Goal: Information Seeking & Learning: Learn about a topic

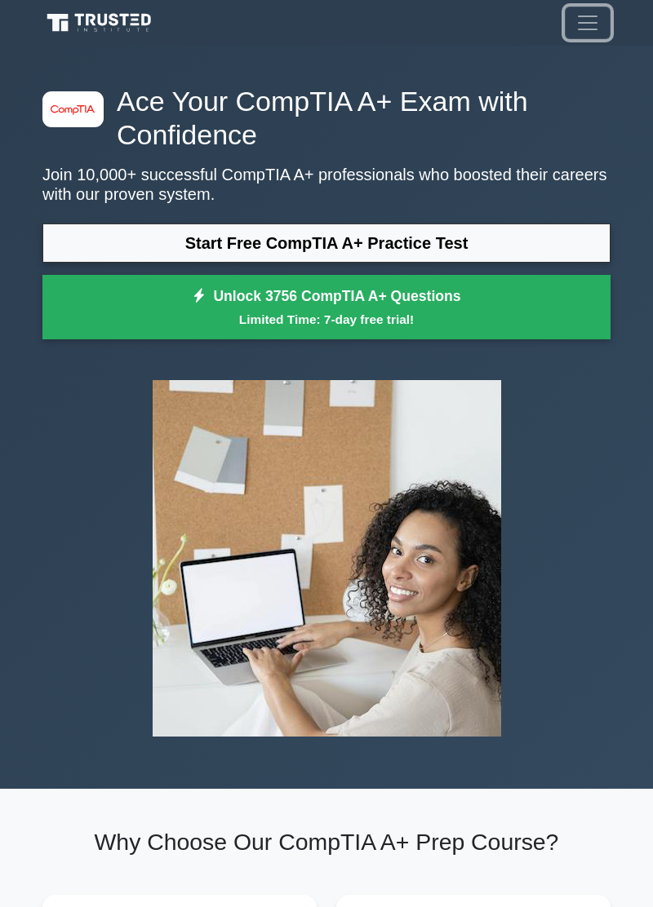
click at [594, 18] on span "Toggle navigation" at bounding box center [587, 23] width 24 height 24
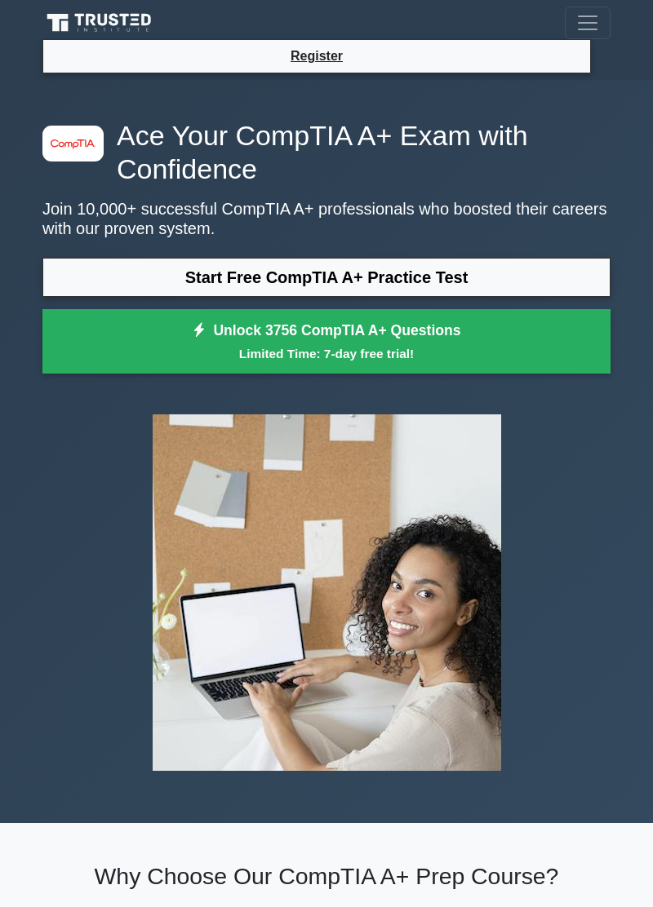
click at [569, 153] on h1 "Ace Your CompTIA A+ Exam with Confidence" at bounding box center [326, 152] width 568 height 67
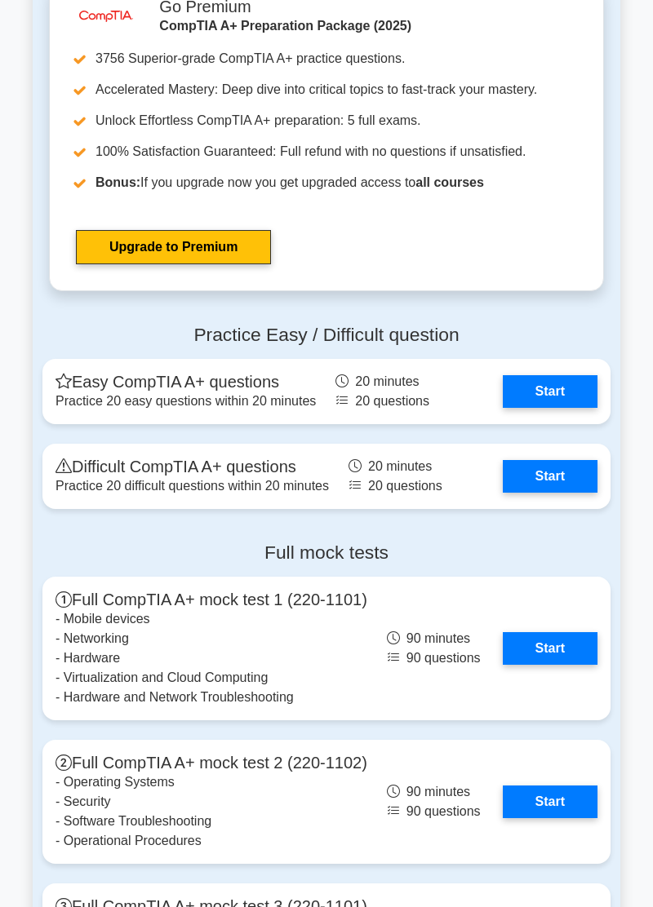
scroll to position [3471, 0]
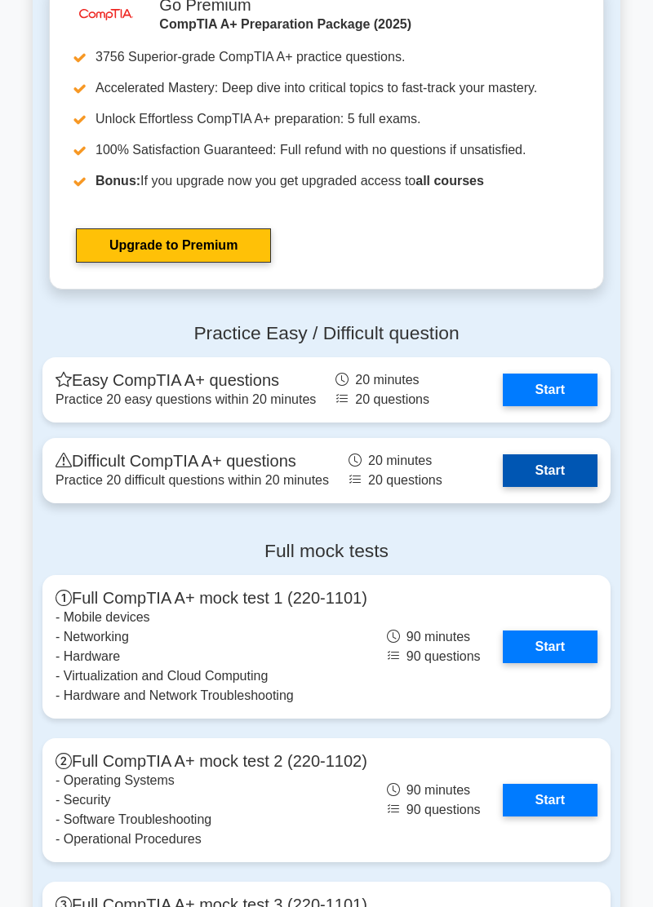
click at [553, 487] on link "Start" at bounding box center [550, 471] width 95 height 33
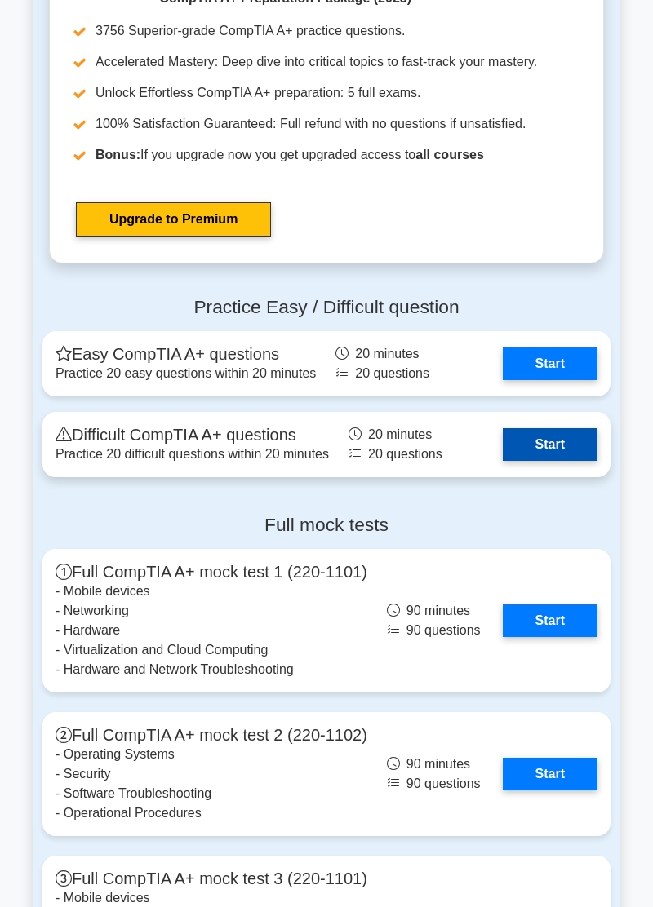
scroll to position [3517, 0]
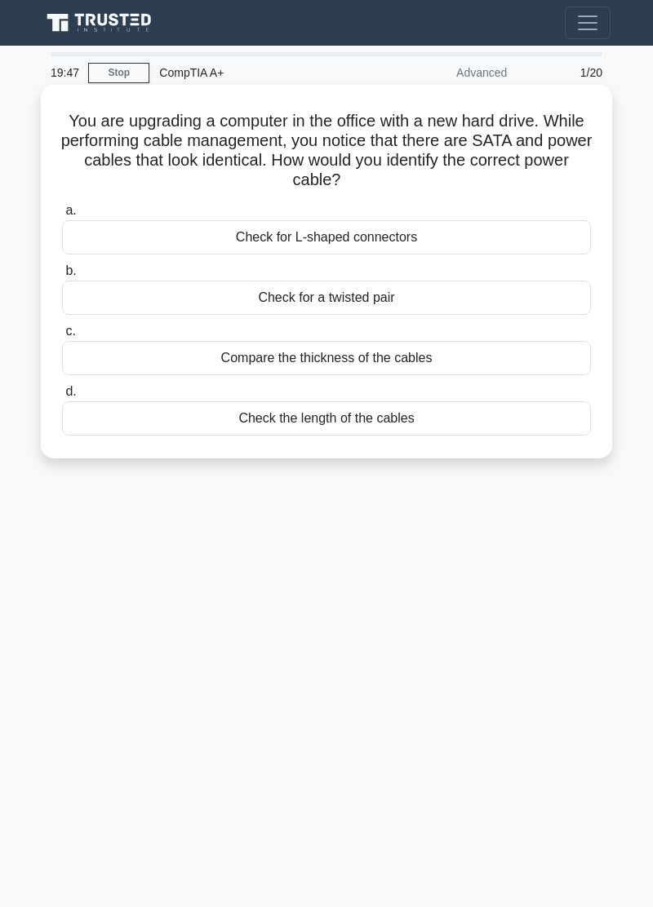
click at [169, 240] on div "Check for L-shaped connectors" at bounding box center [326, 237] width 529 height 34
click at [62, 216] on input "a. Check for L-shaped connectors" at bounding box center [62, 211] width 0 height 11
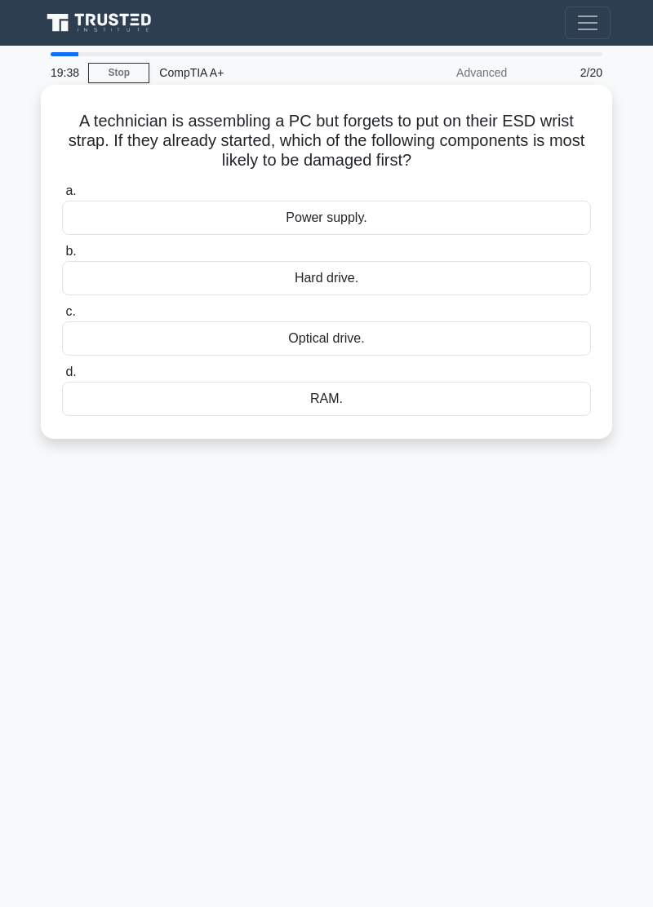
click at [150, 406] on div "RAM." at bounding box center [326, 399] width 529 height 34
click at [62, 378] on input "d. RAM." at bounding box center [62, 372] width 0 height 11
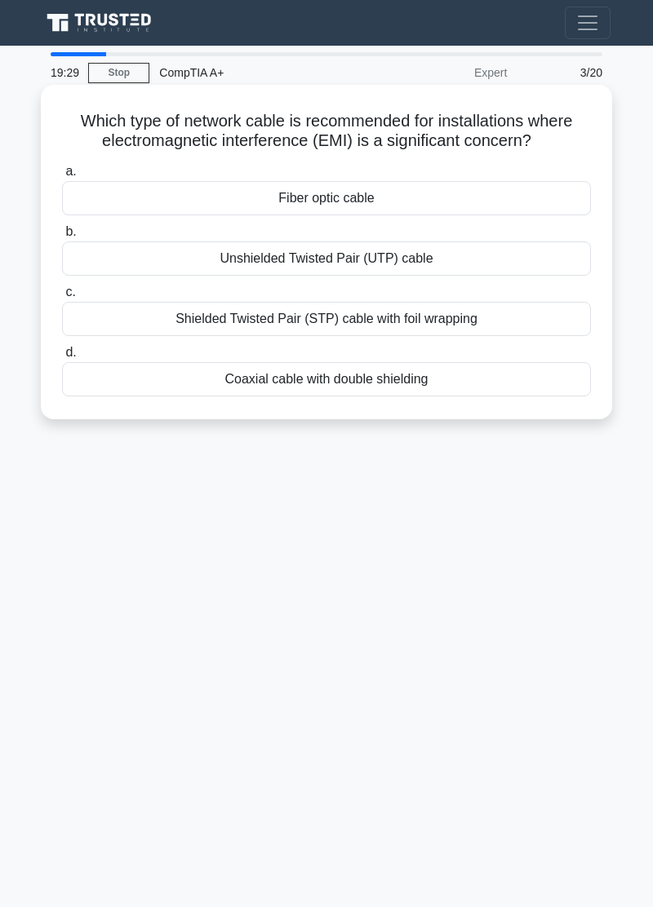
click at [141, 196] on div "Fiber optic cable" at bounding box center [326, 198] width 529 height 34
click at [62, 177] on input "a. Fiber optic cable" at bounding box center [62, 171] width 0 height 11
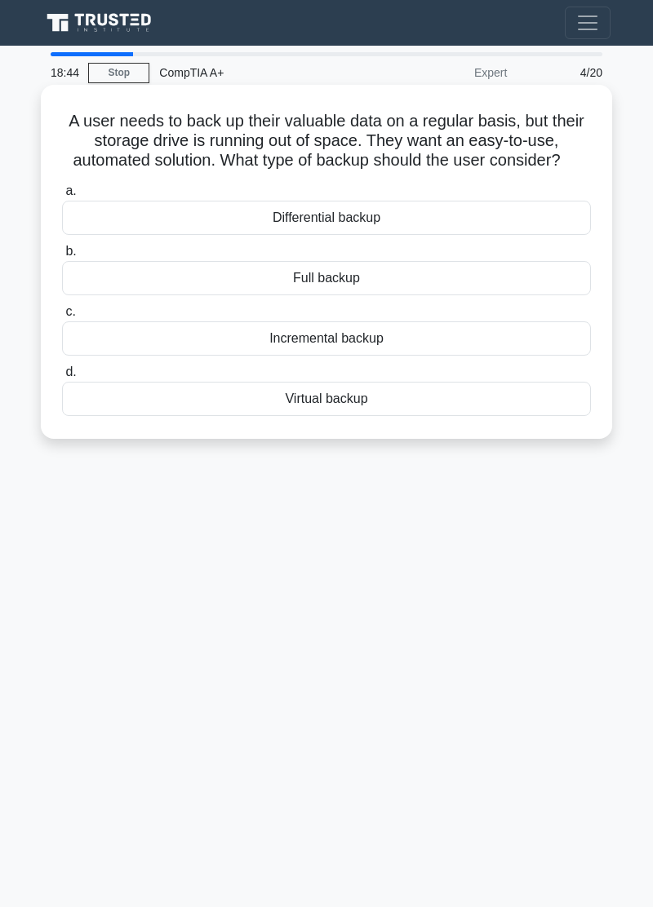
click at [135, 414] on div "Virtual backup" at bounding box center [326, 399] width 529 height 34
click at [62, 378] on input "d. Virtual backup" at bounding box center [62, 372] width 0 height 11
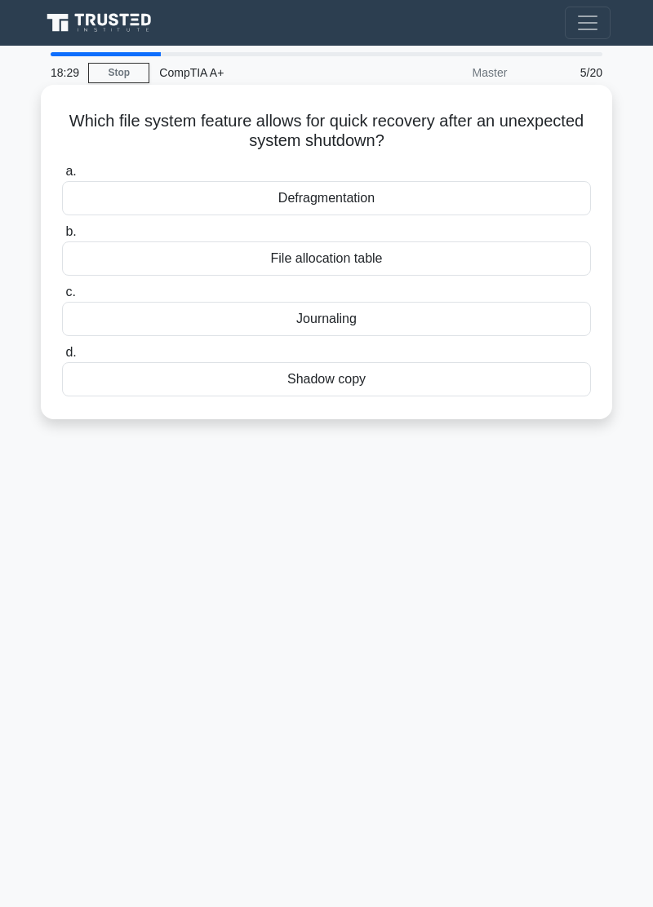
click at [124, 264] on div "File allocation table" at bounding box center [326, 259] width 529 height 34
click at [62, 237] on input "b. File allocation table" at bounding box center [62, 232] width 0 height 11
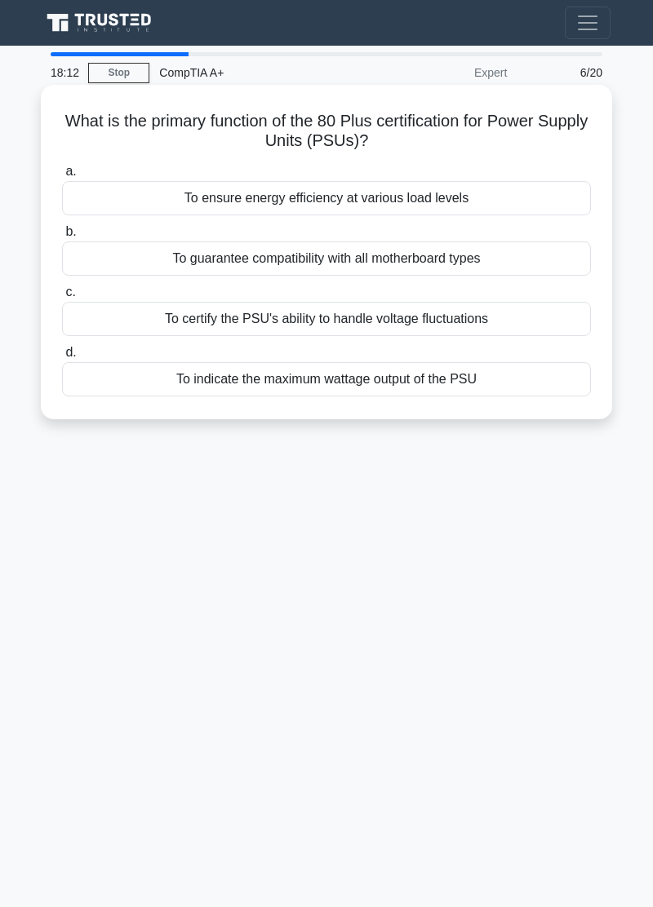
click at [149, 199] on div "To ensure energy efficiency at various load levels" at bounding box center [326, 198] width 529 height 34
click at [62, 177] on input "a. To ensure energy efficiency at various load levels" at bounding box center [62, 171] width 0 height 11
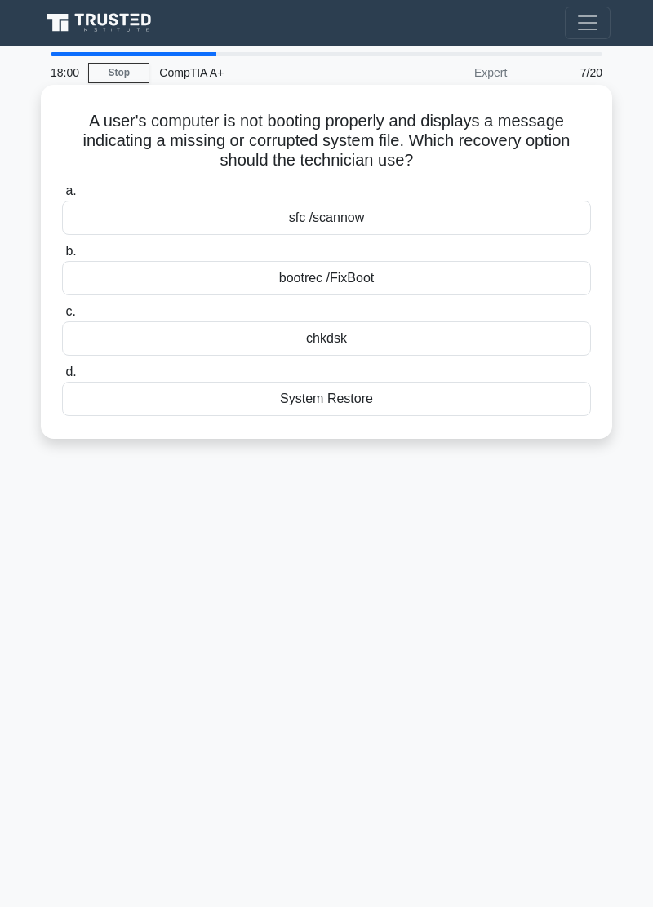
click at [162, 343] on div "chkdsk" at bounding box center [326, 339] width 529 height 34
click at [62, 317] on input "c. chkdsk" at bounding box center [62, 312] width 0 height 11
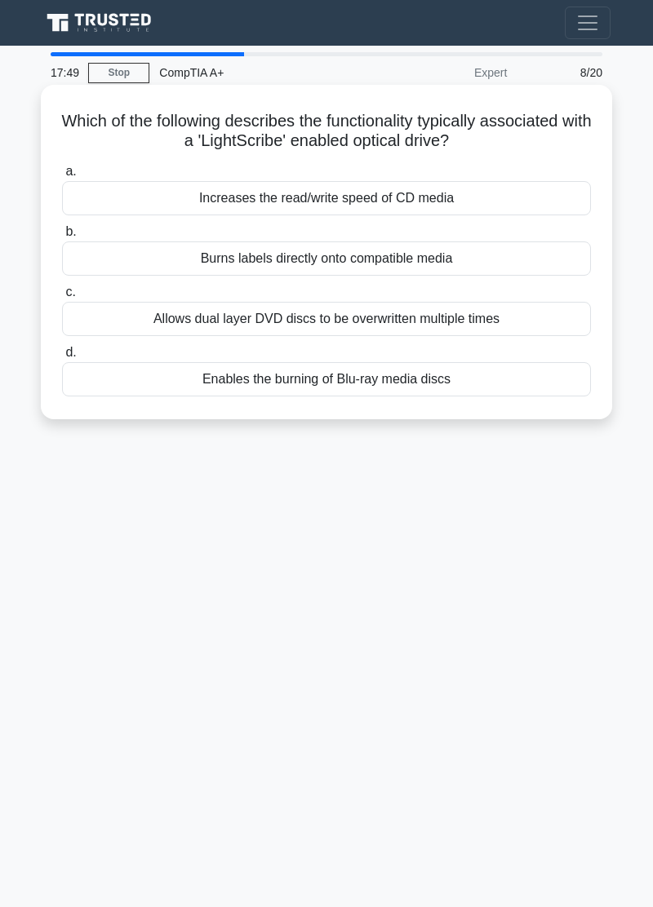
click at [126, 264] on div "Burns labels directly onto compatible media" at bounding box center [326, 259] width 529 height 34
click at [62, 237] on input "b. Burns labels directly onto compatible media" at bounding box center [62, 232] width 0 height 11
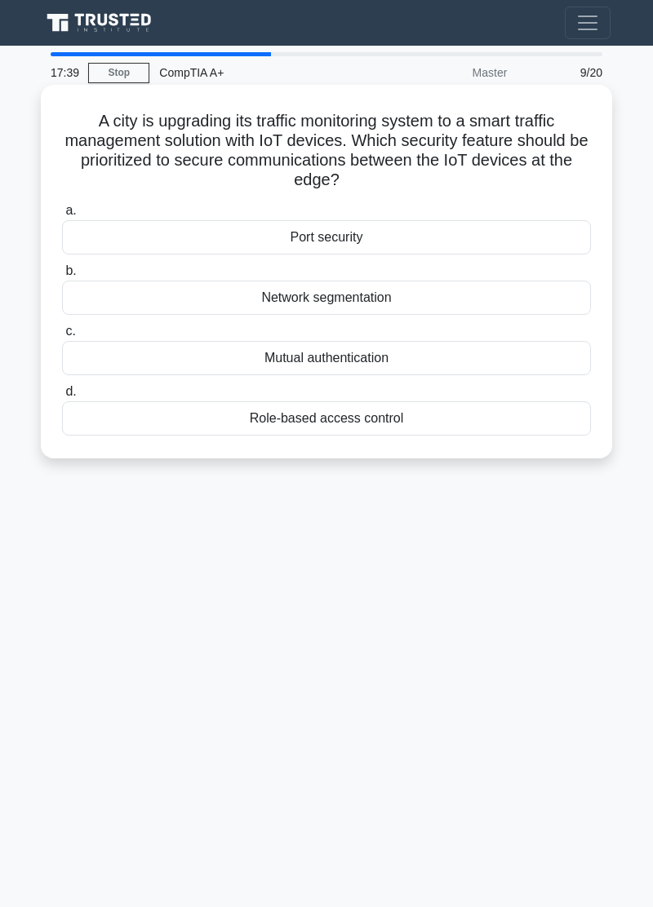
click at [158, 362] on div "Mutual authentication" at bounding box center [326, 358] width 529 height 34
click at [62, 337] on input "c. Mutual authentication" at bounding box center [62, 331] width 0 height 11
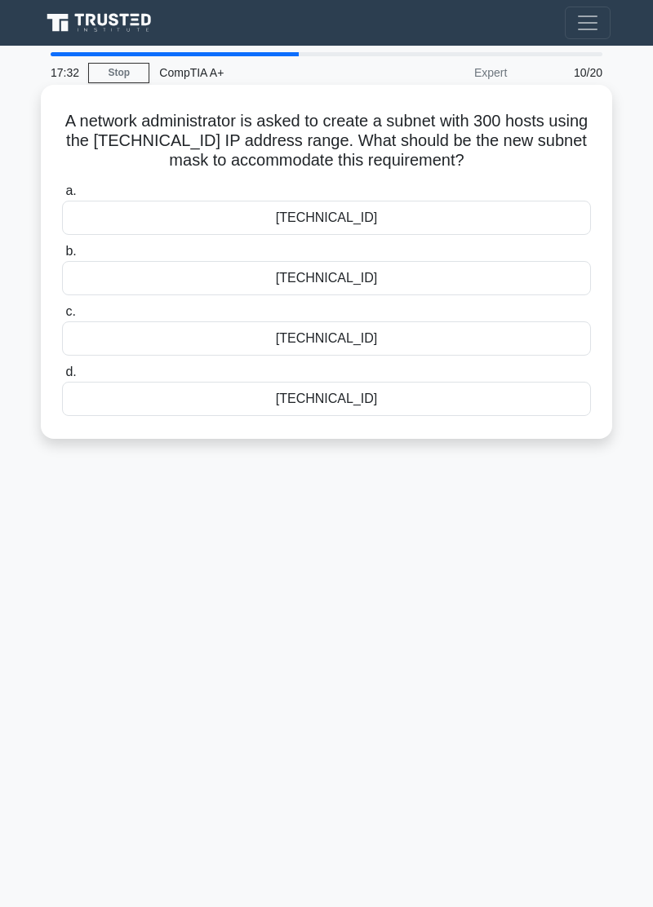
click at [146, 283] on div "255.255.254.0" at bounding box center [326, 278] width 529 height 34
click at [62, 257] on input "b. 255.255.254.0" at bounding box center [62, 251] width 0 height 11
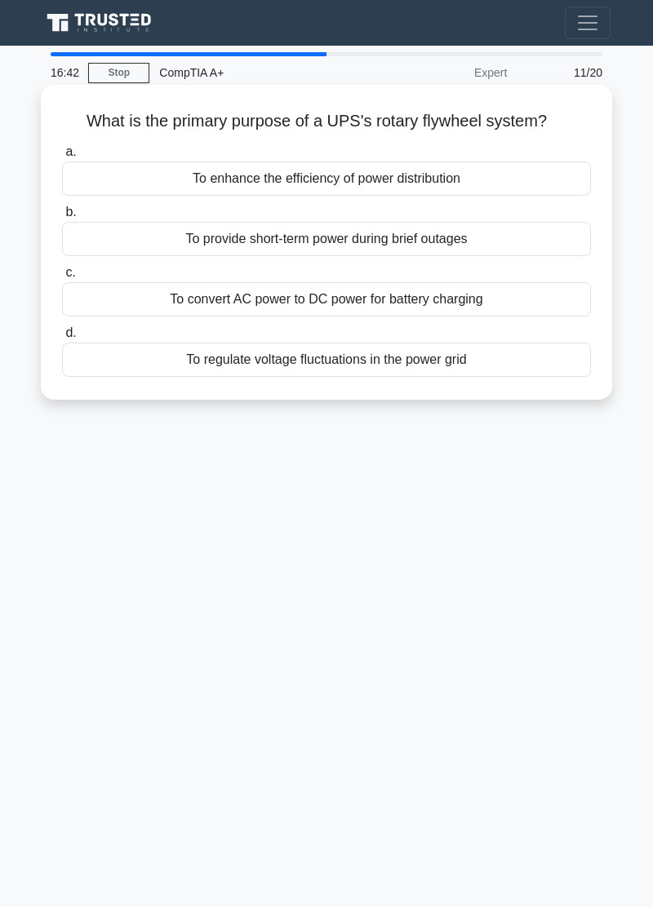
click at [131, 368] on div "To regulate voltage fluctuations in the power grid" at bounding box center [326, 360] width 529 height 34
click at [62, 339] on input "d. To regulate voltage fluctuations in the power grid" at bounding box center [62, 333] width 0 height 11
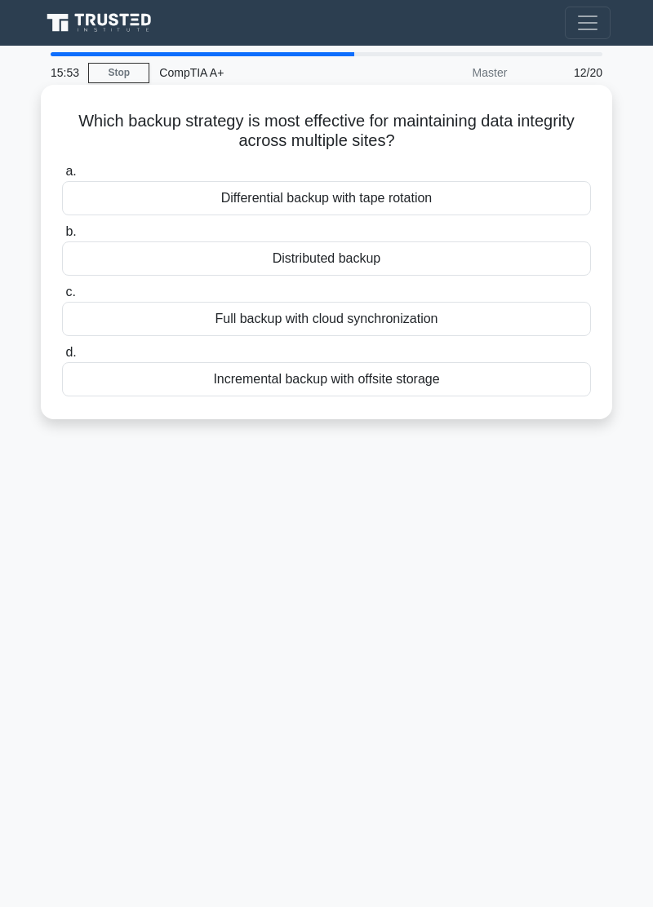
click at [131, 391] on div "Incremental backup with offsite storage" at bounding box center [326, 379] width 529 height 34
click at [62, 358] on input "d. Incremental backup with offsite storage" at bounding box center [62, 353] width 0 height 11
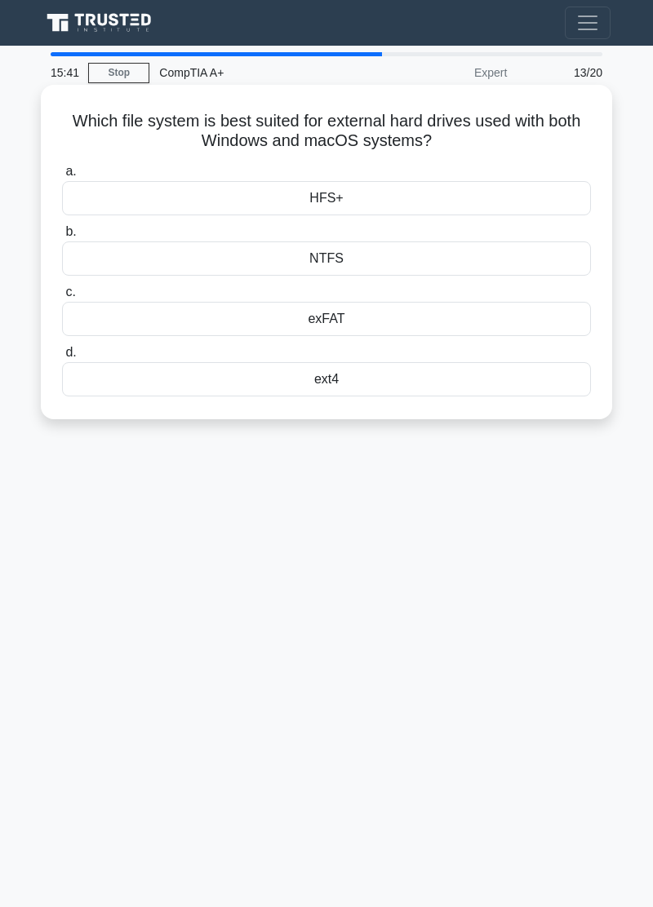
click at [128, 269] on div "NTFS" at bounding box center [326, 259] width 529 height 34
click at [62, 237] on input "b. NTFS" at bounding box center [62, 232] width 0 height 11
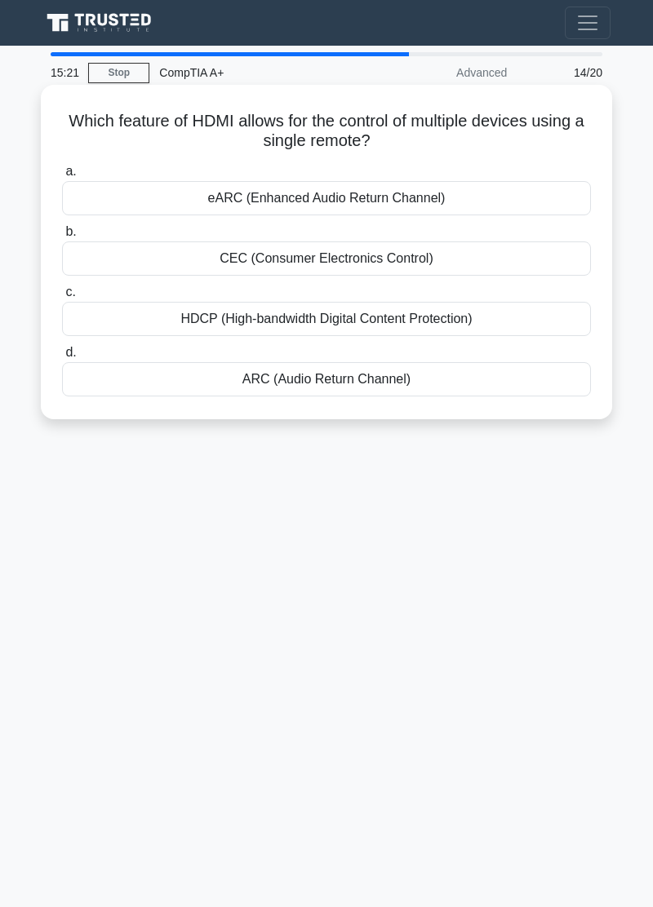
click at [124, 261] on div "CEC (Consumer Electronics Control)" at bounding box center [326, 259] width 529 height 34
click at [62, 237] on input "b. CEC (Consumer Electronics Control)" at bounding box center [62, 232] width 0 height 11
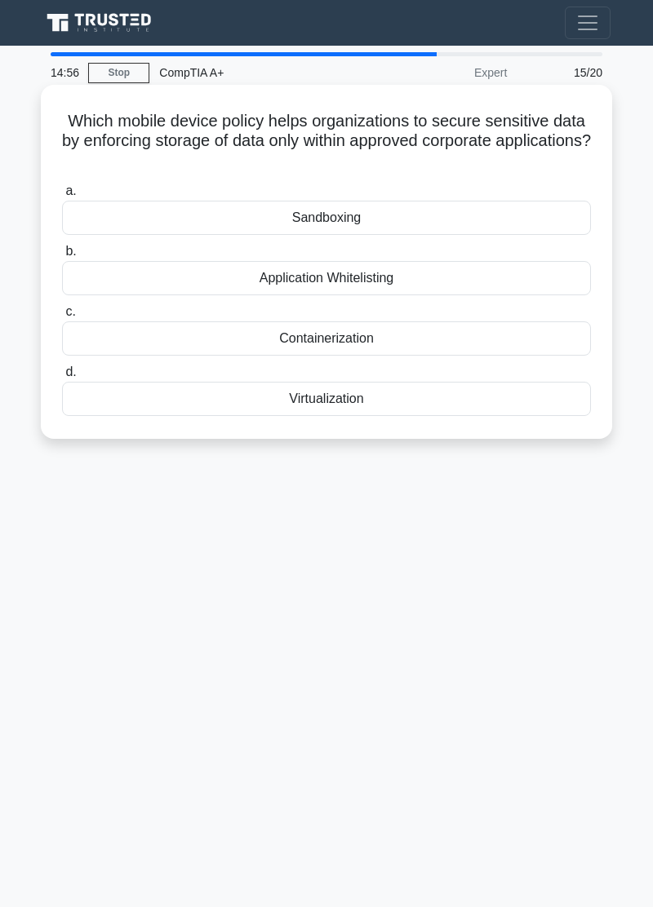
click at [202, 344] on div "Containerization" at bounding box center [326, 339] width 529 height 34
click at [62, 317] on input "c. Containerization" at bounding box center [62, 312] width 0 height 11
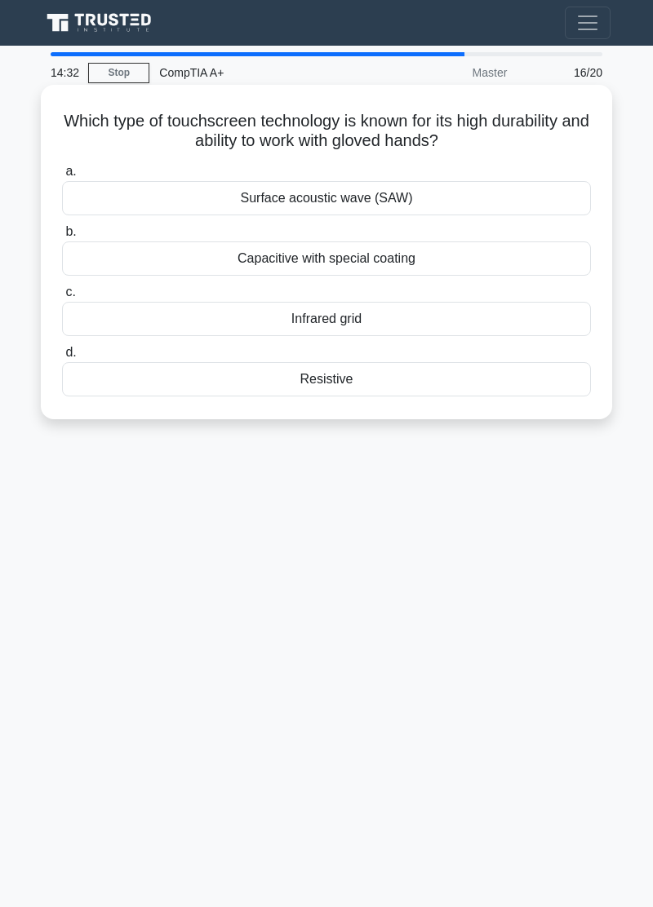
click at [149, 269] on div "Capacitive with special coating" at bounding box center [326, 259] width 529 height 34
click at [62, 237] on input "b. Capacitive with special coating" at bounding box center [62, 232] width 0 height 11
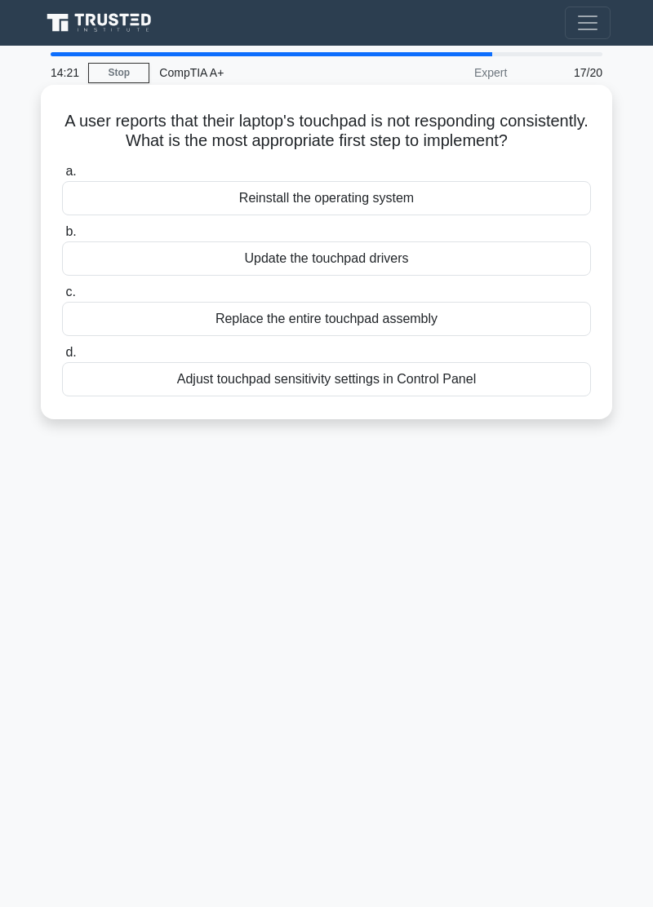
click at [160, 266] on div "Update the touchpad drivers" at bounding box center [326, 259] width 529 height 34
click at [62, 237] on input "b. Update the touchpad drivers" at bounding box center [62, 232] width 0 height 11
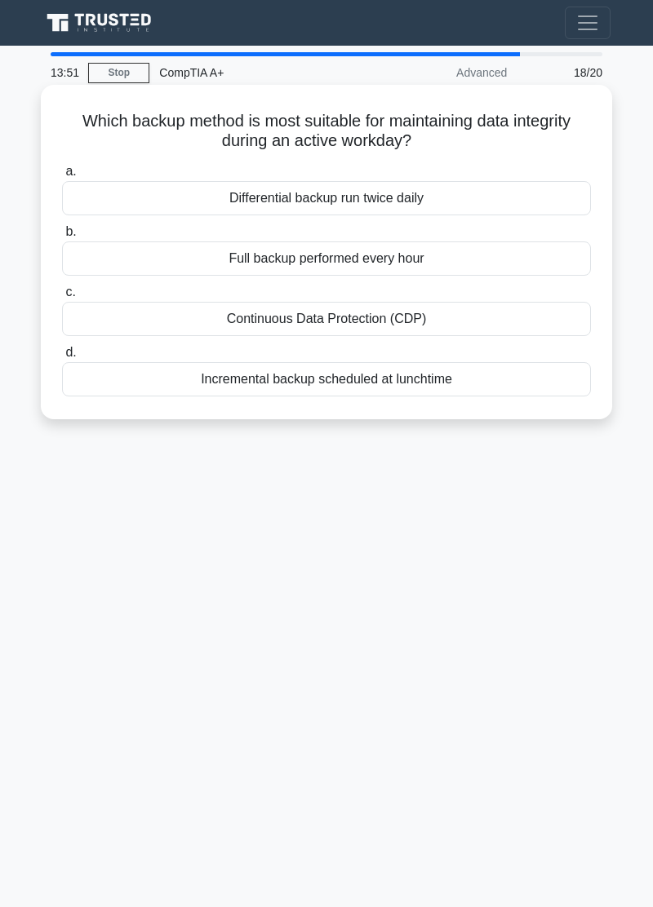
click at [131, 195] on div "Differential backup run twice daily" at bounding box center [326, 198] width 529 height 34
click at [62, 177] on input "a. Differential backup run twice daily" at bounding box center [62, 171] width 0 height 11
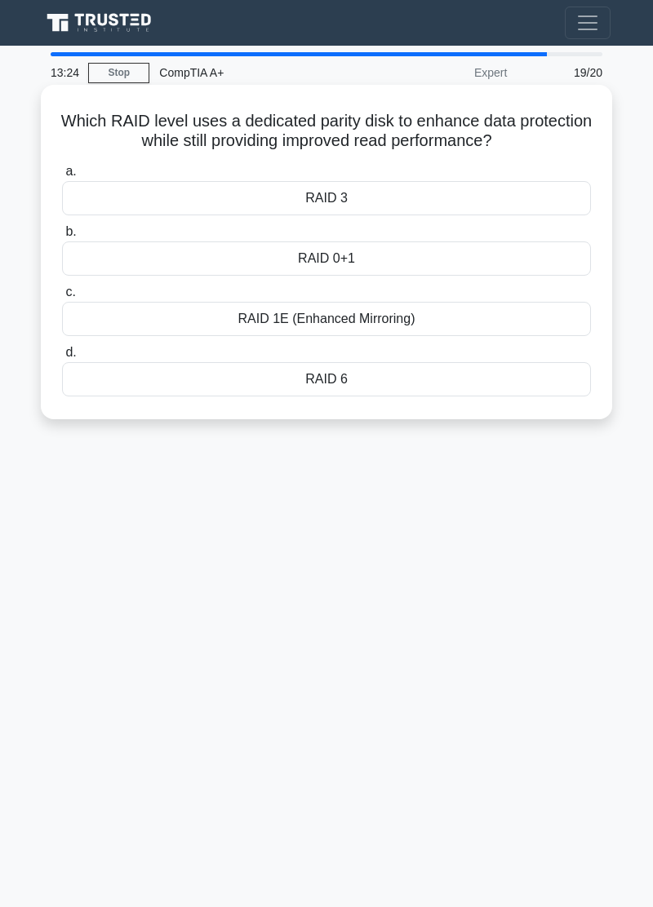
click at [131, 270] on div "RAID 0+1" at bounding box center [326, 259] width 529 height 34
click at [62, 237] on input "b. RAID 0+1" at bounding box center [62, 232] width 0 height 11
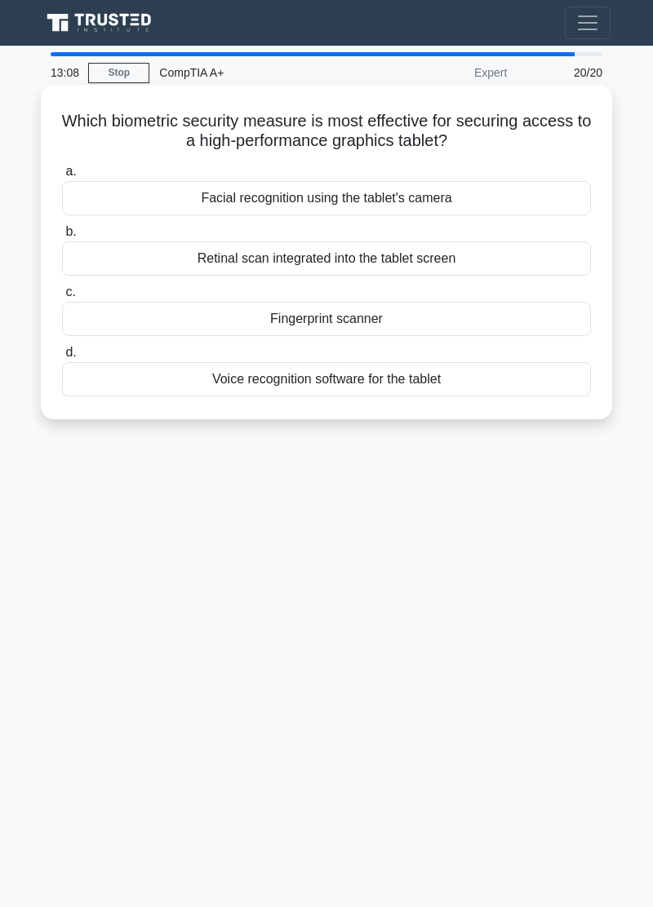
click at [171, 329] on div "Fingerprint scanner" at bounding box center [326, 319] width 529 height 34
click at [62, 298] on input "c. Fingerprint scanner" at bounding box center [62, 292] width 0 height 11
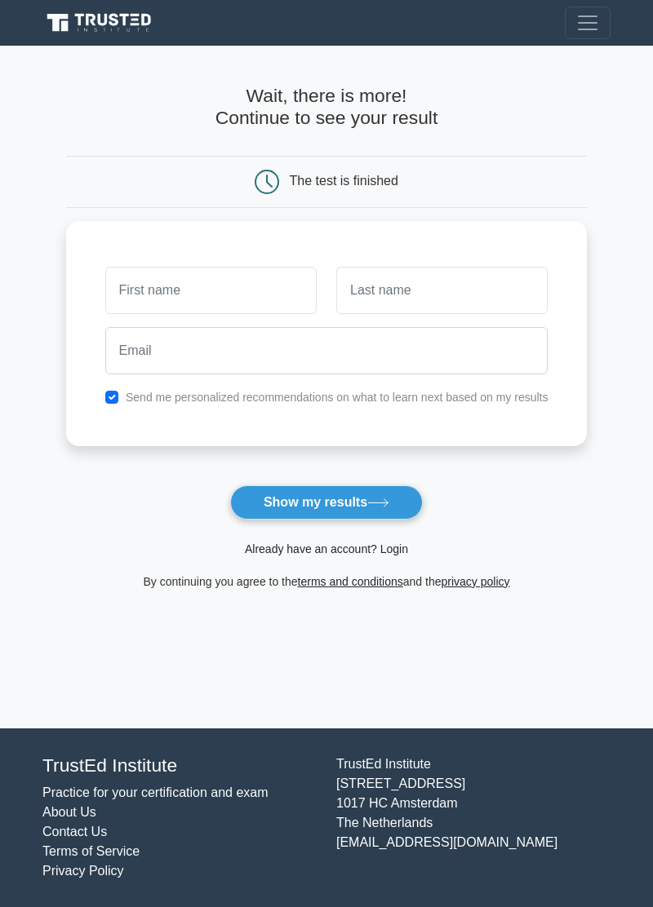
click at [364, 552] on link "Already have an account? Login" at bounding box center [326, 549] width 163 height 13
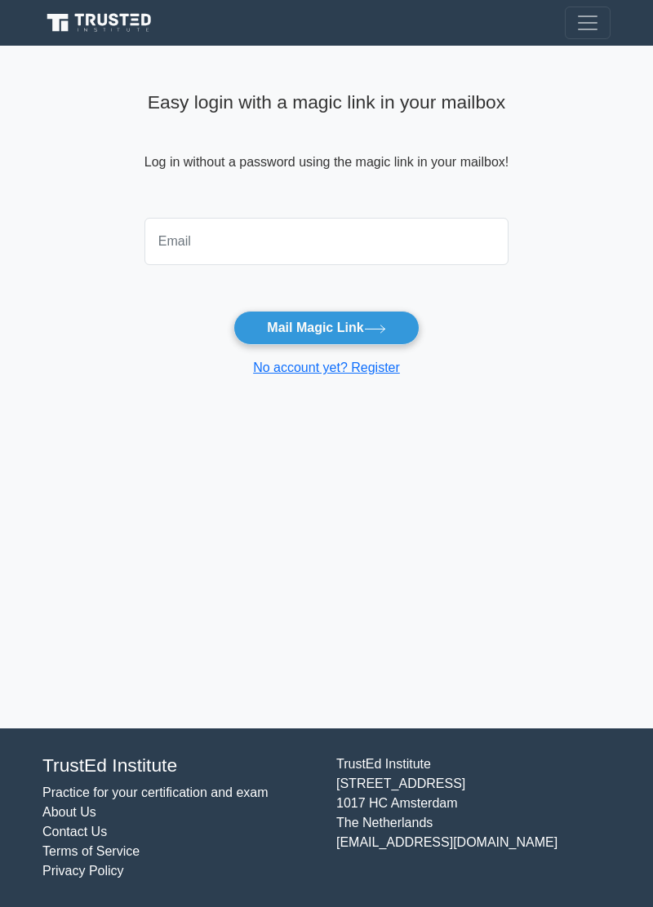
click at [170, 245] on input "email" at bounding box center [326, 241] width 364 height 47
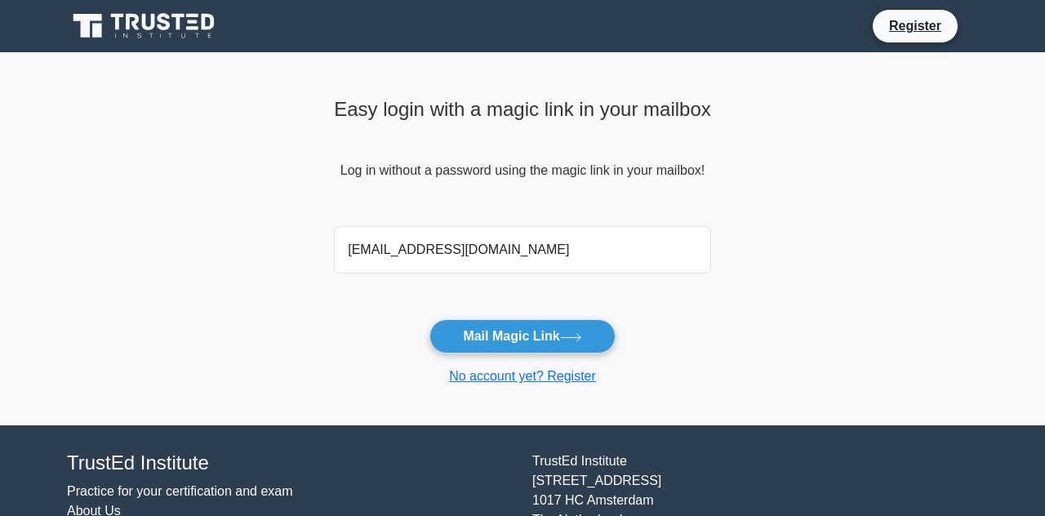
type input "martinkogler@yahoo.com"
click at [582, 339] on icon at bounding box center [571, 337] width 22 height 9
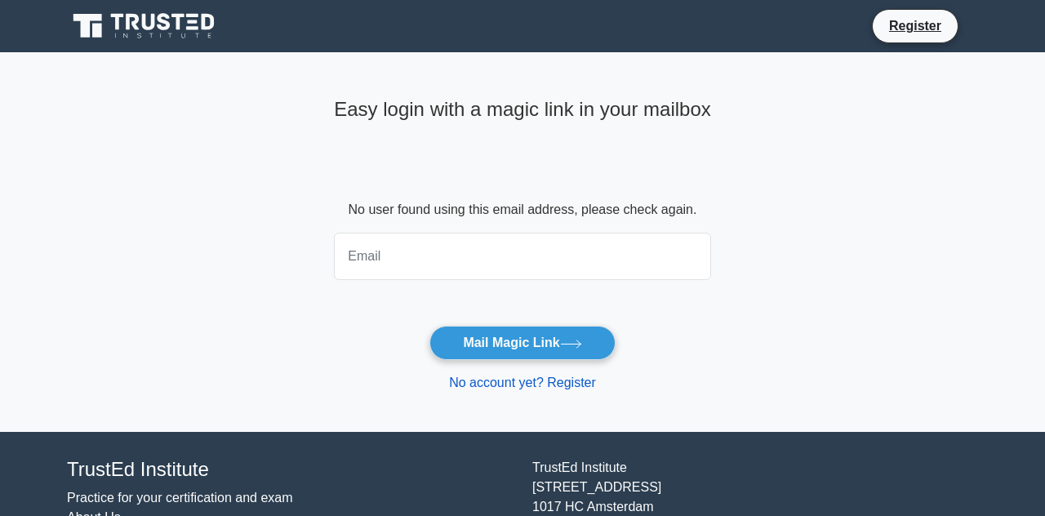
click at [545, 388] on link "No account yet? Register" at bounding box center [522, 382] width 147 height 14
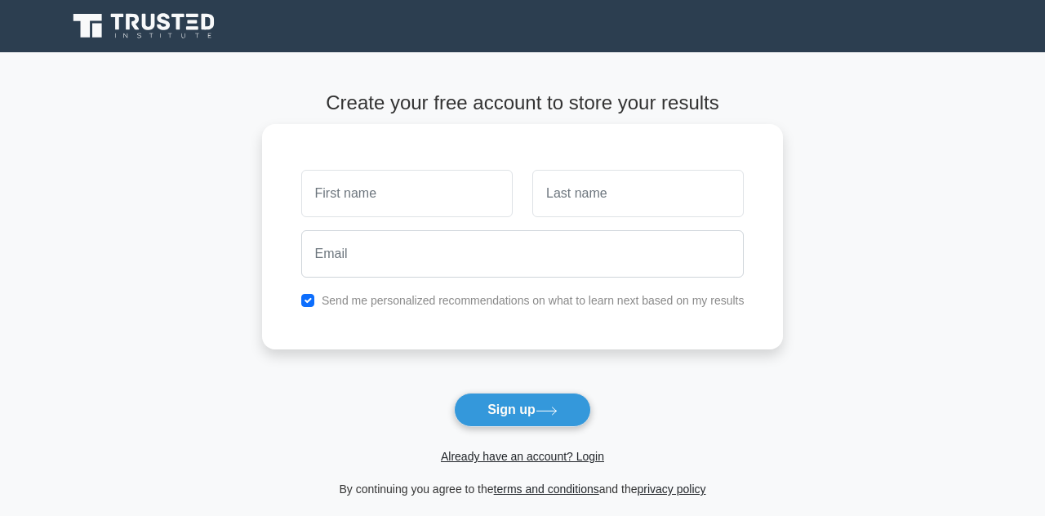
click at [339, 197] on input "text" at bounding box center [406, 193] width 211 height 47
type input "[PERSON_NAME]"
click at [670, 202] on input "text" at bounding box center [637, 193] width 211 height 47
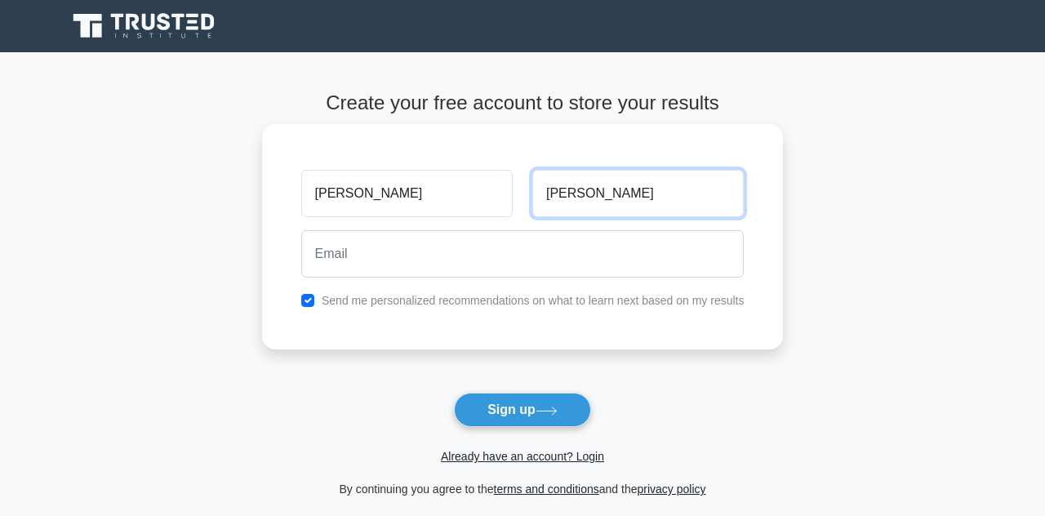
type input "[PERSON_NAME]"
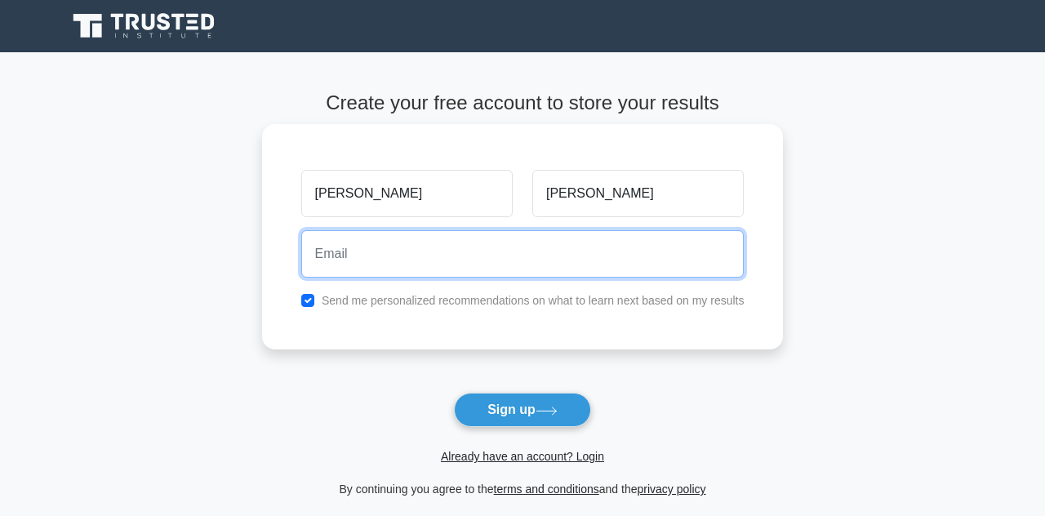
click at [662, 247] on input "email" at bounding box center [522, 253] width 443 height 47
type input "[EMAIL_ADDRESS][DOMAIN_NAME]"
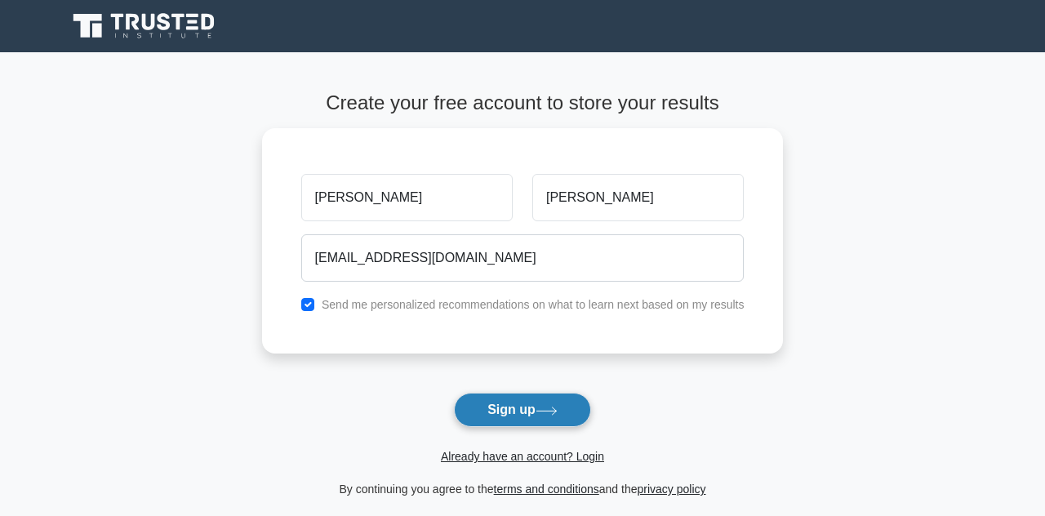
click at [543, 415] on icon at bounding box center [546, 410] width 22 height 9
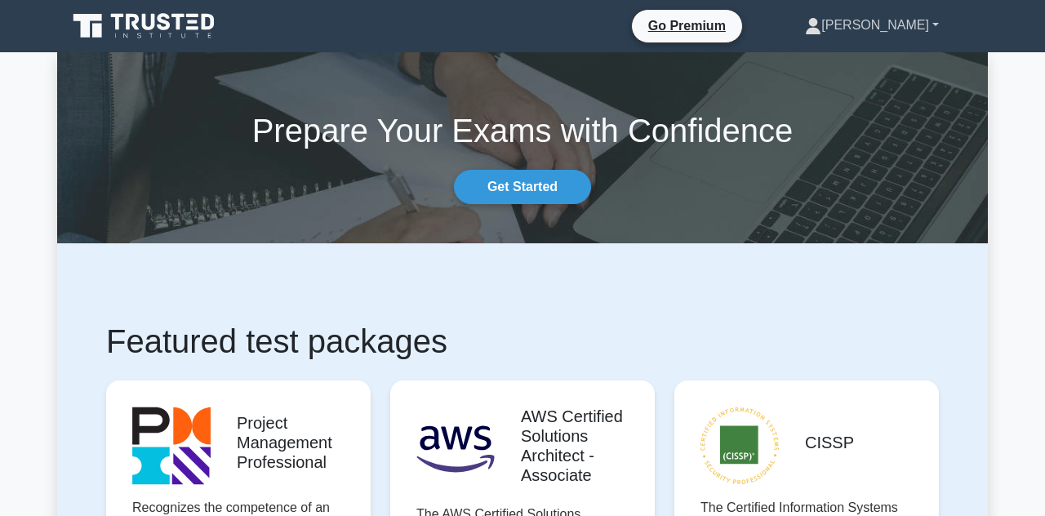
click at [924, 35] on link "[PERSON_NAME]" at bounding box center [871, 25] width 212 height 33
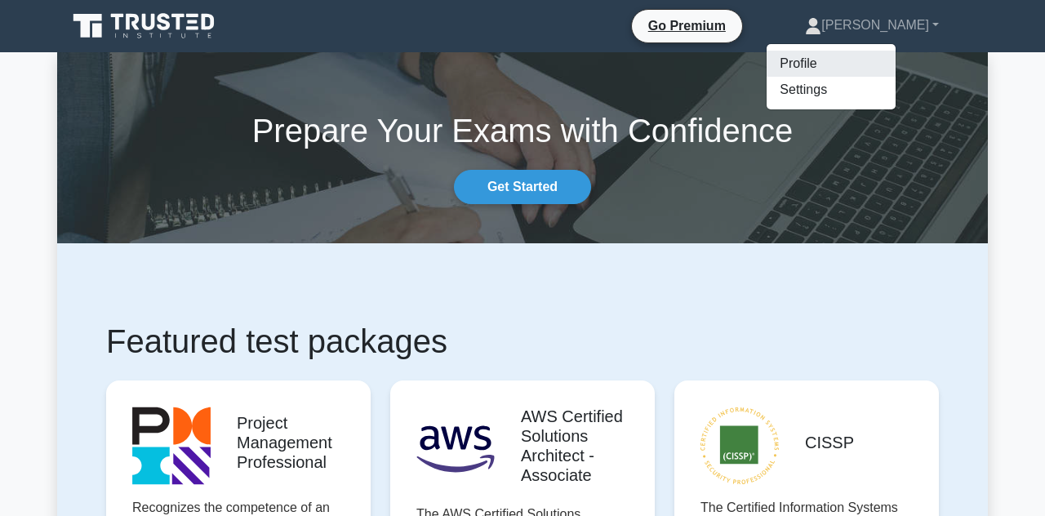
click at [881, 64] on link "Profile" at bounding box center [830, 64] width 129 height 26
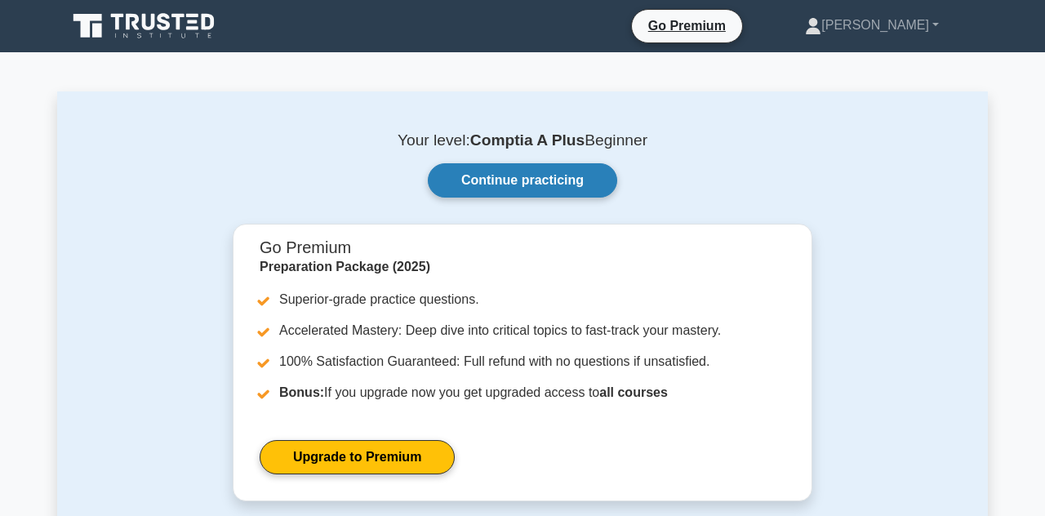
click at [566, 185] on link "Continue practicing" at bounding box center [522, 180] width 189 height 34
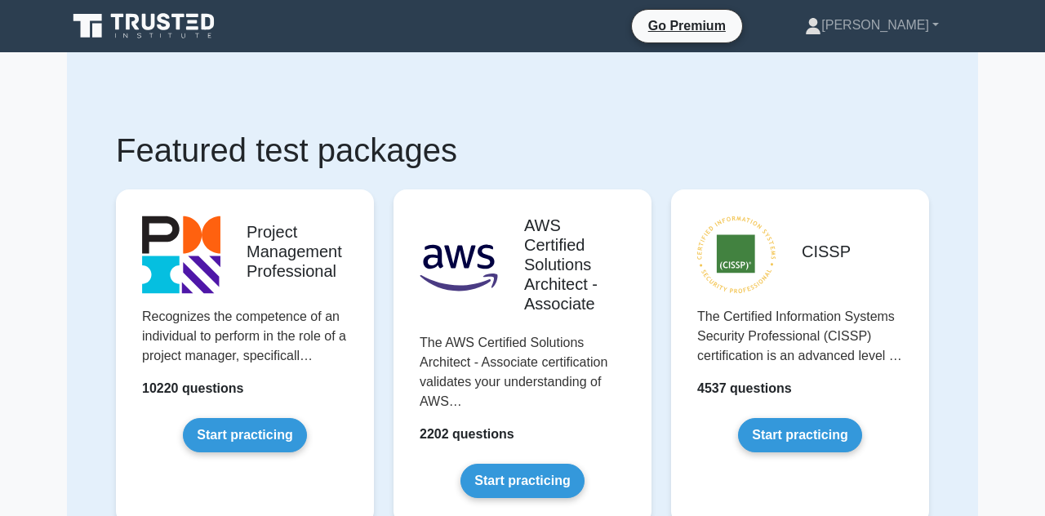
click at [921, 34] on link "[PERSON_NAME]" at bounding box center [871, 25] width 212 height 33
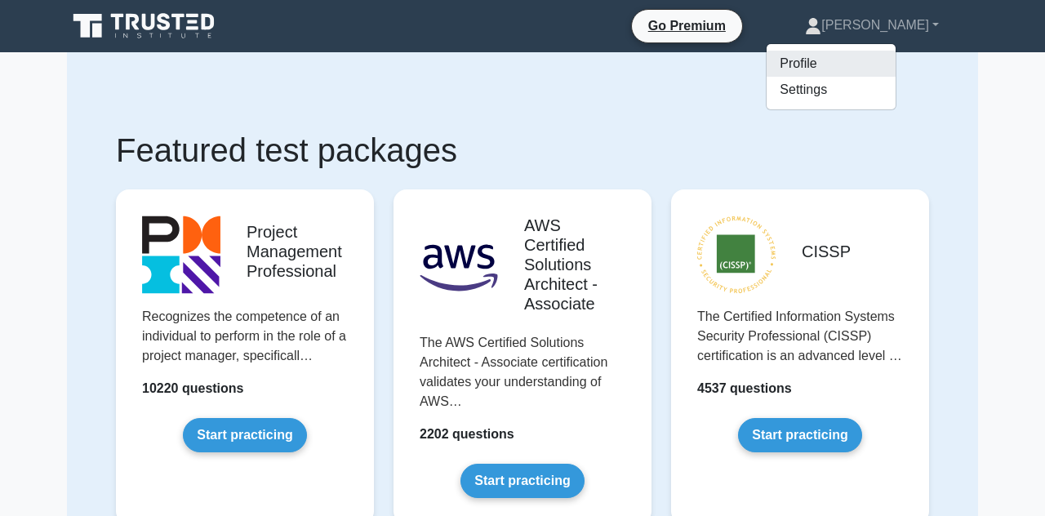
click at [889, 62] on link "Profile" at bounding box center [830, 64] width 129 height 26
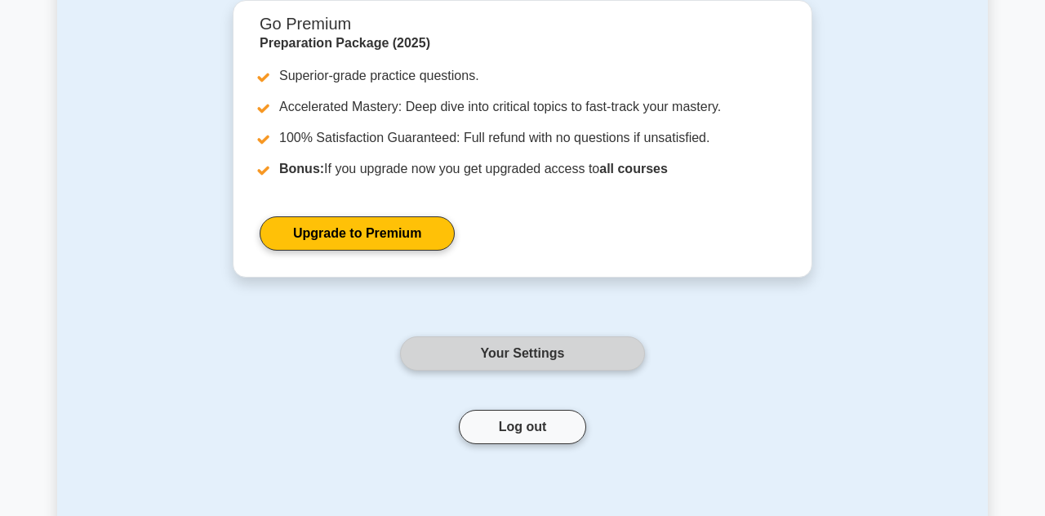
click at [609, 354] on link "Your Settings" at bounding box center [522, 353] width 245 height 34
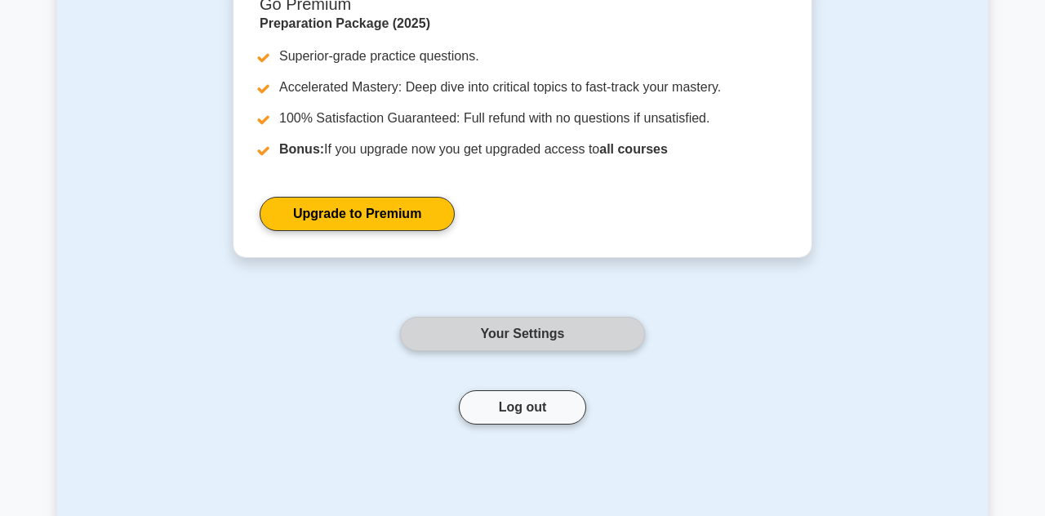
scroll to position [269, 0]
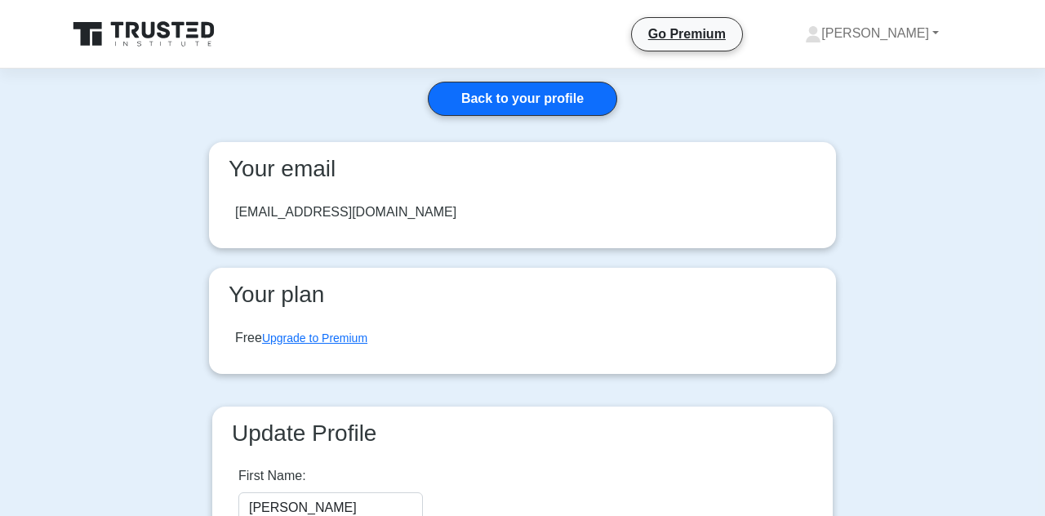
click at [150, 45] on icon at bounding box center [145, 34] width 157 height 31
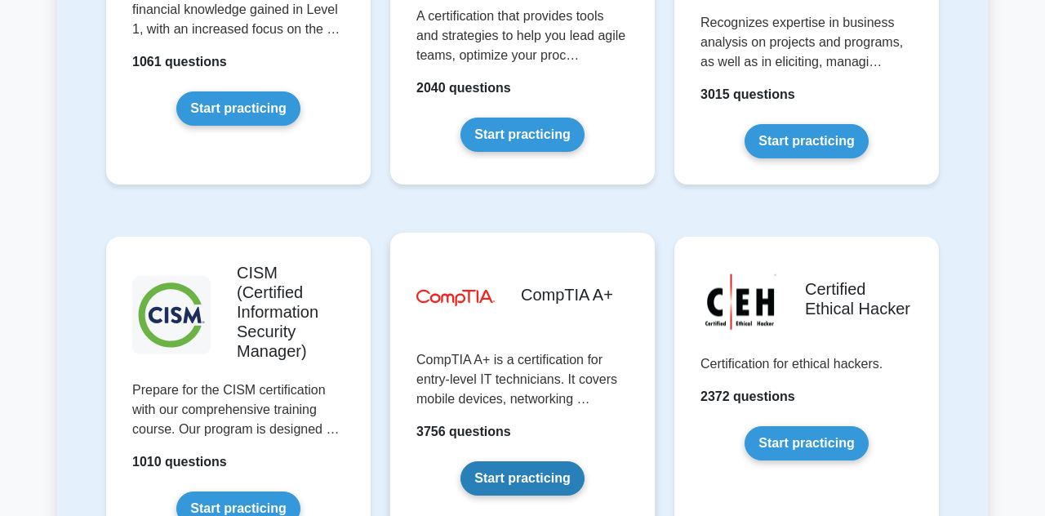
click at [535, 495] on link "Start practicing" at bounding box center [521, 478] width 123 height 34
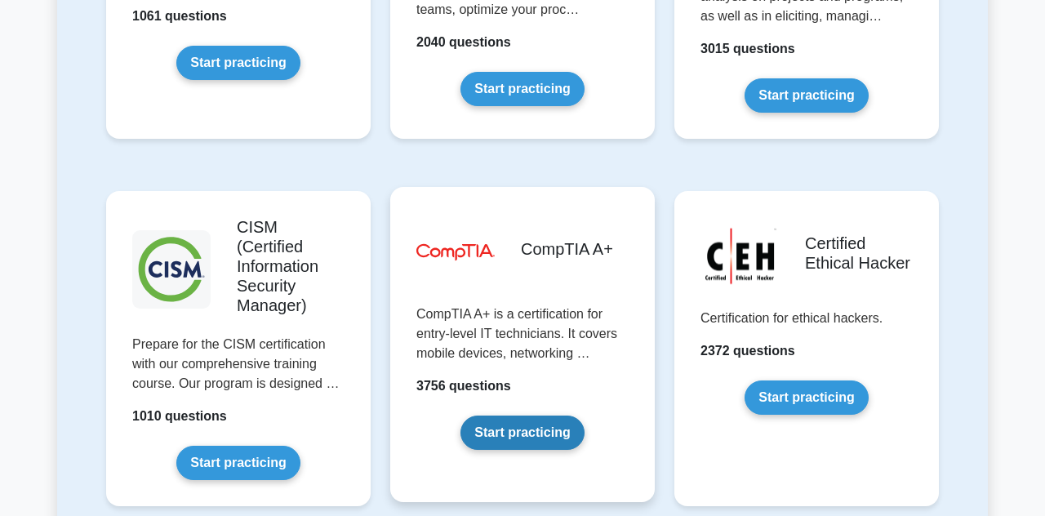
scroll to position [2367, 0]
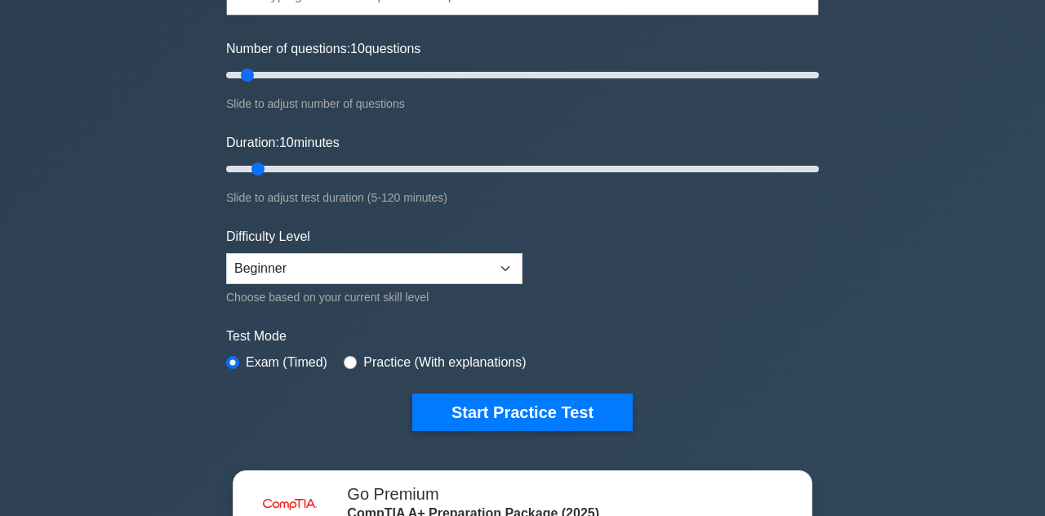
scroll to position [135, 0]
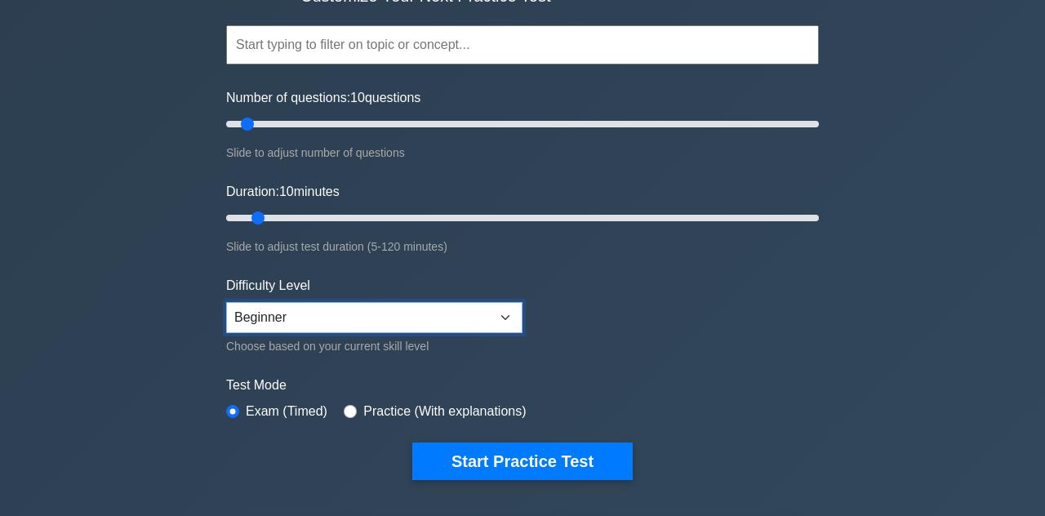
click at [505, 314] on select "Beginner Intermediate Expert" at bounding box center [374, 317] width 296 height 31
select select "expert"
type input "30"
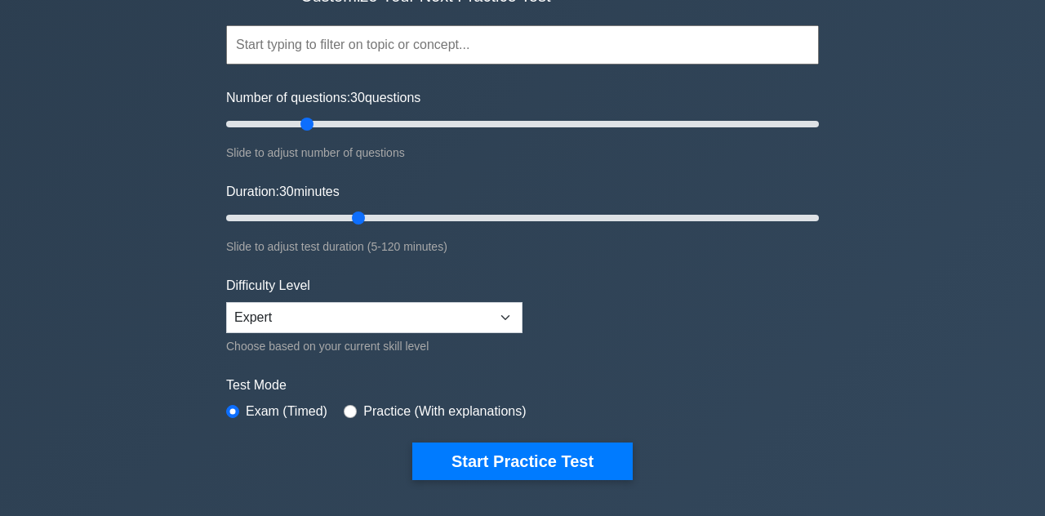
click at [517, 410] on label "Practice (With explanations)" at bounding box center [444, 411] width 162 height 20
click at [351, 415] on input "radio" at bounding box center [350, 411] width 13 height 13
radio input "true"
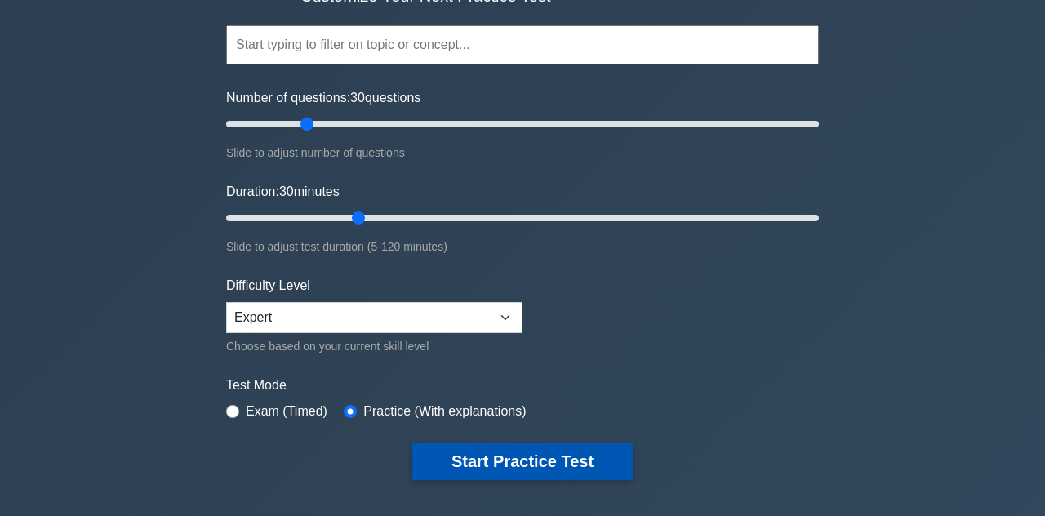
click at [557, 462] on button "Start Practice Test" at bounding box center [522, 461] width 220 height 38
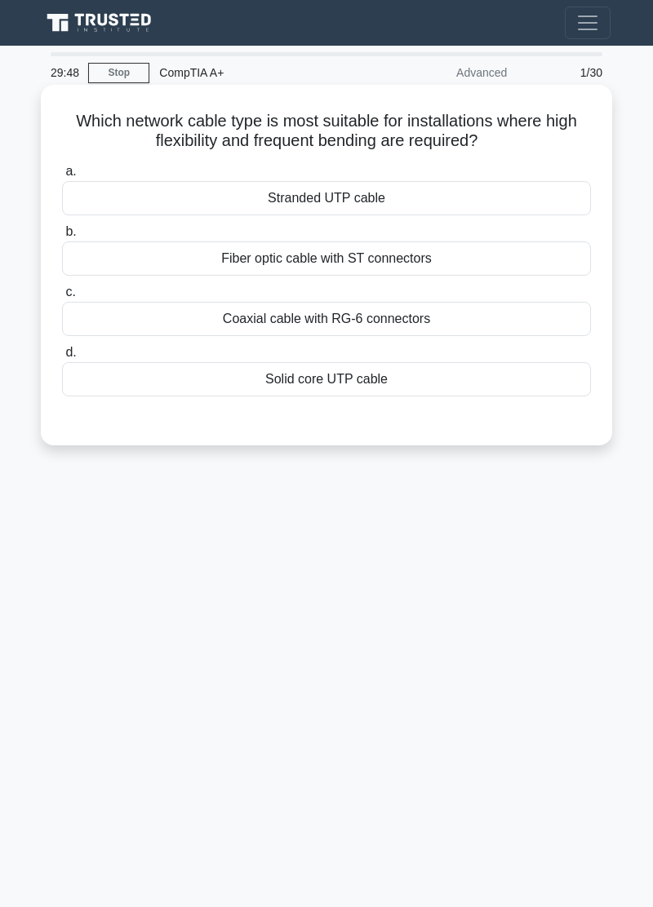
click at [472, 261] on div "Fiber optic cable with ST connectors" at bounding box center [326, 259] width 529 height 34
click at [62, 237] on input "b. Fiber optic cable with ST connectors" at bounding box center [62, 232] width 0 height 11
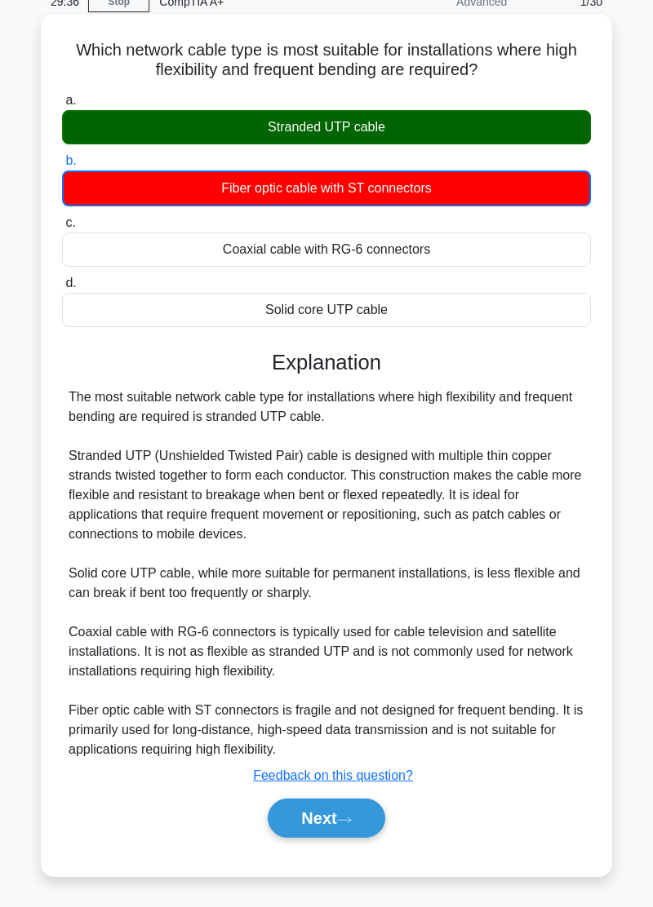
scroll to position [73, 0]
click at [344, 515] on button "Next" at bounding box center [326, 818] width 117 height 39
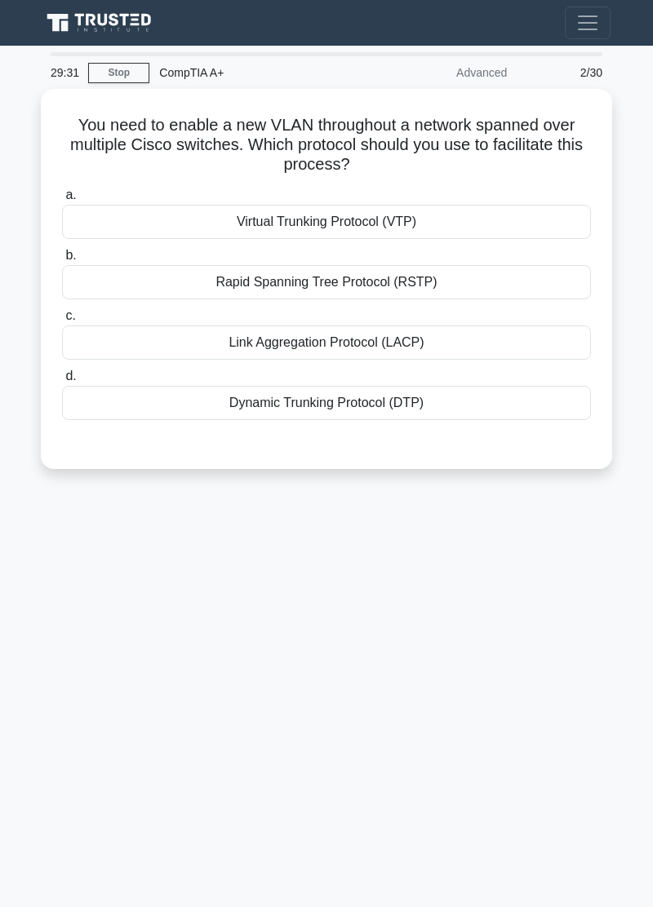
scroll to position [0, 0]
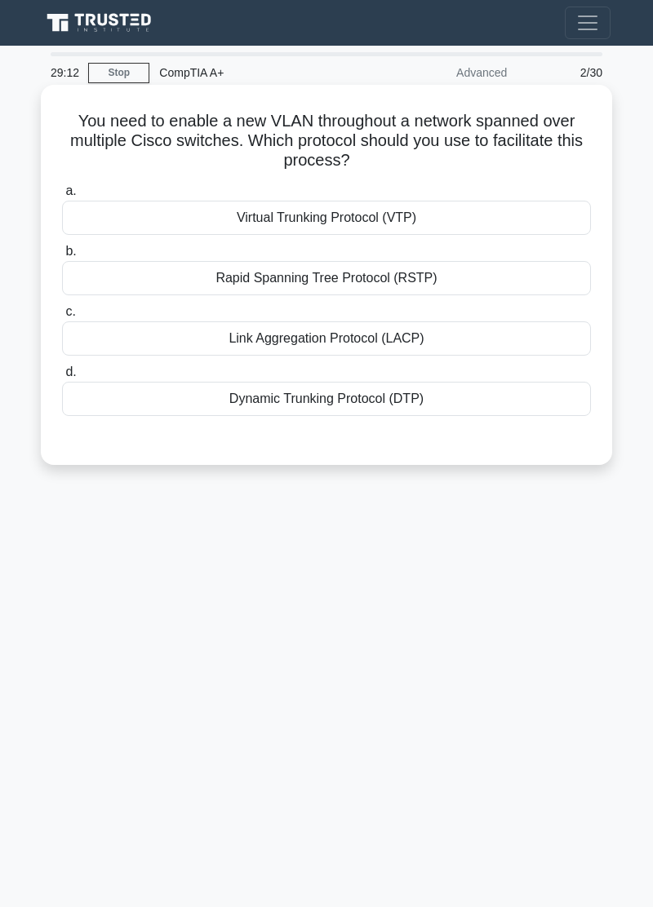
click at [489, 282] on div "Rapid Spanning Tree Protocol (RSTP)" at bounding box center [326, 278] width 529 height 34
click at [62, 257] on input "b. Rapid Spanning Tree Protocol (RSTP)" at bounding box center [62, 251] width 0 height 11
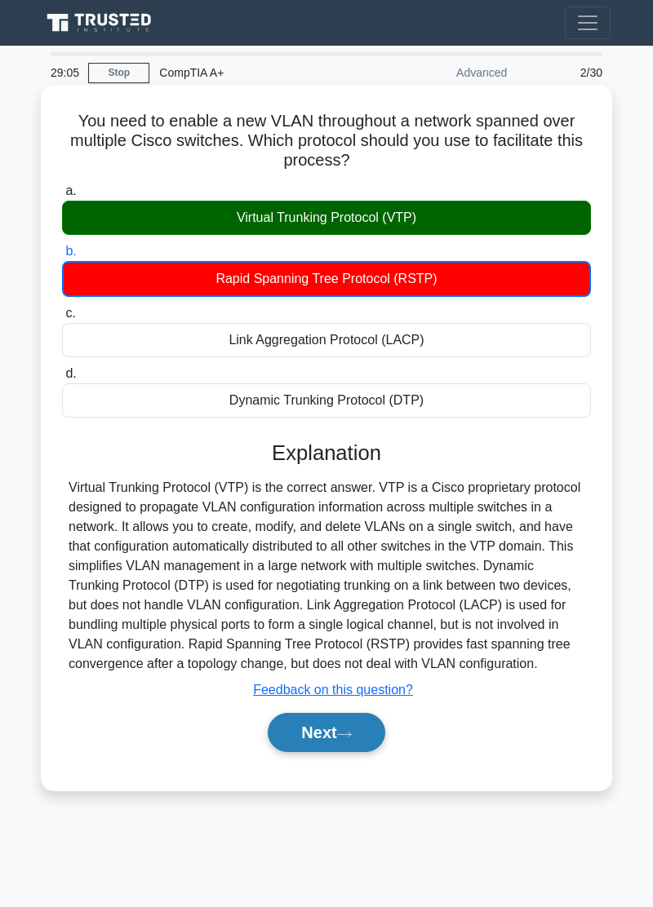
click at [332, 515] on button "Next" at bounding box center [326, 732] width 117 height 39
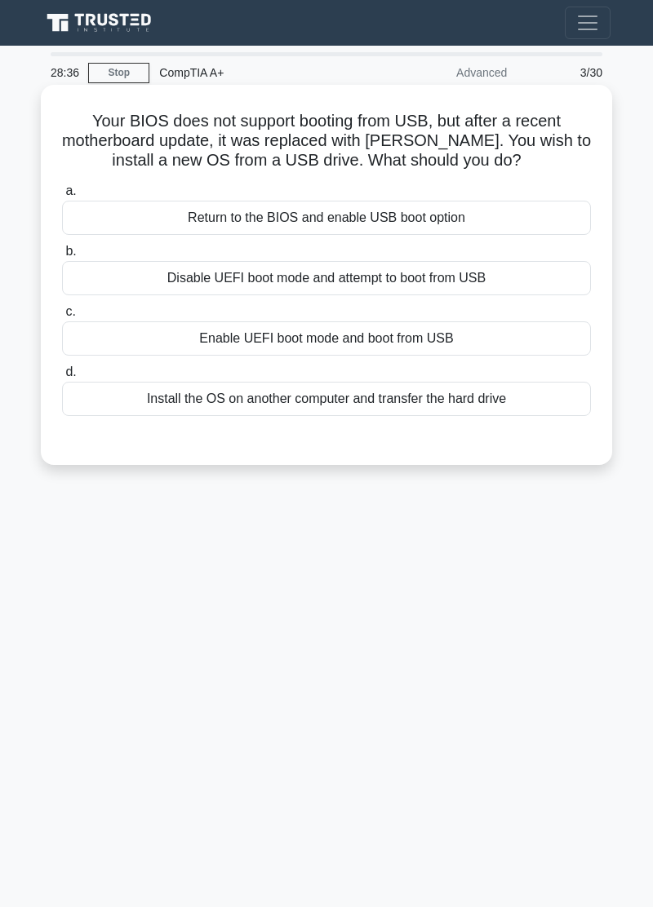
click at [450, 219] on div "Return to the BIOS and enable USB boot option" at bounding box center [326, 218] width 529 height 34
click at [62, 197] on input "a. Return to the BIOS and enable USB boot option" at bounding box center [62, 191] width 0 height 11
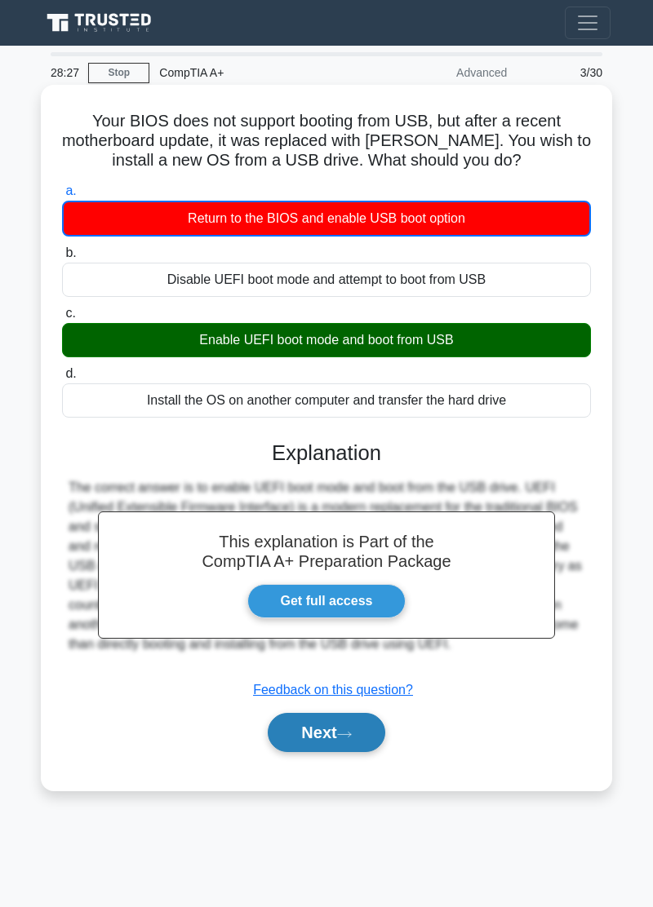
click at [352, 515] on icon at bounding box center [344, 734] width 15 height 9
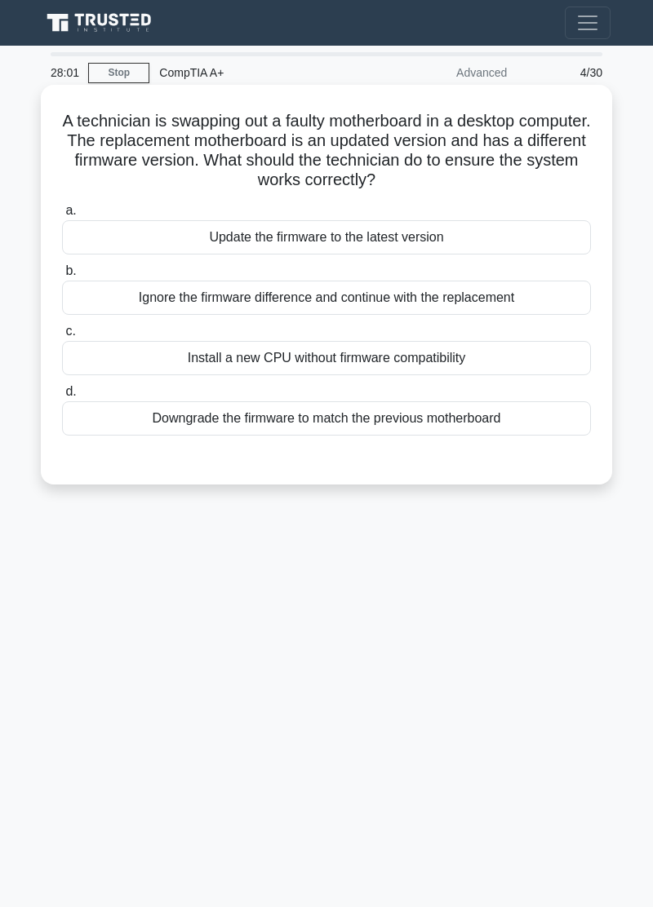
click at [509, 244] on div "Update the firmware to the latest version" at bounding box center [326, 237] width 529 height 34
click at [62, 216] on input "a. Update the firmware to the latest version" at bounding box center [62, 211] width 0 height 11
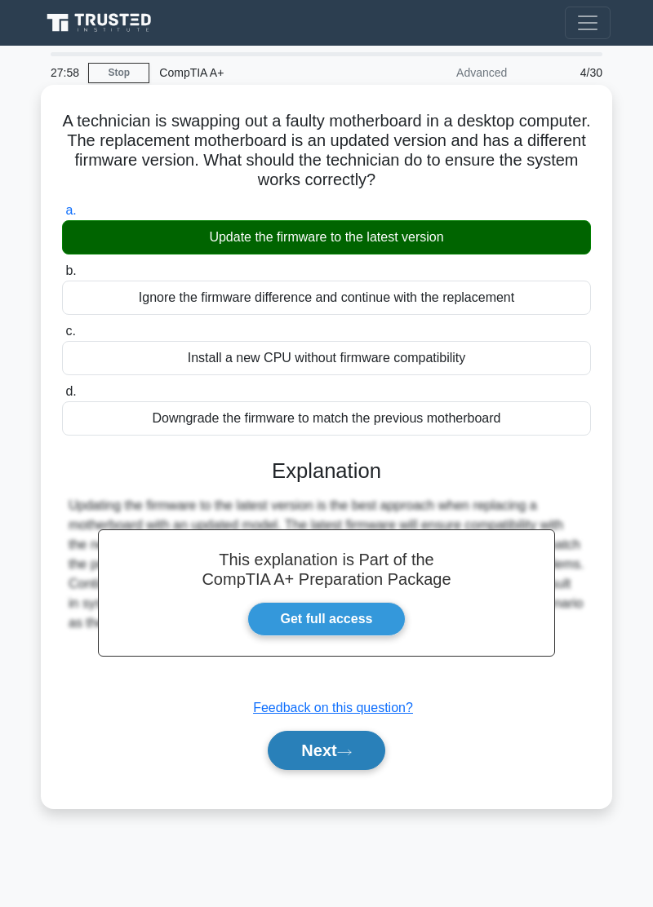
click at [362, 515] on button "Next" at bounding box center [326, 750] width 117 height 39
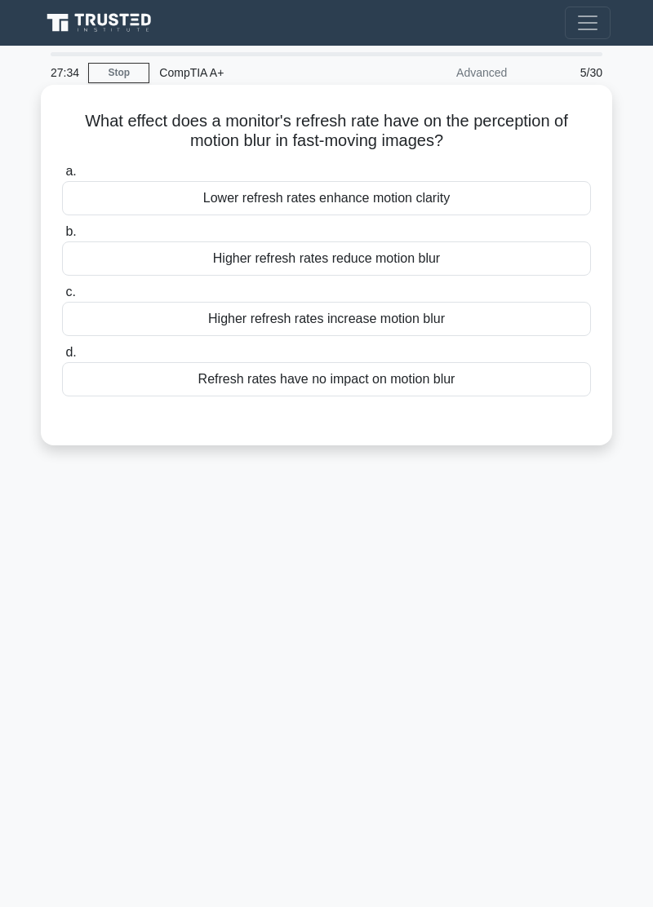
click at [487, 263] on div "Higher refresh rates reduce motion blur" at bounding box center [326, 259] width 529 height 34
click at [62, 237] on input "b. Higher refresh rates reduce motion blur" at bounding box center [62, 232] width 0 height 11
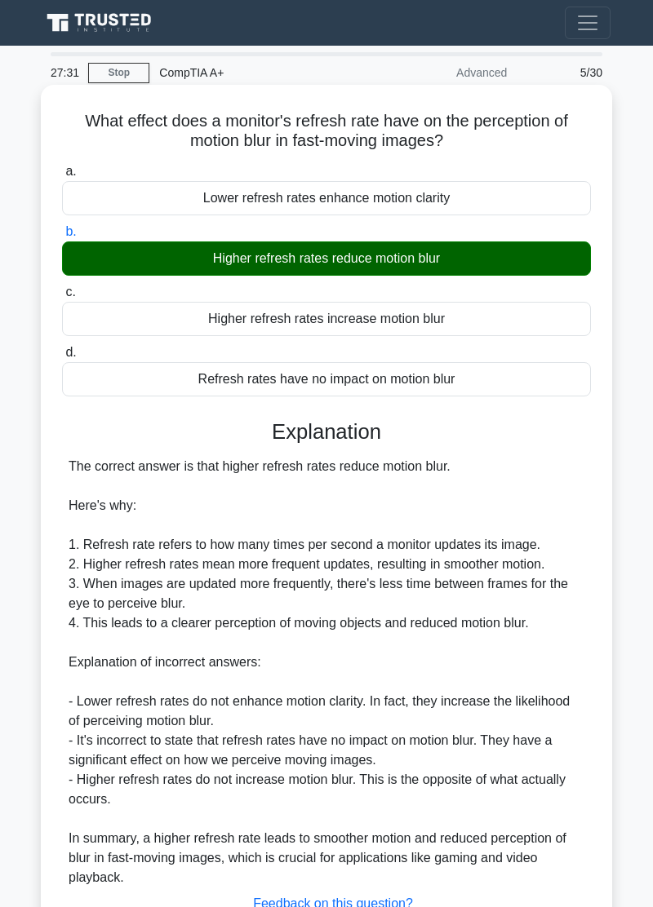
scroll to position [50, 0]
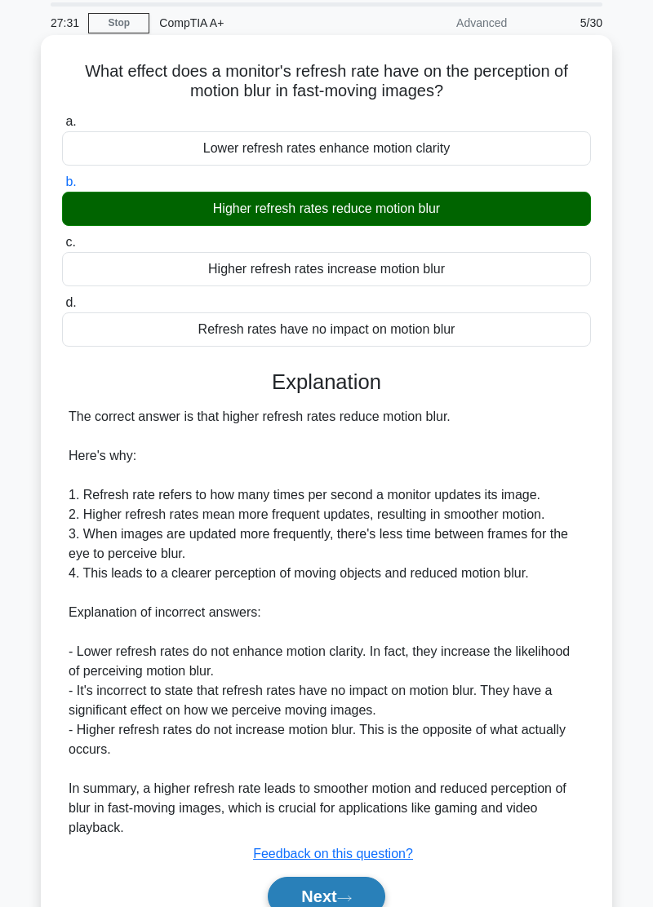
click at [339, 515] on button "Next" at bounding box center [326, 896] width 117 height 39
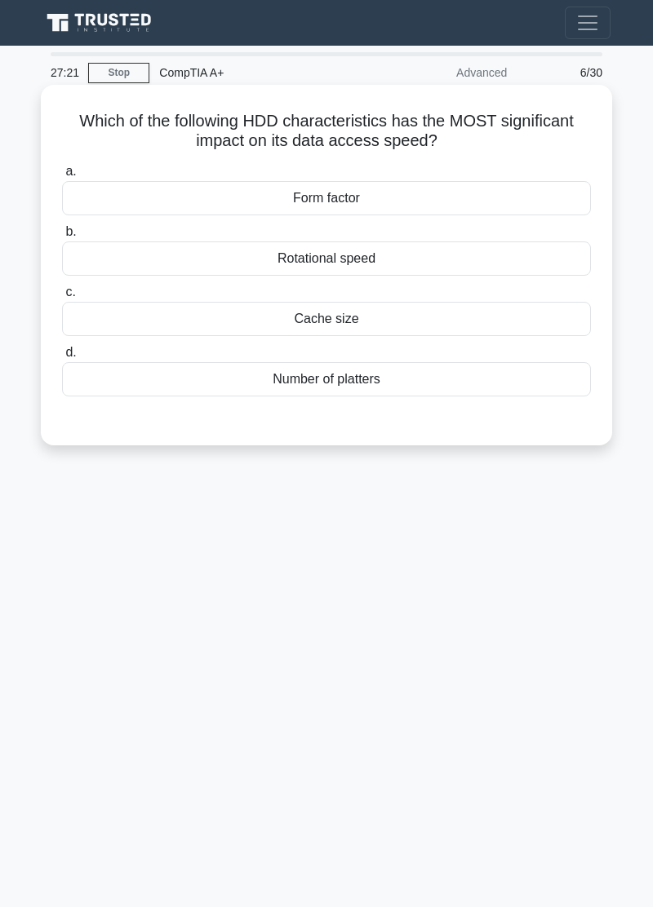
click at [506, 255] on div "Rotational speed" at bounding box center [326, 259] width 529 height 34
click at [62, 237] on input "b. Rotational speed" at bounding box center [62, 232] width 0 height 11
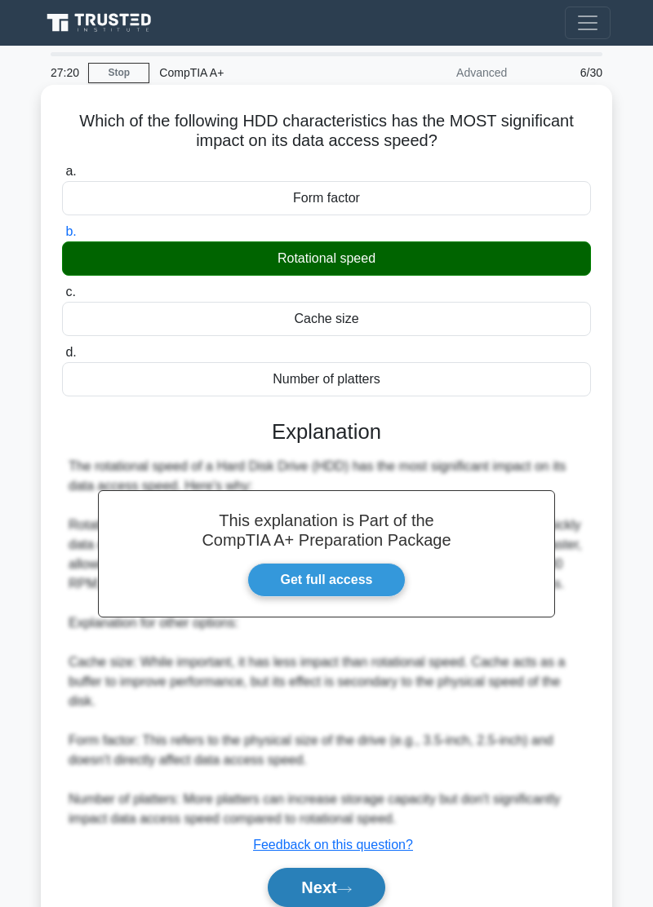
click at [346, 515] on button "Next" at bounding box center [326, 887] width 117 height 39
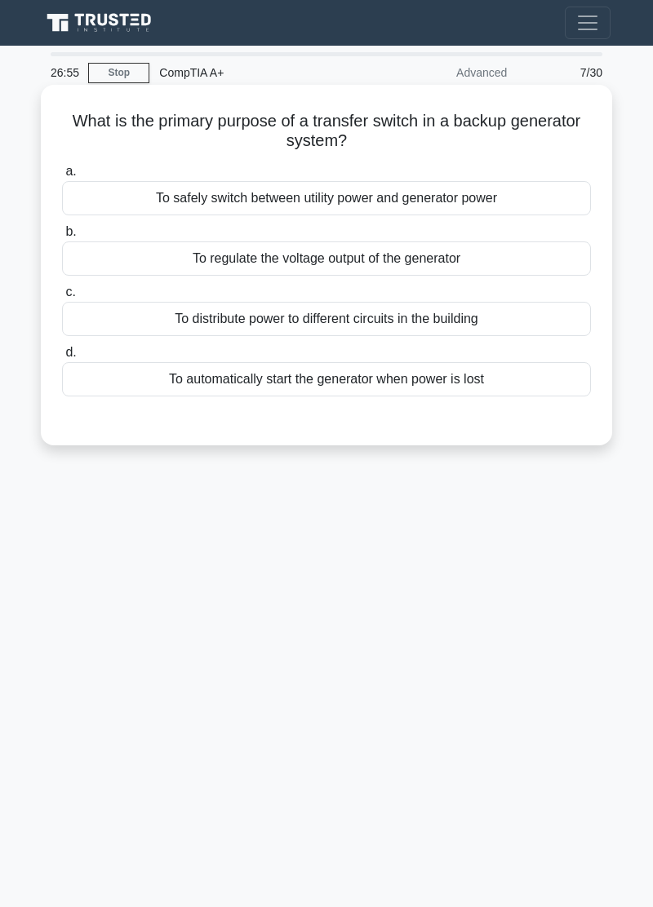
click at [491, 195] on div "To safely switch between utility power and generator power" at bounding box center [326, 198] width 529 height 34
click at [62, 177] on input "a. To safely switch between utility power and generator power" at bounding box center [62, 171] width 0 height 11
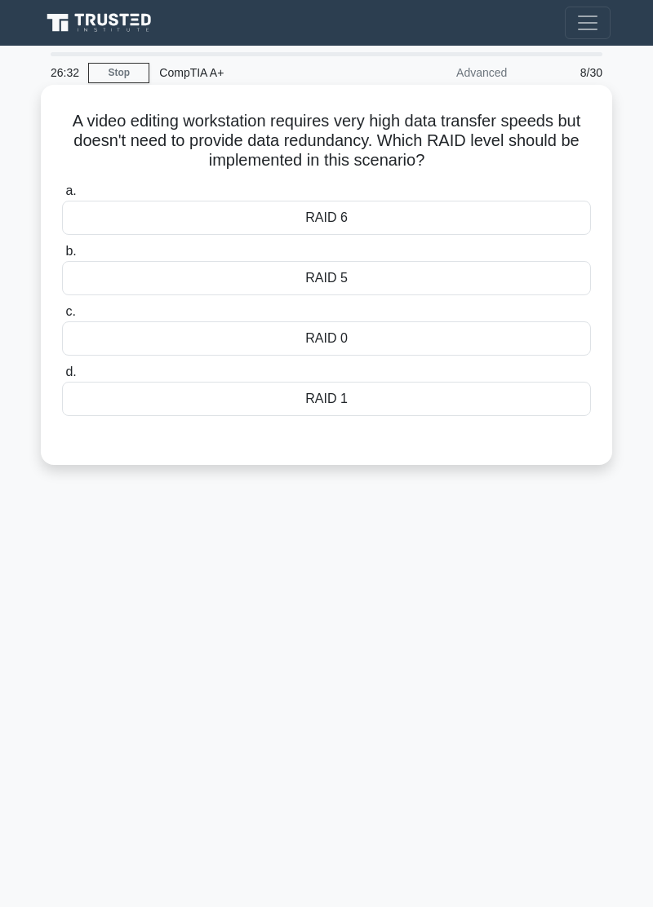
click at [419, 340] on div "RAID 0" at bounding box center [326, 339] width 529 height 34
click at [62, 317] on input "c. RAID 0" at bounding box center [62, 312] width 0 height 11
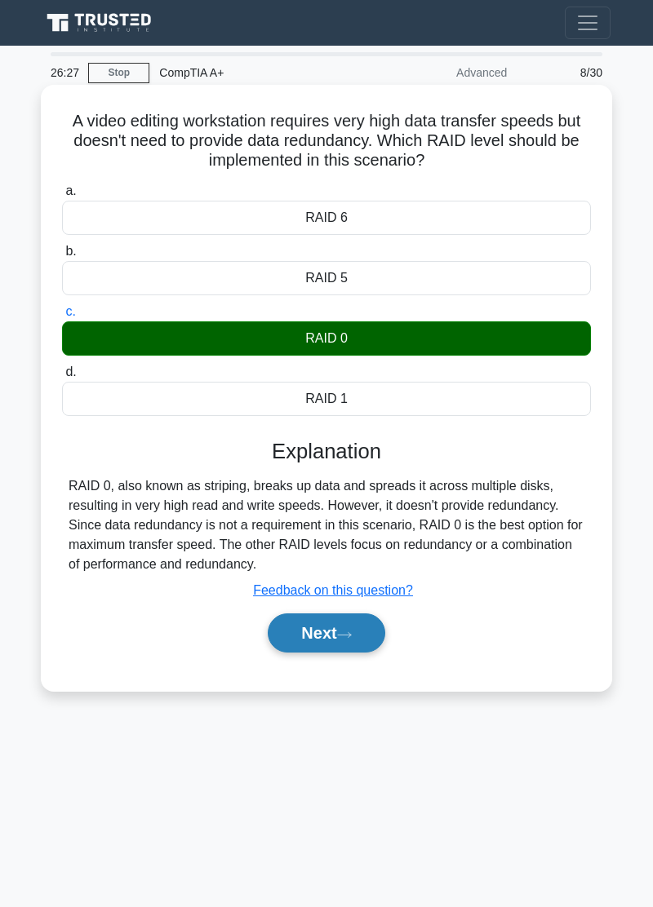
click at [350, 515] on icon at bounding box center [344, 635] width 15 height 9
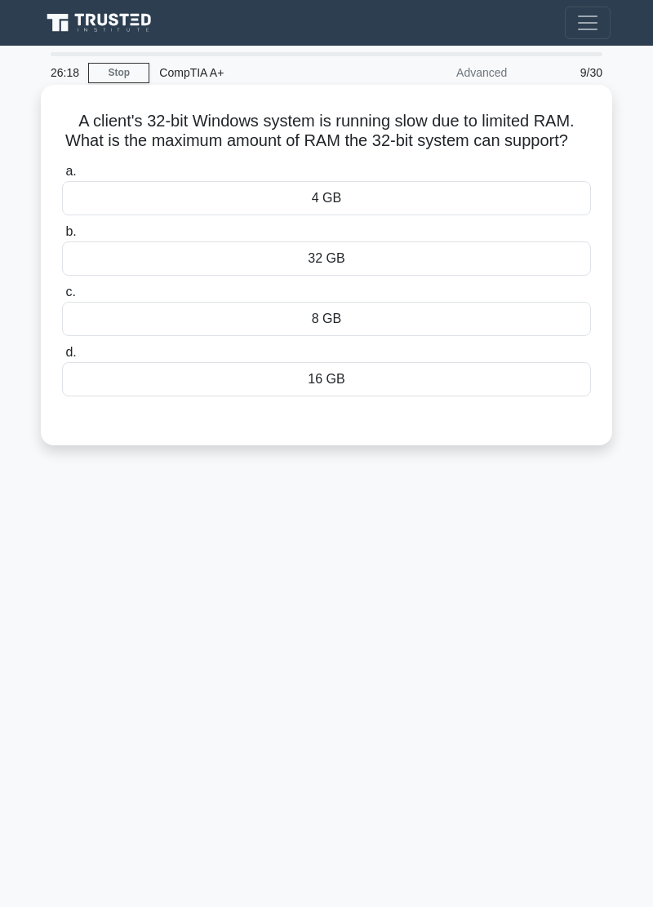
click at [476, 176] on label "a. 4 GB" at bounding box center [326, 189] width 529 height 54
click at [62, 176] on input "a. 4 GB" at bounding box center [62, 171] width 0 height 11
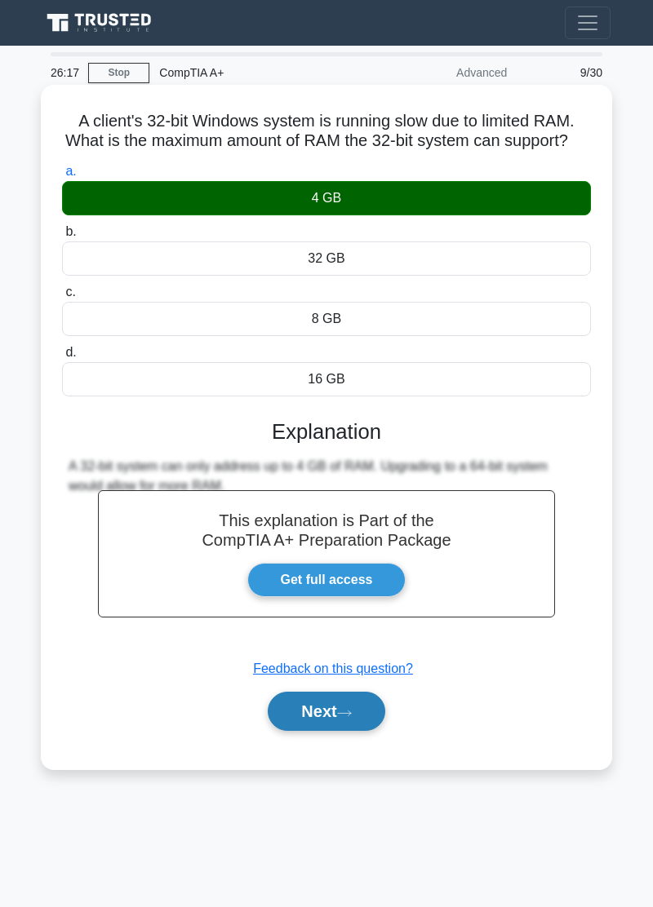
click at [344, 515] on icon at bounding box center [344, 713] width 15 height 9
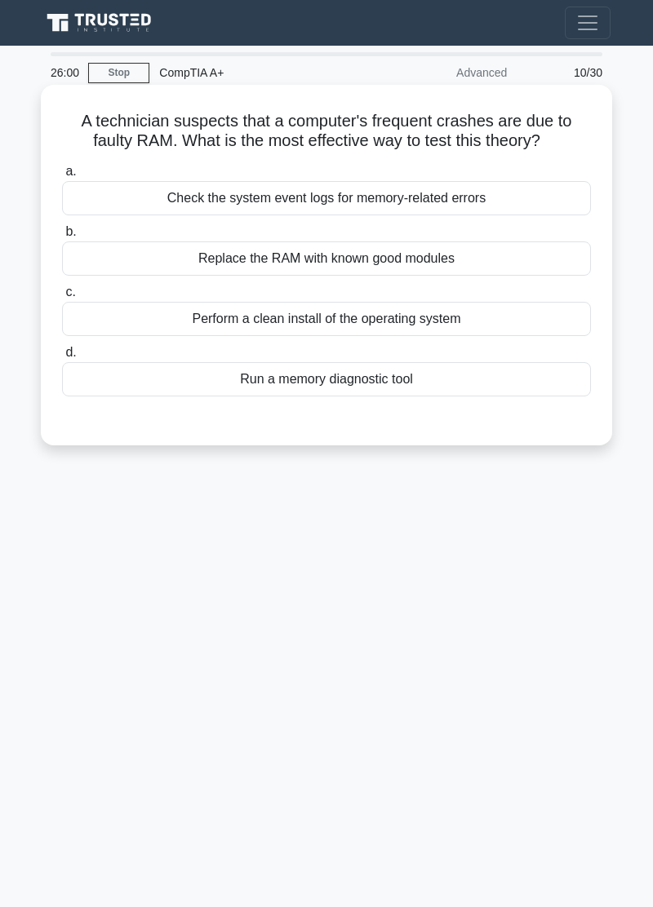
click at [513, 199] on div "Check the system event logs for memory-related errors" at bounding box center [326, 198] width 529 height 34
click at [62, 177] on input "a. Check the system event logs for memory-related errors" at bounding box center [62, 171] width 0 height 11
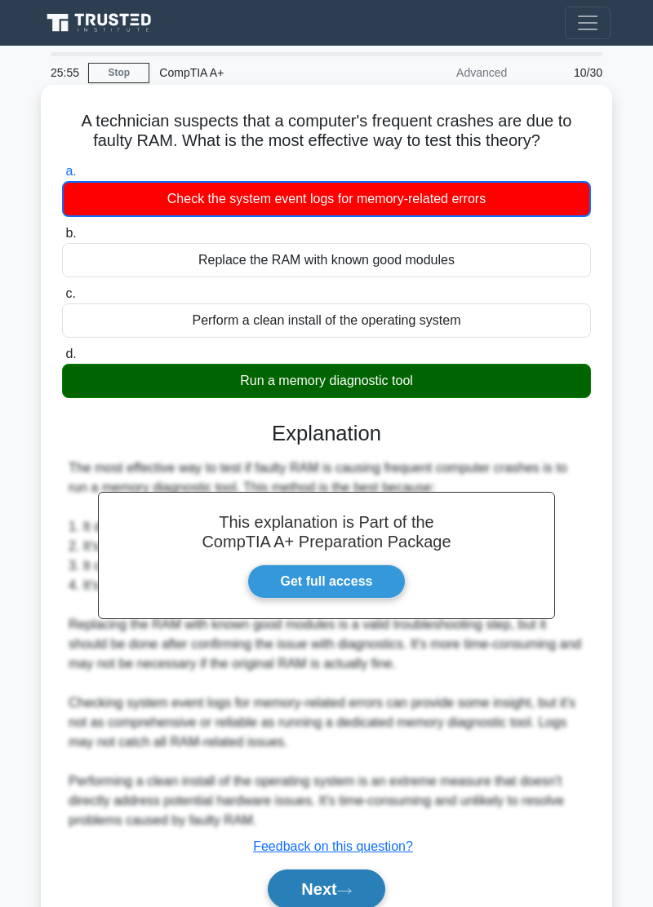
click at [338, 515] on button "Next" at bounding box center [326, 889] width 117 height 39
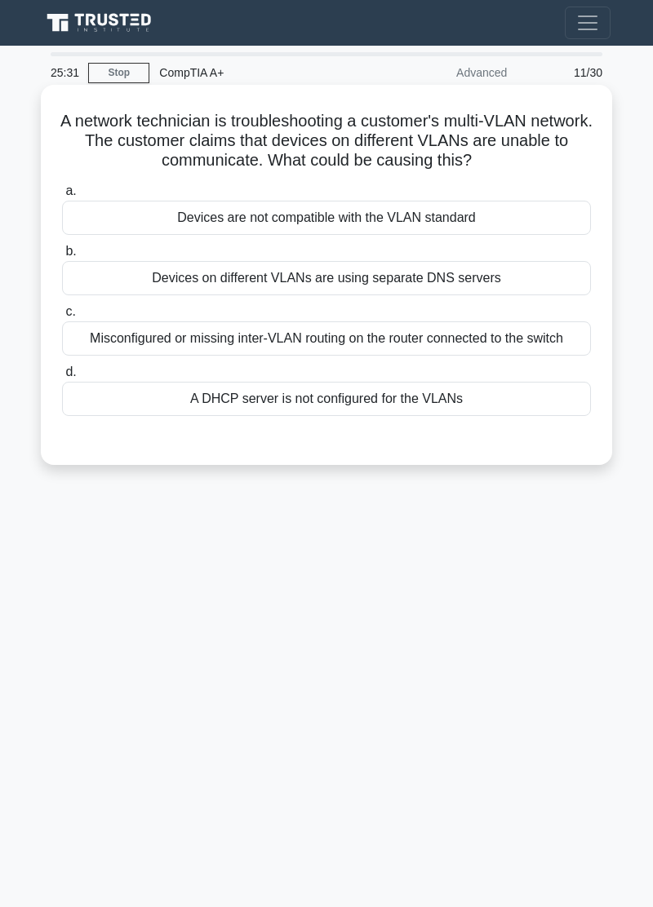
click at [525, 278] on div "Devices on different VLANs are using separate DNS servers" at bounding box center [326, 278] width 529 height 34
click at [62, 257] on input "b. Devices on different VLANs are using separate DNS servers" at bounding box center [62, 251] width 0 height 11
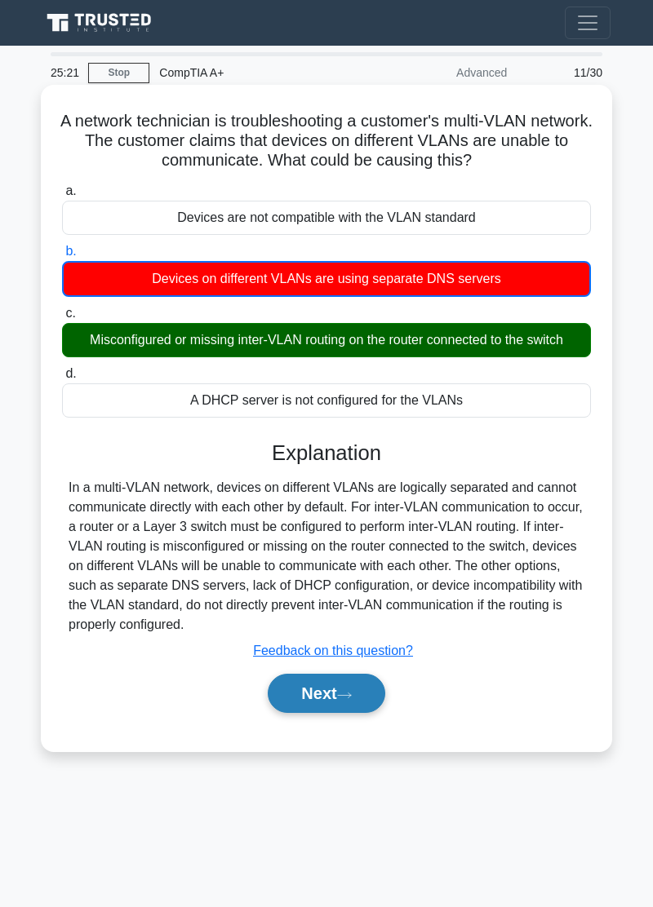
click at [362, 515] on button "Next" at bounding box center [326, 693] width 117 height 39
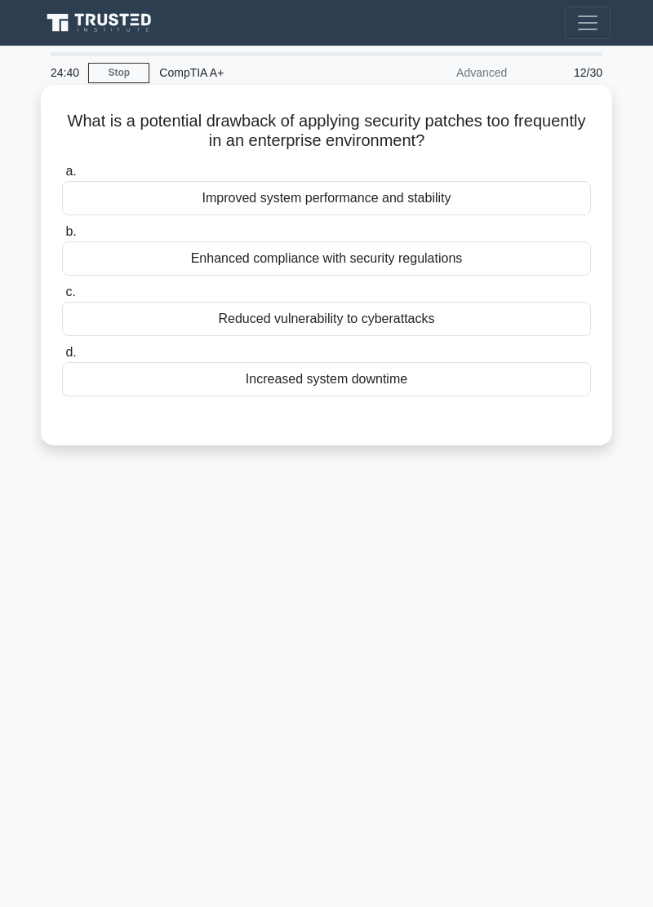
click at [477, 397] on div "Increased system downtime" at bounding box center [326, 379] width 529 height 34
click at [62, 358] on input "d. Increased system downtime" at bounding box center [62, 353] width 0 height 11
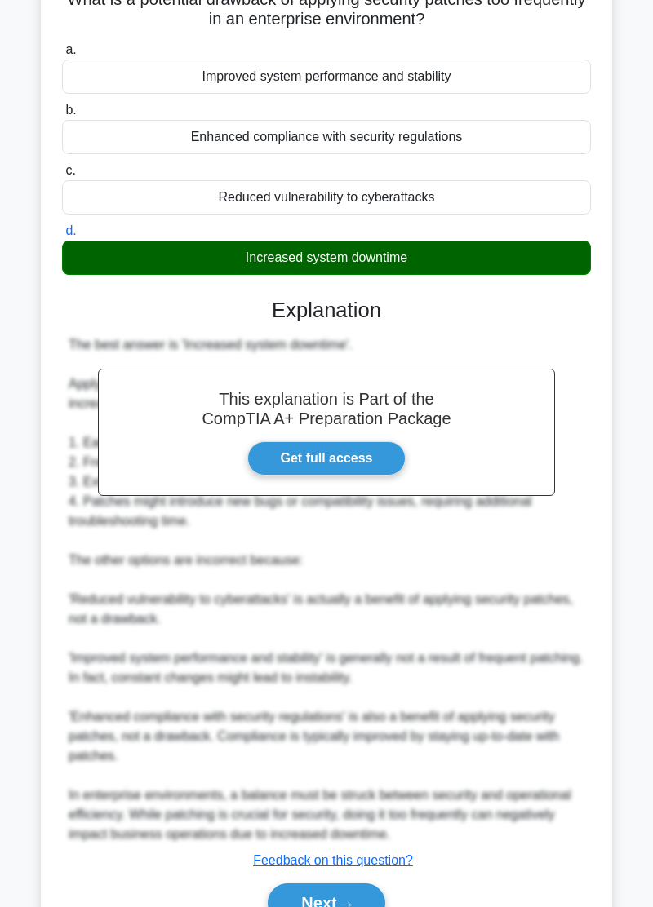
scroll to position [128, 0]
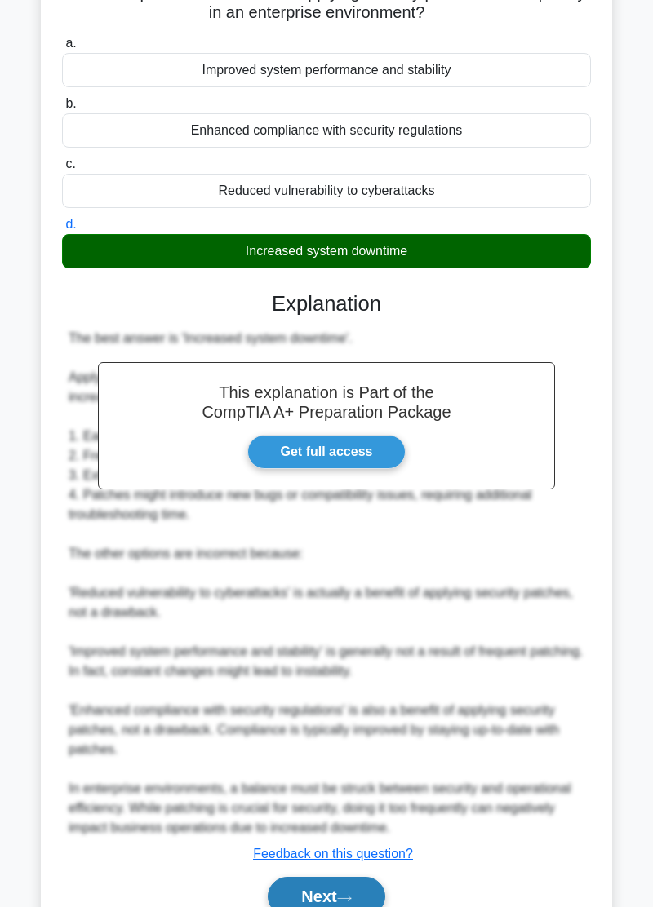
click at [339, 515] on button "Next" at bounding box center [326, 896] width 117 height 39
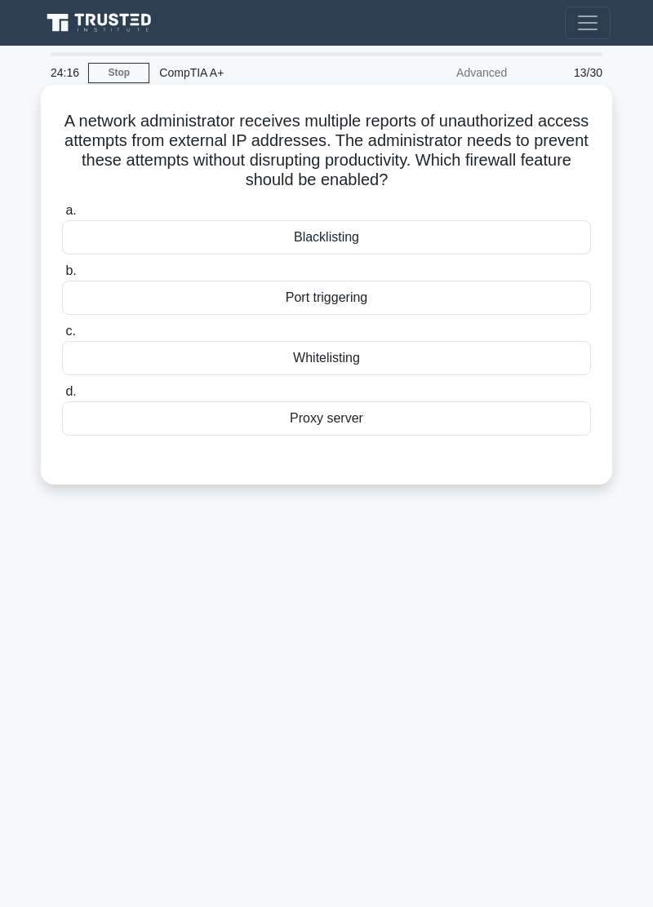
click at [481, 252] on div "Blacklisting" at bounding box center [326, 237] width 529 height 34
click at [62, 216] on input "a. Blacklisting" at bounding box center [62, 211] width 0 height 11
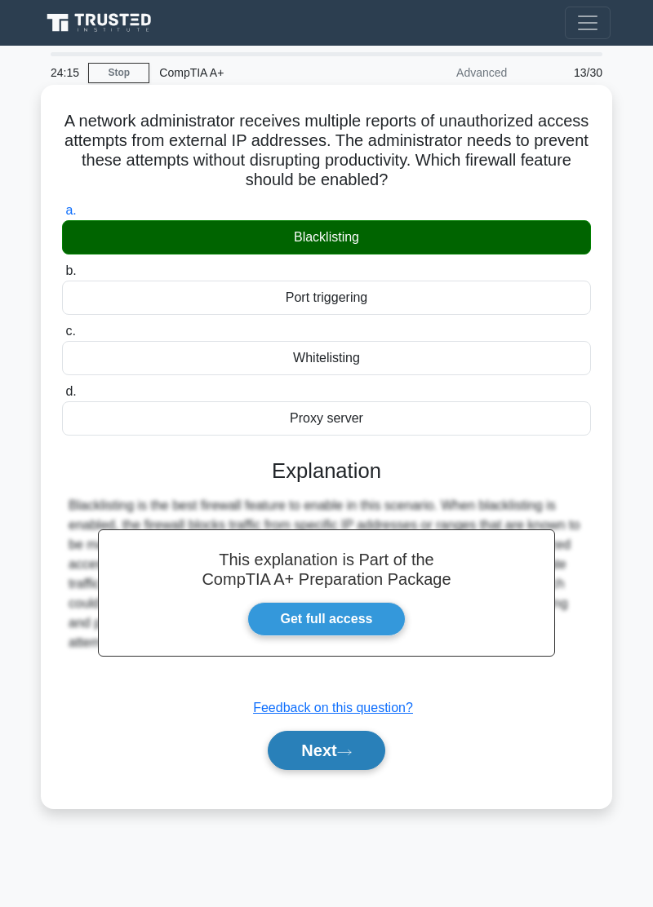
click at [347, 515] on icon at bounding box center [344, 752] width 15 height 9
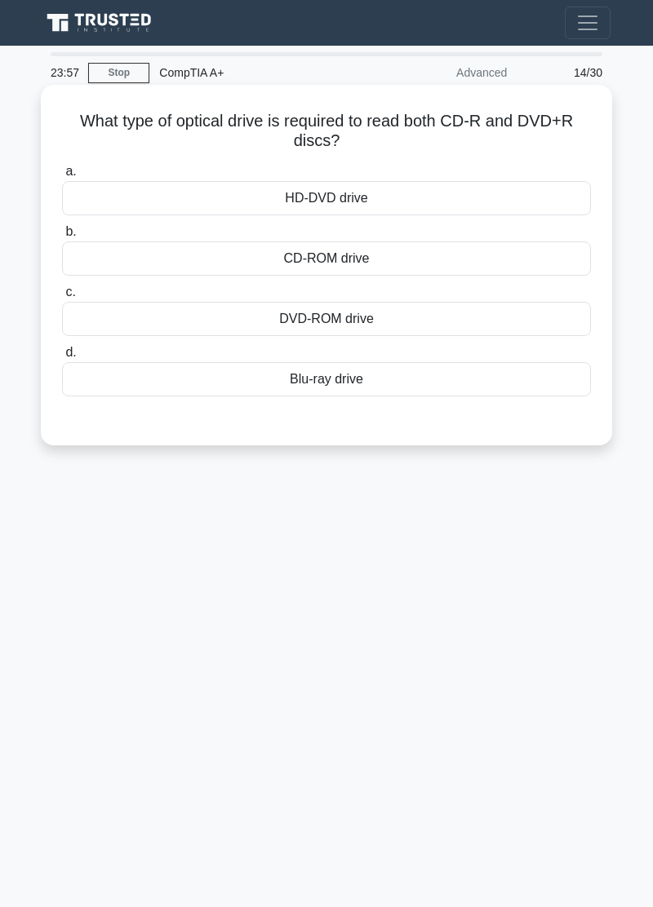
click at [482, 391] on div "Blu-ray drive" at bounding box center [326, 379] width 529 height 34
click at [62, 358] on input "d. Blu-ray drive" at bounding box center [62, 353] width 0 height 11
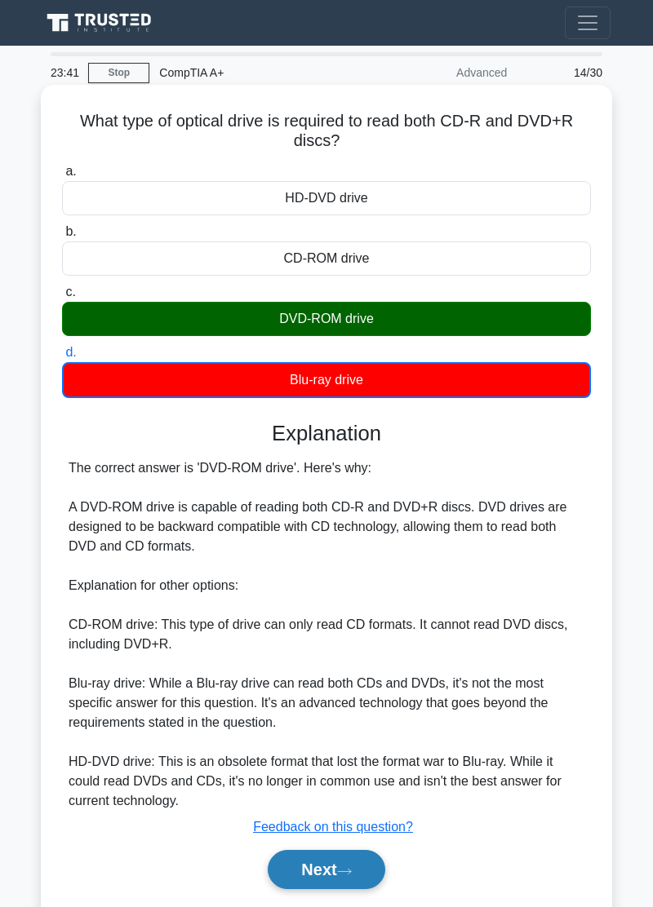
click at [346, 515] on icon at bounding box center [344, 871] width 15 height 9
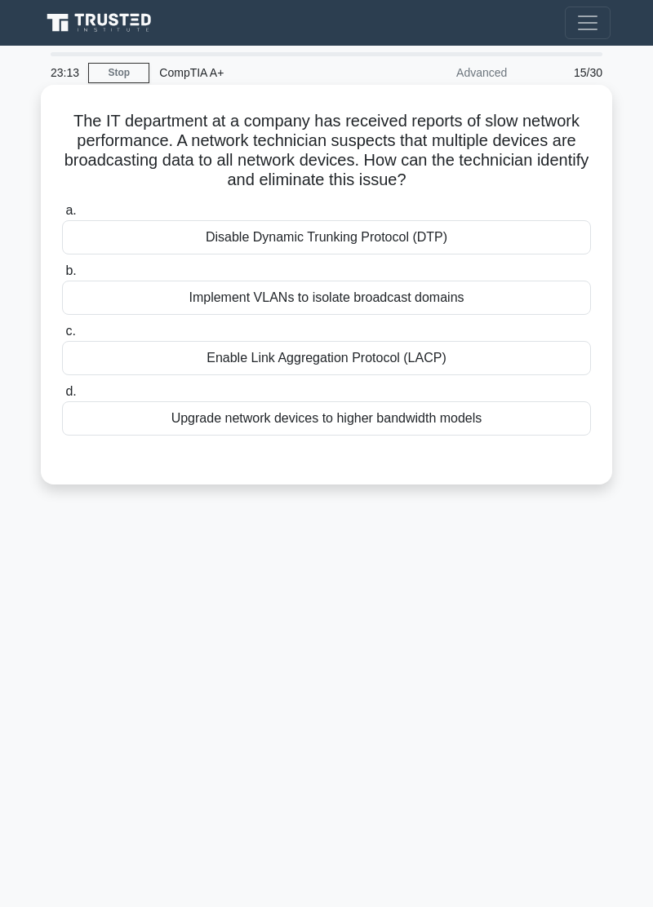
click at [535, 312] on div "Implement VLANs to isolate broadcast domains" at bounding box center [326, 298] width 529 height 34
click at [62, 277] on input "b. Implement VLANs to isolate broadcast domains" at bounding box center [62, 271] width 0 height 11
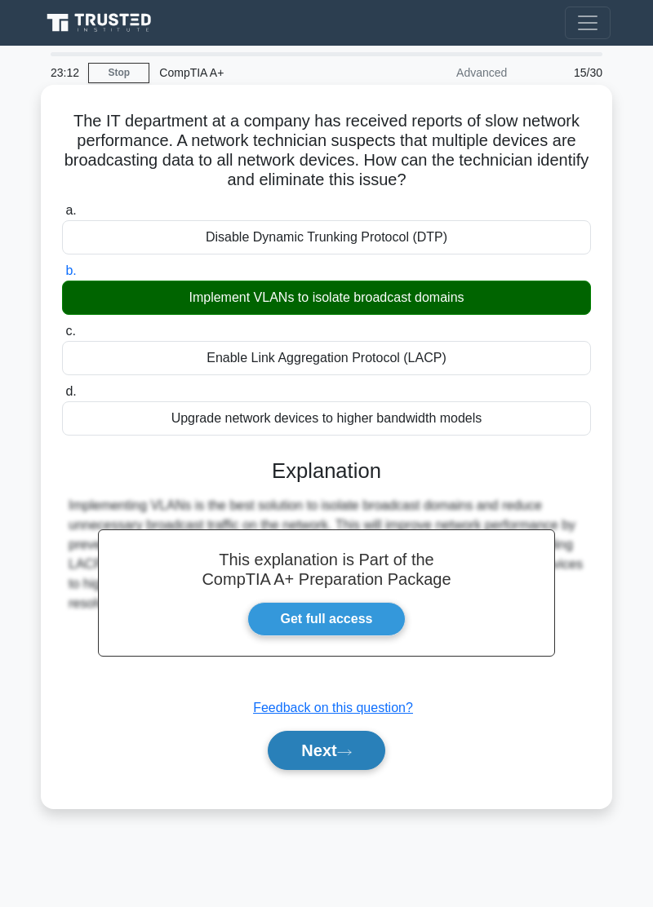
click at [330, 515] on button "Next" at bounding box center [326, 750] width 117 height 39
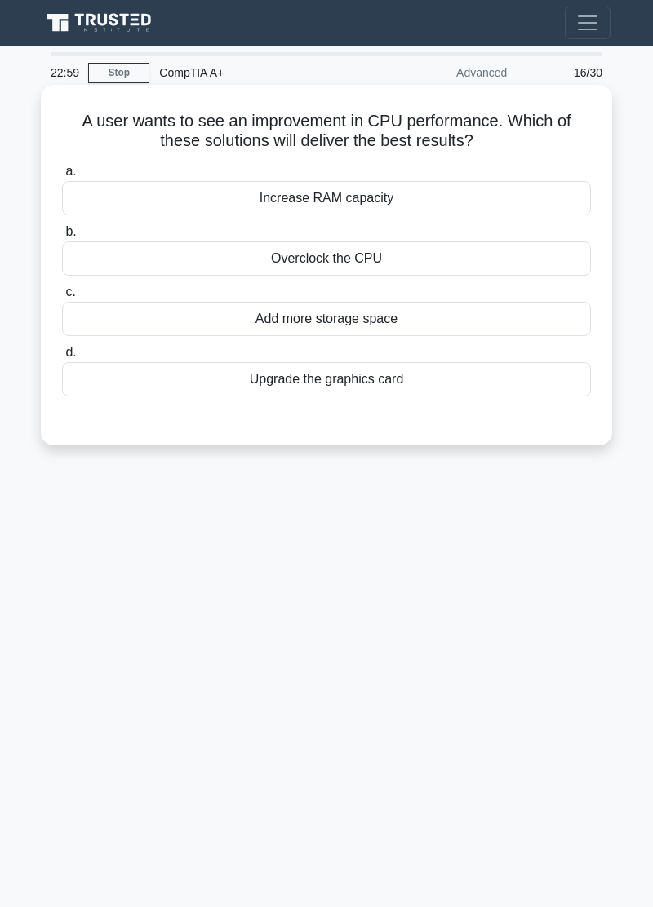
click at [535, 267] on div "Overclock the CPU" at bounding box center [326, 259] width 529 height 34
click at [62, 237] on input "b. Overclock the CPU" at bounding box center [62, 232] width 0 height 11
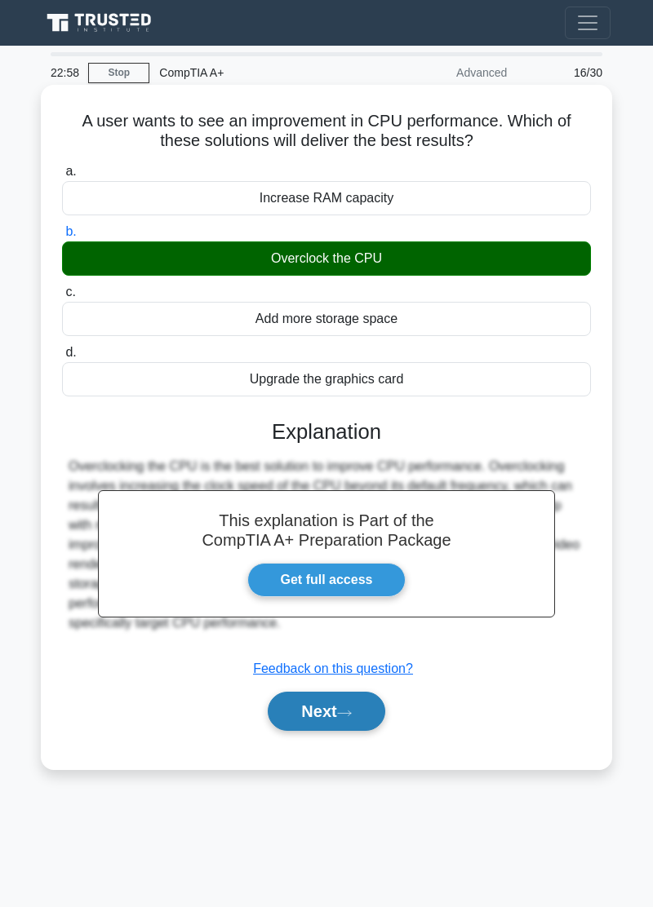
click at [360, 515] on button "Next" at bounding box center [326, 711] width 117 height 39
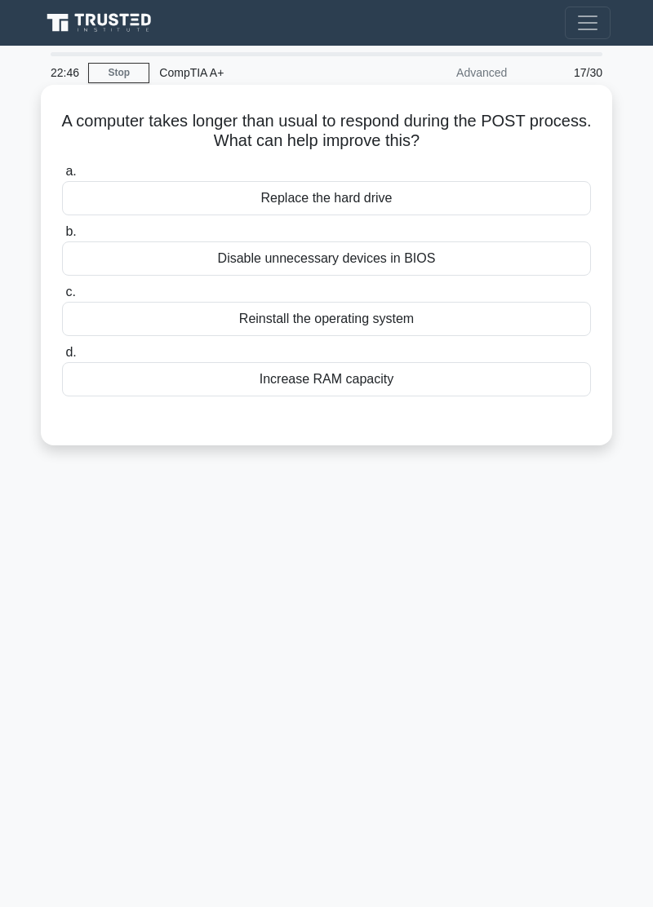
click at [566, 268] on div "Disable unnecessary devices in BIOS" at bounding box center [326, 259] width 529 height 34
click at [62, 237] on input "b. Disable unnecessary devices in BIOS" at bounding box center [62, 232] width 0 height 11
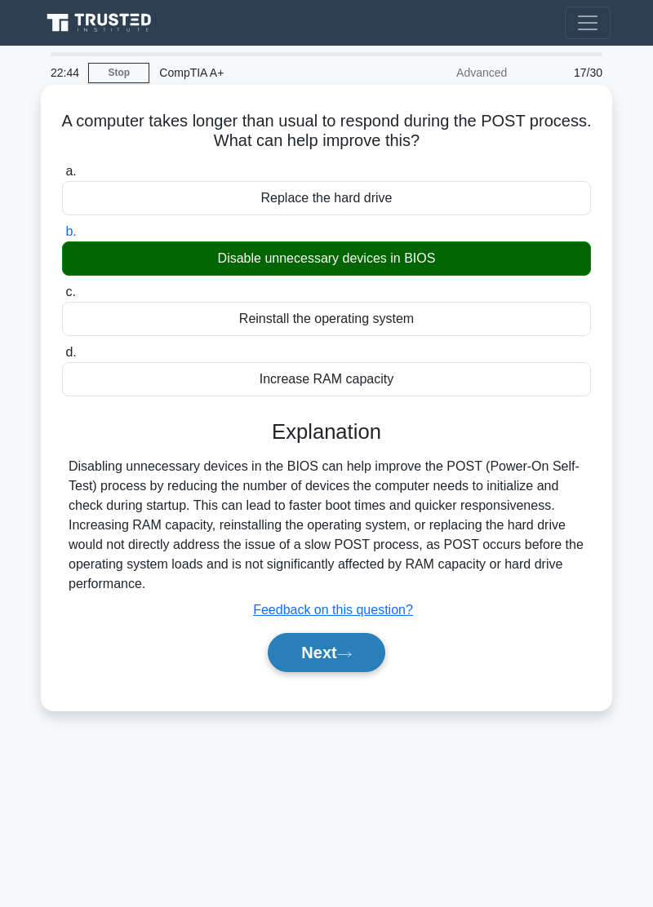
click at [370, 515] on button "Next" at bounding box center [326, 652] width 117 height 39
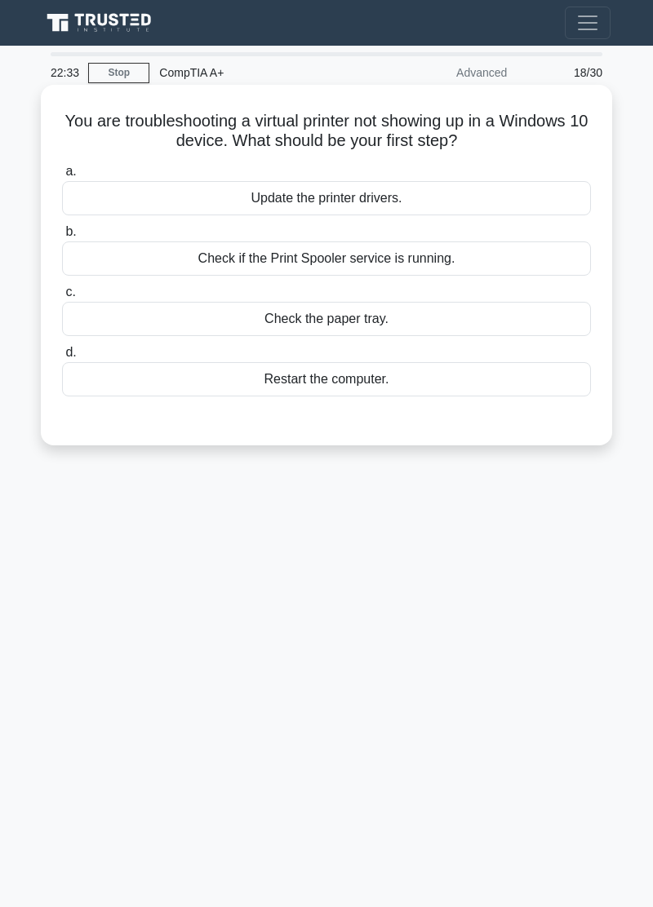
click at [559, 215] on div "Update the printer drivers." at bounding box center [326, 198] width 529 height 34
click at [62, 177] on input "a. Update the printer drivers." at bounding box center [62, 171] width 0 height 11
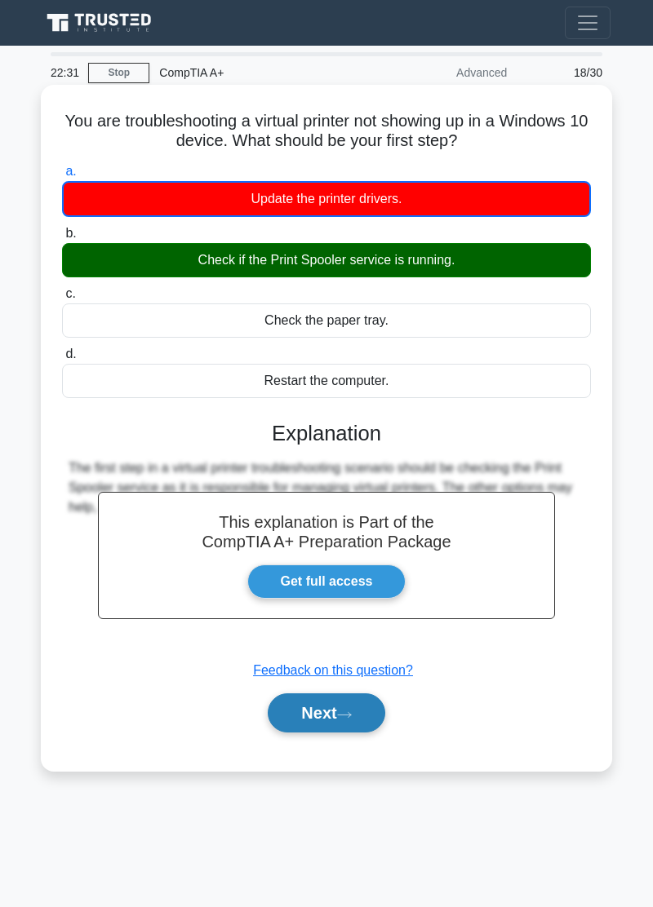
click at [339, 515] on button "Next" at bounding box center [326, 713] width 117 height 39
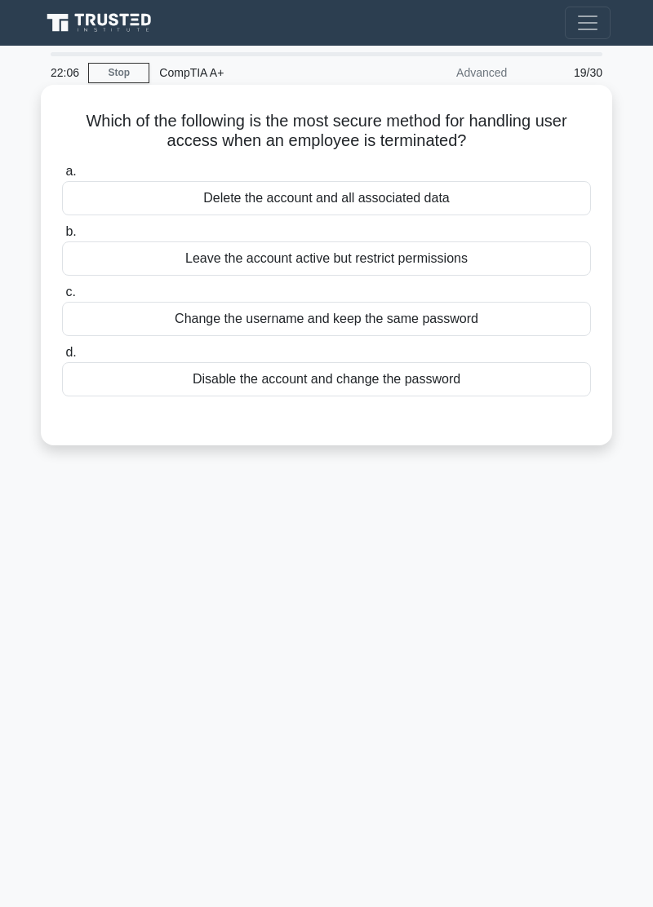
click at [555, 210] on div "Delete the account and all associated data" at bounding box center [326, 198] width 529 height 34
click at [62, 177] on input "a. Delete the account and all associated data" at bounding box center [62, 171] width 0 height 11
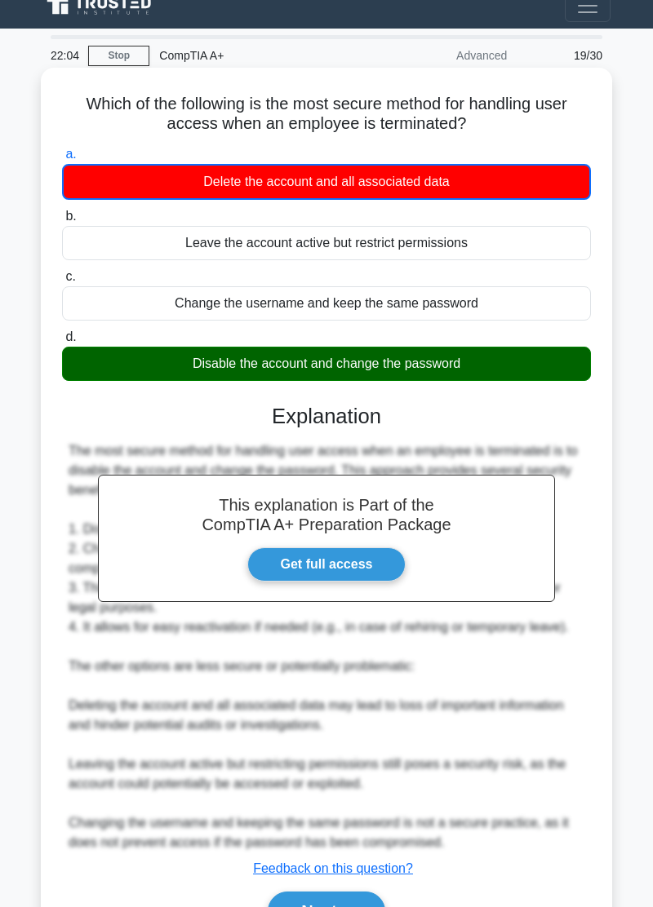
scroll to position [32, 0]
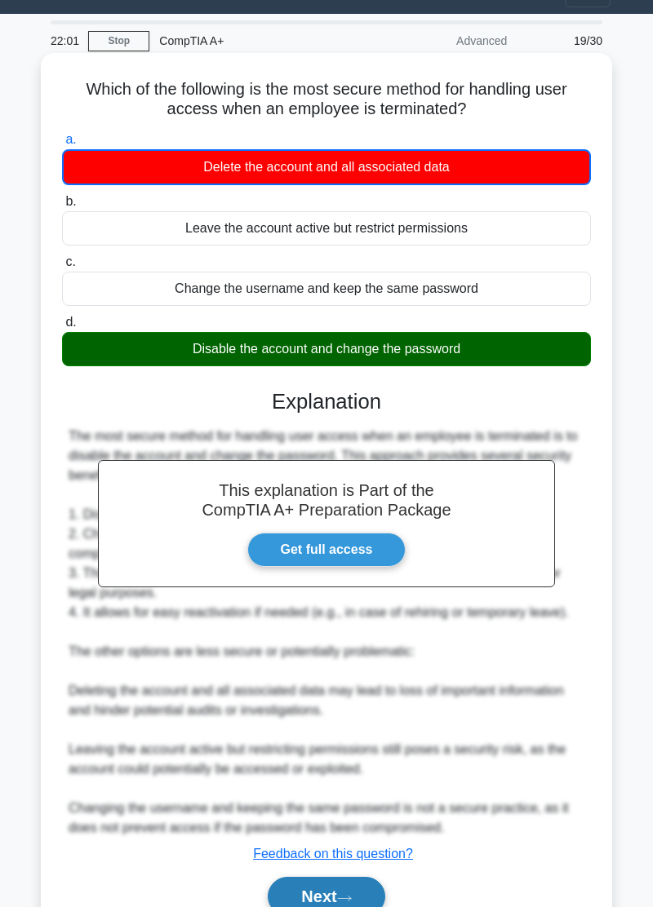
click at [342, 515] on icon at bounding box center [344, 898] width 15 height 9
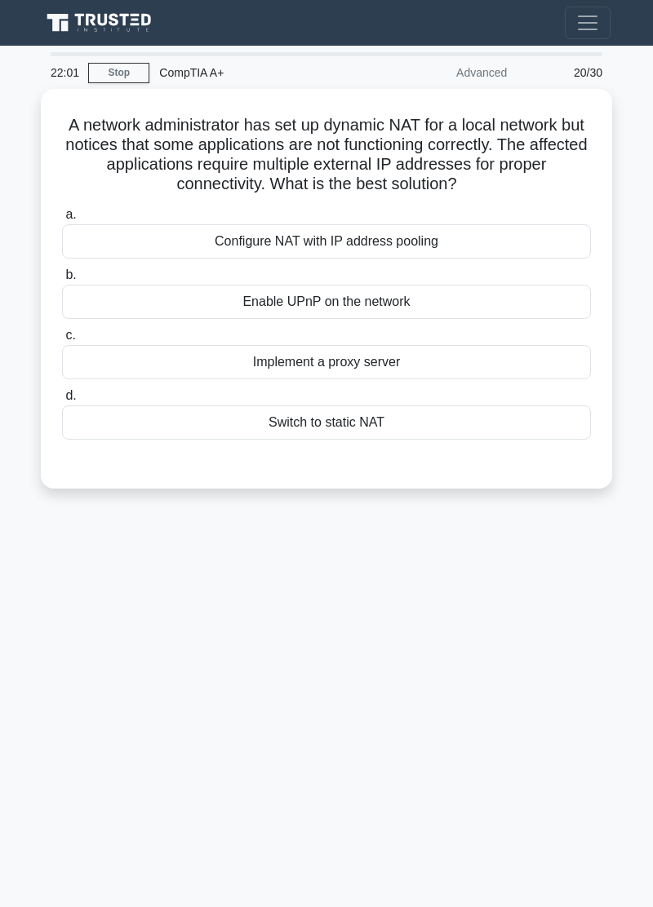
scroll to position [0, 0]
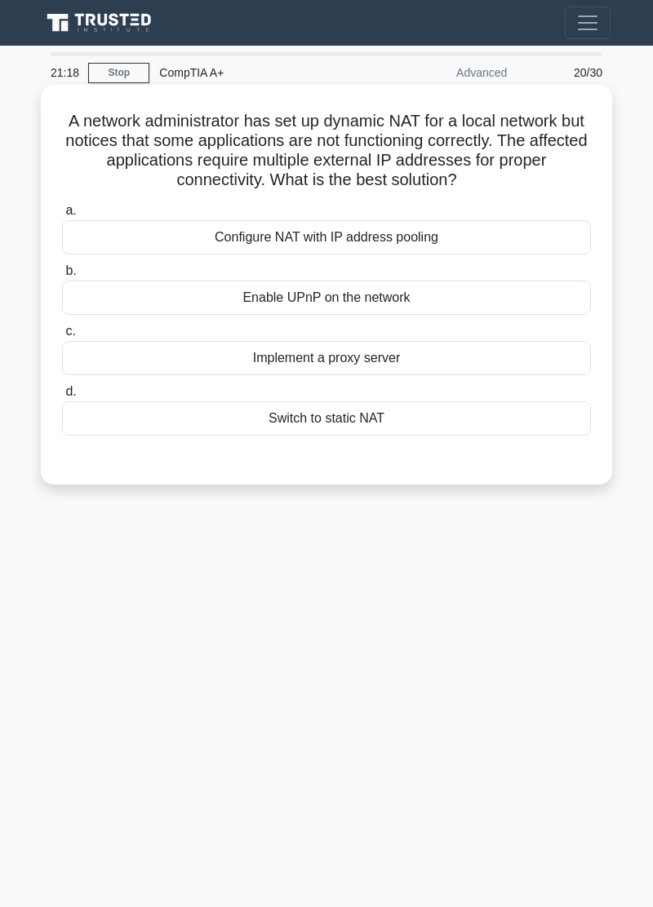
click at [526, 294] on div "Enable UPnP on the network" at bounding box center [326, 298] width 529 height 34
click at [62, 277] on input "b. Enable UPnP on the network" at bounding box center [62, 271] width 0 height 11
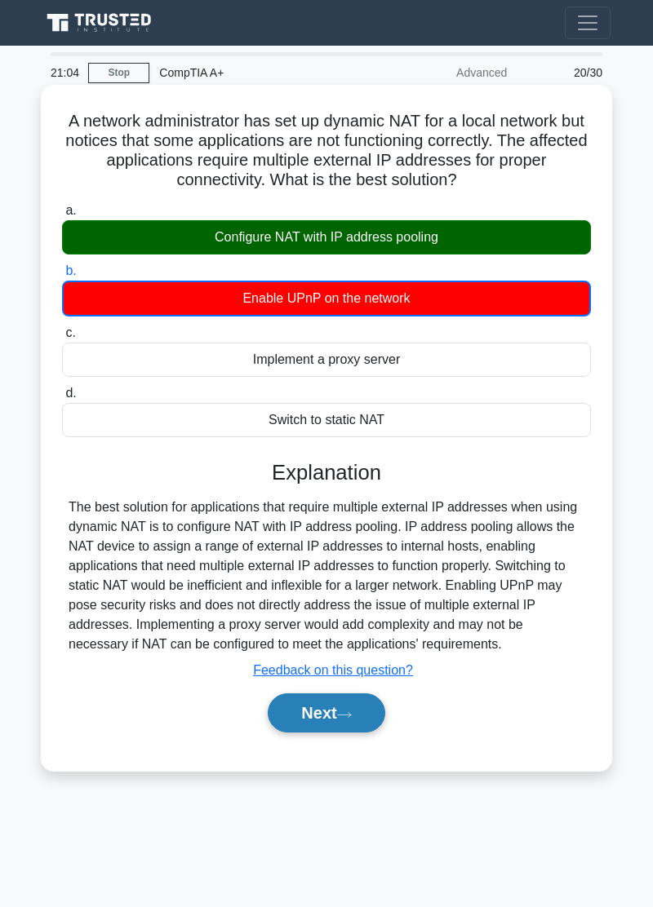
click at [338, 515] on button "Next" at bounding box center [326, 713] width 117 height 39
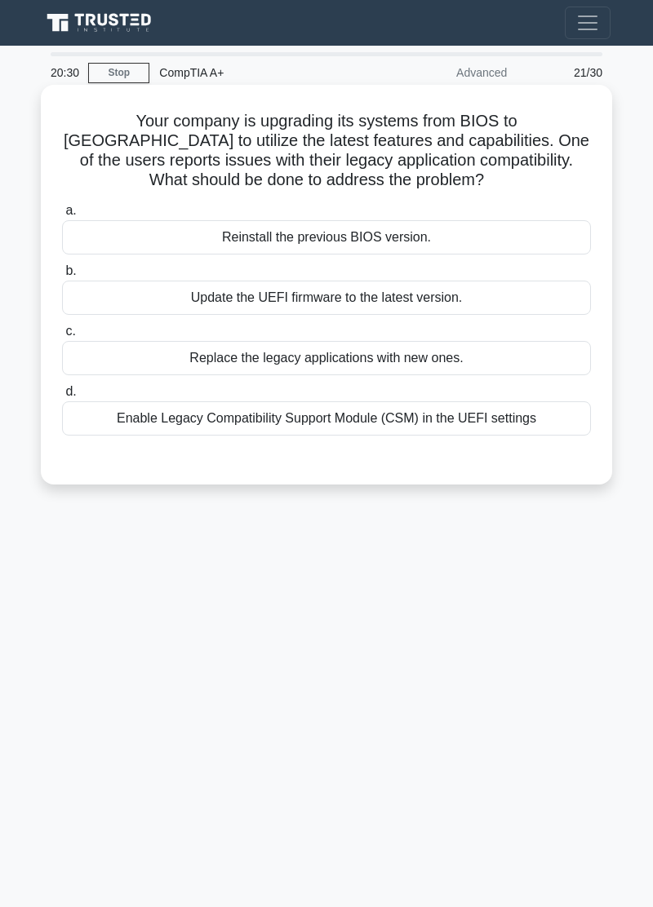
click at [506, 415] on div "Enable Legacy Compatibility Support Module (CSM) in the UEFI settings" at bounding box center [326, 418] width 529 height 34
click at [62, 397] on input "d. Enable Legacy Compatibility Support Module (CSM) in the UEFI settings" at bounding box center [62, 392] width 0 height 11
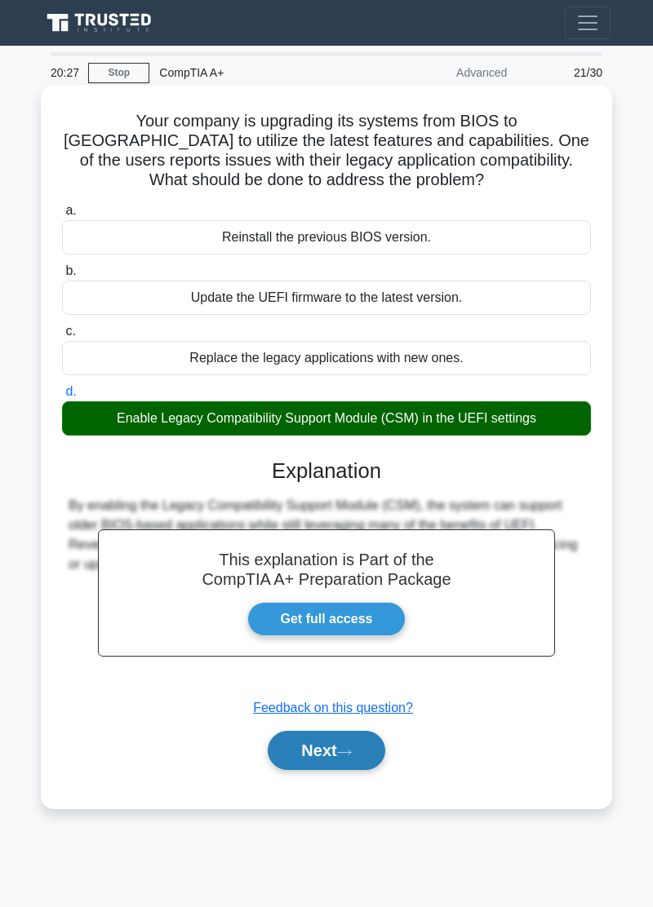
click at [334, 515] on button "Next" at bounding box center [326, 750] width 117 height 39
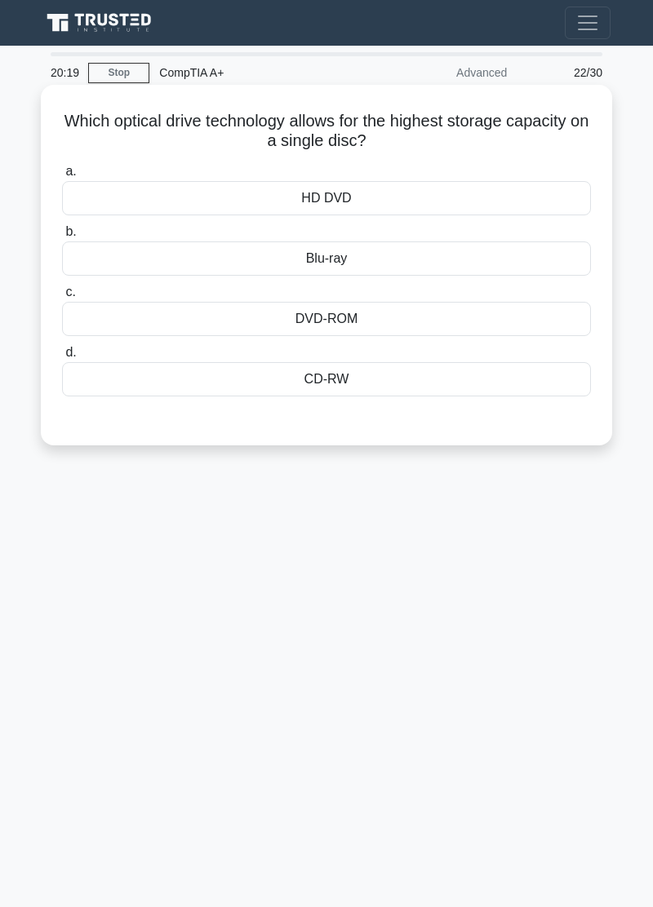
click at [472, 258] on div "Blu-ray" at bounding box center [326, 259] width 529 height 34
click at [62, 237] on input "b. Blu-ray" at bounding box center [62, 232] width 0 height 11
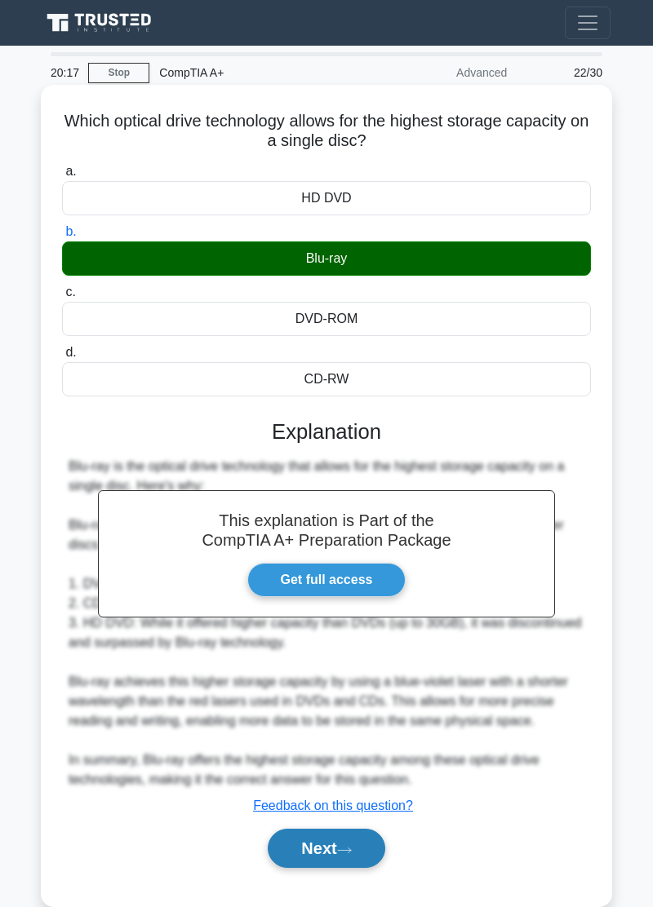
click at [339, 515] on button "Next" at bounding box center [326, 848] width 117 height 39
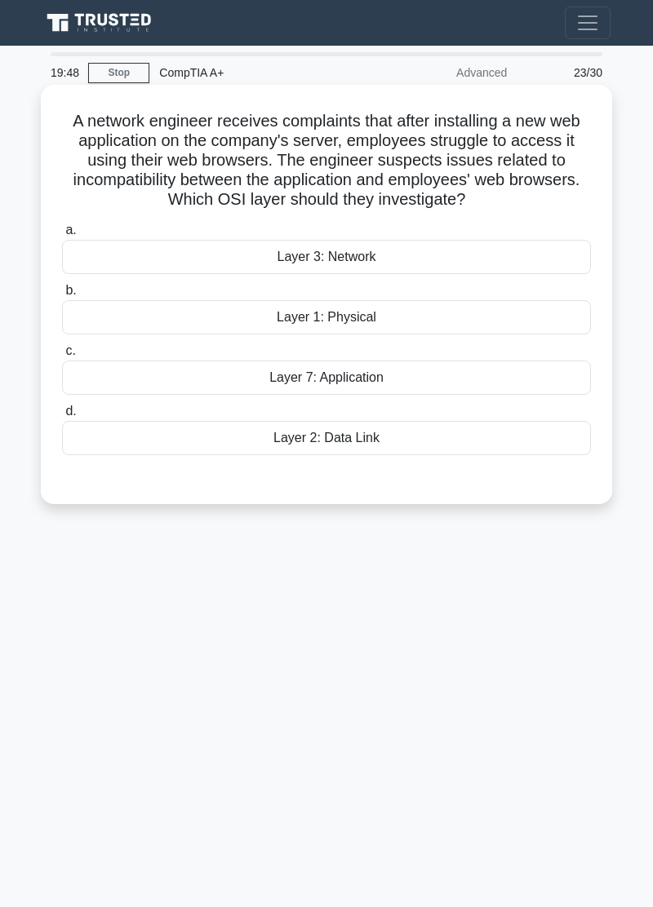
click at [436, 446] on div "Layer 2: Data Link" at bounding box center [326, 438] width 529 height 34
click at [62, 417] on input "d. Layer 2: Data Link" at bounding box center [62, 411] width 0 height 11
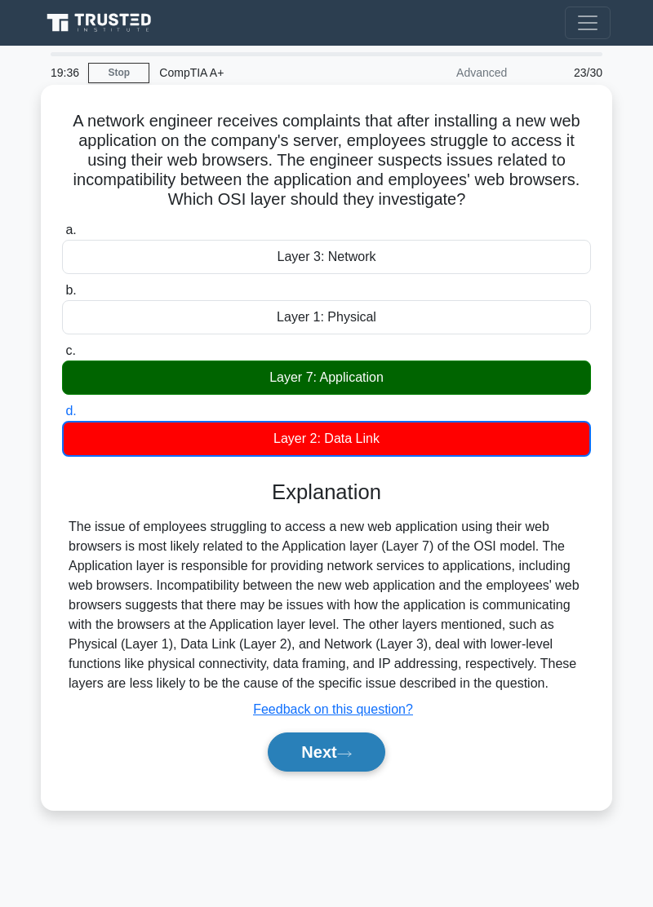
click at [338, 515] on button "Next" at bounding box center [326, 752] width 117 height 39
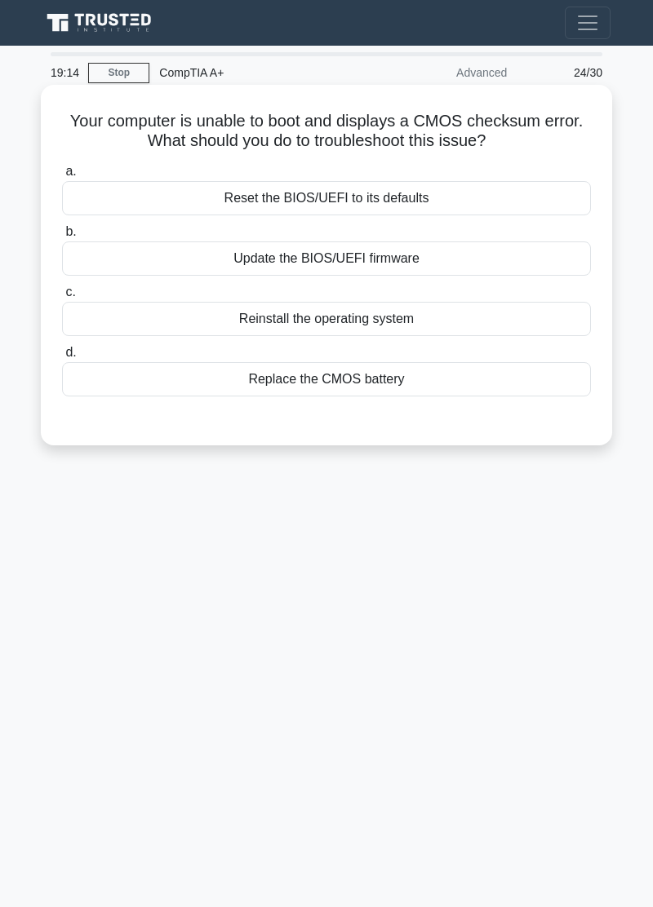
click at [468, 376] on div "Replace the CMOS battery" at bounding box center [326, 379] width 529 height 34
click at [62, 358] on input "d. Replace the CMOS battery" at bounding box center [62, 353] width 0 height 11
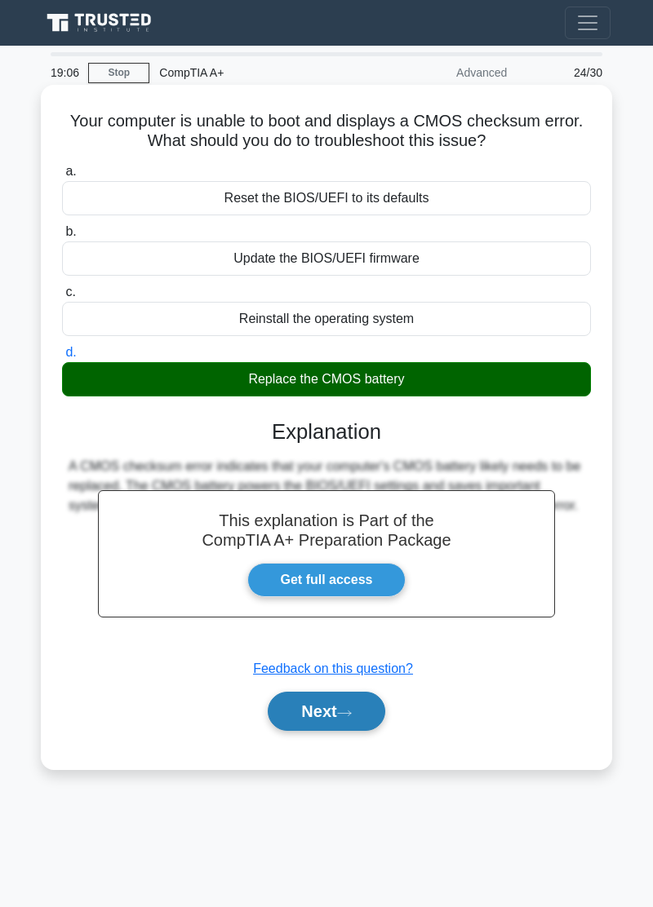
click at [339, 515] on button "Next" at bounding box center [326, 711] width 117 height 39
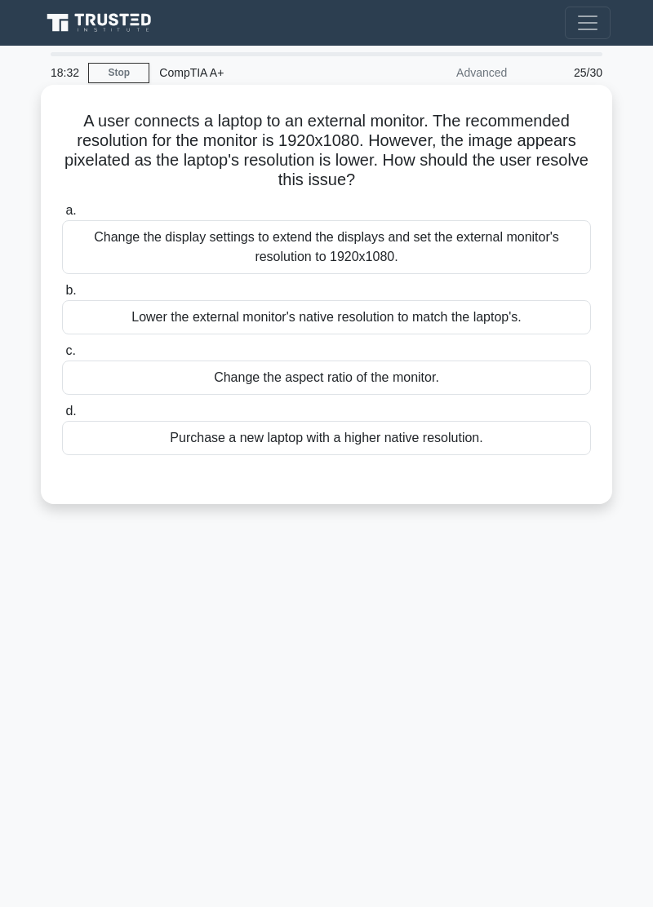
click at [526, 326] on div "Lower the external monitor's native resolution to match the laptop's." at bounding box center [326, 317] width 529 height 34
click at [62, 296] on input "b. Lower the external monitor's native resolution to match the laptop's." at bounding box center [62, 291] width 0 height 11
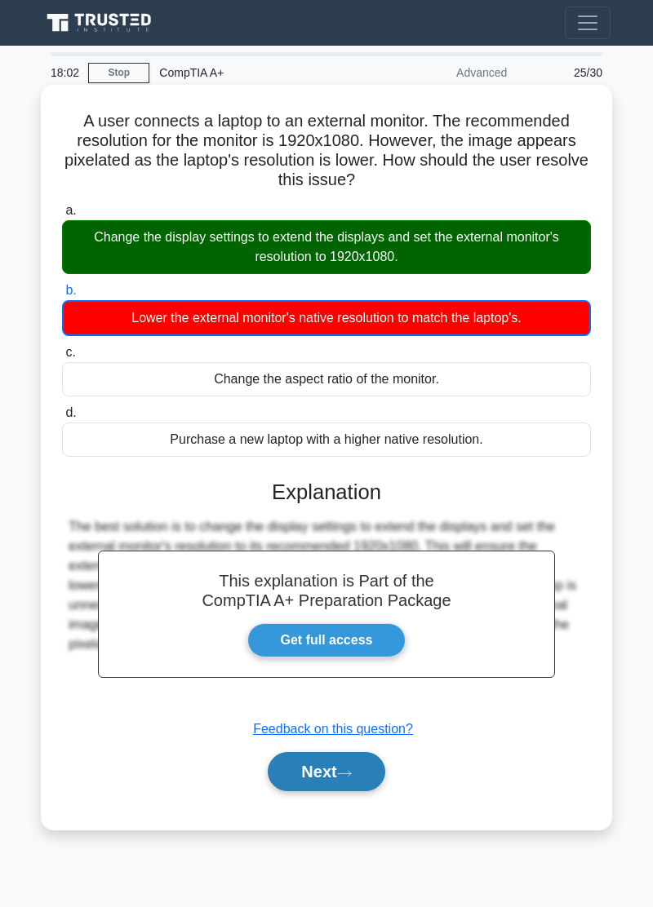
click at [352, 515] on icon at bounding box center [344, 774] width 15 height 9
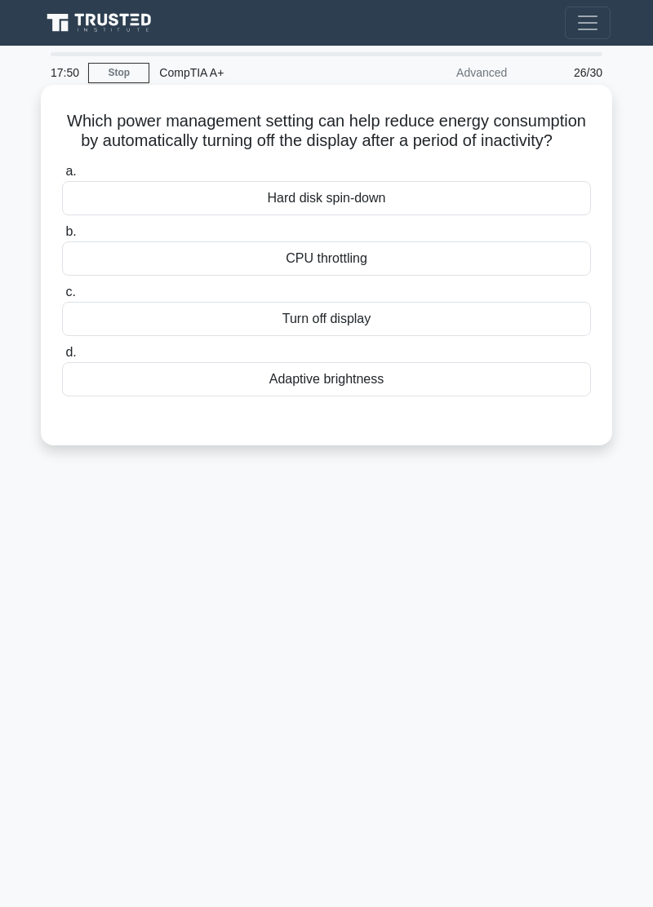
click at [447, 315] on div "Turn off display" at bounding box center [326, 319] width 529 height 34
click at [62, 298] on input "c. Turn off display" at bounding box center [62, 292] width 0 height 11
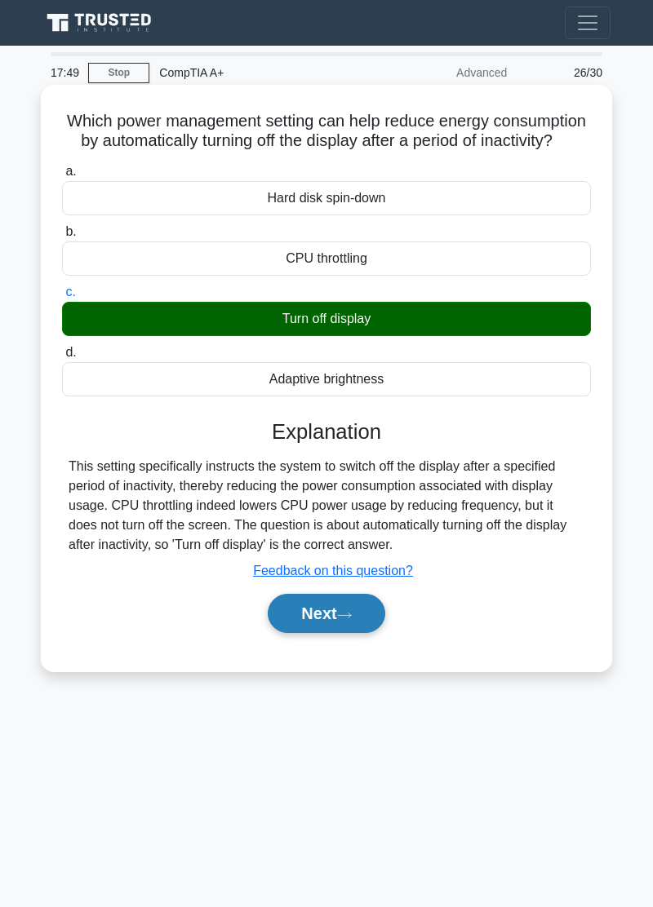
click at [344, 515] on icon at bounding box center [344, 615] width 15 height 9
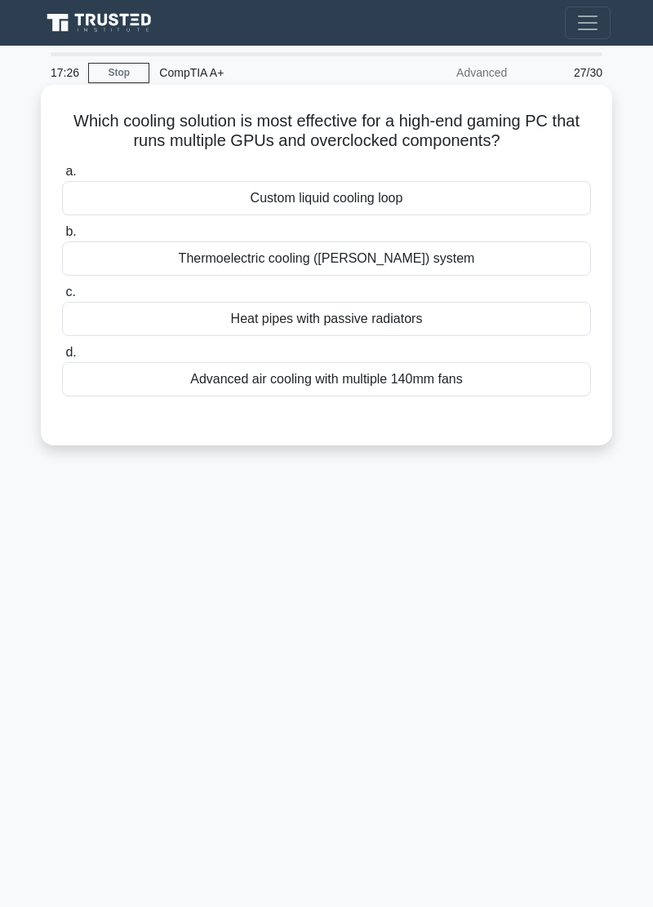
click at [482, 263] on div "Thermoelectric cooling (Peltier) system" at bounding box center [326, 259] width 529 height 34
click at [62, 237] on input "b. Thermoelectric cooling (Peltier) system" at bounding box center [62, 232] width 0 height 11
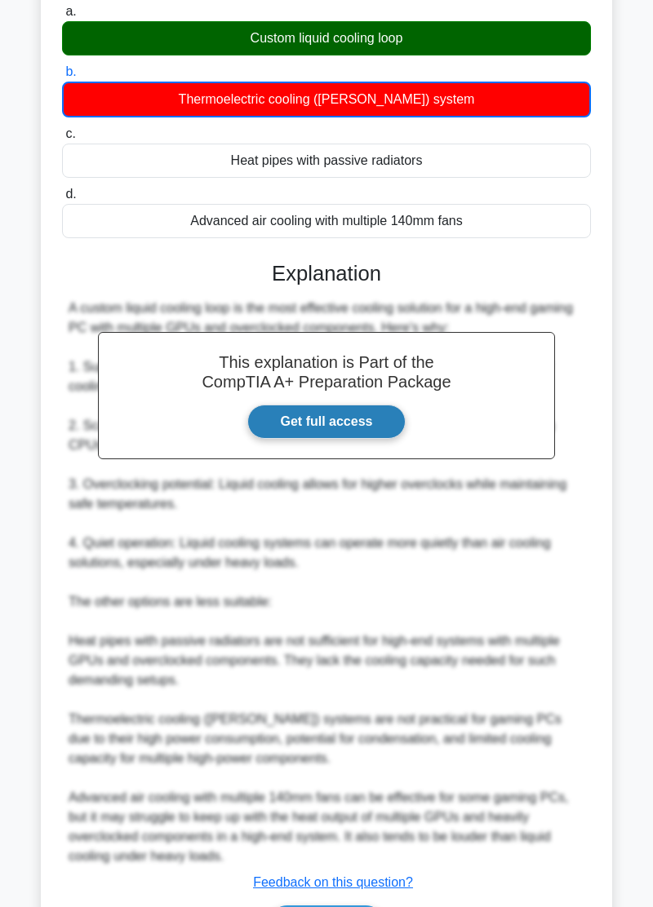
click at [358, 428] on link "Get full access" at bounding box center [326, 422] width 159 height 34
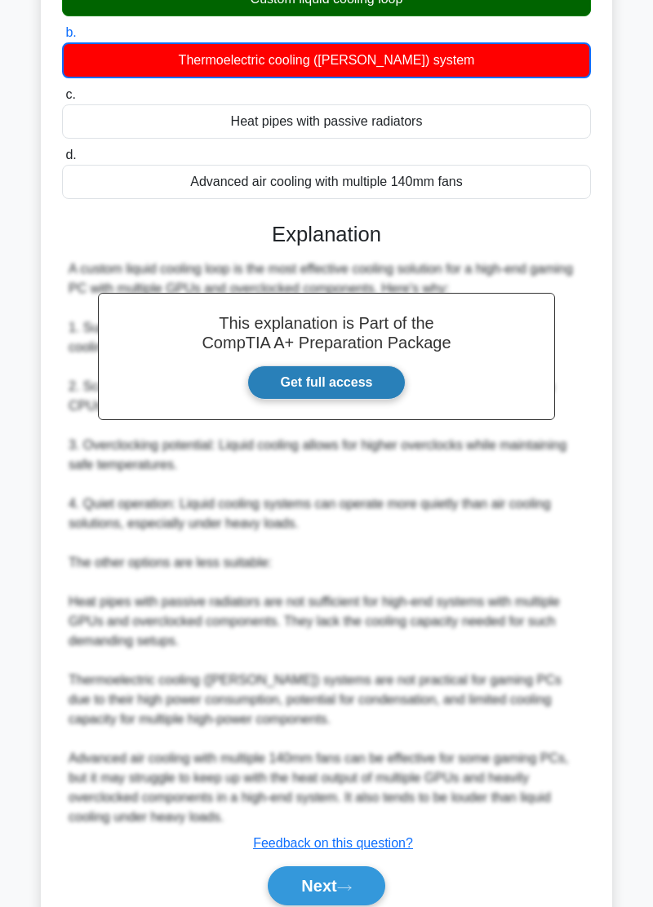
scroll to position [238, 0]
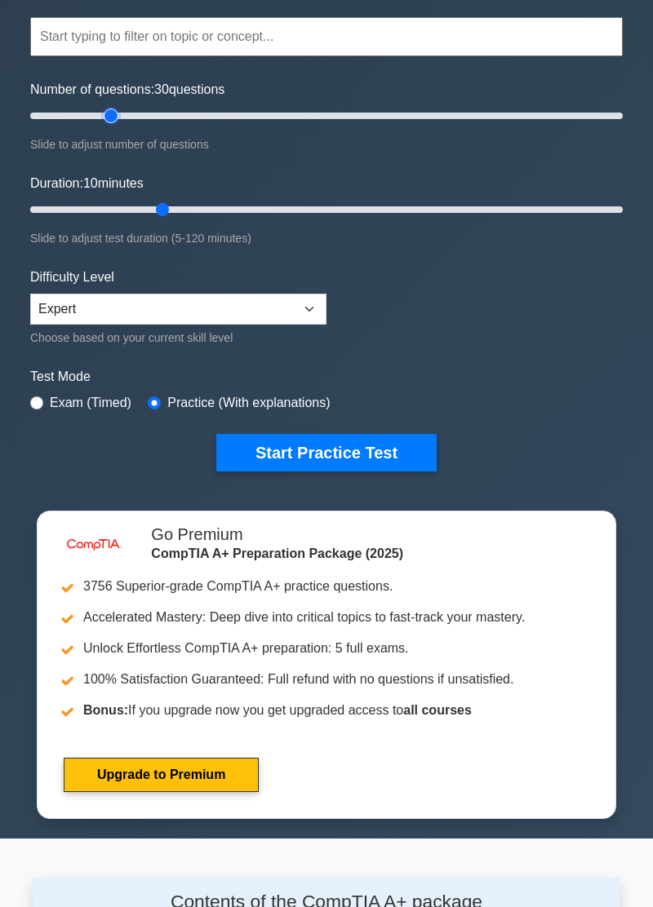
type input "30"
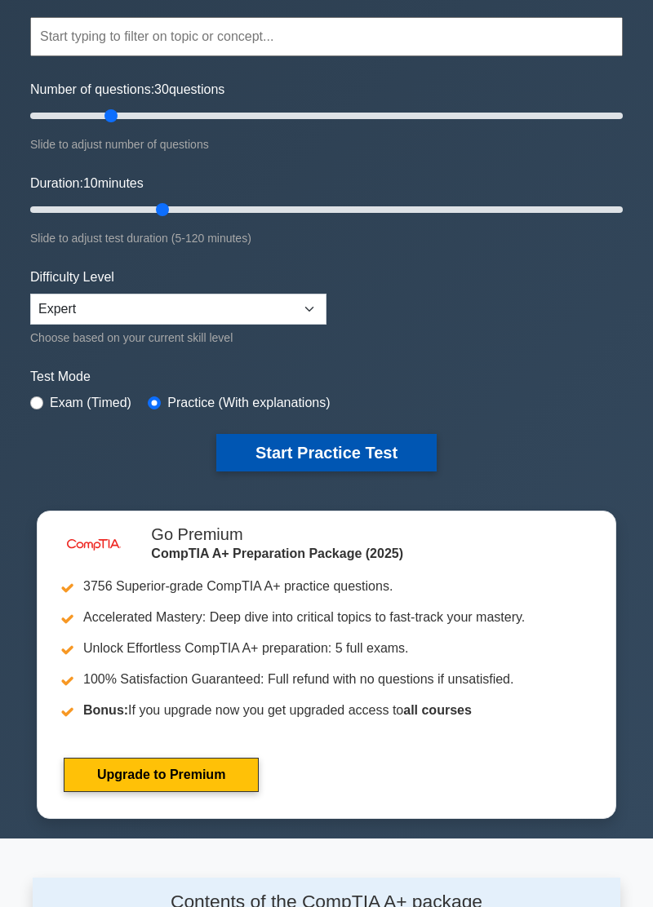
click at [365, 450] on button "Start Practice Test" at bounding box center [326, 453] width 220 height 38
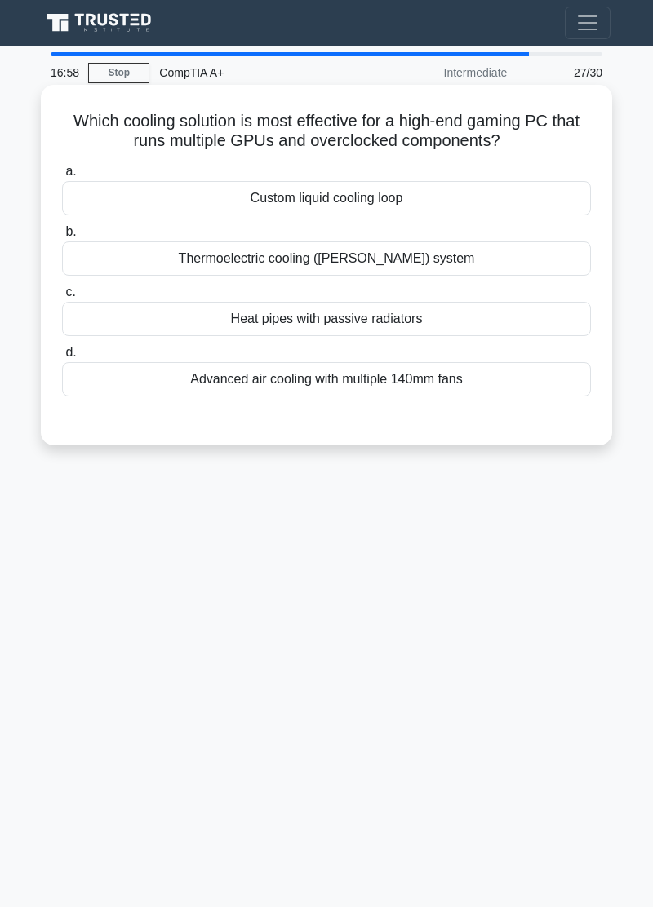
click at [519, 194] on div "Custom liquid cooling loop" at bounding box center [326, 198] width 529 height 34
click at [62, 177] on input "a. Custom liquid cooling loop" at bounding box center [62, 171] width 0 height 11
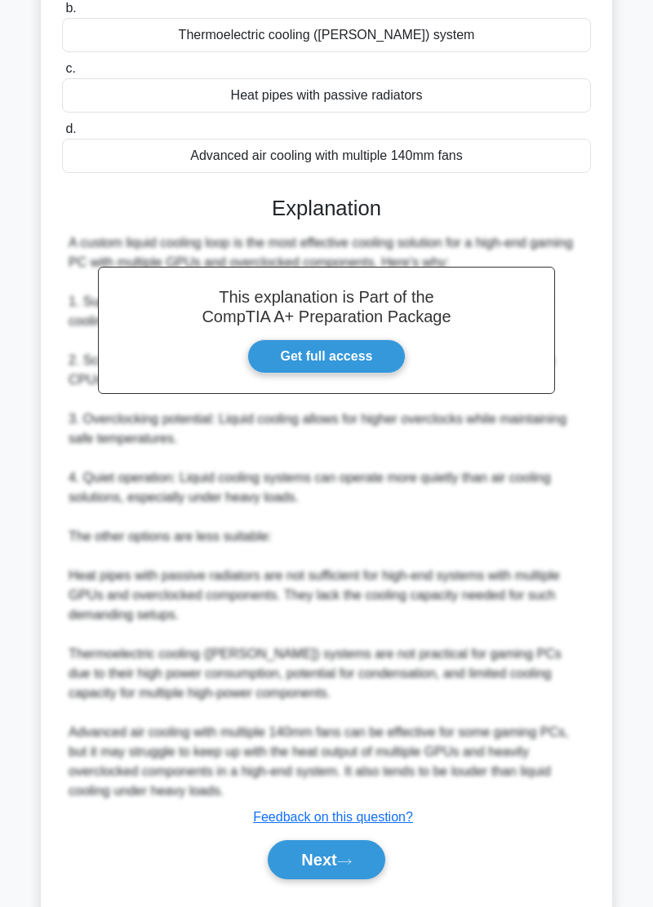
scroll to position [228, 0]
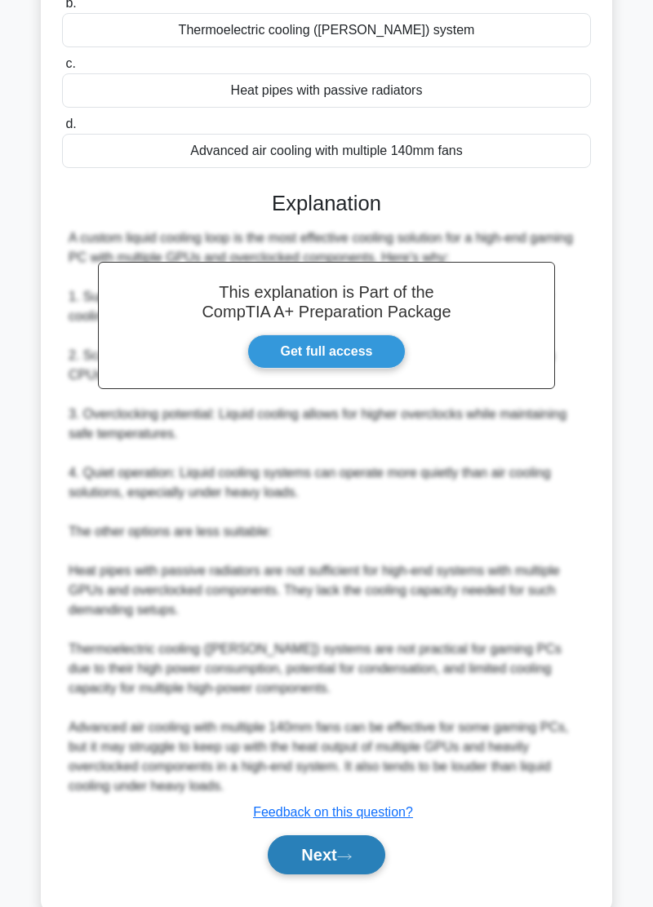
click at [313, 855] on button "Next" at bounding box center [326, 855] width 117 height 39
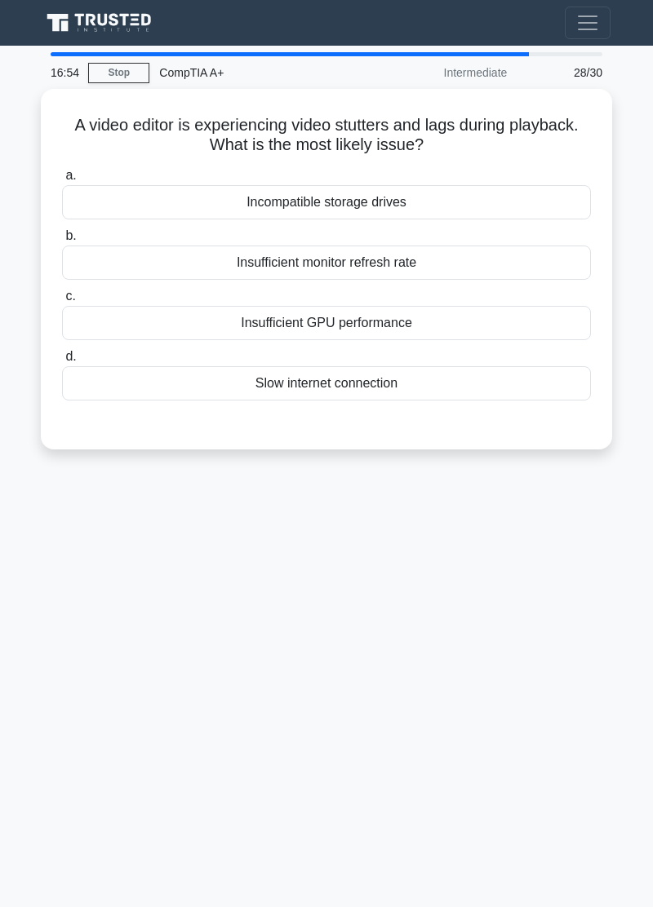
scroll to position [4, 0]
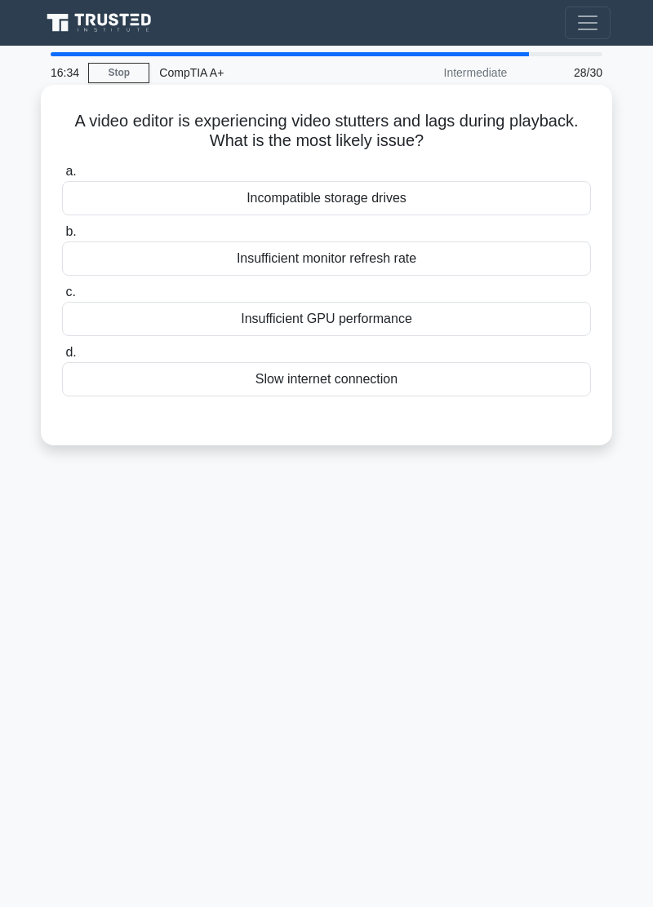
click at [449, 318] on div "Insufficient GPU performance" at bounding box center [326, 319] width 529 height 34
click at [62, 298] on input "c. Insufficient GPU performance" at bounding box center [62, 292] width 0 height 11
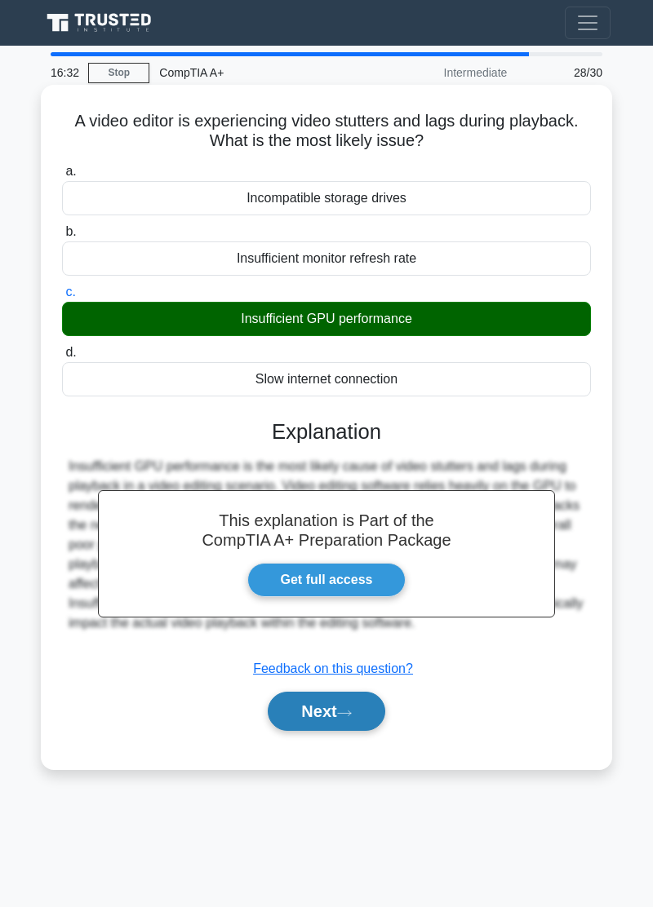
click at [325, 711] on button "Next" at bounding box center [326, 711] width 117 height 39
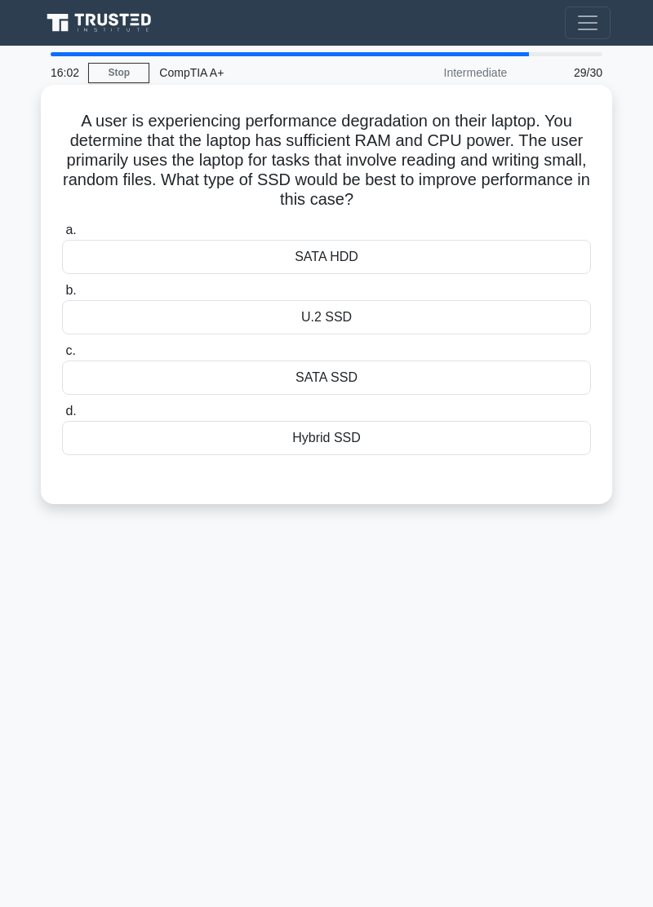
click at [508, 379] on div "SATA SSD" at bounding box center [326, 378] width 529 height 34
click at [62, 357] on input "c. SATA SSD" at bounding box center [62, 351] width 0 height 11
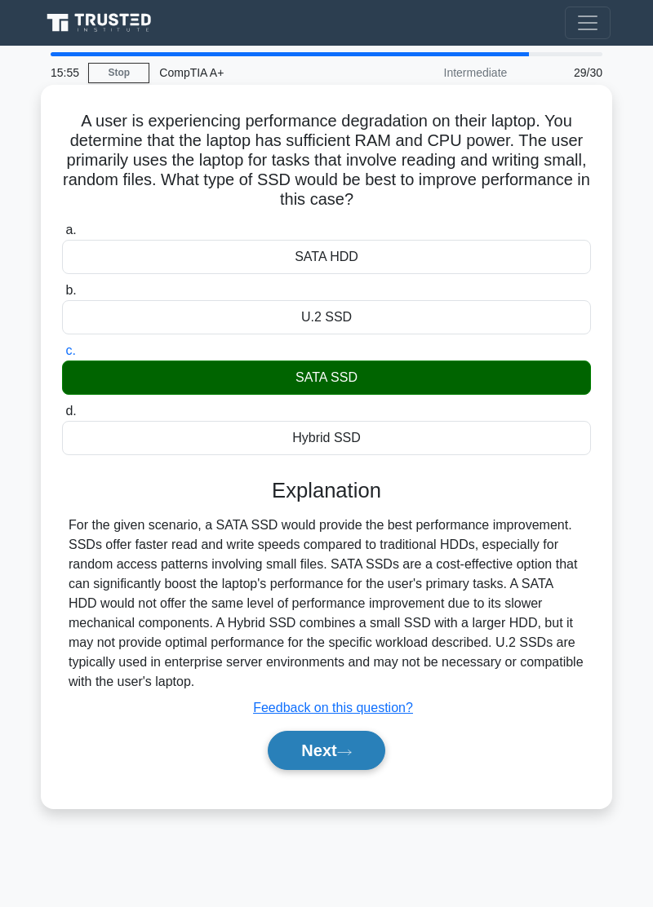
click at [349, 761] on button "Next" at bounding box center [326, 750] width 117 height 39
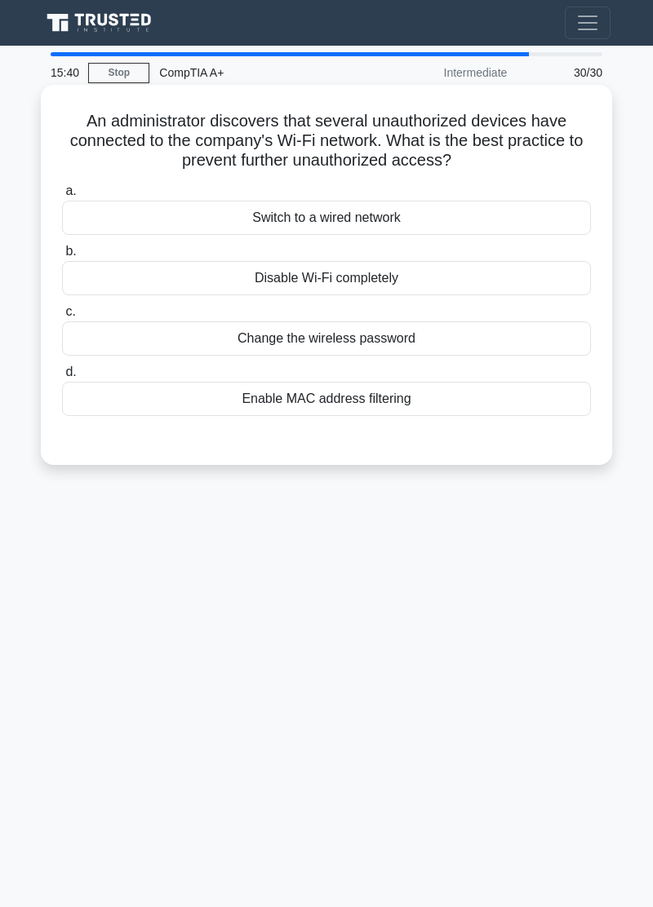
click at [508, 335] on div "Change the wireless password" at bounding box center [326, 339] width 529 height 34
click at [62, 317] on input "c. Change the wireless password" at bounding box center [62, 312] width 0 height 11
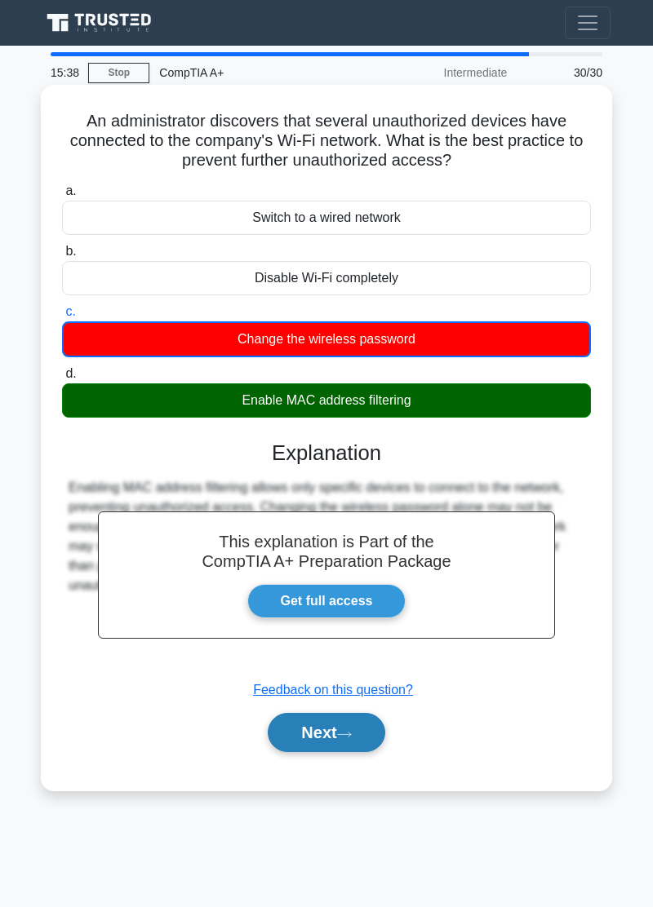
click at [343, 730] on icon at bounding box center [344, 734] width 15 height 9
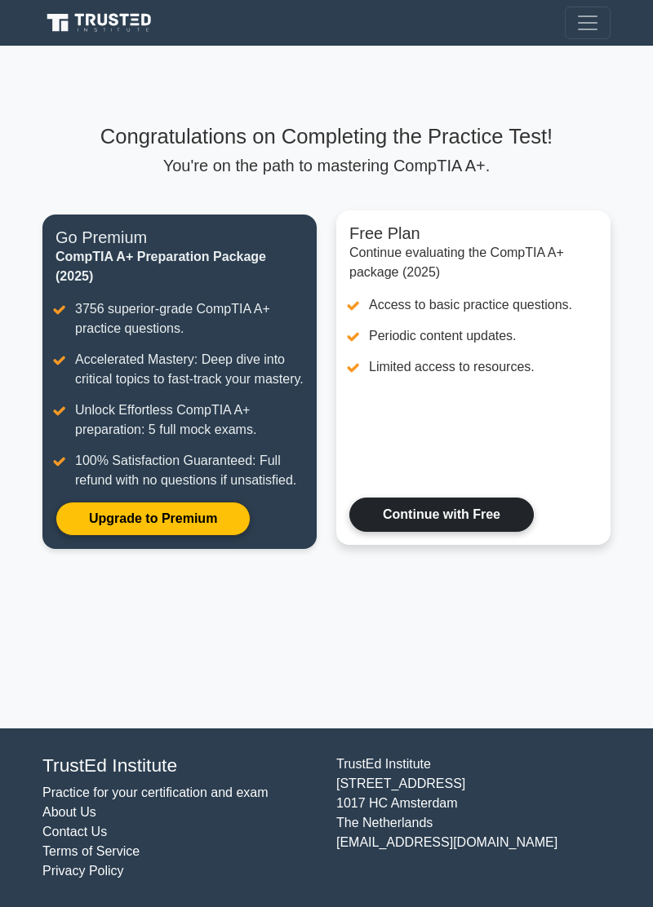
click at [479, 530] on link "Continue with Free" at bounding box center [441, 515] width 184 height 34
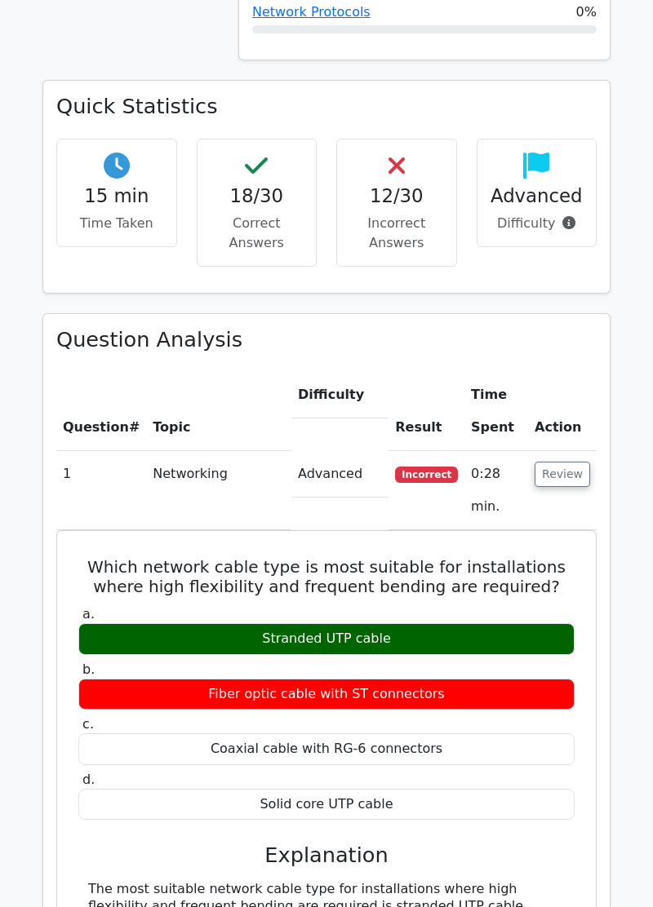
scroll to position [1511, 0]
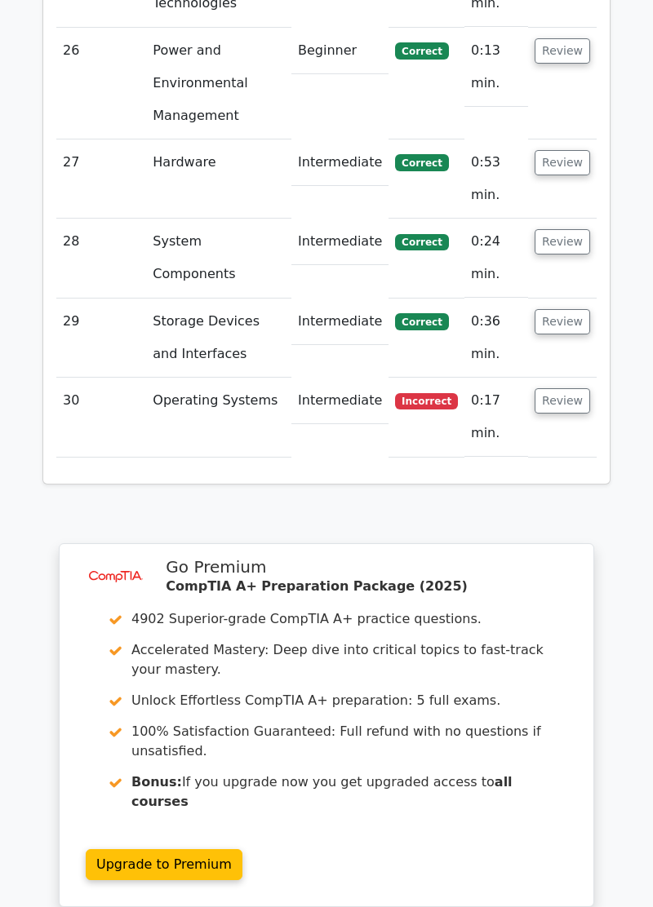
scroll to position [4492, 0]
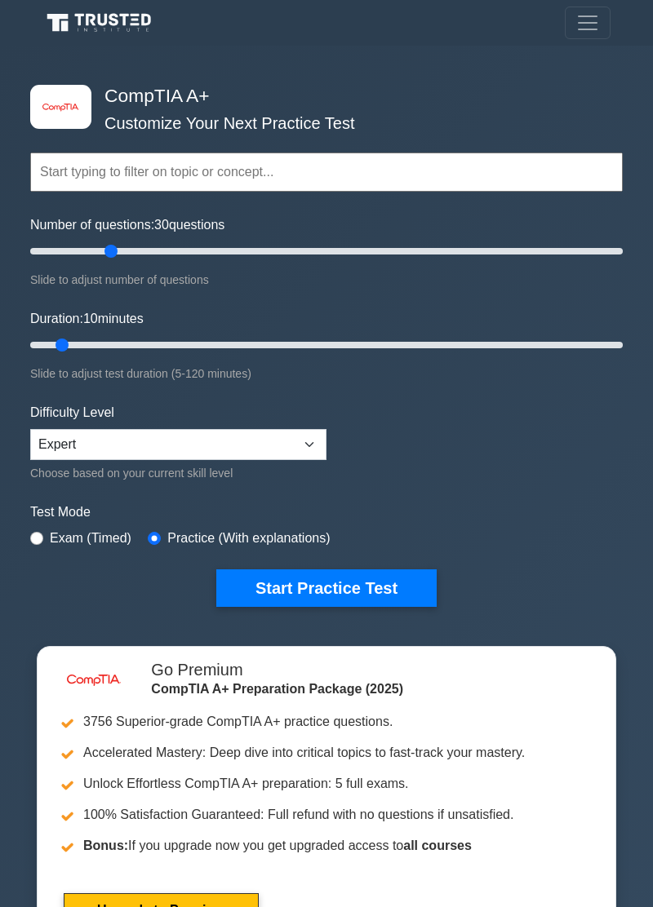
type input "30"
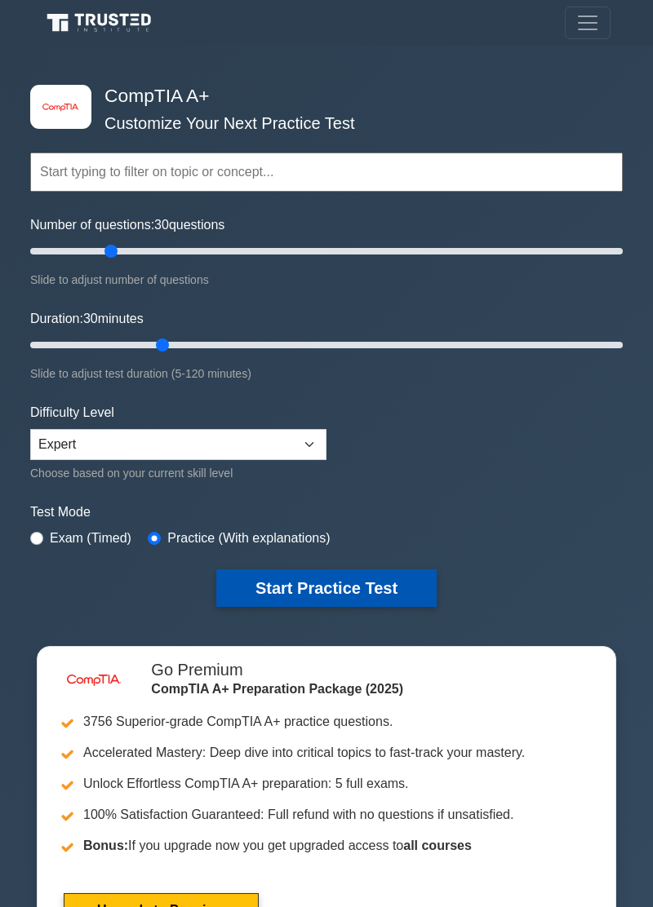
click at [363, 584] on button "Start Practice Test" at bounding box center [326, 589] width 220 height 38
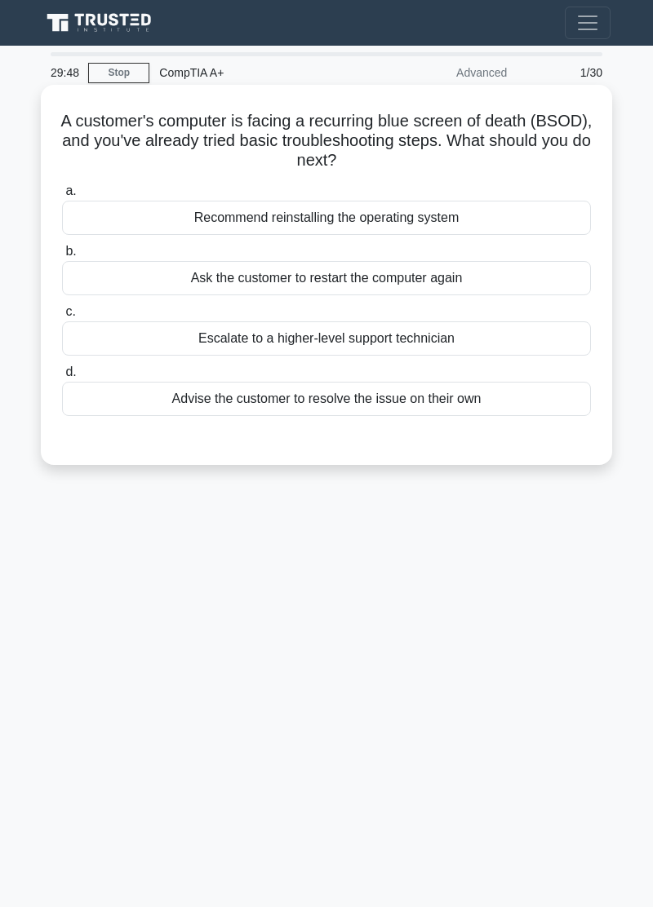
click at [515, 348] on div "Escalate to a higher-level support technician" at bounding box center [326, 339] width 529 height 34
click at [62, 317] on input "c. Escalate to a higher-level support technician" at bounding box center [62, 312] width 0 height 11
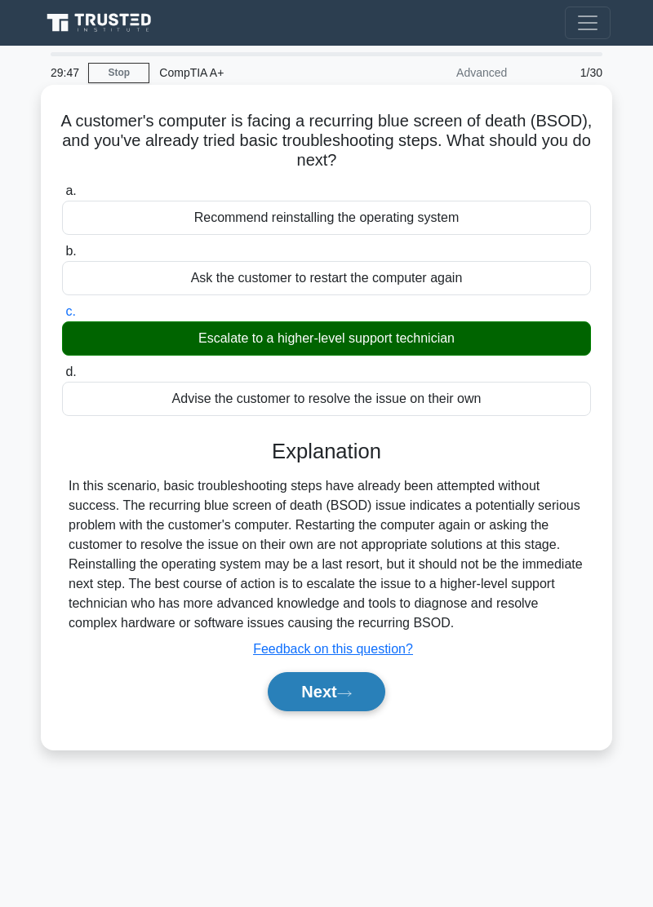
click at [344, 690] on icon at bounding box center [344, 694] width 15 height 9
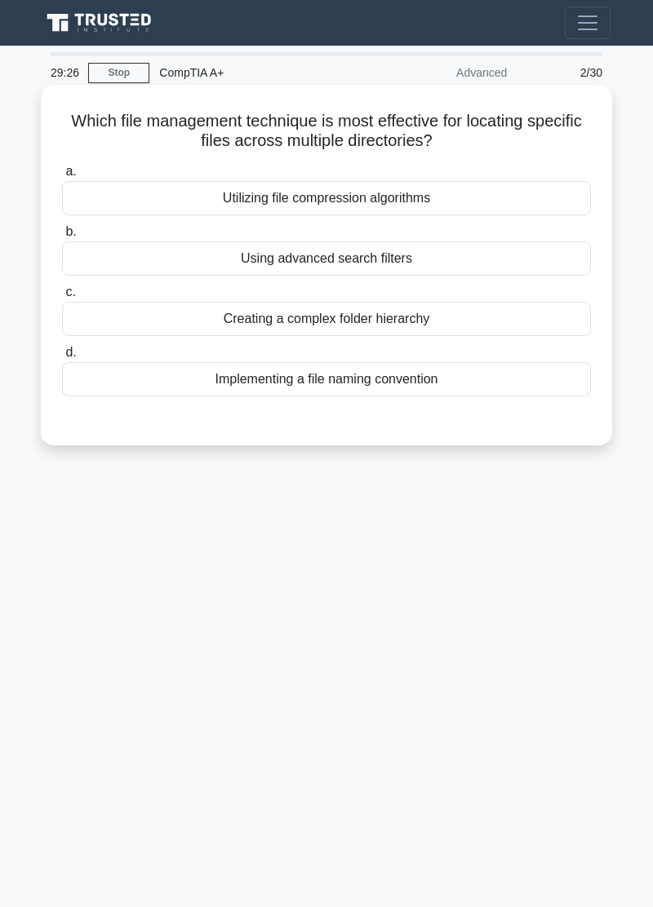
click at [531, 268] on div "Using advanced search filters" at bounding box center [326, 259] width 529 height 34
click at [62, 237] on input "b. Using advanced search filters" at bounding box center [62, 232] width 0 height 11
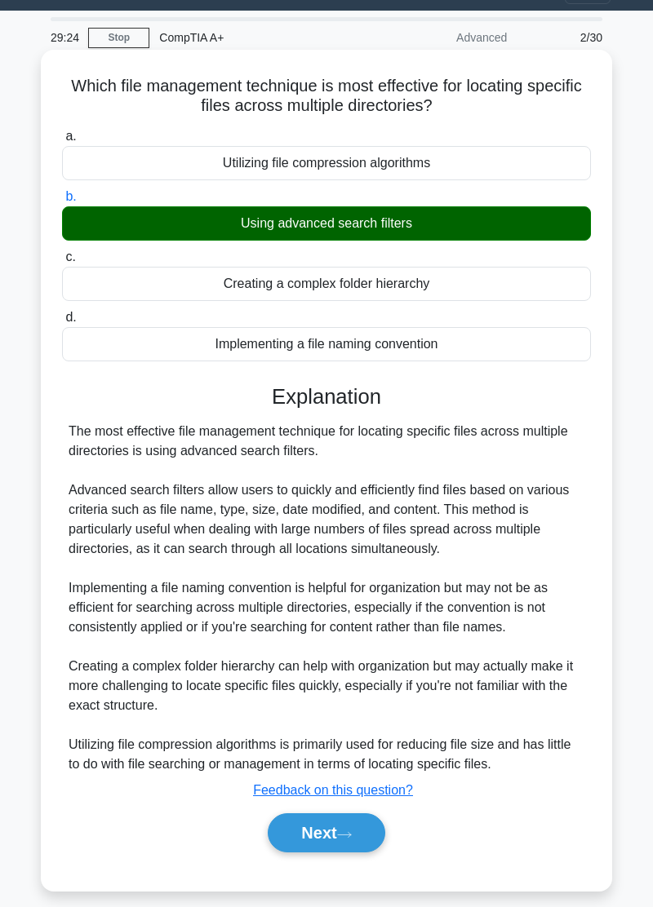
scroll to position [78, 0]
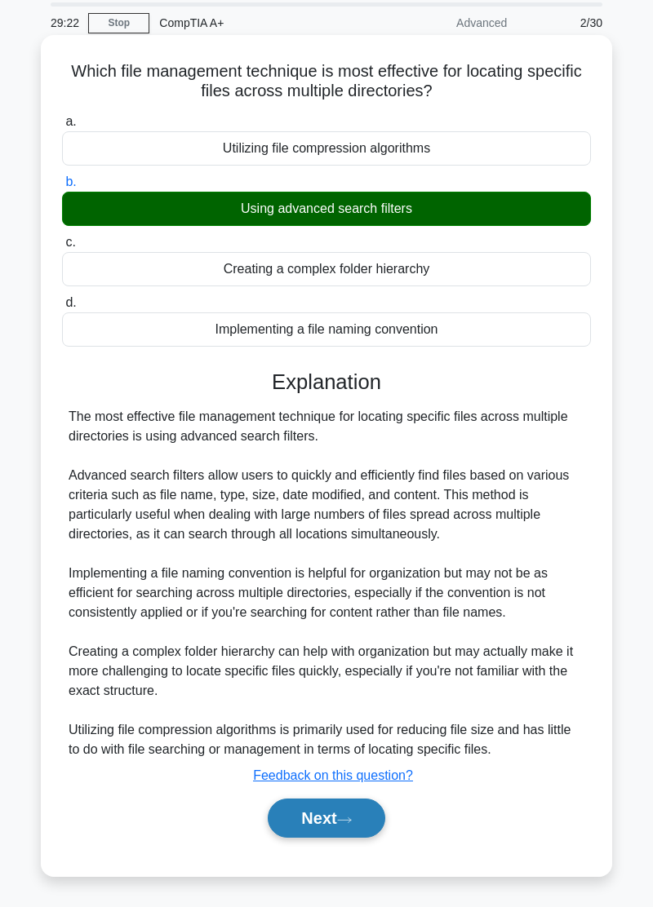
click at [339, 801] on button "Next" at bounding box center [326, 818] width 117 height 39
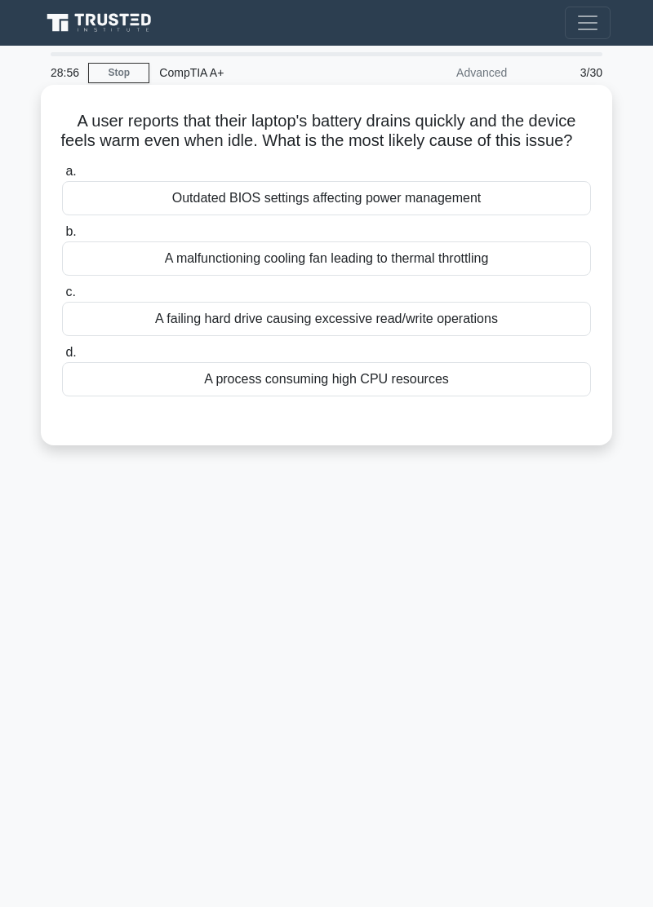
click at [489, 362] on div "A process consuming high CPU resources" at bounding box center [326, 379] width 529 height 34
click at [62, 348] on input "d. A process consuming high CPU resources" at bounding box center [62, 353] width 0 height 11
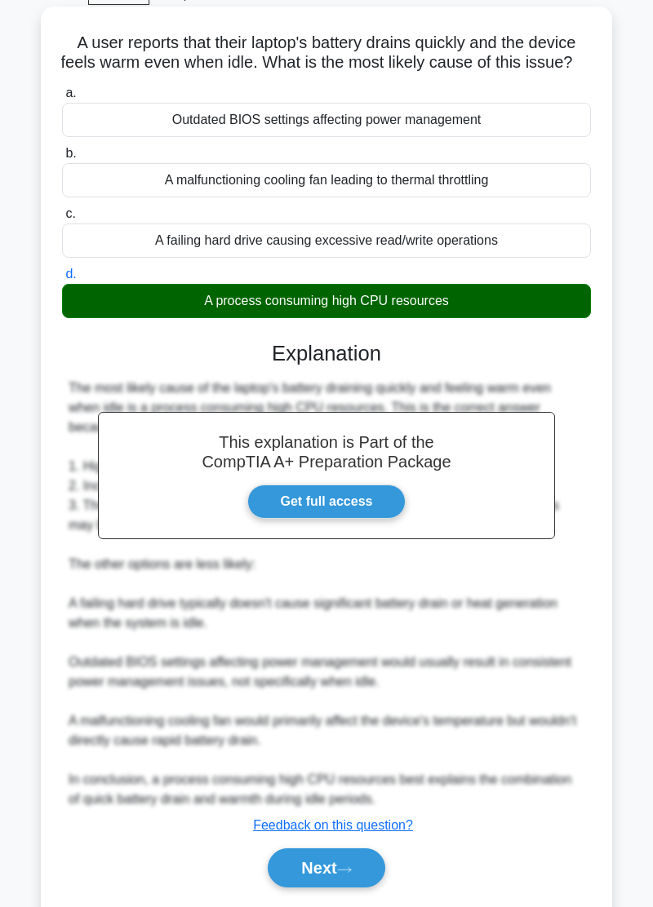
scroll to position [69, 0]
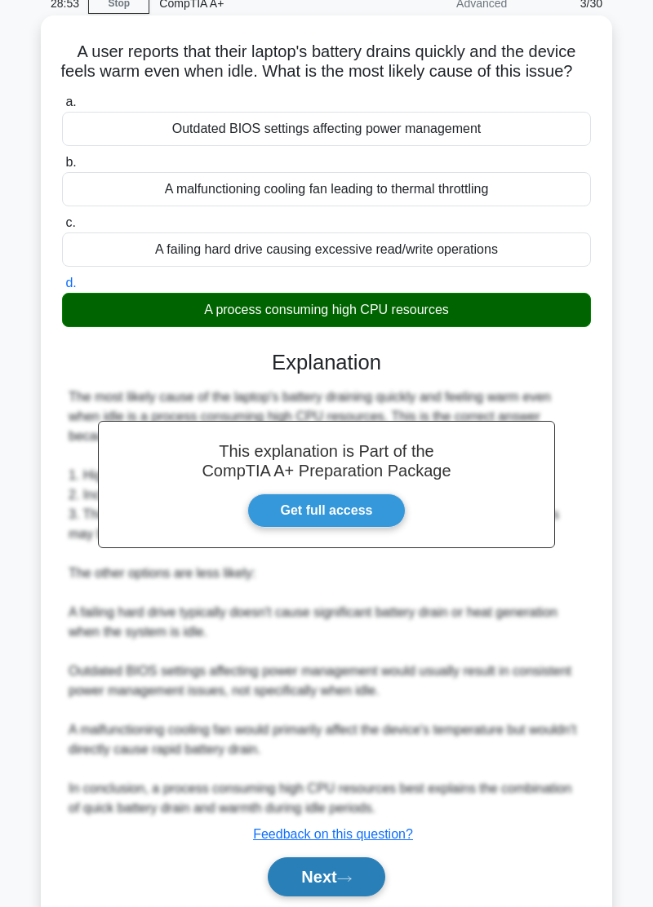
click at [335, 897] on button "Next" at bounding box center [326, 877] width 117 height 39
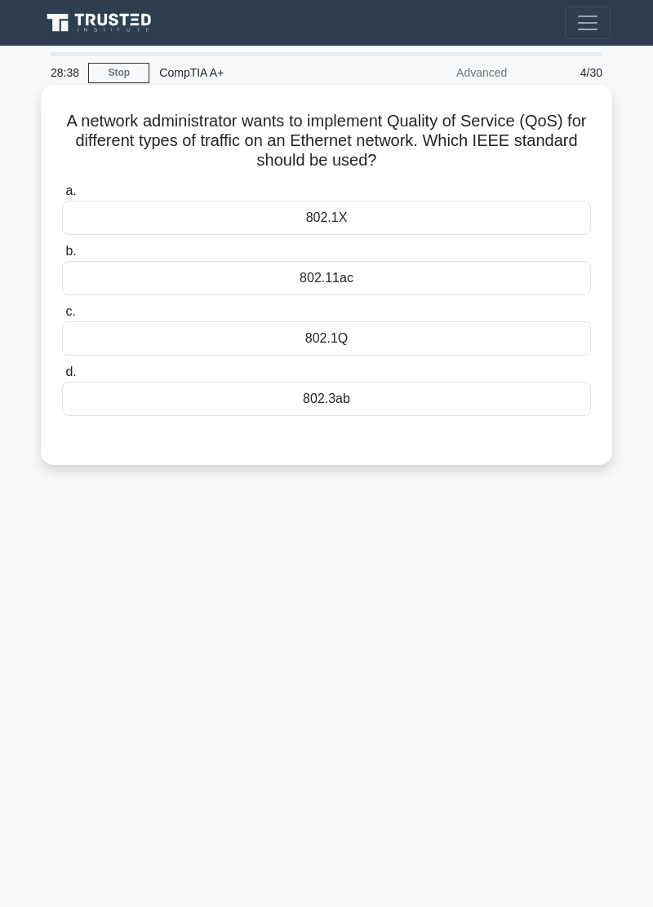
click at [521, 275] on div "802.11ac" at bounding box center [326, 278] width 529 height 34
click at [62, 257] on input "b. 802.11ac" at bounding box center [62, 251] width 0 height 11
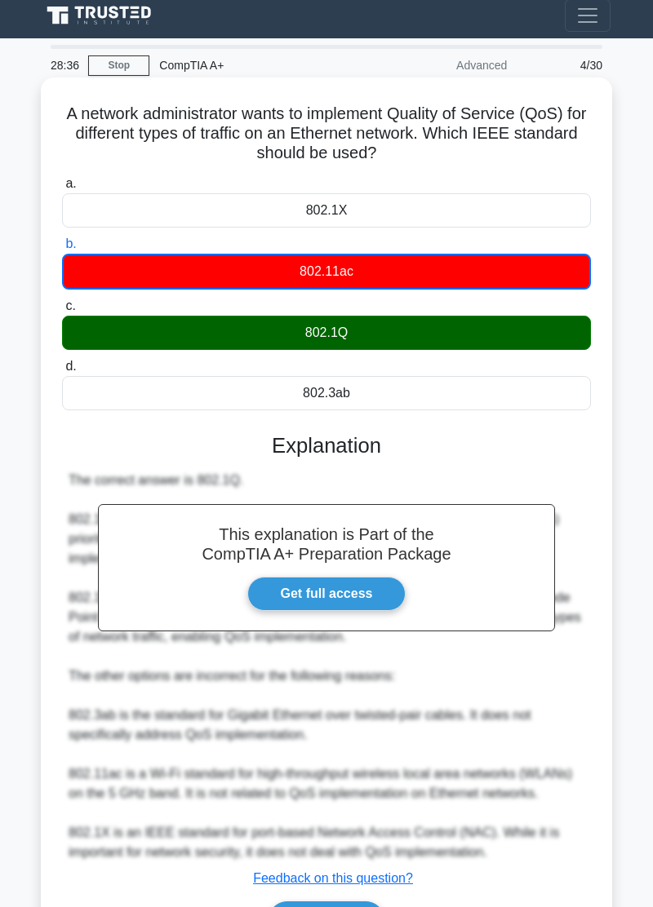
scroll to position [32, 0]
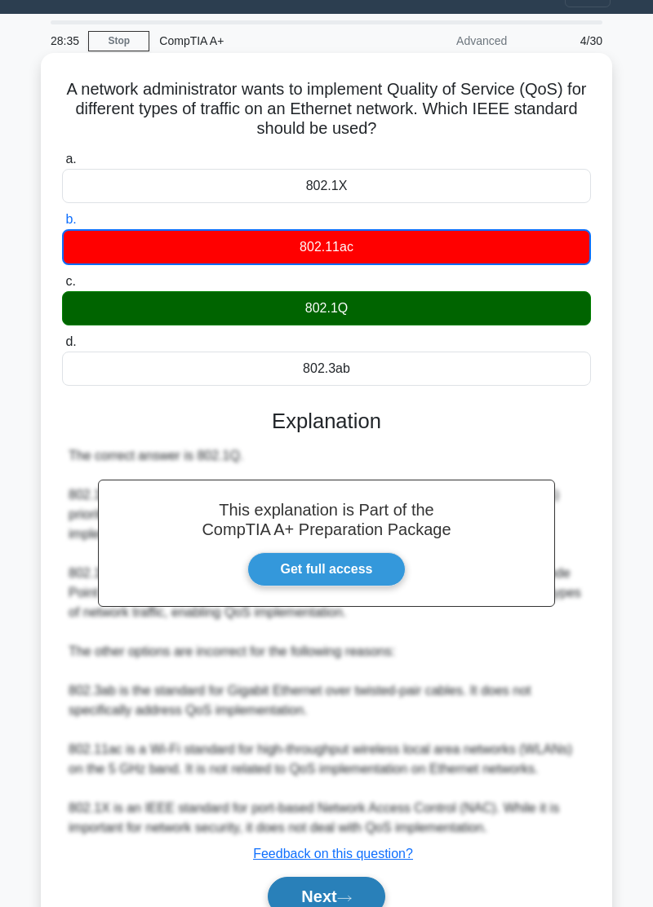
click at [326, 899] on button "Next" at bounding box center [326, 896] width 117 height 39
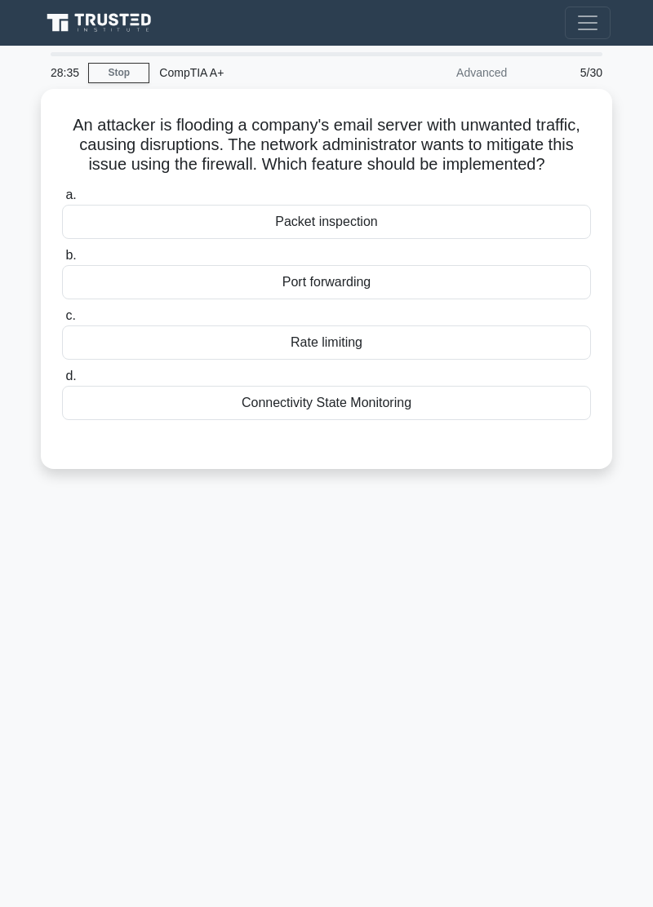
scroll to position [0, 0]
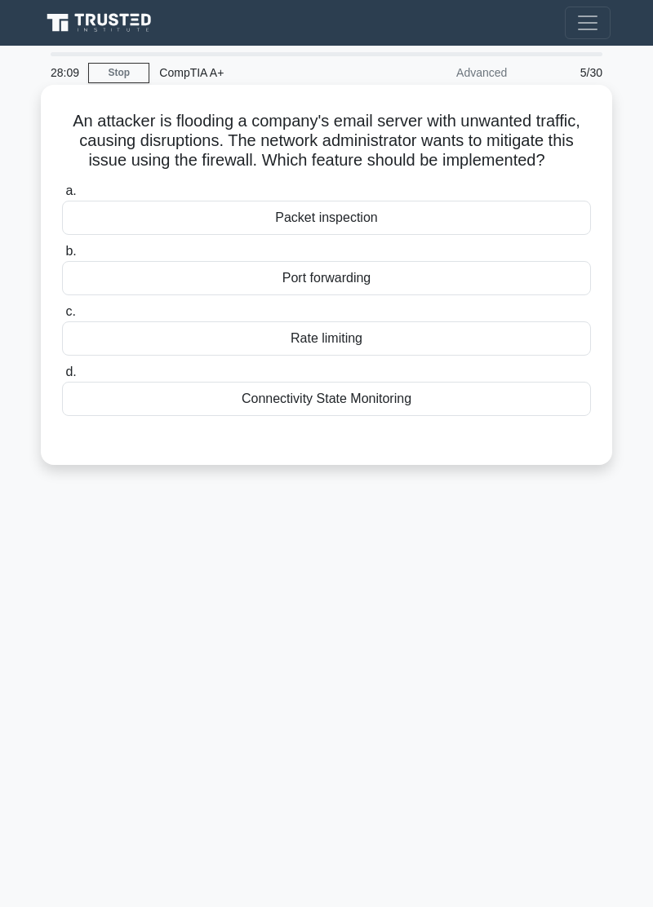
click at [506, 340] on div "Rate limiting" at bounding box center [326, 339] width 529 height 34
click at [62, 317] on input "c. Rate limiting" at bounding box center [62, 312] width 0 height 11
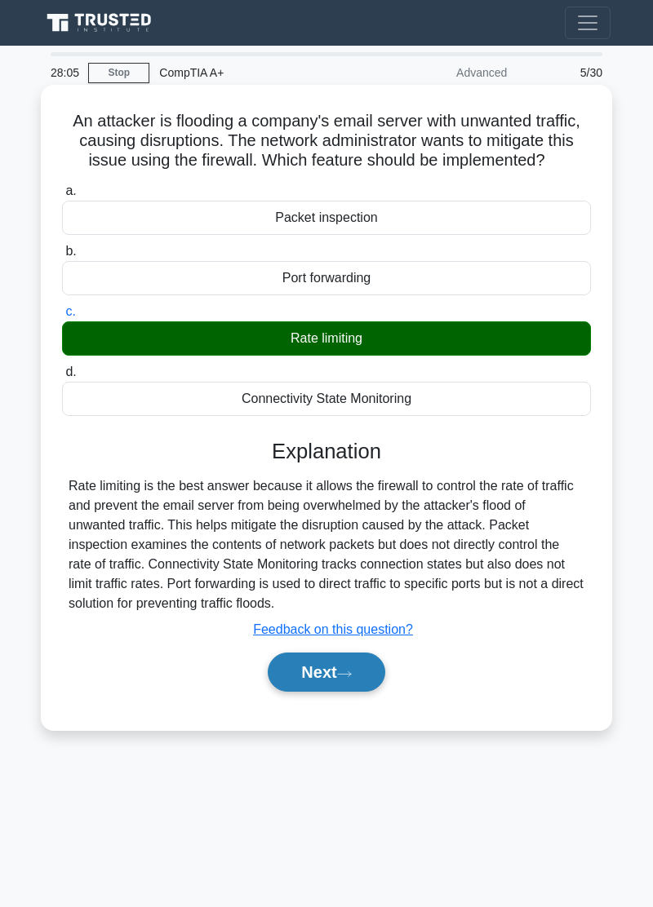
click at [344, 677] on icon at bounding box center [344, 674] width 15 height 9
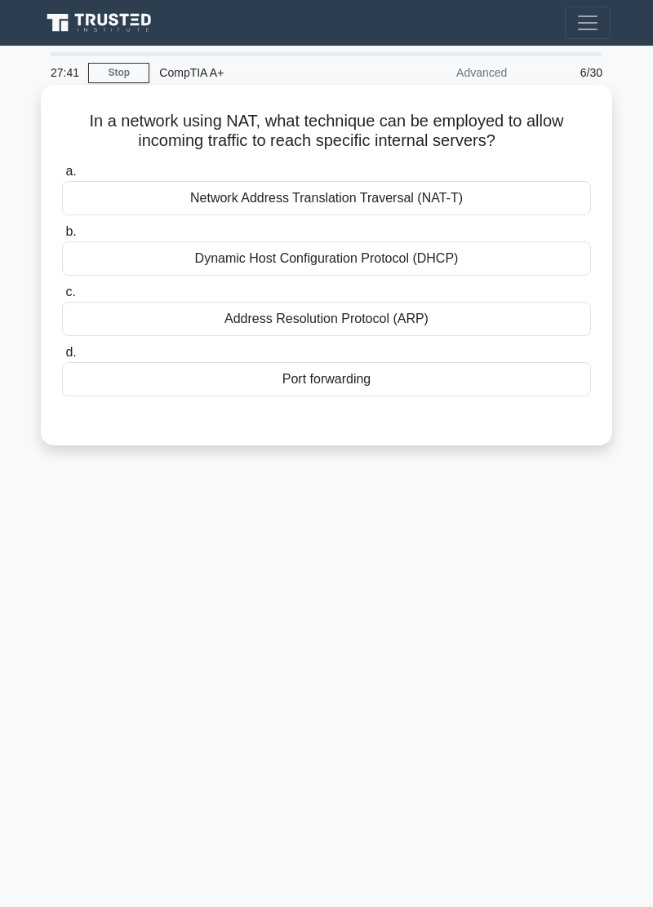
click at [478, 375] on div "Port forwarding" at bounding box center [326, 379] width 529 height 34
click at [62, 358] on input "d. Port forwarding" at bounding box center [62, 353] width 0 height 11
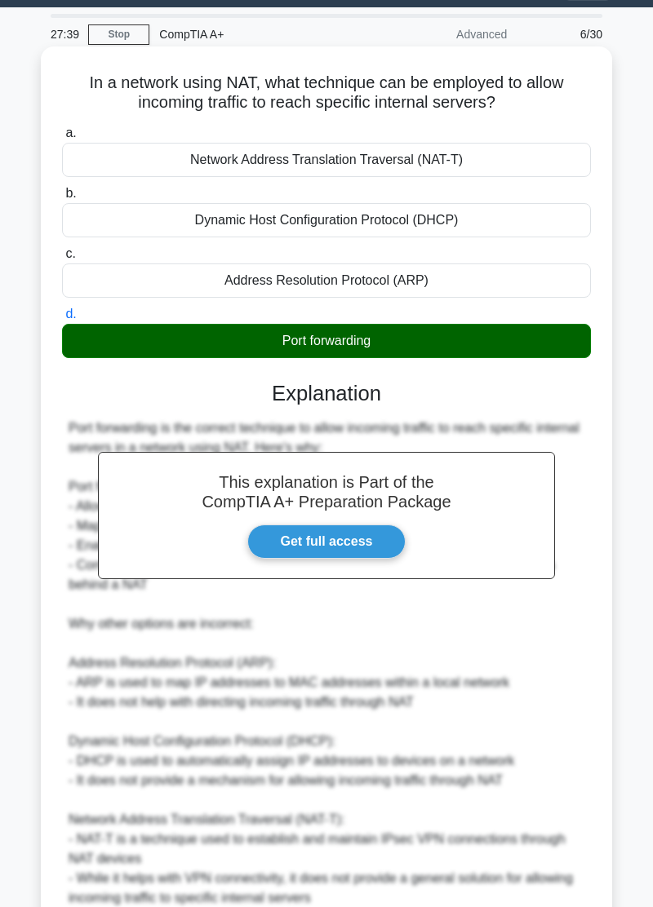
scroll to position [109, 0]
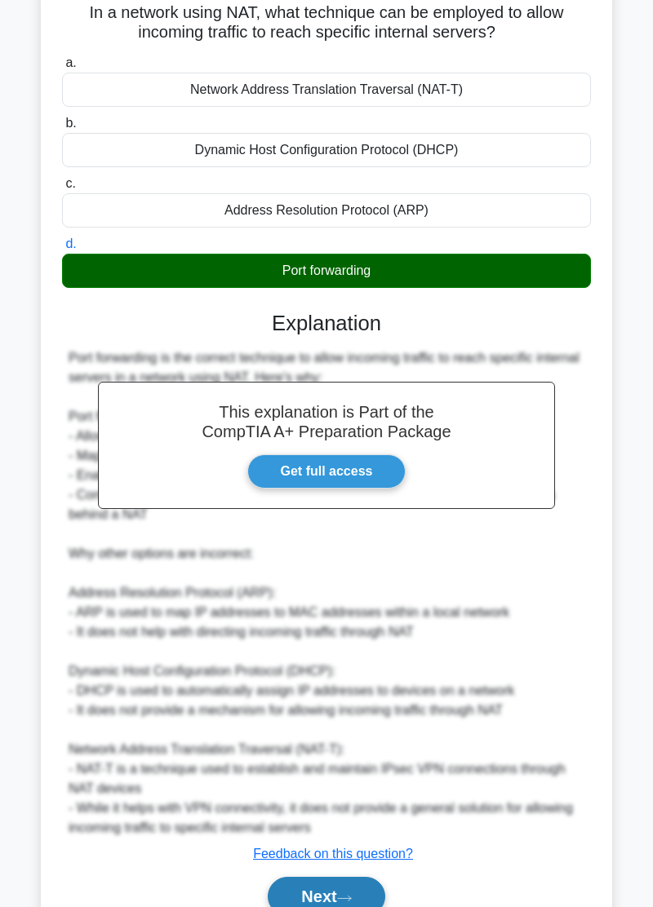
click at [352, 901] on icon at bounding box center [344, 898] width 15 height 9
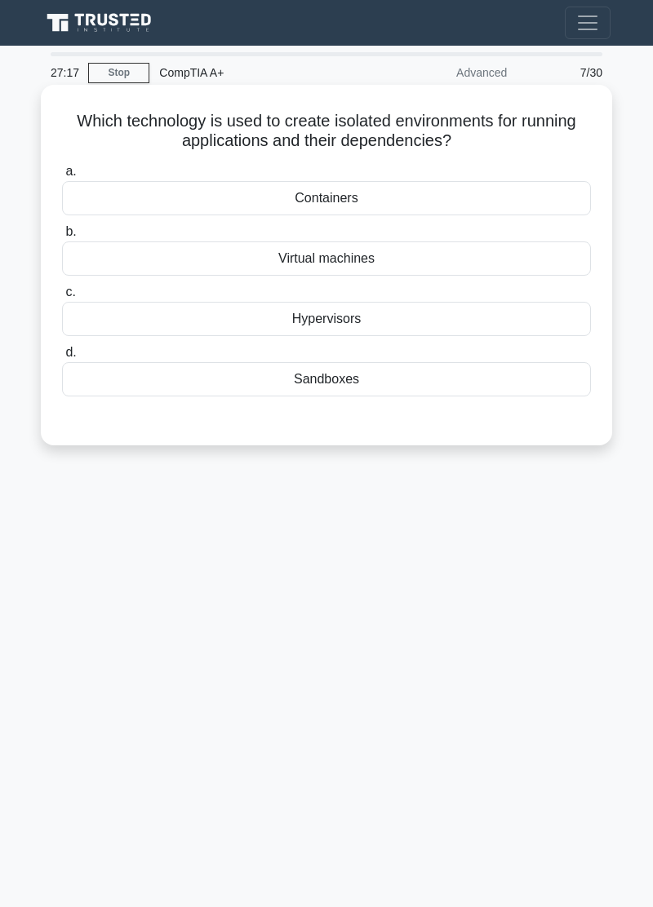
click at [127, 377] on div "Sandboxes" at bounding box center [326, 379] width 529 height 34
click at [62, 358] on input "d. Sandboxes" at bounding box center [62, 353] width 0 height 11
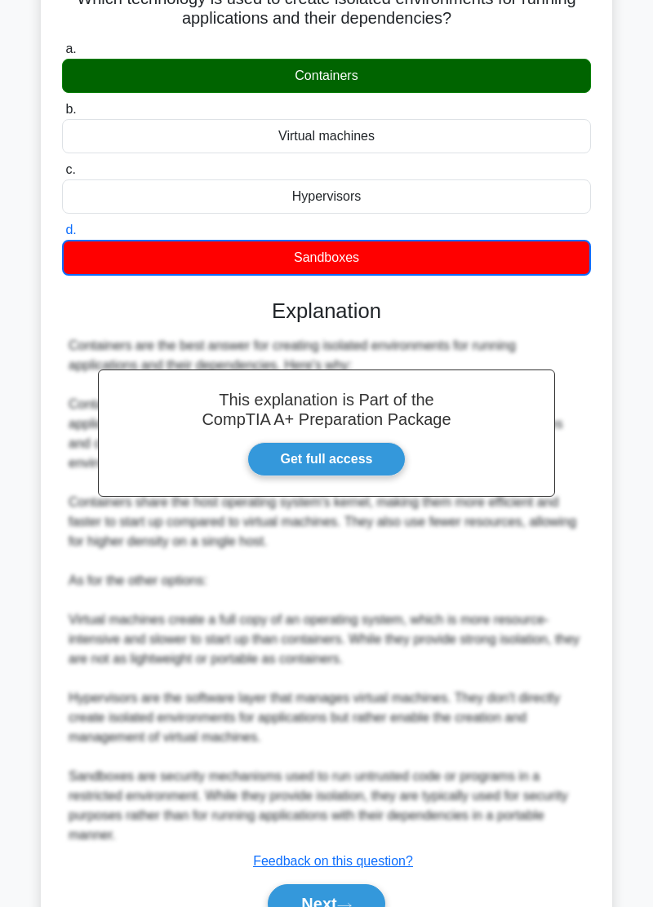
scroll to position [130, 0]
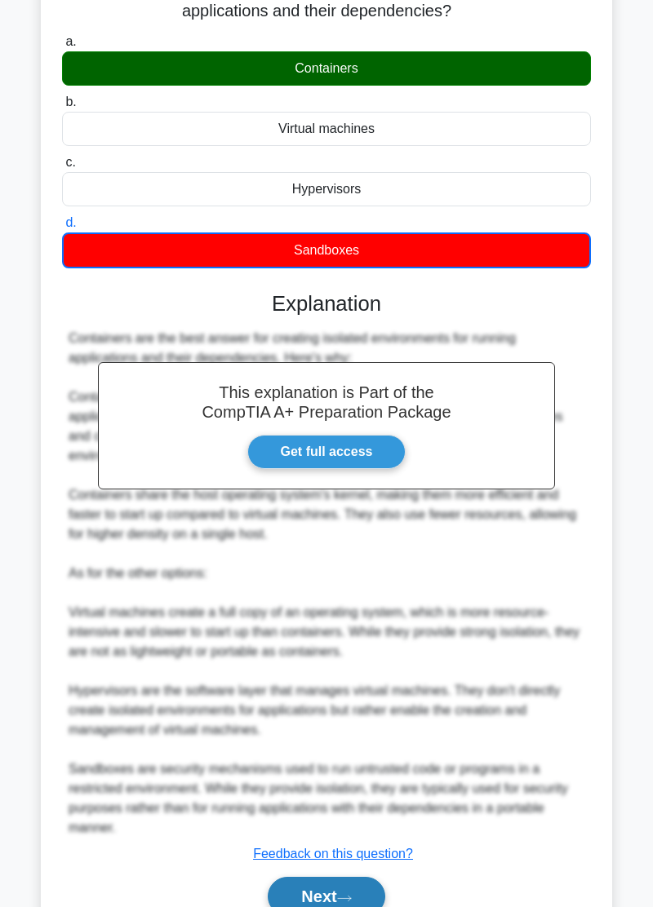
click at [348, 903] on button "Next" at bounding box center [326, 896] width 117 height 39
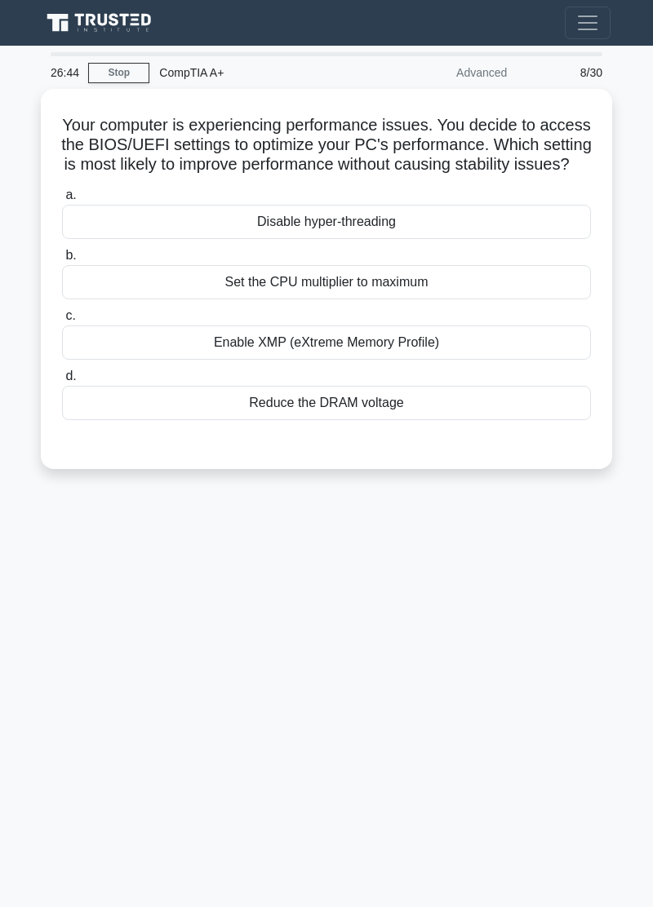
scroll to position [0, 0]
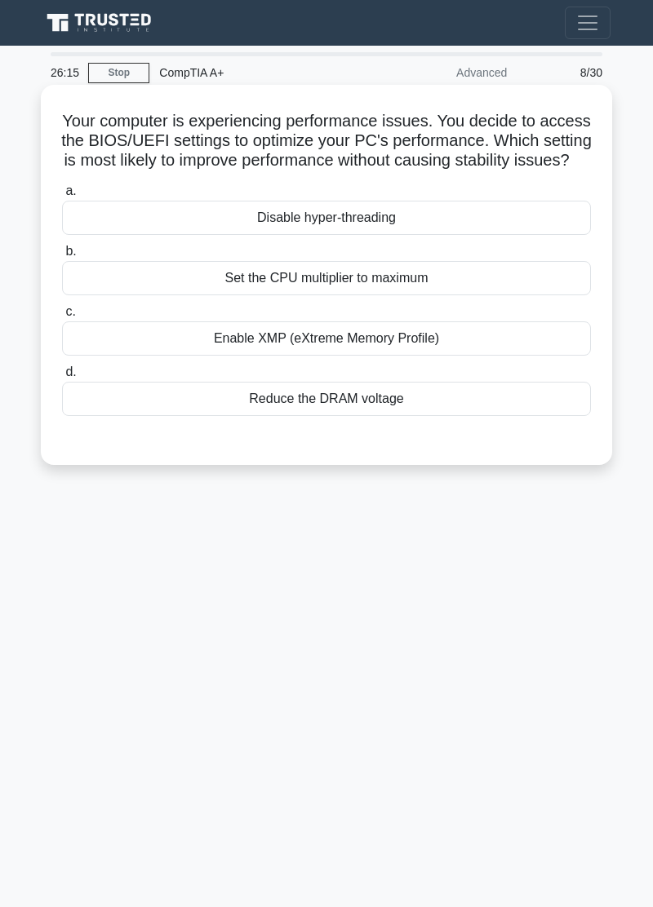
click at [496, 356] on div "Enable XMP (eXtreme Memory Profile)" at bounding box center [326, 339] width 529 height 34
click at [62, 317] on input "c. Enable XMP (eXtreme Memory Profile)" at bounding box center [62, 312] width 0 height 11
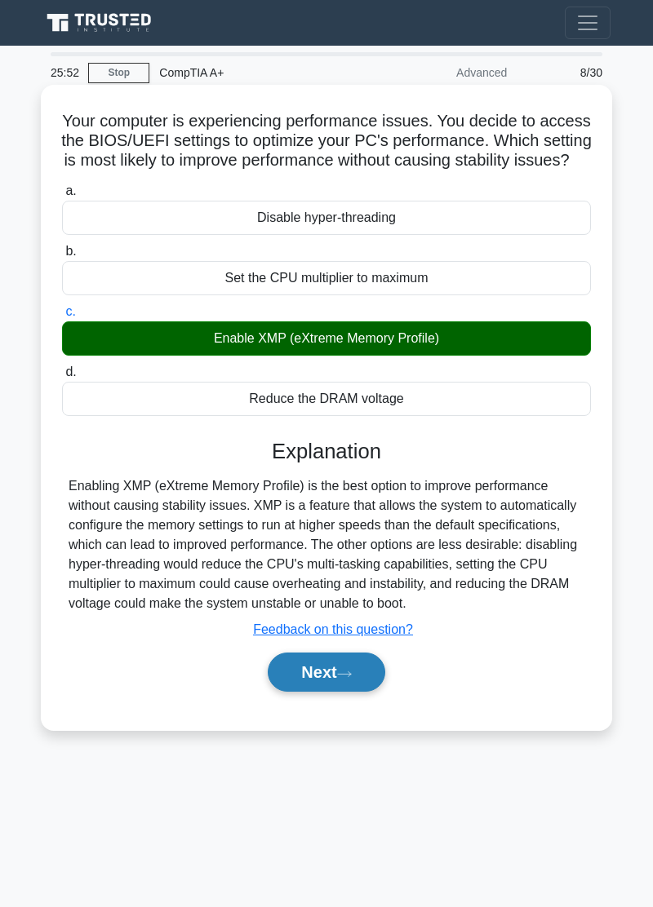
click at [348, 677] on icon at bounding box center [344, 674] width 13 height 5
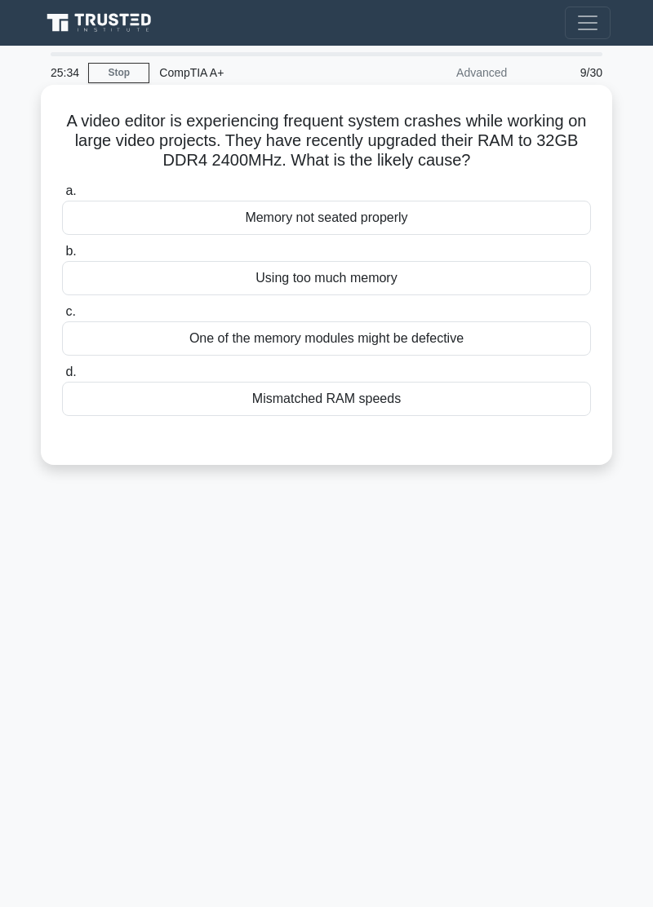
click at [482, 344] on div "One of the memory modules might be defective" at bounding box center [326, 339] width 529 height 34
click at [62, 317] on input "c. One of the memory modules might be defective" at bounding box center [62, 312] width 0 height 11
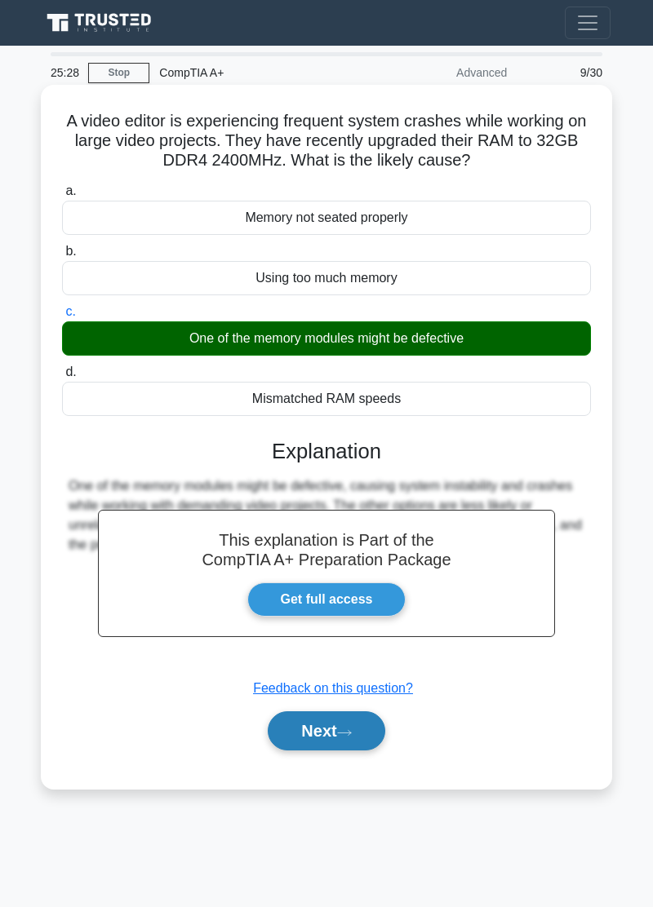
click at [330, 731] on button "Next" at bounding box center [326, 731] width 117 height 39
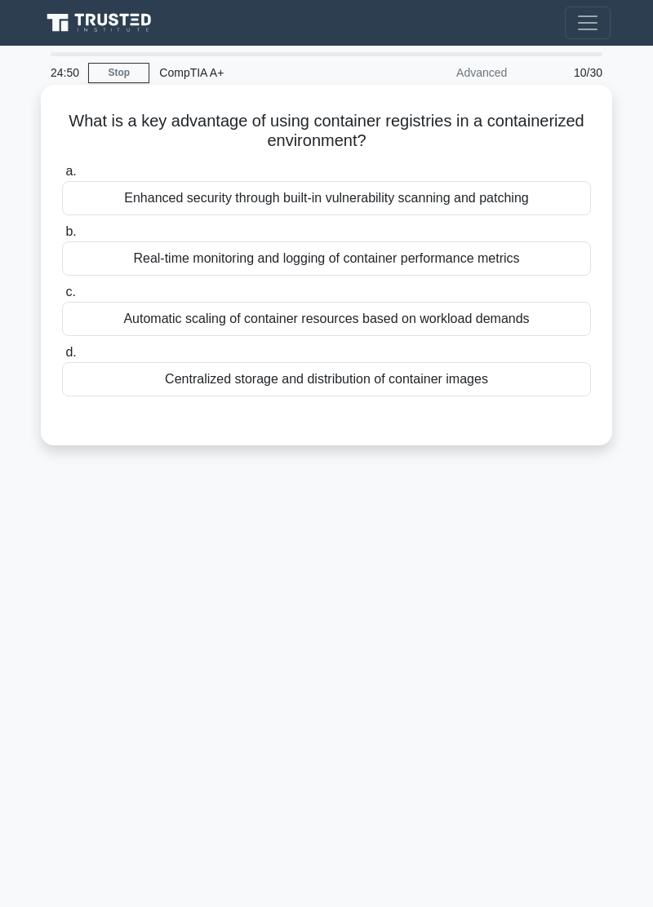
click at [91, 255] on div "Real-time monitoring and logging of container performance metrics" at bounding box center [326, 259] width 529 height 34
click at [62, 237] on input "b. Real-time monitoring and logging of container performance metrics" at bounding box center [62, 232] width 0 height 11
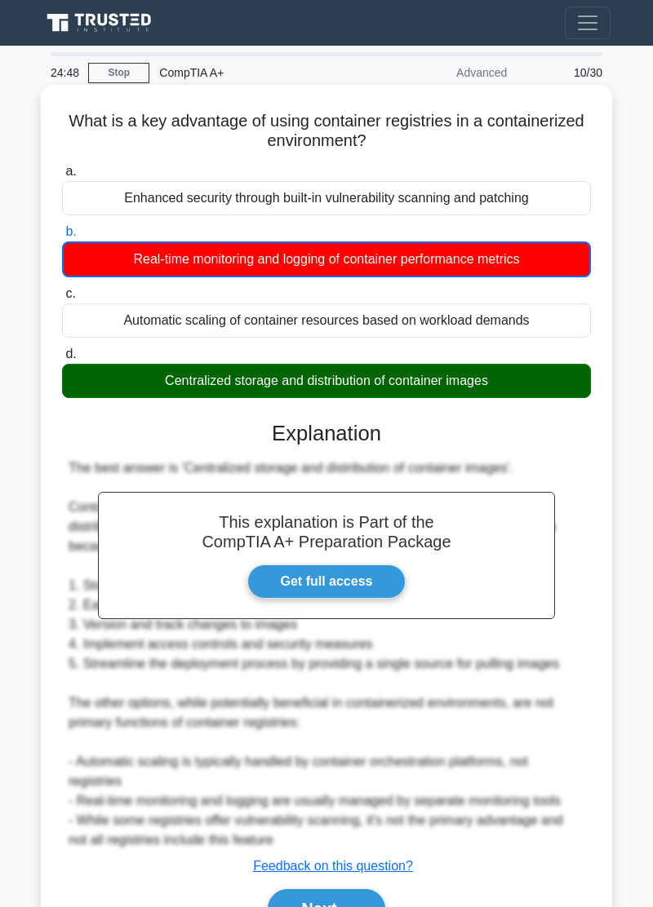
scroll to position [12, 0]
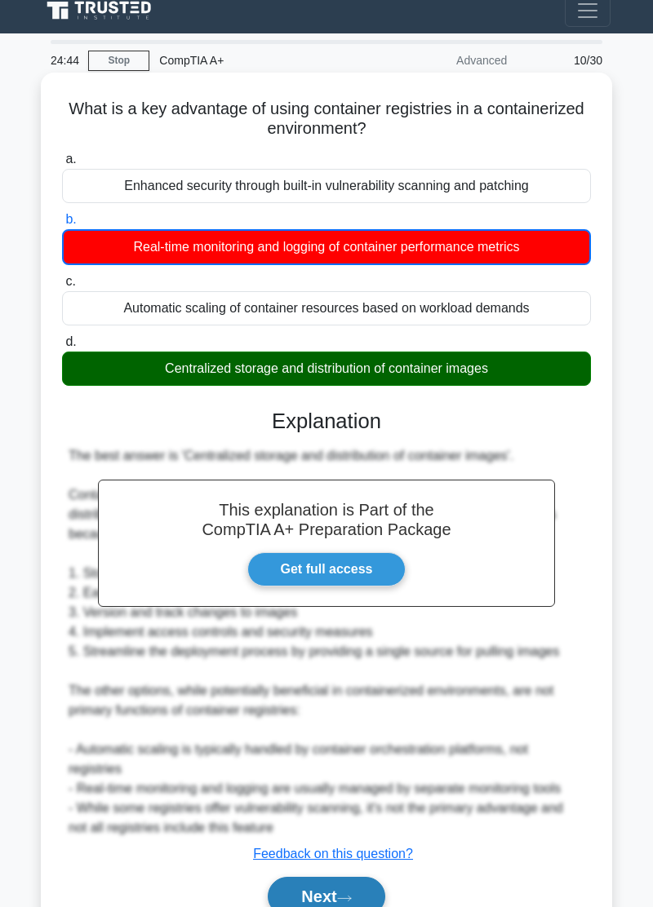
click at [322, 901] on button "Next" at bounding box center [326, 896] width 117 height 39
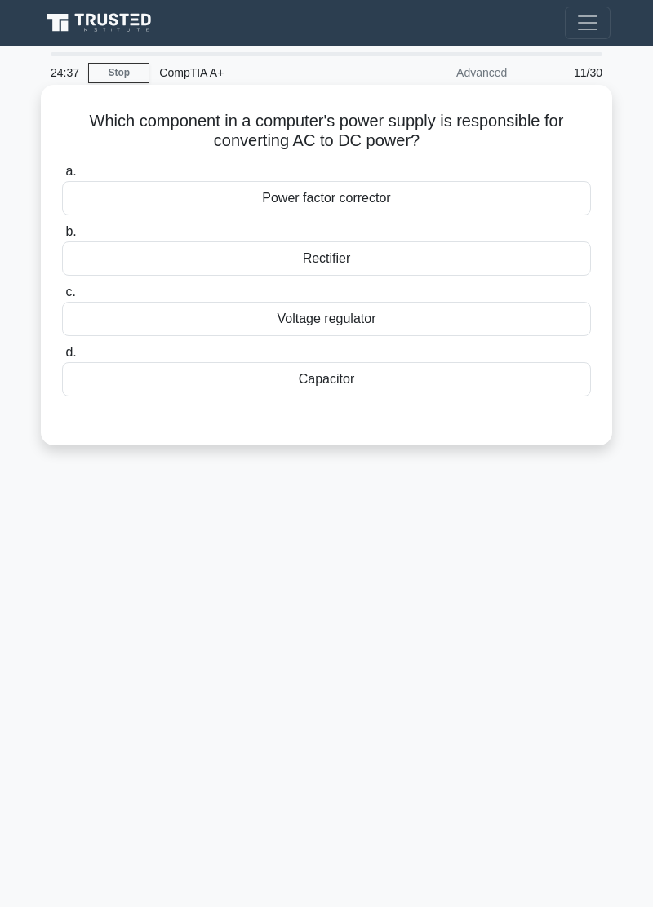
click at [131, 257] on div "Rectifier" at bounding box center [326, 259] width 529 height 34
click at [62, 237] on input "b. Rectifier" at bounding box center [62, 232] width 0 height 11
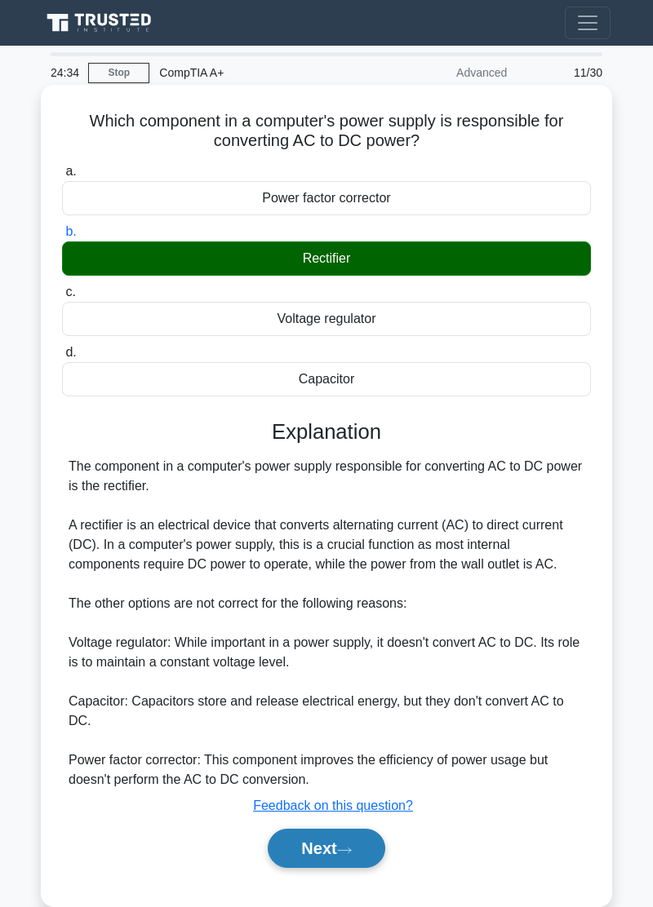
click at [350, 829] on button "Next" at bounding box center [326, 848] width 117 height 39
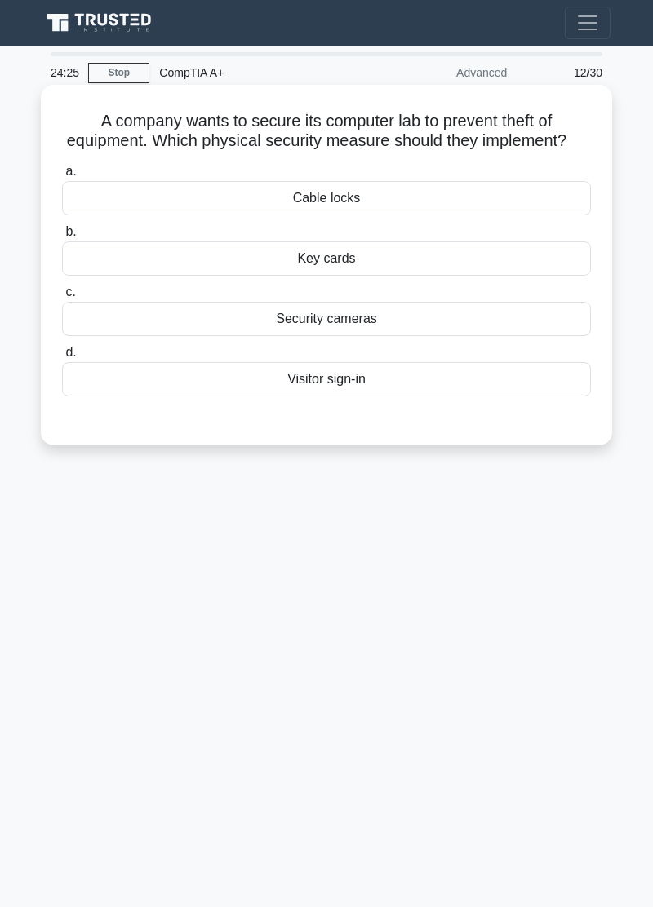
click at [124, 179] on label "a. Cable locks" at bounding box center [326, 189] width 529 height 54
click at [62, 177] on input "a. Cable locks" at bounding box center [62, 171] width 0 height 11
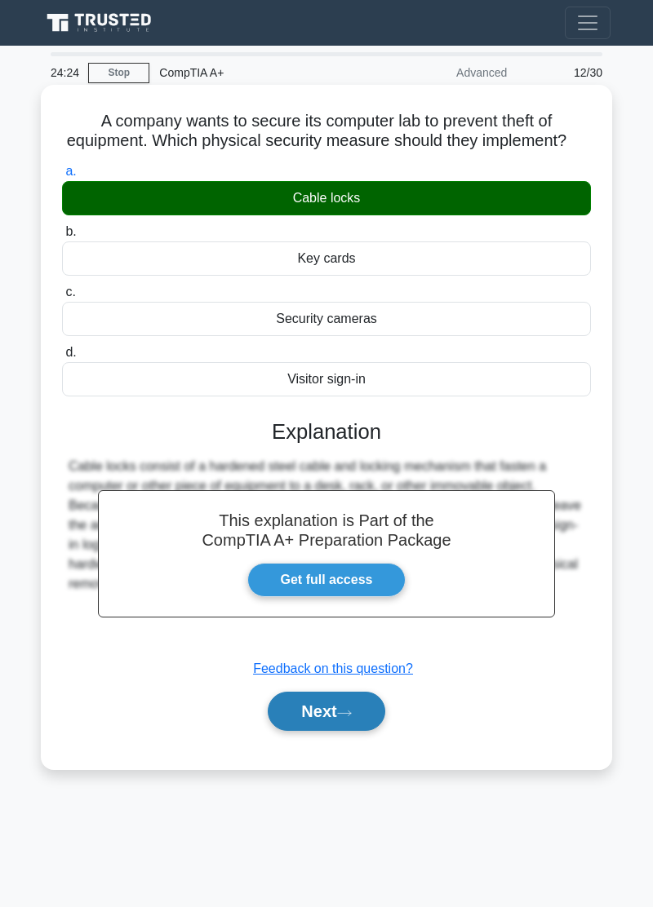
click at [345, 730] on button "Next" at bounding box center [326, 711] width 117 height 39
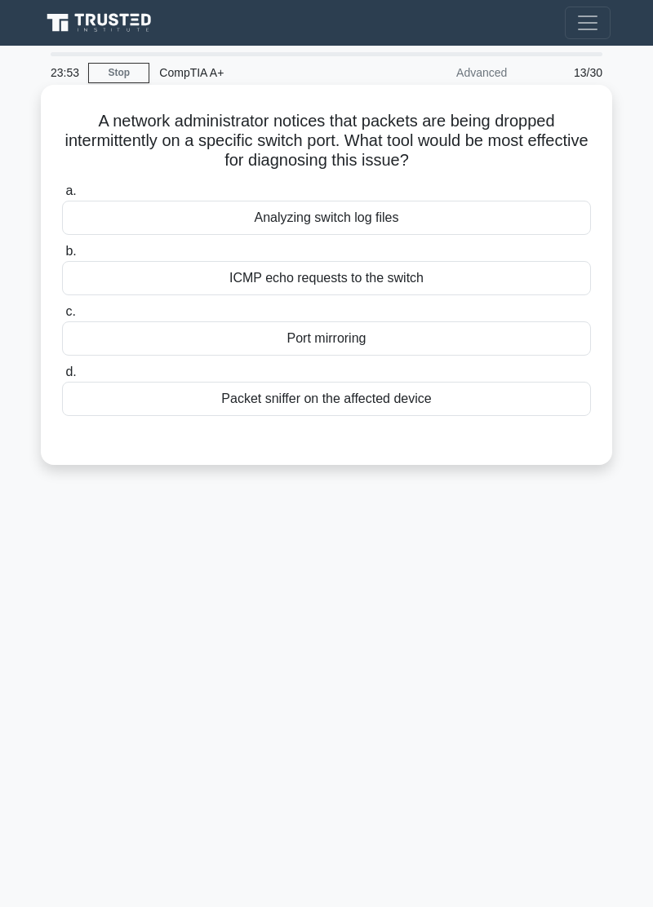
click at [124, 209] on div "Analyzing switch log files" at bounding box center [326, 218] width 529 height 34
click at [62, 197] on input "a. Analyzing switch log files" at bounding box center [62, 191] width 0 height 11
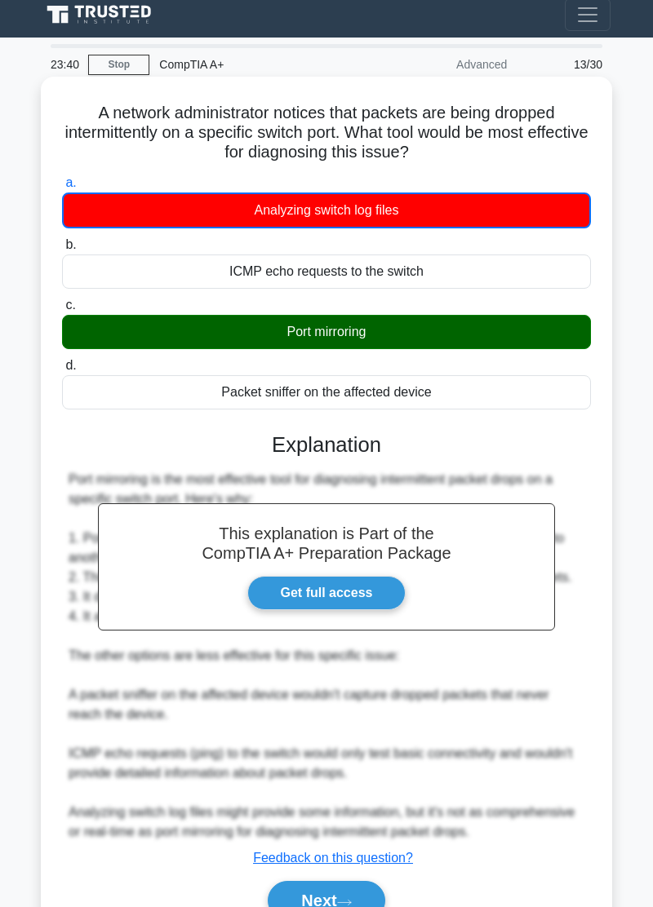
scroll to position [12, 0]
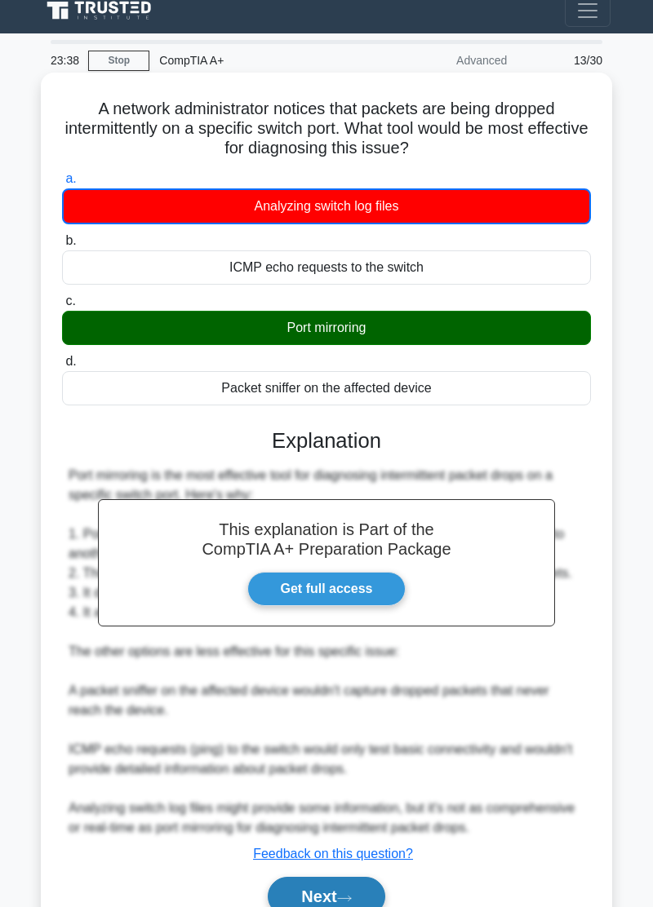
click at [357, 907] on button "Next" at bounding box center [326, 896] width 117 height 39
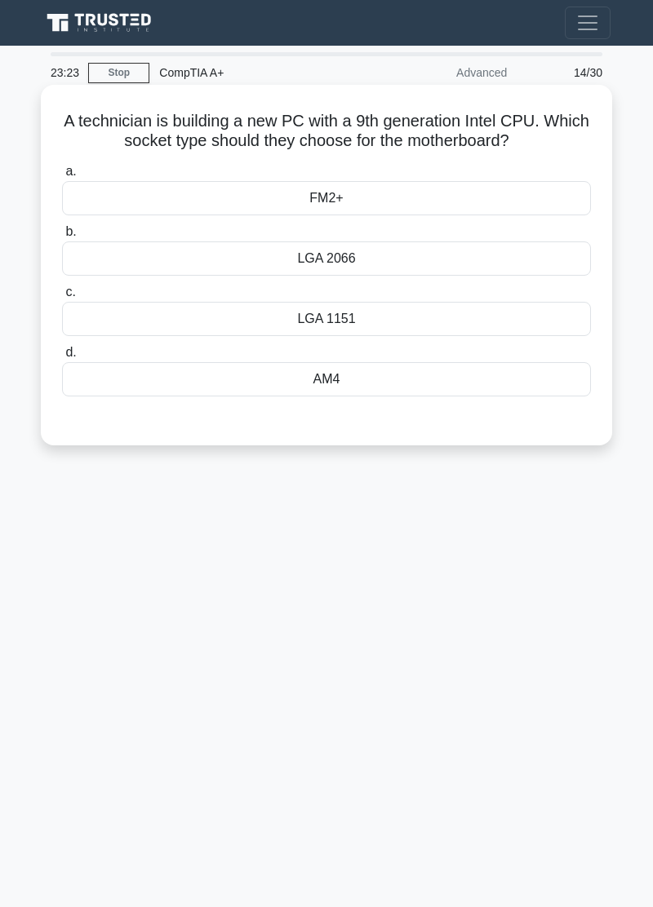
click at [153, 261] on div "LGA 2066" at bounding box center [326, 259] width 529 height 34
click at [62, 237] on input "b. LGA 2066" at bounding box center [62, 232] width 0 height 11
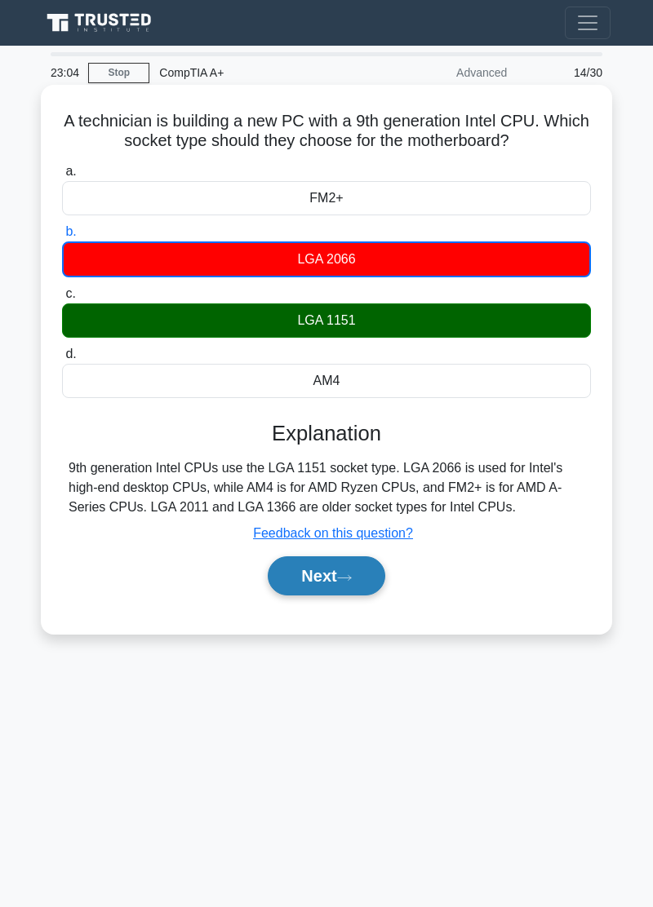
click at [299, 566] on button "Next" at bounding box center [326, 576] width 117 height 39
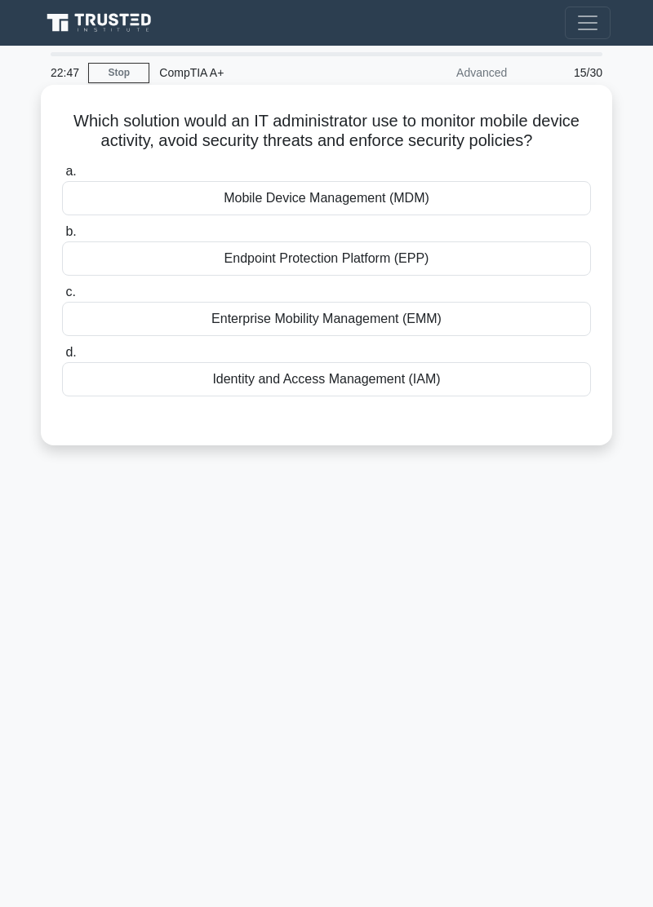
click at [136, 210] on div "Mobile Device Management (MDM)" at bounding box center [326, 198] width 529 height 34
click at [62, 177] on input "a. Mobile Device Management (MDM)" at bounding box center [62, 171] width 0 height 11
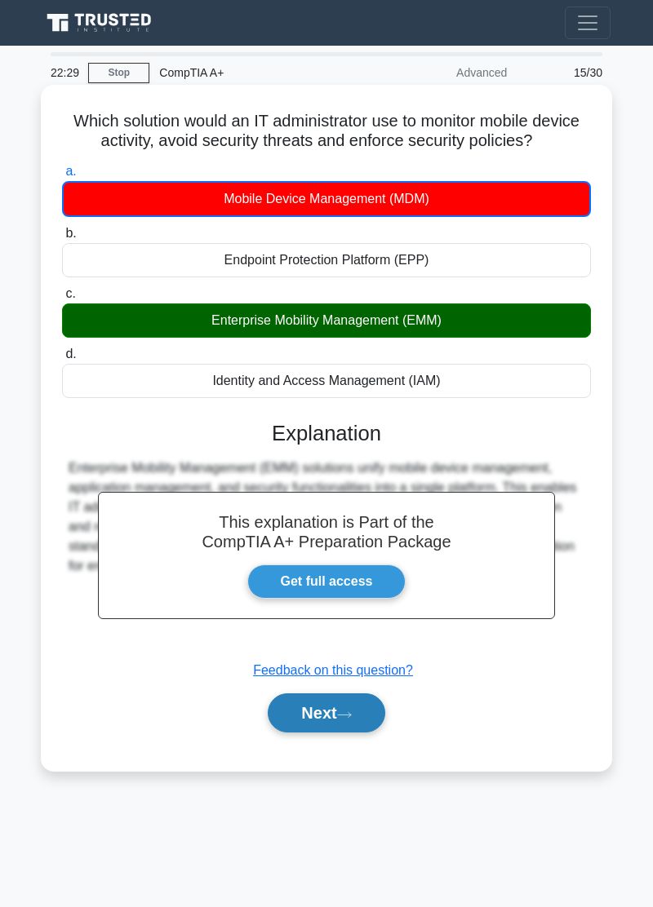
click at [347, 707] on button "Next" at bounding box center [326, 713] width 117 height 39
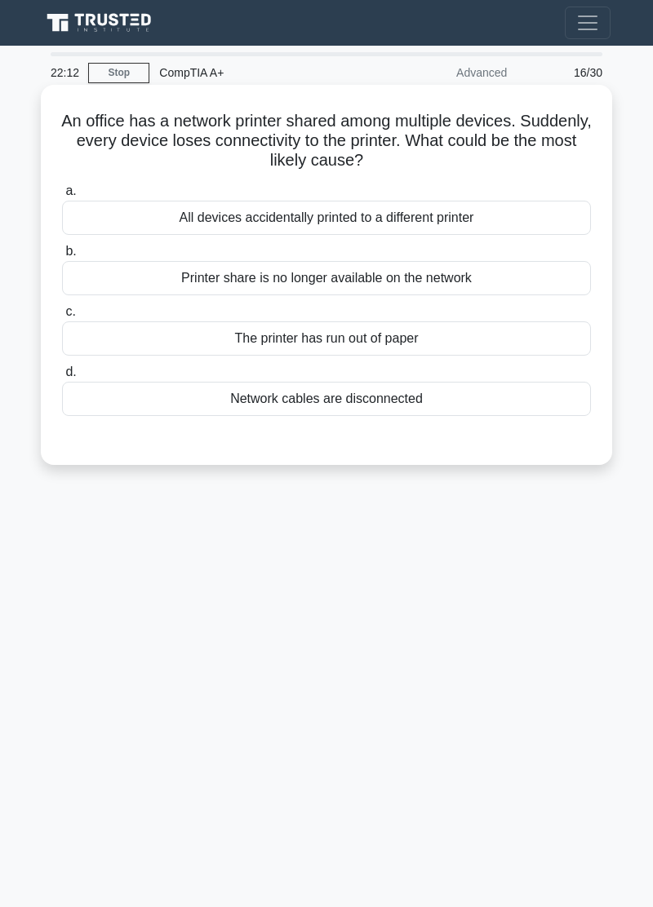
click at [137, 414] on div "Network cables are disconnected" at bounding box center [326, 399] width 529 height 34
click at [62, 378] on input "d. Network cables are disconnected" at bounding box center [62, 372] width 0 height 11
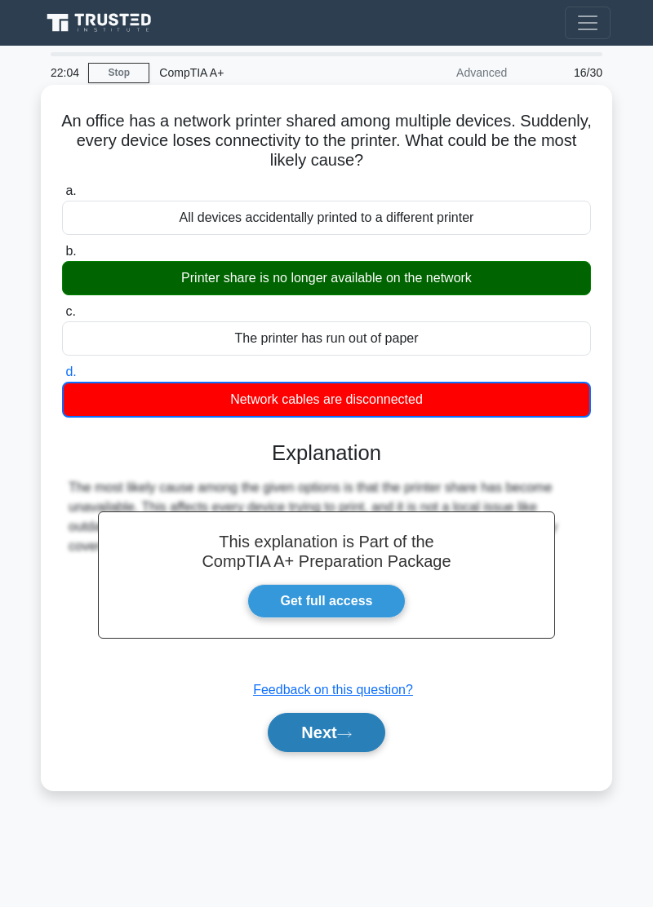
click at [341, 743] on button "Next" at bounding box center [326, 732] width 117 height 39
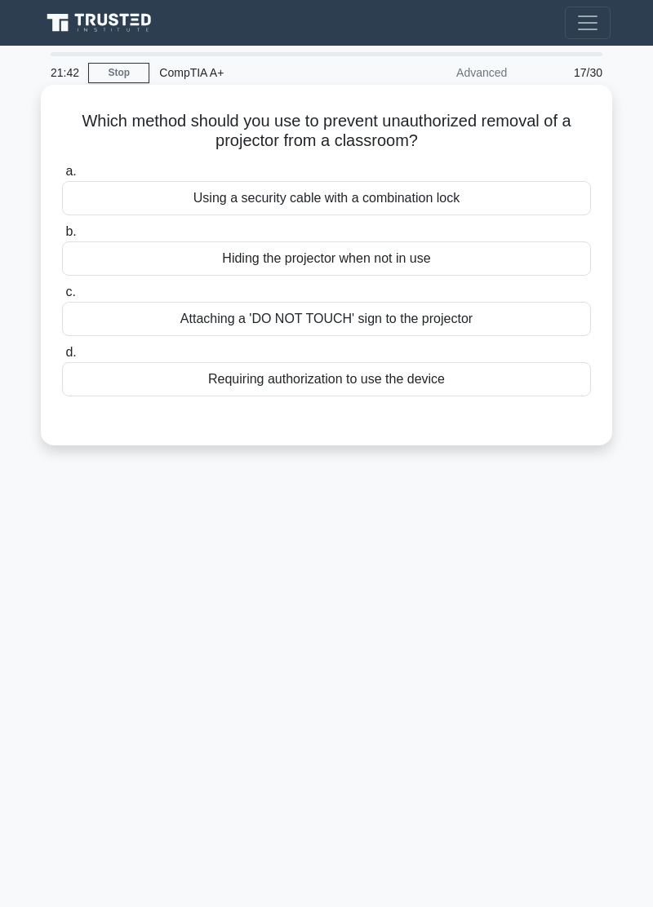
click at [158, 198] on div "Using a security cable with a combination lock" at bounding box center [326, 198] width 529 height 34
click at [62, 177] on input "a. Using a security cable with a combination lock" at bounding box center [62, 171] width 0 height 11
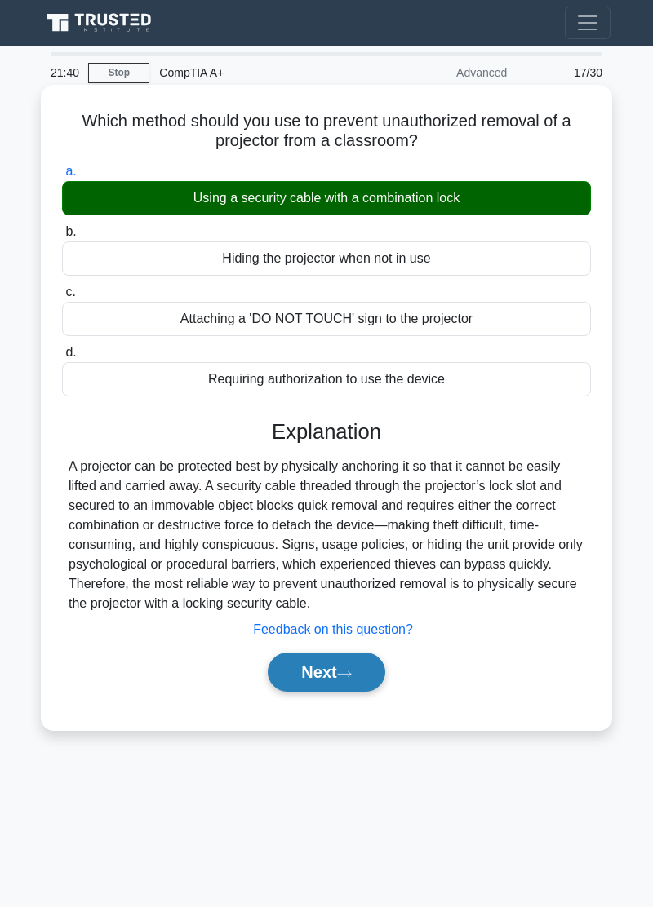
click at [347, 689] on button "Next" at bounding box center [326, 672] width 117 height 39
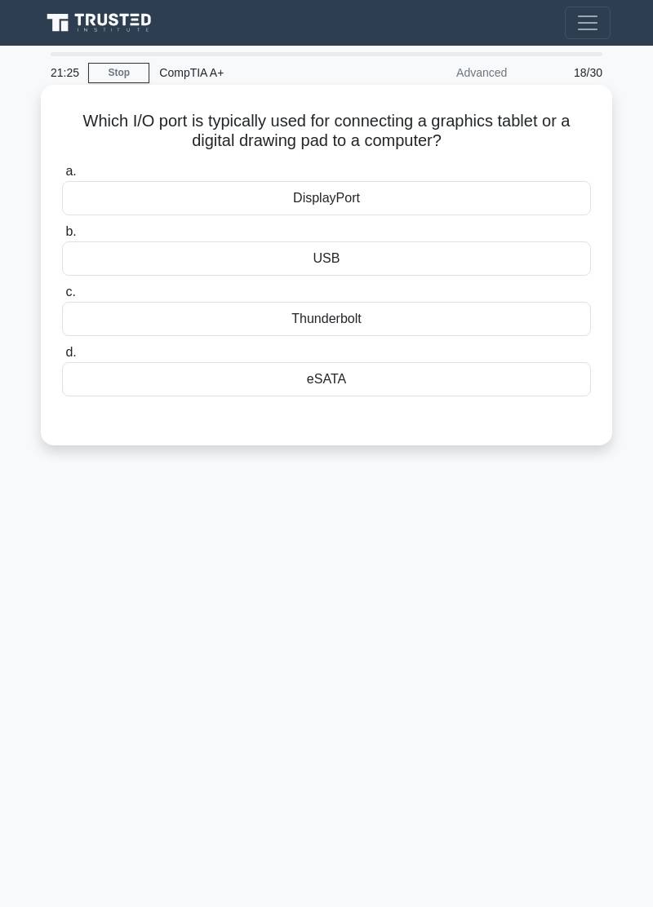
click at [135, 251] on div "USB" at bounding box center [326, 259] width 529 height 34
click at [62, 237] on input "b. USB" at bounding box center [62, 232] width 0 height 11
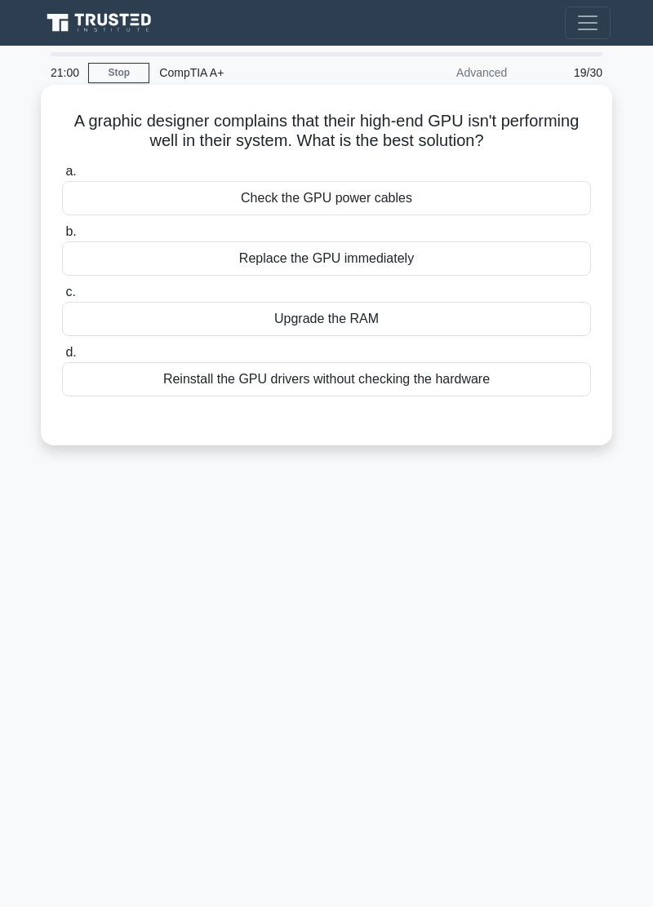
click at [179, 387] on div "Reinstall the GPU drivers without checking the hardware" at bounding box center [326, 379] width 529 height 34
click at [62, 358] on input "d. Reinstall the GPU drivers without checking the hardware" at bounding box center [62, 353] width 0 height 11
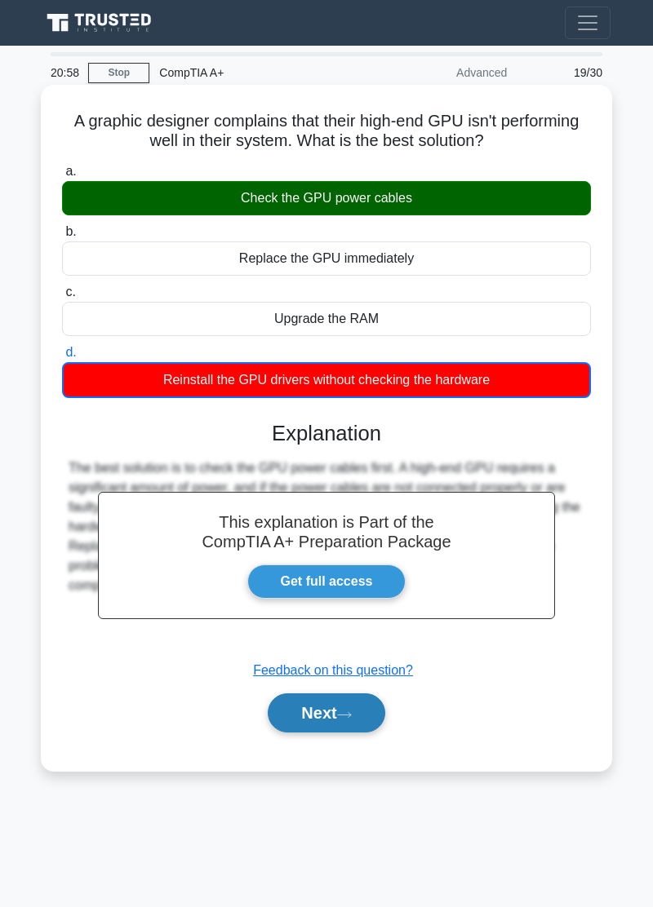
click at [352, 711] on icon at bounding box center [344, 715] width 15 height 9
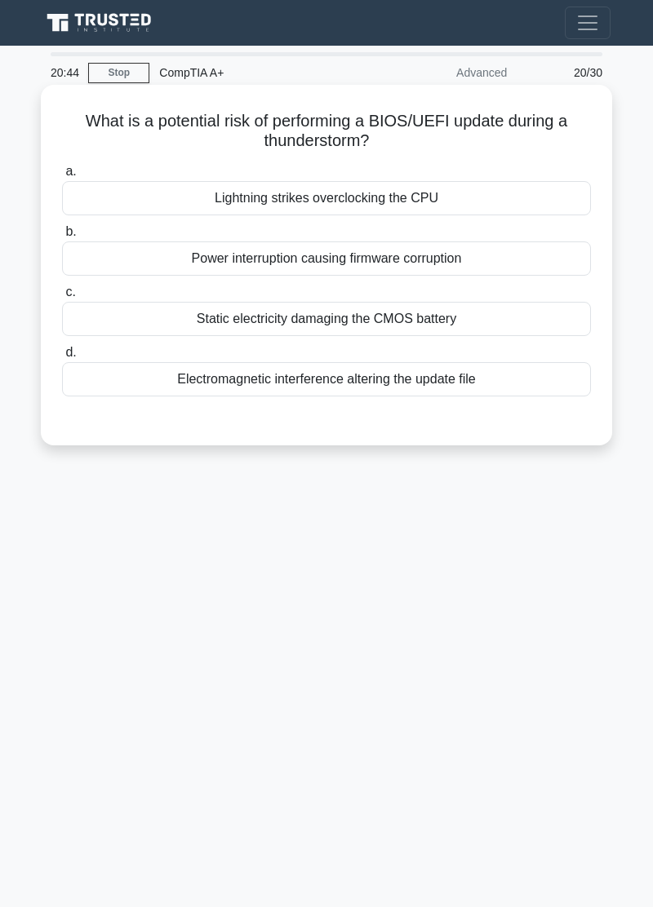
click at [141, 254] on div "Power interruption causing firmware corruption" at bounding box center [326, 259] width 529 height 34
click at [62, 237] on input "b. Power interruption causing firmware corruption" at bounding box center [62, 232] width 0 height 11
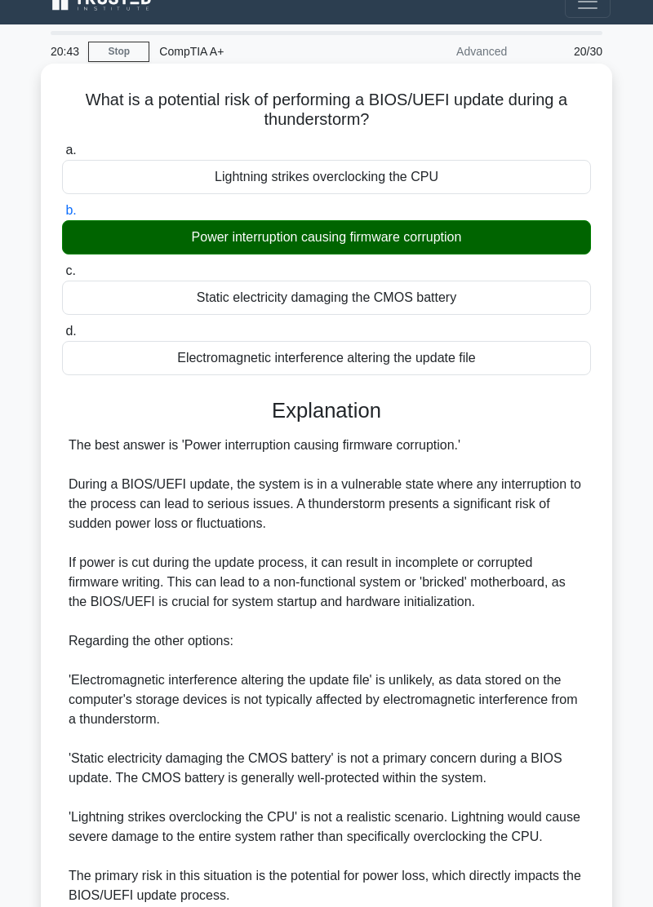
scroll to position [89, 0]
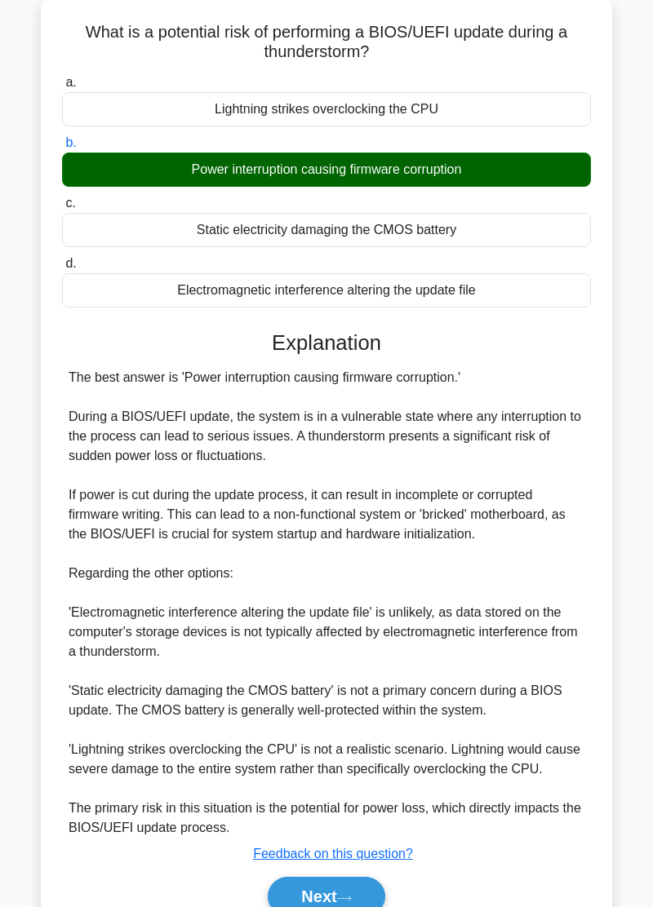
click at [345, 907] on div "a. Lightning strikes overclocking the CPU b. Power interruption causing firmwar…" at bounding box center [326, 502] width 532 height 867
click at [340, 898] on button "Next" at bounding box center [326, 896] width 117 height 39
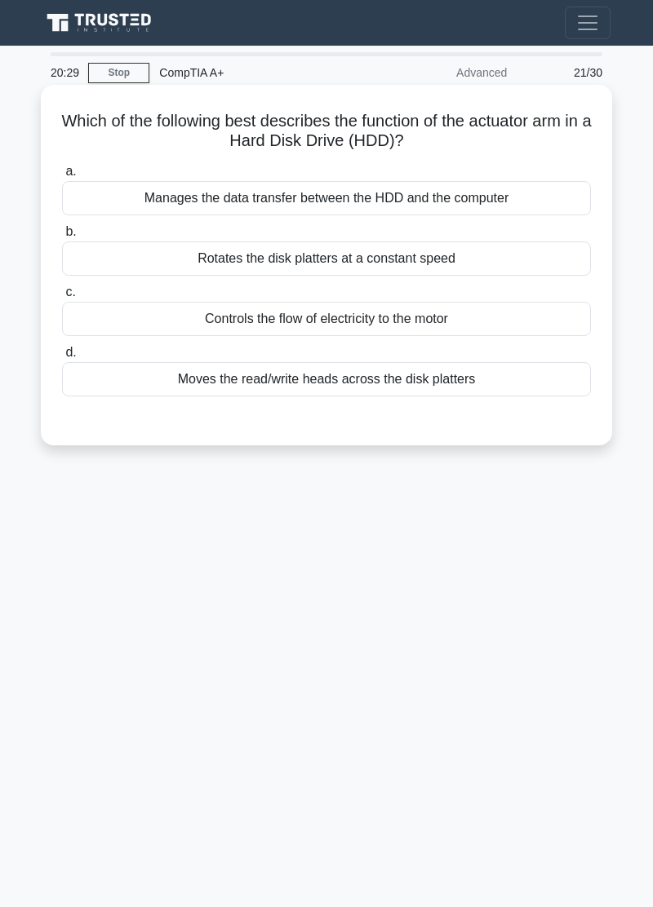
click at [158, 379] on div "Moves the read/write heads across the disk platters" at bounding box center [326, 379] width 529 height 34
click at [62, 358] on input "d. Moves the read/write heads across the disk platters" at bounding box center [62, 353] width 0 height 11
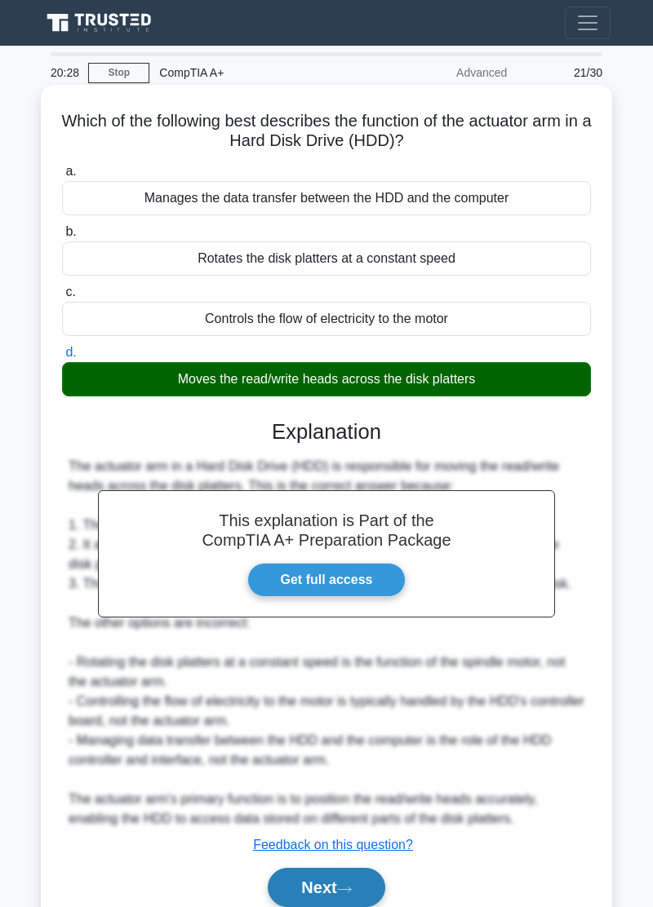
click at [340, 904] on button "Next" at bounding box center [326, 887] width 117 height 39
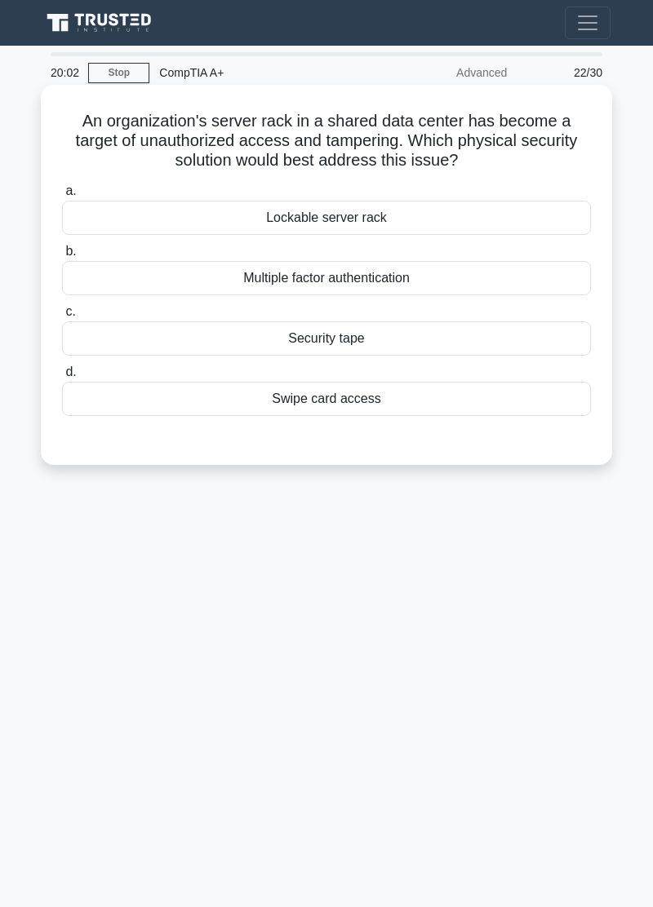
click at [530, 225] on div "Lockable server rack" at bounding box center [326, 218] width 529 height 34
click at [62, 197] on input "a. Lockable server rack" at bounding box center [62, 191] width 0 height 11
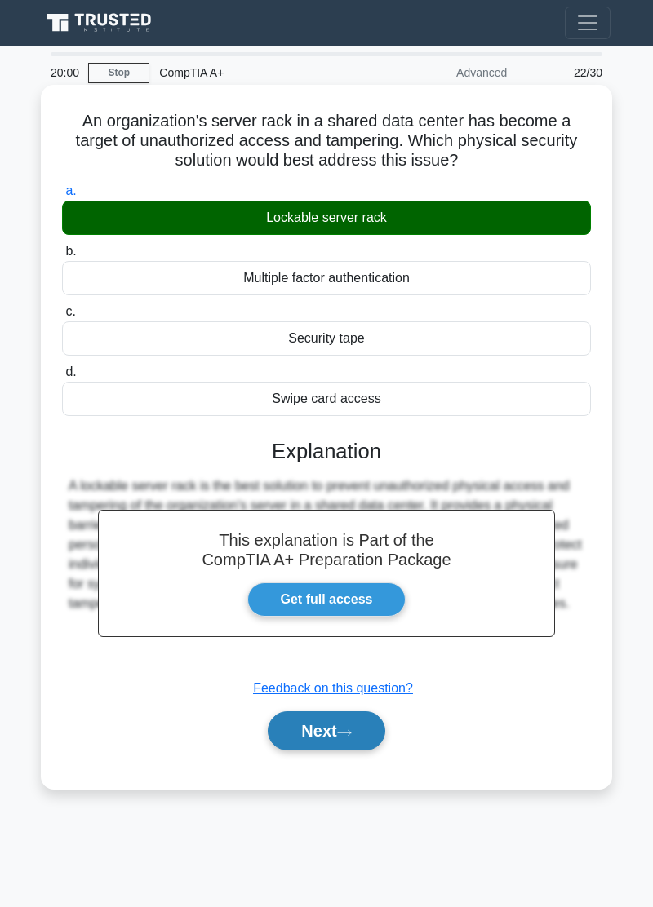
click at [354, 714] on button "Next" at bounding box center [326, 731] width 117 height 39
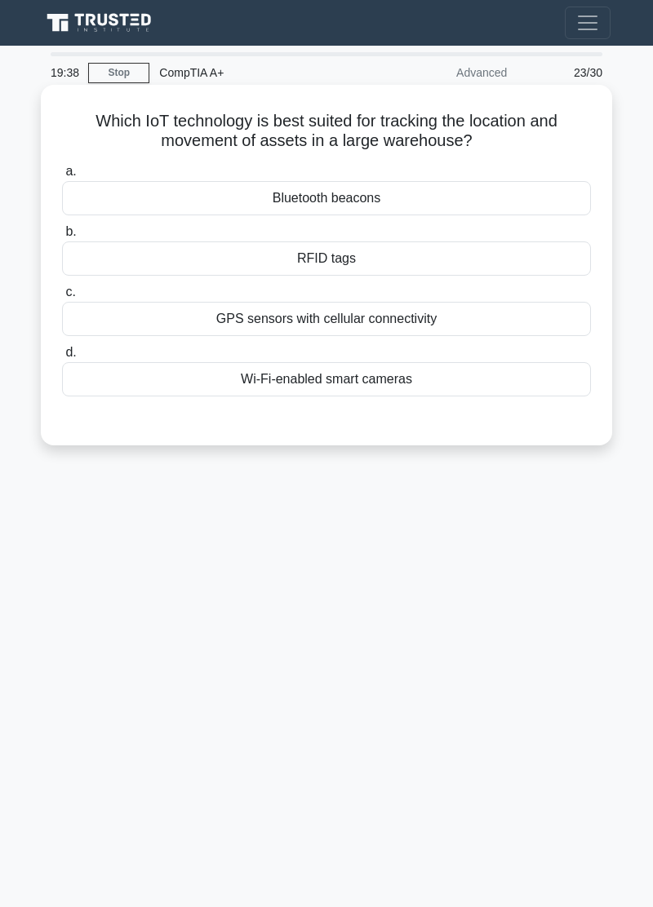
click at [114, 268] on div "RFID tags" at bounding box center [326, 259] width 529 height 34
click at [62, 237] on input "b. RFID tags" at bounding box center [62, 232] width 0 height 11
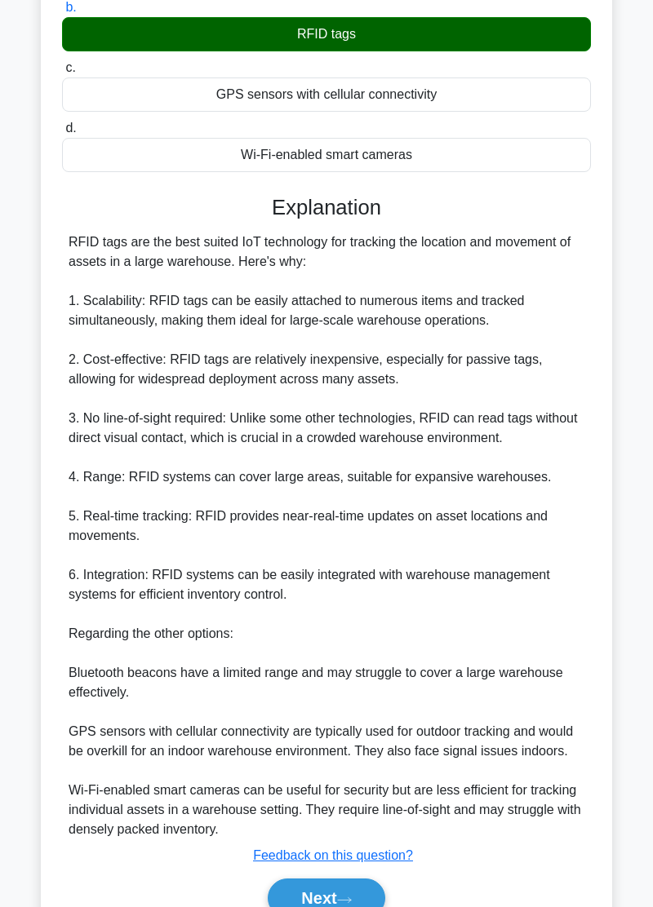
scroll to position [226, 0]
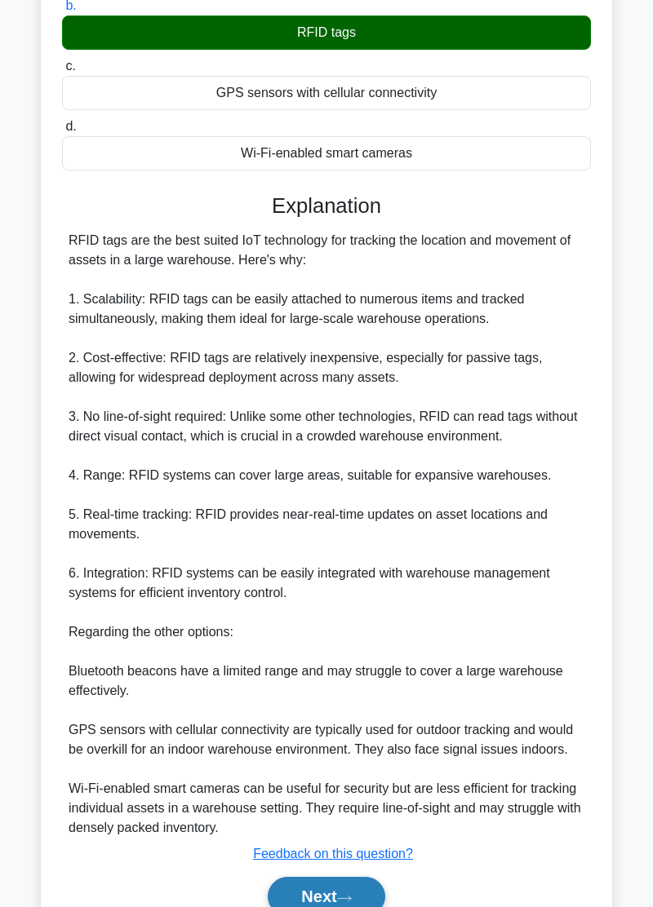
click at [354, 905] on button "Next" at bounding box center [326, 896] width 117 height 39
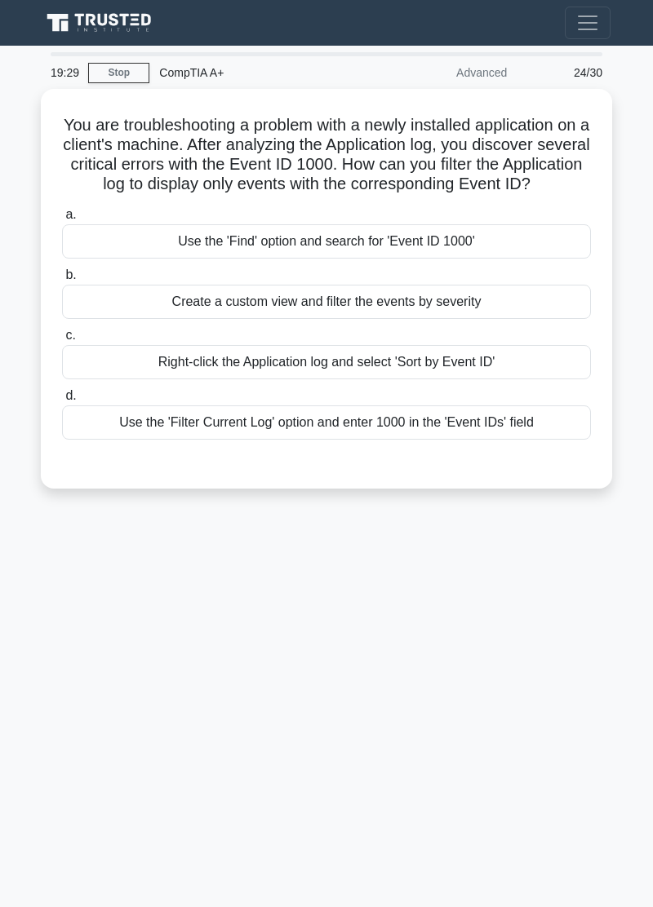
scroll to position [0, 0]
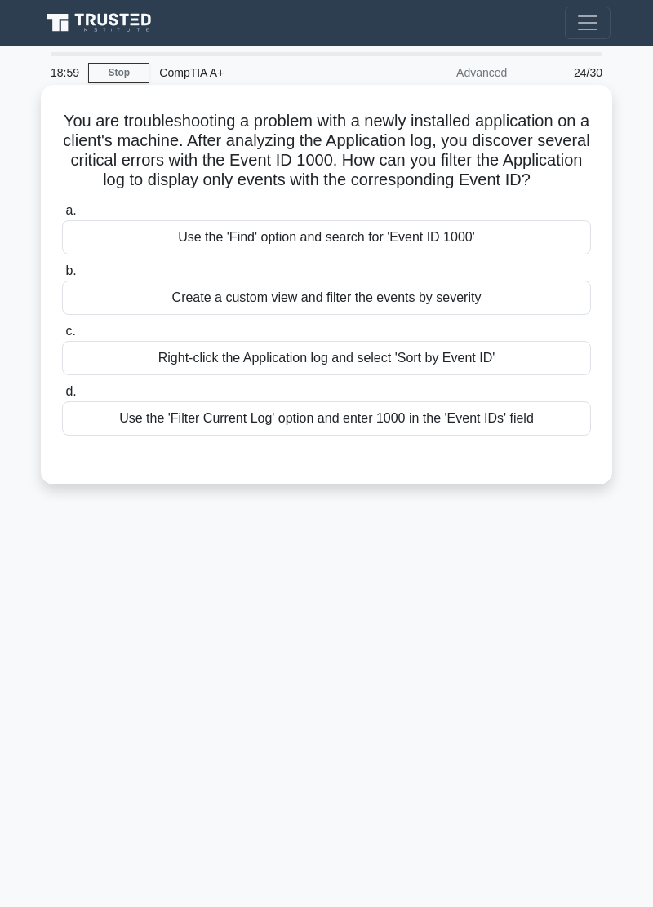
click at [547, 436] on div "Use the 'Filter Current Log' option and enter 1000 in the 'Event IDs' field" at bounding box center [326, 418] width 529 height 34
click at [62, 397] on input "d. Use the 'Filter Current Log' option and enter 1000 in the 'Event IDs' field" at bounding box center [62, 392] width 0 height 11
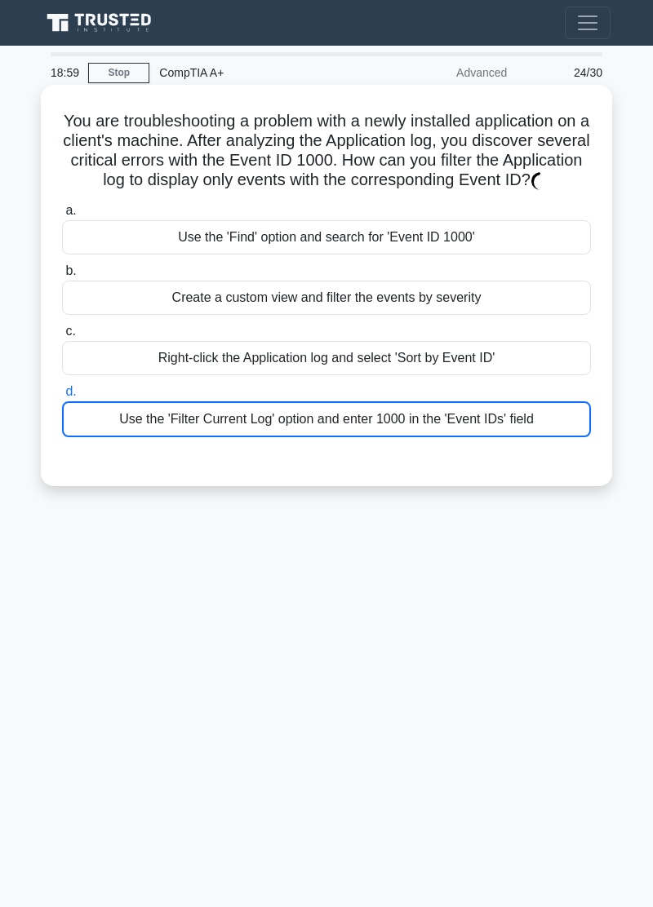
click at [531, 437] on div "Use the 'Filter Current Log' option and enter 1000 in the 'Event IDs' field" at bounding box center [326, 419] width 529 height 36
click at [62, 397] on input "d. Use the 'Filter Current Log' option and enter 1000 in the 'Event IDs' field" at bounding box center [62, 392] width 0 height 11
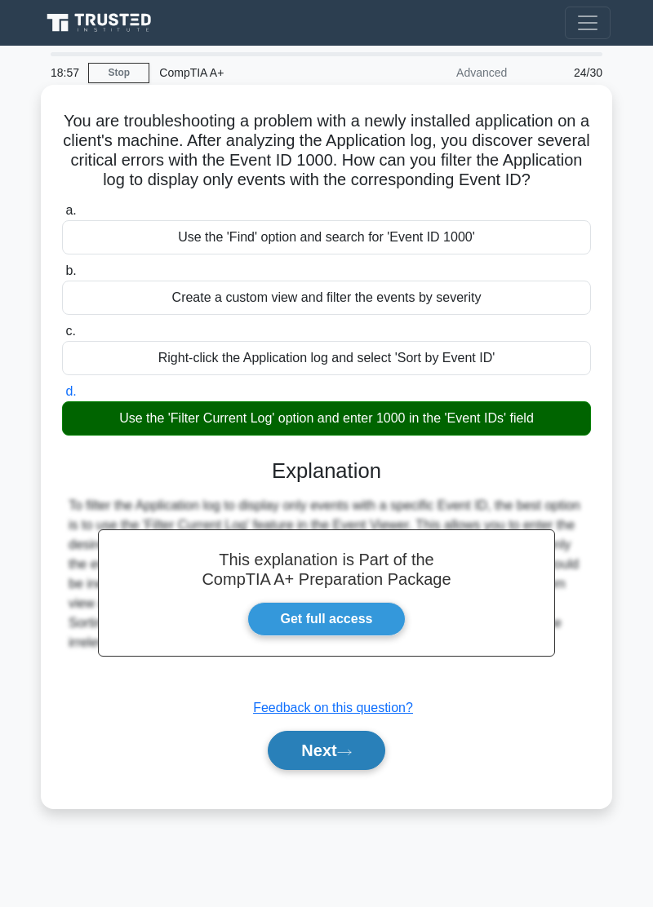
click at [347, 770] on button "Next" at bounding box center [326, 750] width 117 height 39
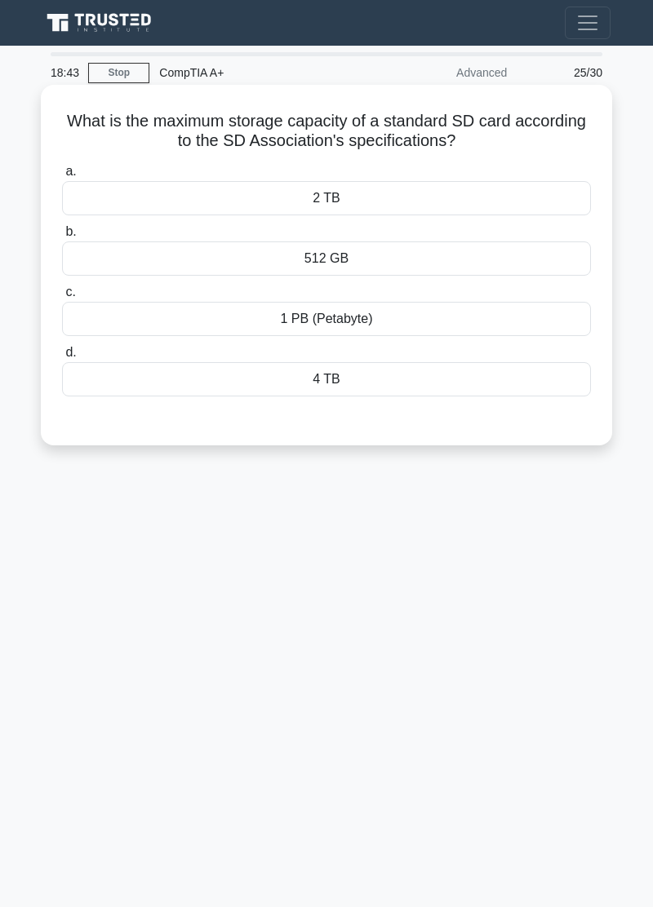
click at [97, 266] on div "512 GB" at bounding box center [326, 259] width 529 height 34
click at [62, 237] on input "b. 512 GB" at bounding box center [62, 232] width 0 height 11
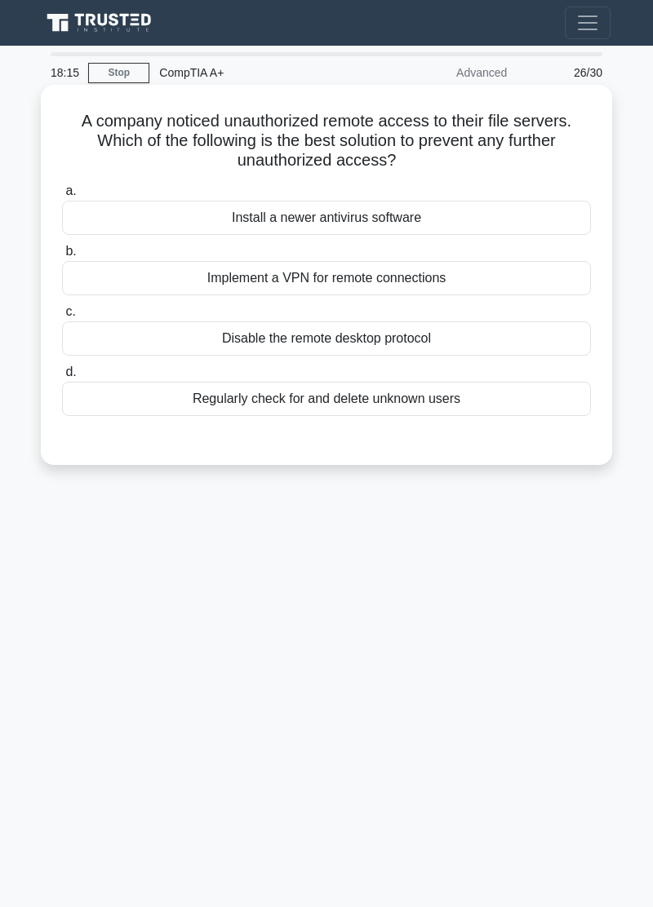
click at [85, 291] on div "Implement a VPN for remote connections" at bounding box center [326, 278] width 529 height 34
click at [62, 257] on input "b. Implement a VPN for remote connections" at bounding box center [62, 251] width 0 height 11
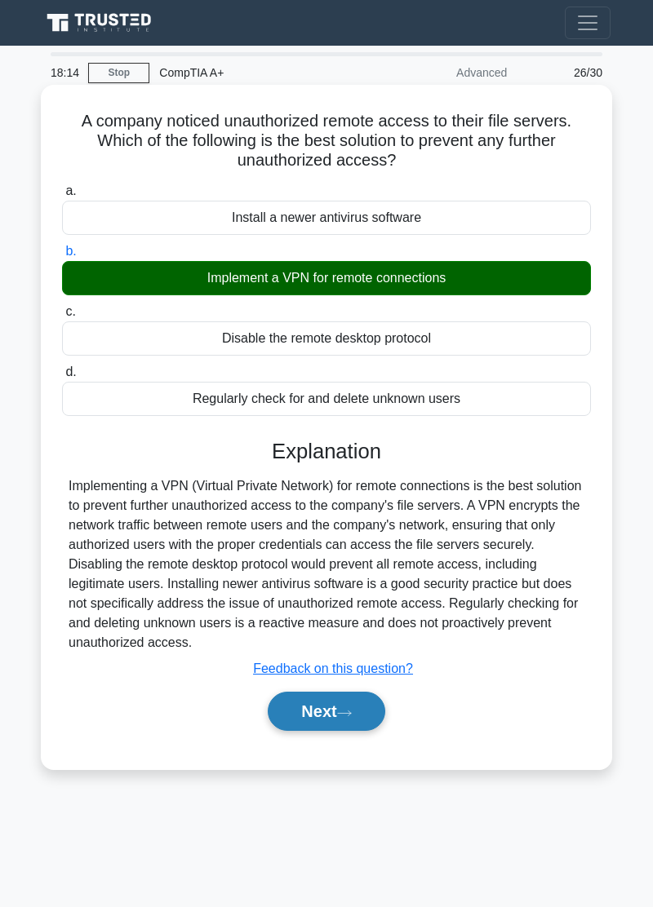
click at [347, 712] on icon at bounding box center [344, 713] width 15 height 9
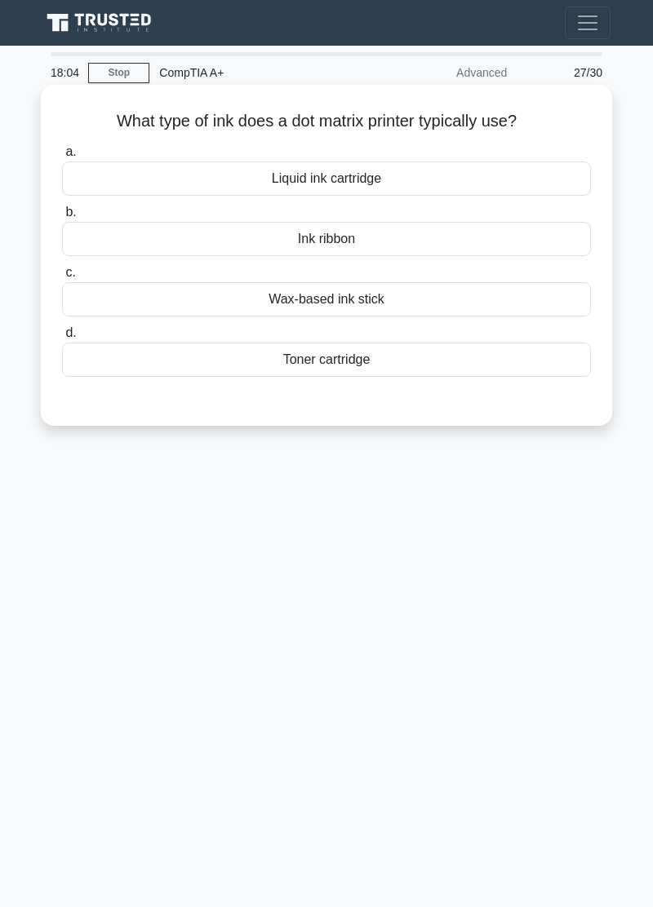
click at [98, 370] on div "Toner cartridge" at bounding box center [326, 360] width 529 height 34
click at [62, 339] on input "d. Toner cartridge" at bounding box center [62, 333] width 0 height 11
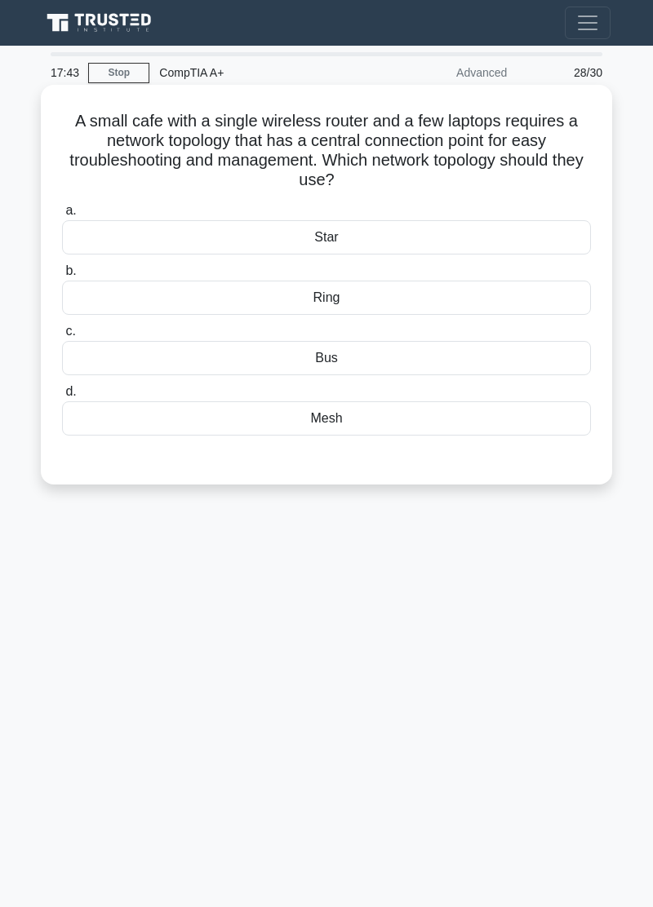
click at [116, 426] on div "Mesh" at bounding box center [326, 418] width 529 height 34
click at [62, 397] on input "d. Mesh" at bounding box center [62, 392] width 0 height 11
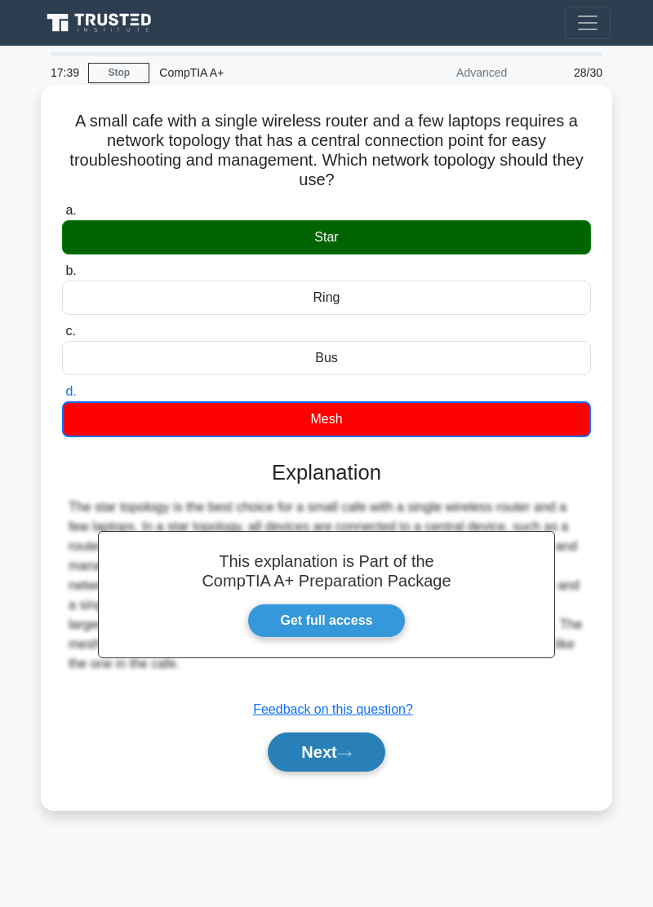
click at [351, 747] on button "Next" at bounding box center [326, 752] width 117 height 39
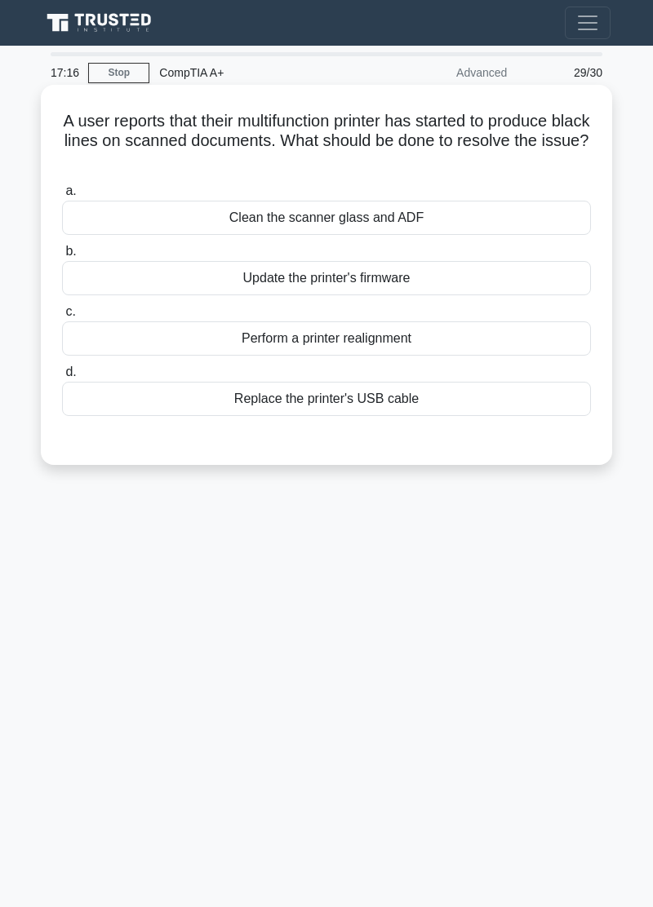
click at [109, 235] on div "Clean the scanner glass and ADF" at bounding box center [326, 218] width 529 height 34
click at [62, 197] on input "a. Clean the scanner glass and ADF" at bounding box center [62, 191] width 0 height 11
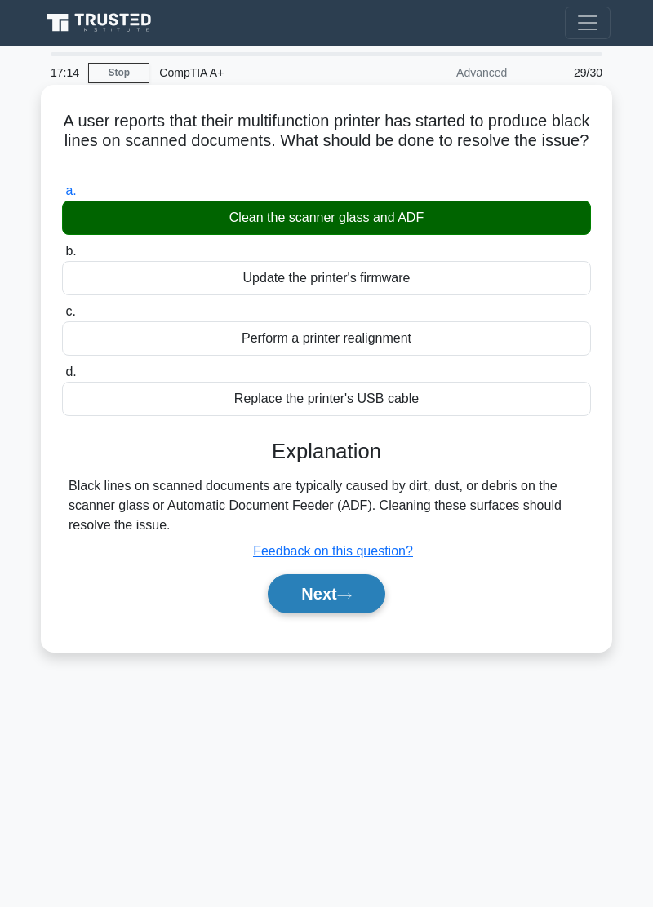
click at [362, 599] on button "Next" at bounding box center [326, 593] width 117 height 39
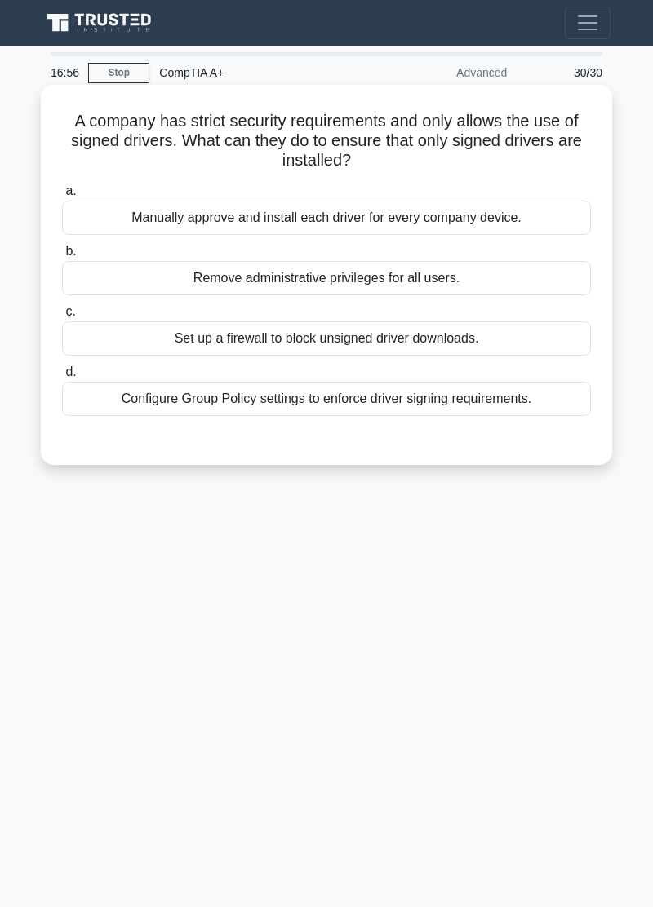
click at [144, 401] on div "Configure Group Policy settings to enforce driver signing requirements." at bounding box center [326, 399] width 529 height 34
click at [62, 378] on input "d. Configure Group Policy settings to enforce driver signing requirements." at bounding box center [62, 372] width 0 height 11
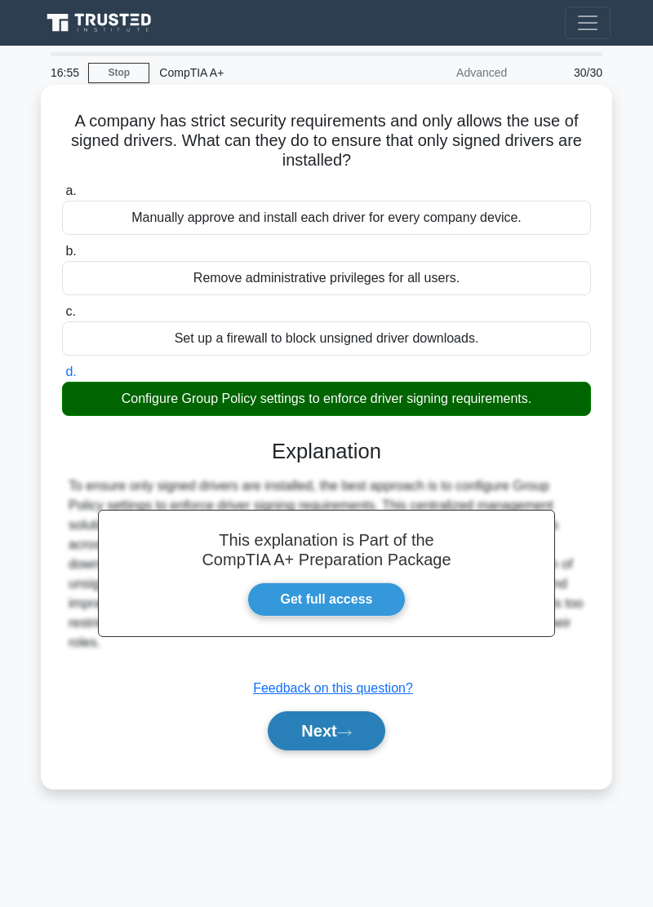
click at [349, 729] on icon at bounding box center [344, 733] width 15 height 9
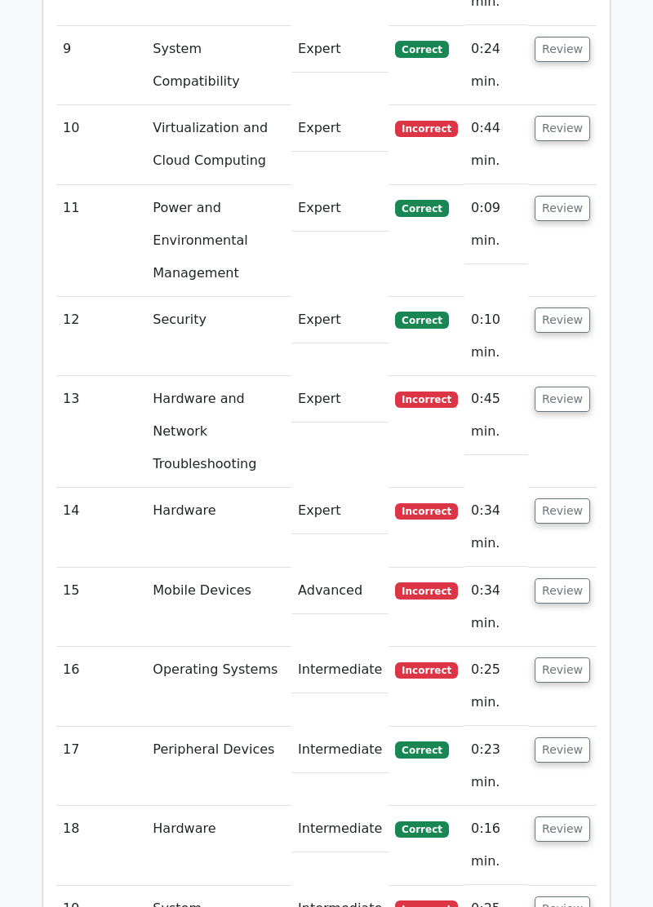
scroll to position [3226, 0]
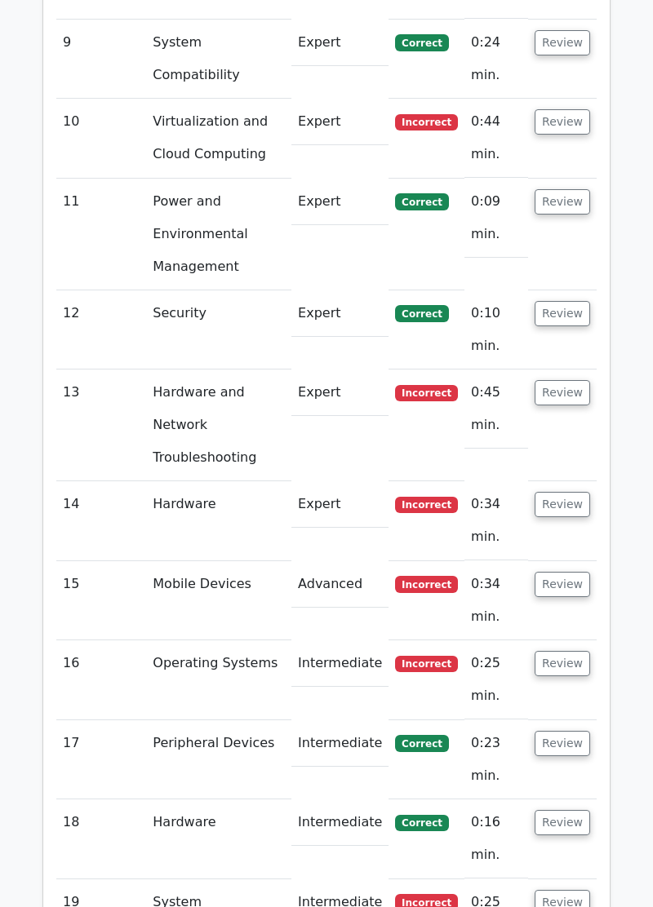
click at [120, 370] on td "13" at bounding box center [101, 426] width 90 height 112
click at [551, 380] on button "Review" at bounding box center [562, 392] width 55 height 25
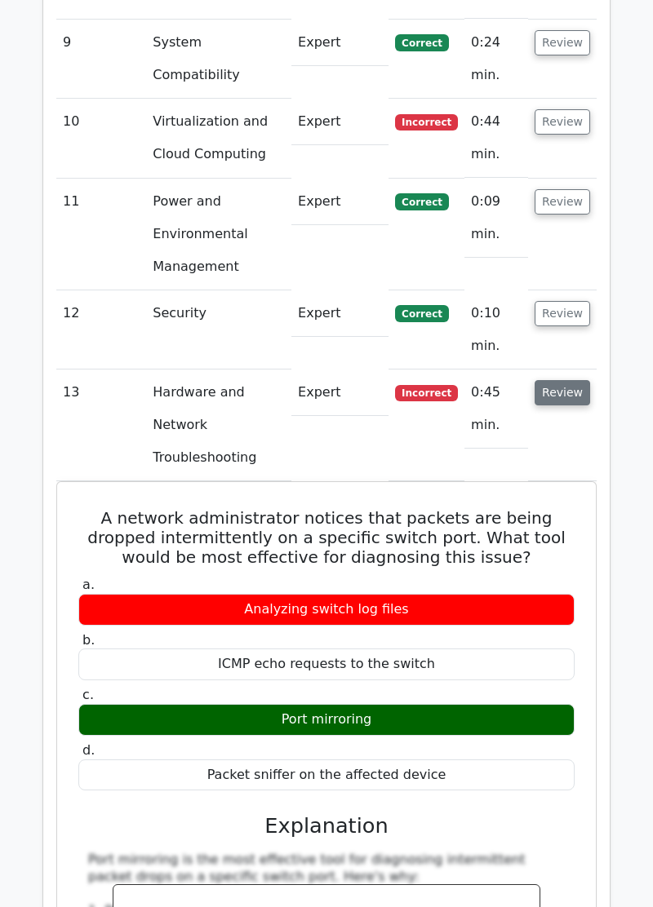
click at [570, 380] on button "Review" at bounding box center [562, 392] width 55 height 25
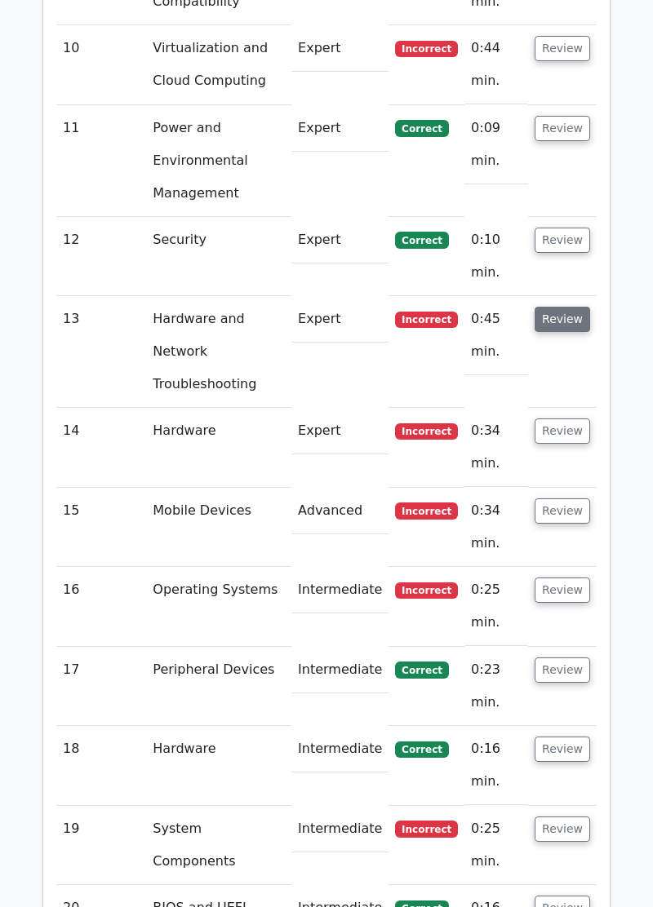
scroll to position [3320, 0]
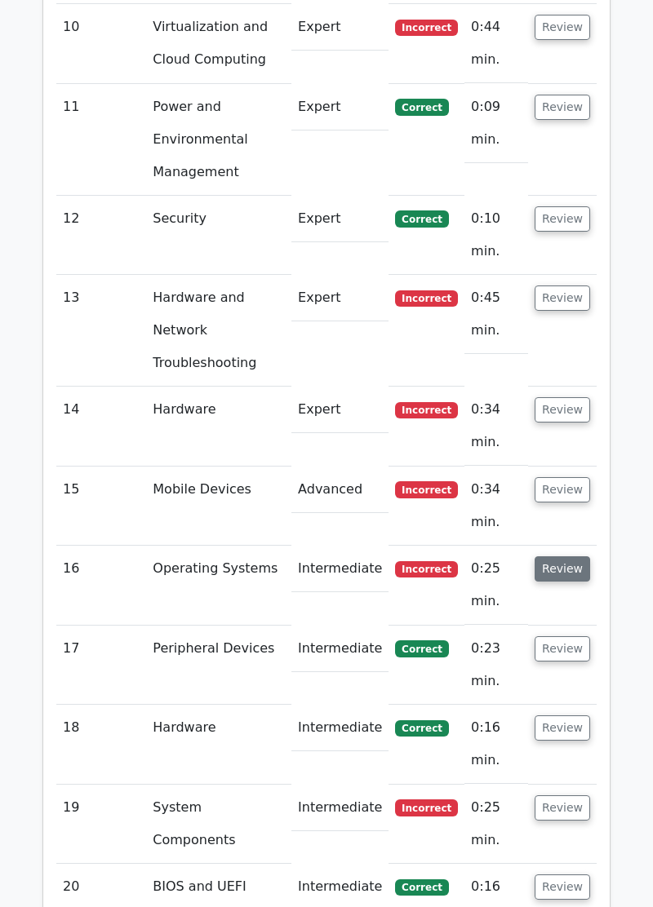
click at [561, 557] on button "Review" at bounding box center [562, 569] width 55 height 25
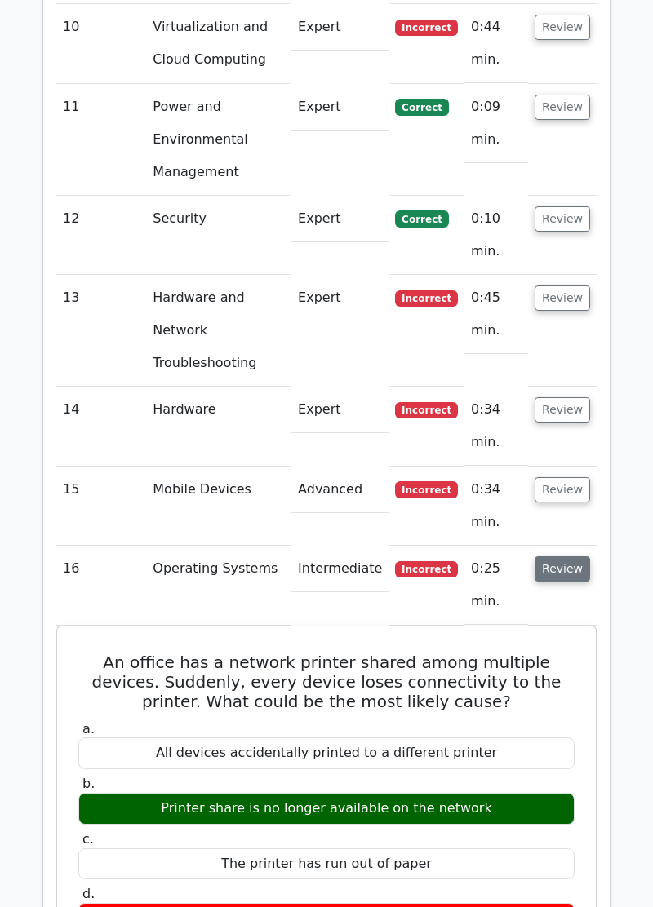
click at [571, 557] on button "Review" at bounding box center [562, 569] width 55 height 25
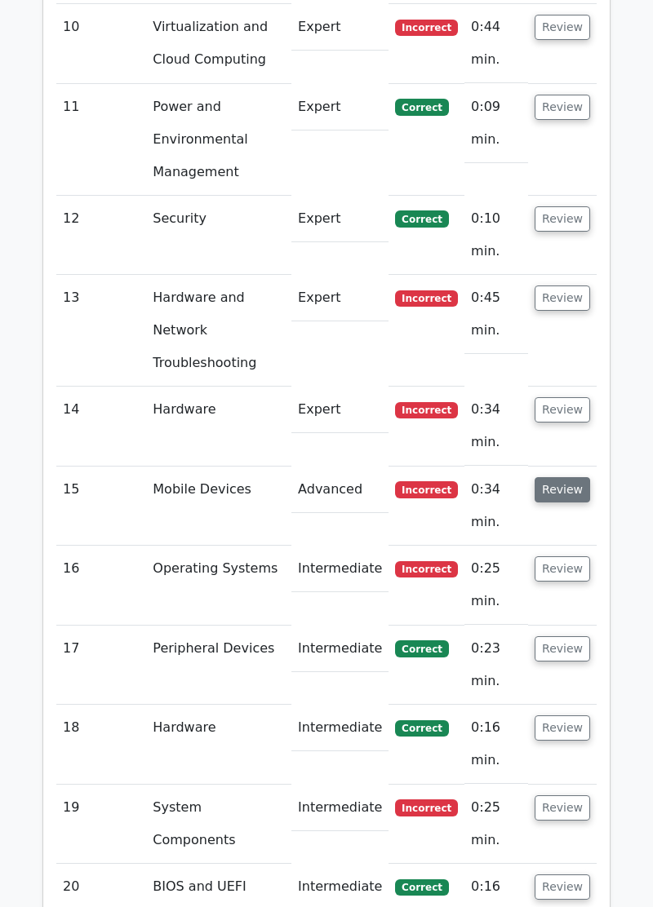
click at [565, 477] on button "Review" at bounding box center [562, 489] width 55 height 25
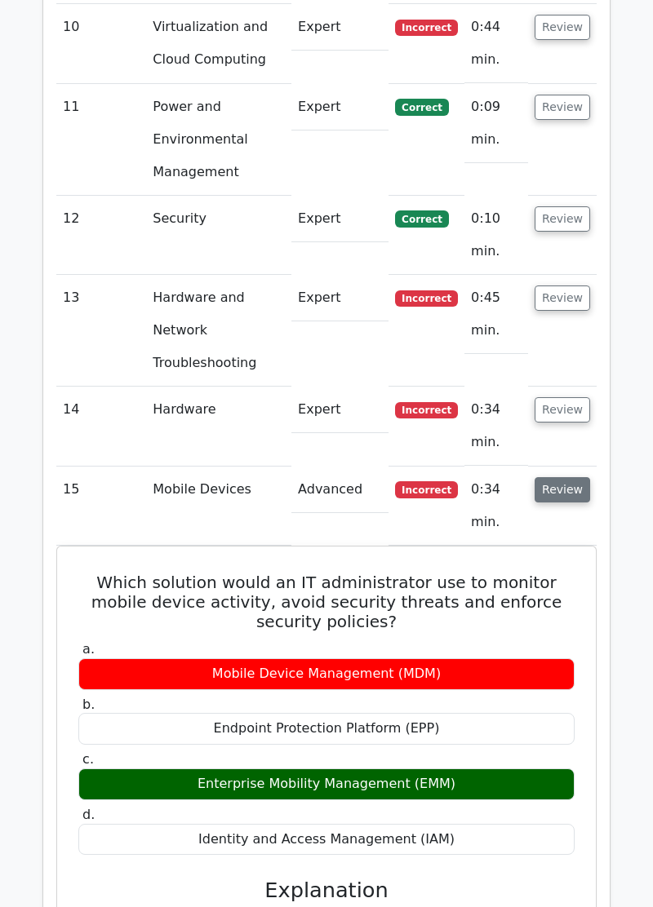
click at [564, 477] on button "Review" at bounding box center [562, 489] width 55 height 25
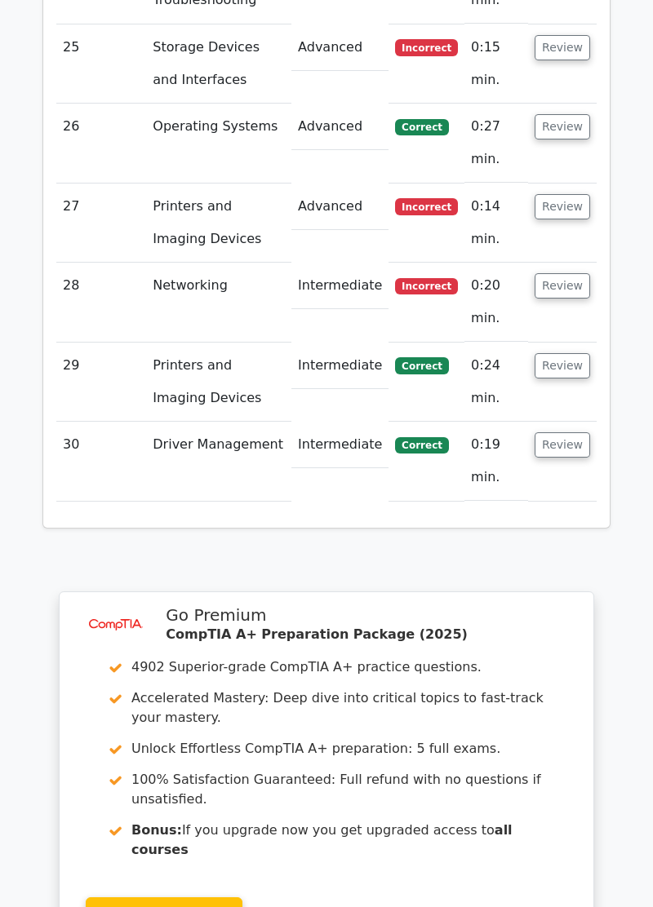
scroll to position [4452, 0]
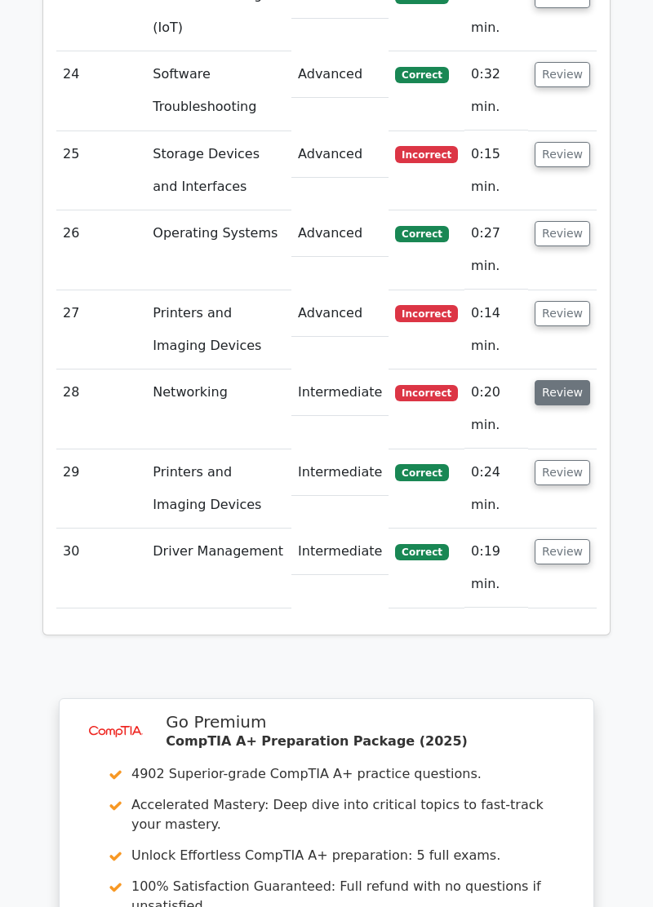
click at [562, 380] on button "Review" at bounding box center [562, 392] width 55 height 25
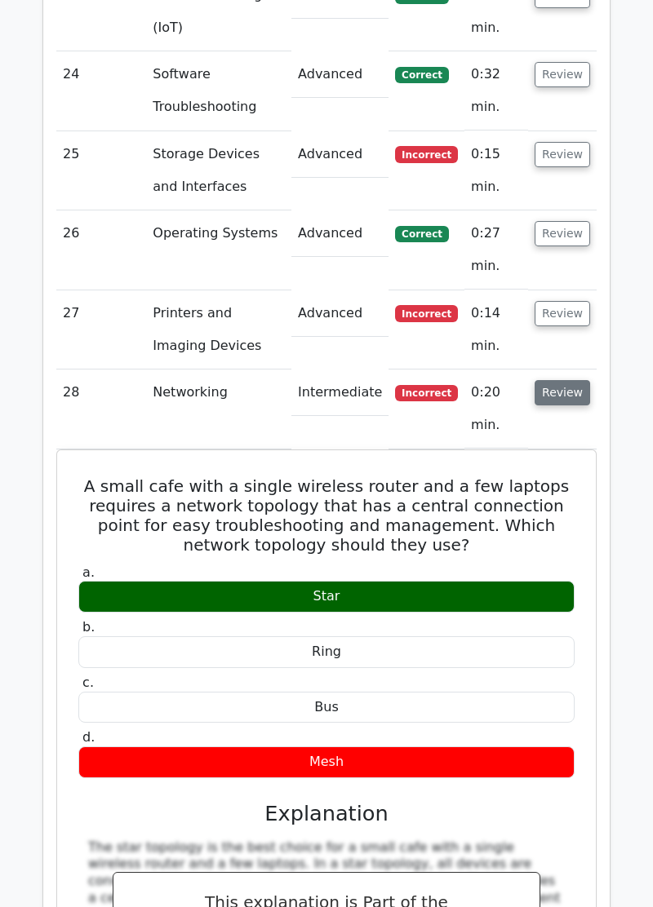
click at [568, 380] on button "Review" at bounding box center [562, 392] width 55 height 25
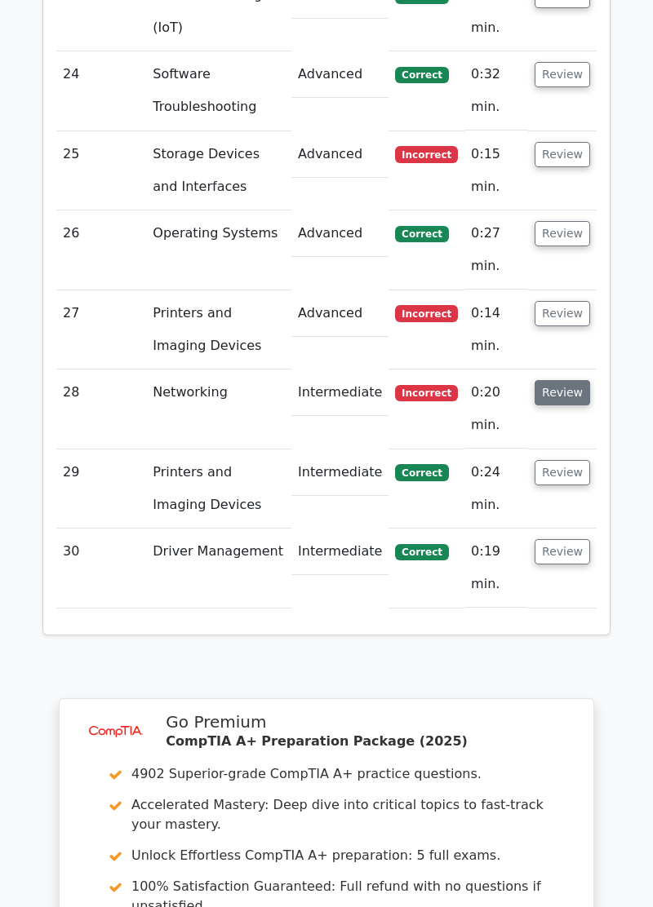
scroll to position [4624, 0]
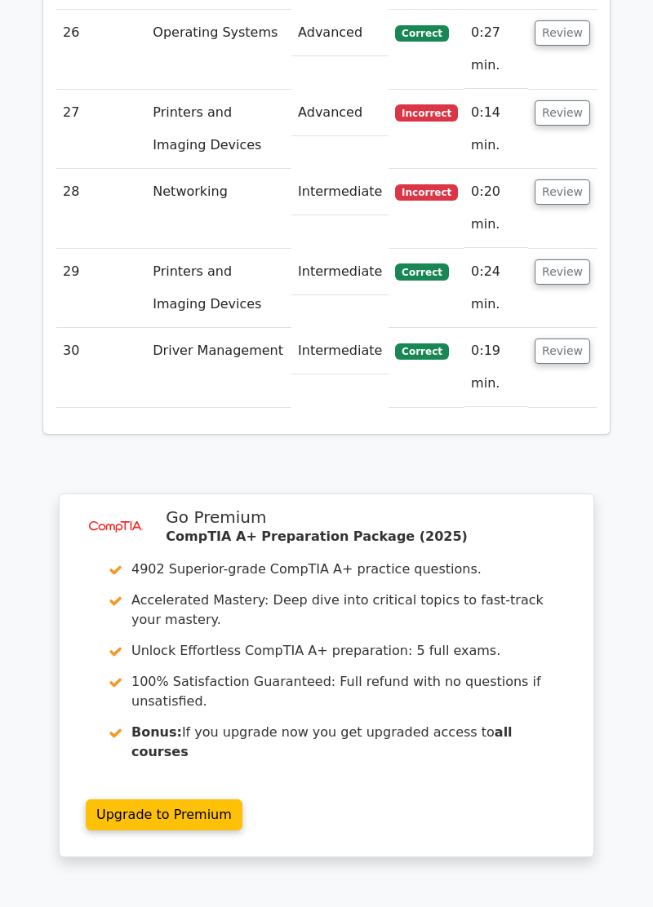
scroll to position [4696, 0]
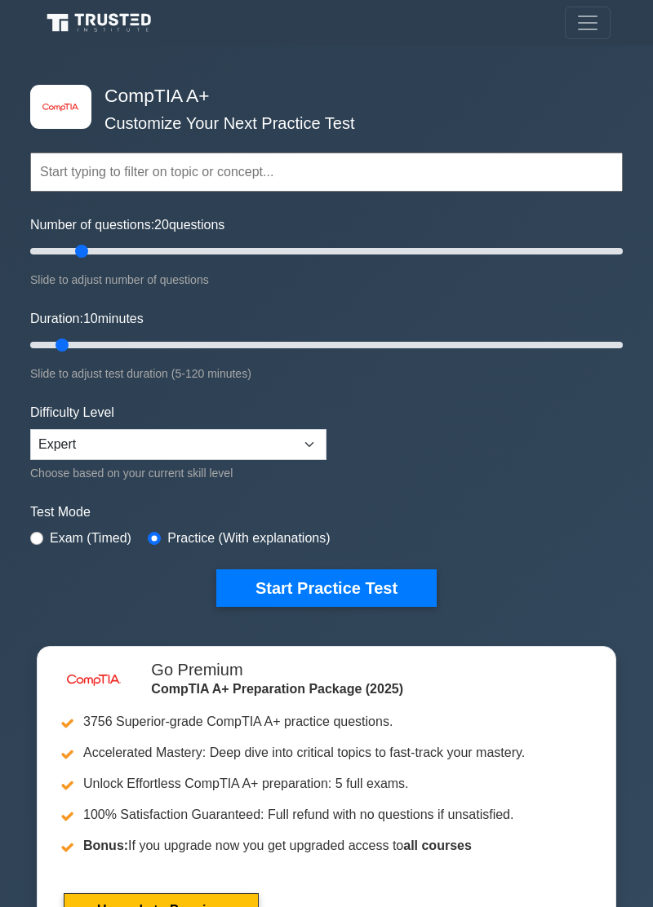
type input "20"
type input "15"
click at [33, 535] on input "radio" at bounding box center [36, 538] width 13 height 13
radio input "true"
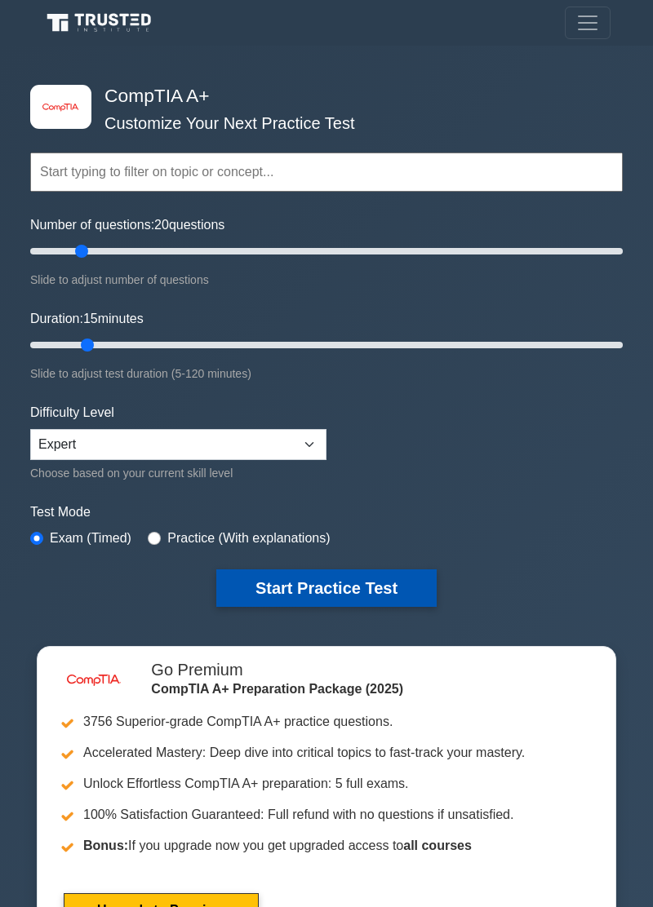
click at [384, 596] on button "Start Practice Test" at bounding box center [326, 589] width 220 height 38
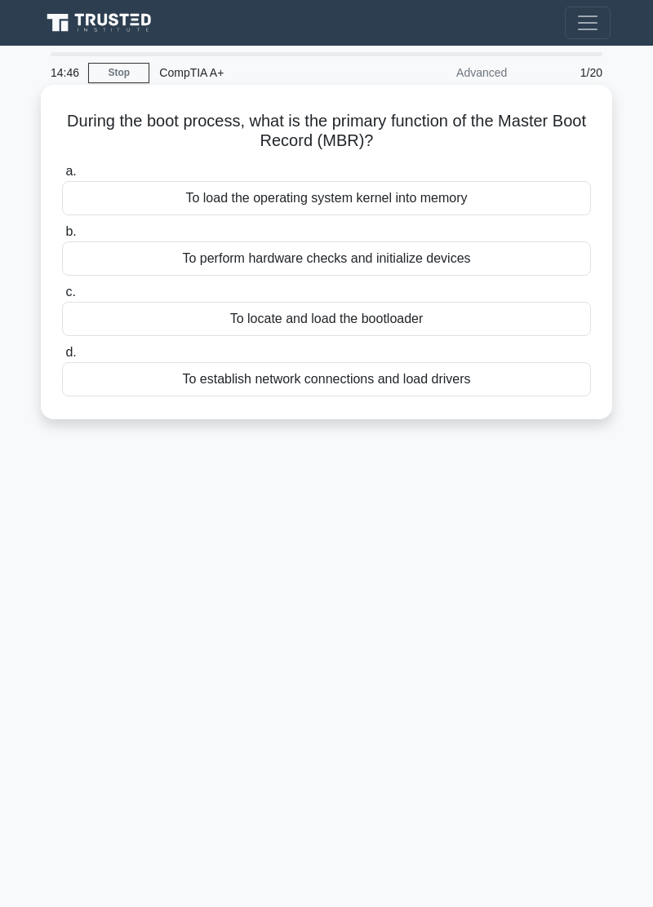
click at [539, 336] on div "To locate and load the bootloader" at bounding box center [326, 319] width 529 height 34
click at [62, 298] on input "c. To locate and load the bootloader" at bounding box center [62, 292] width 0 height 11
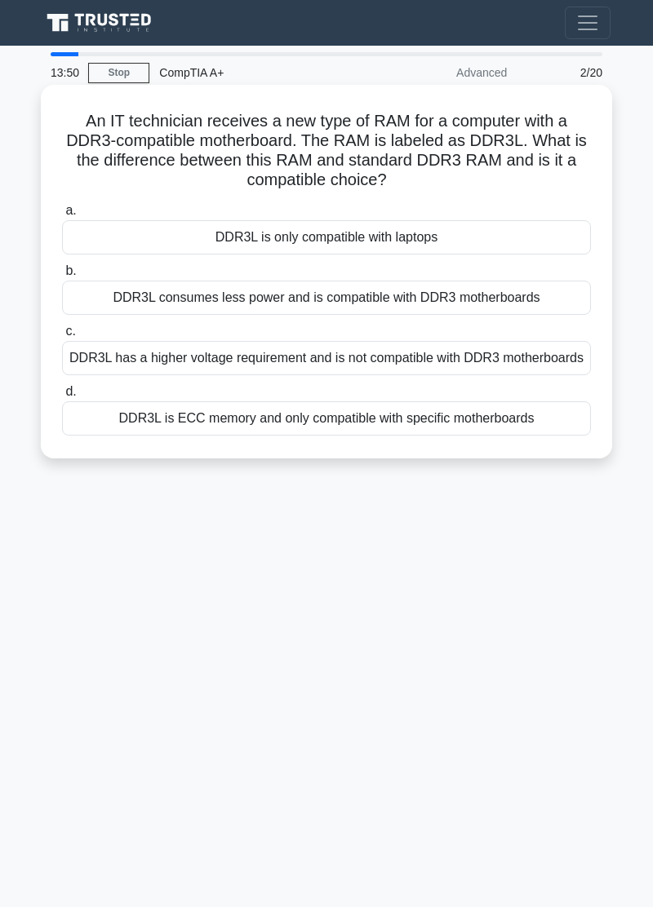
click at [557, 370] on div "DDR3L has a higher voltage requirement and is not compatible with DDR3 motherbo…" at bounding box center [326, 358] width 529 height 34
click at [62, 337] on input "c. DDR3L has a higher voltage requirement and is not compatible with DDR3 mothe…" at bounding box center [62, 331] width 0 height 11
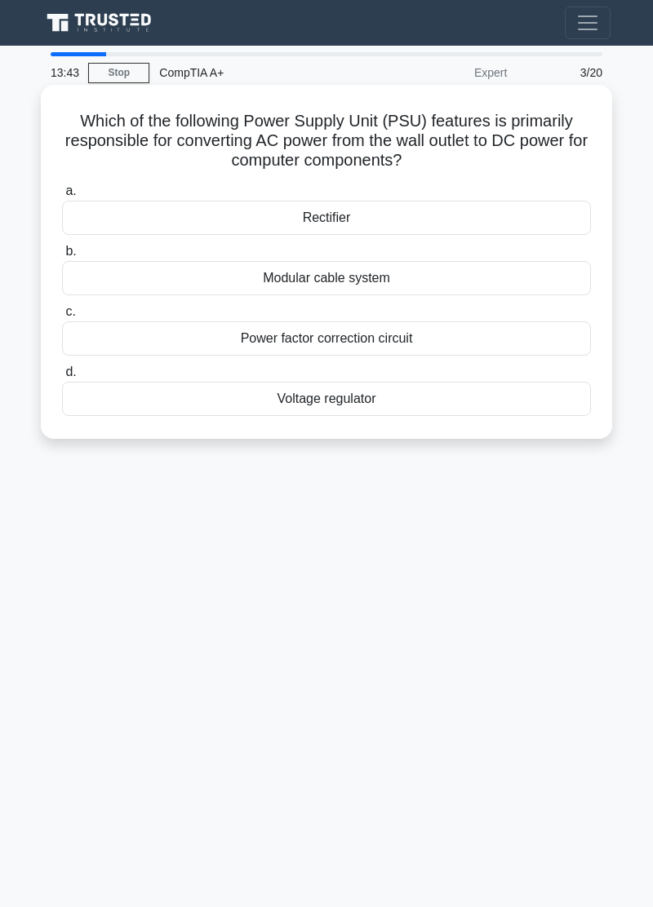
click at [475, 226] on div "Rectifier" at bounding box center [326, 218] width 529 height 34
click at [62, 197] on input "a. Rectifier" at bounding box center [62, 191] width 0 height 11
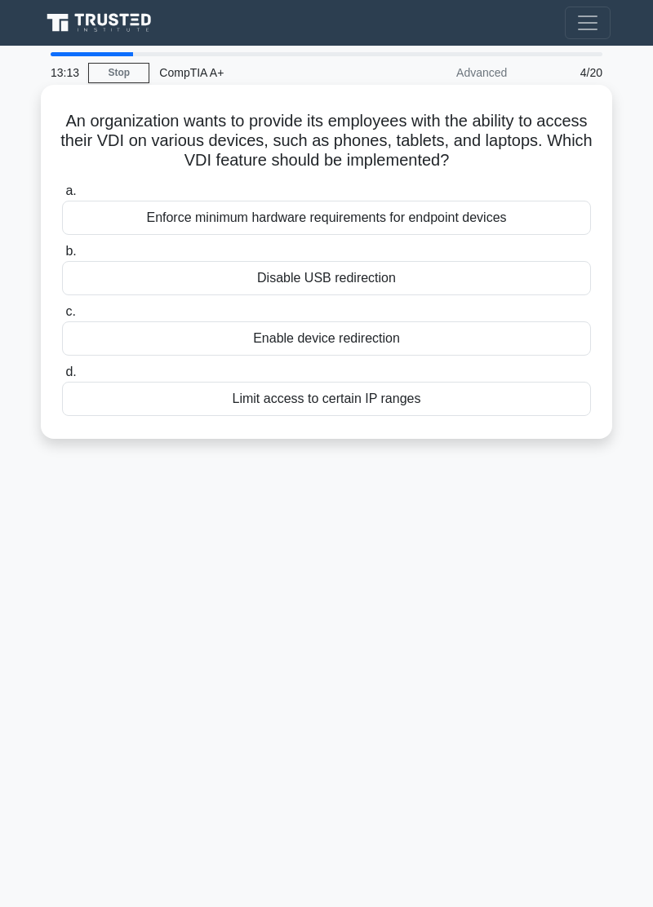
click at [539, 341] on div "Enable device redirection" at bounding box center [326, 339] width 529 height 34
click at [62, 317] on input "c. Enable device redirection" at bounding box center [62, 312] width 0 height 11
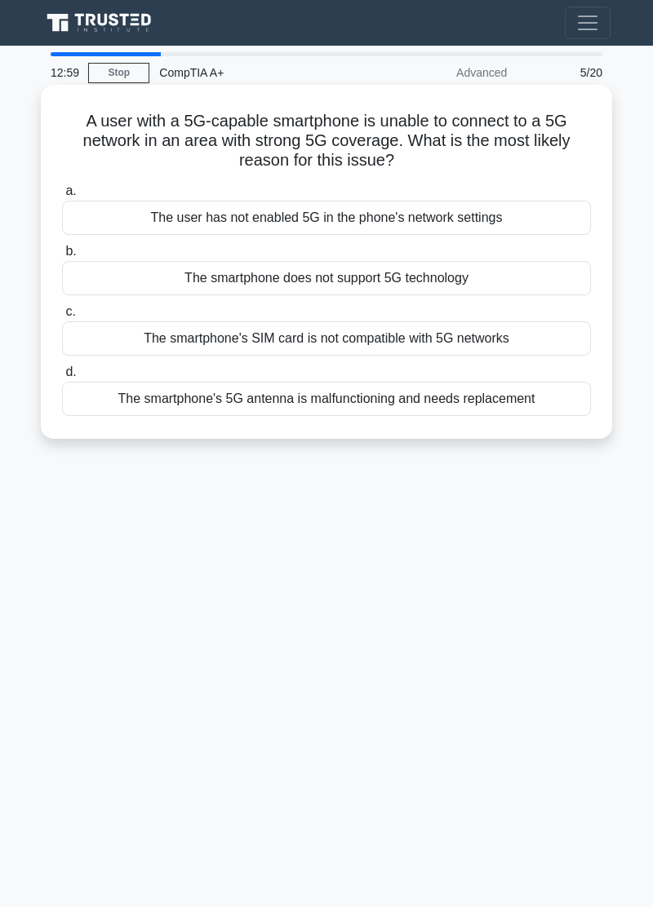
click at [547, 341] on div "The smartphone's SIM card is not compatible with 5G networks" at bounding box center [326, 339] width 529 height 34
click at [62, 317] on input "c. The smartphone's SIM card is not compatible with 5G networks" at bounding box center [62, 312] width 0 height 11
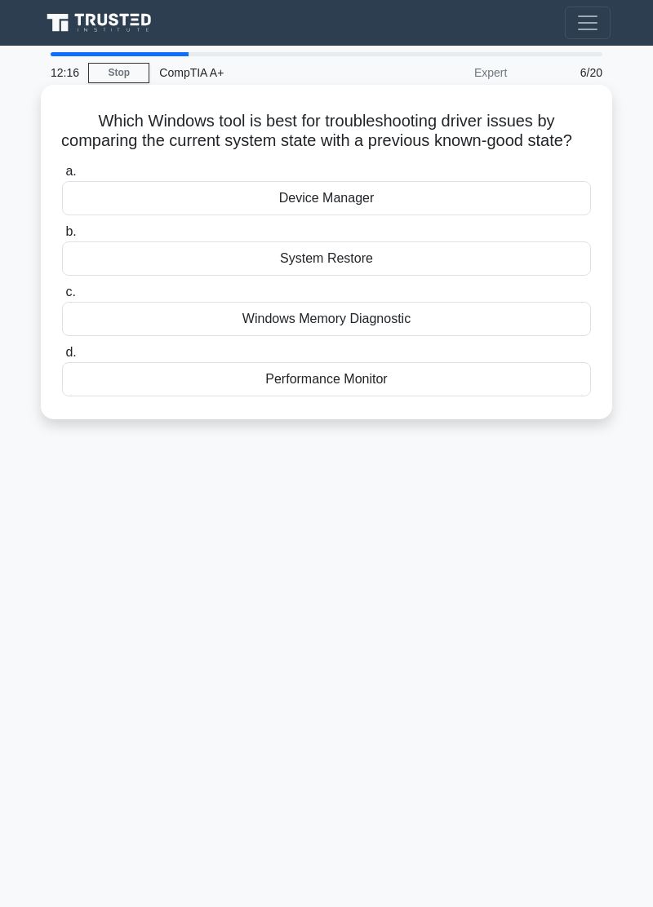
click at [530, 215] on div "Device Manager" at bounding box center [326, 198] width 529 height 34
click at [62, 177] on input "a. Device Manager" at bounding box center [62, 171] width 0 height 11
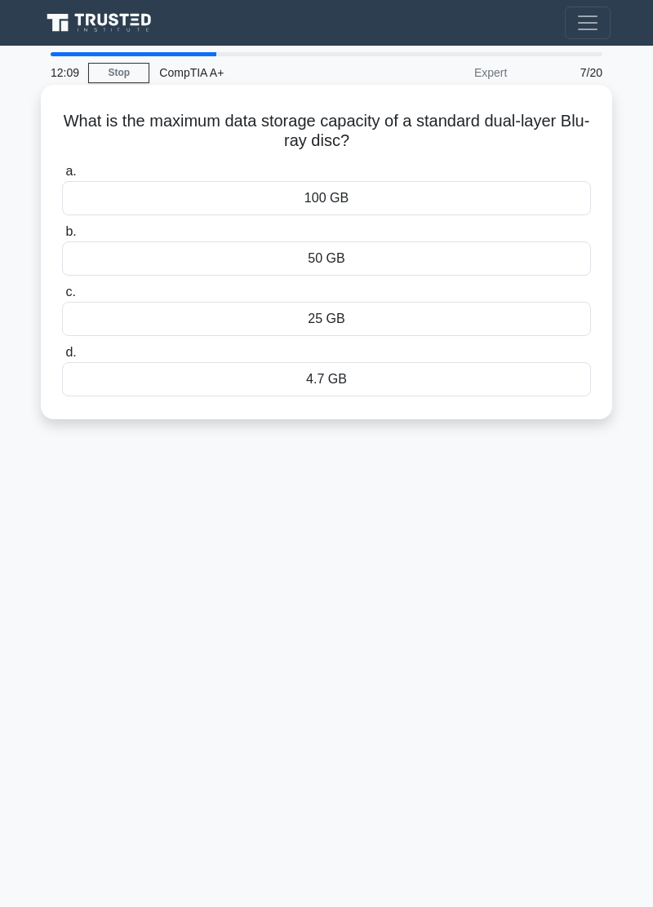
click at [522, 202] on div "100 GB" at bounding box center [326, 198] width 529 height 34
click at [62, 177] on input "a. 100 GB" at bounding box center [62, 171] width 0 height 11
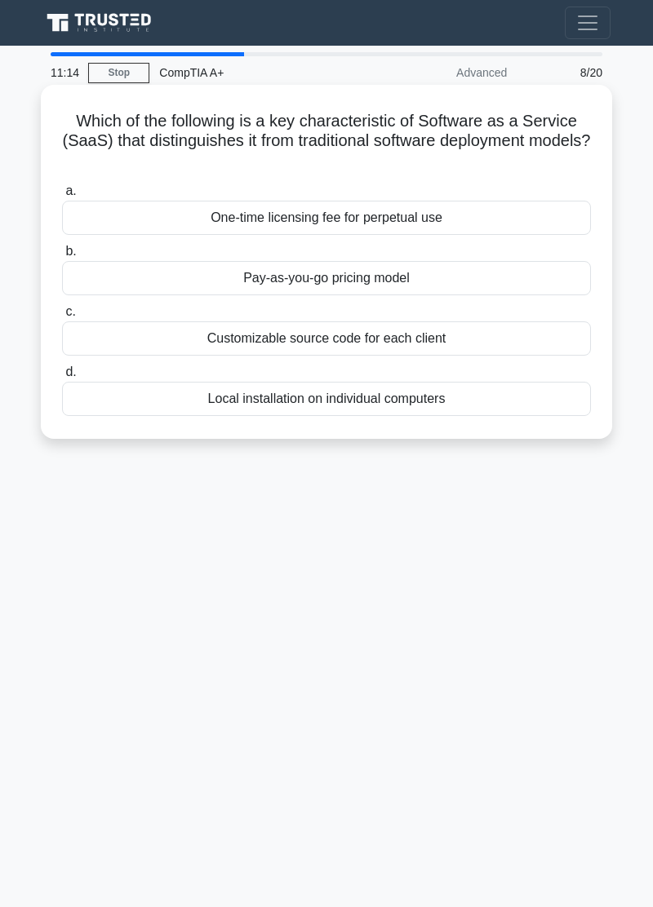
click at [491, 349] on div "Customizable source code for each client" at bounding box center [326, 339] width 529 height 34
click at [62, 317] on input "c. Customizable source code for each client" at bounding box center [62, 312] width 0 height 11
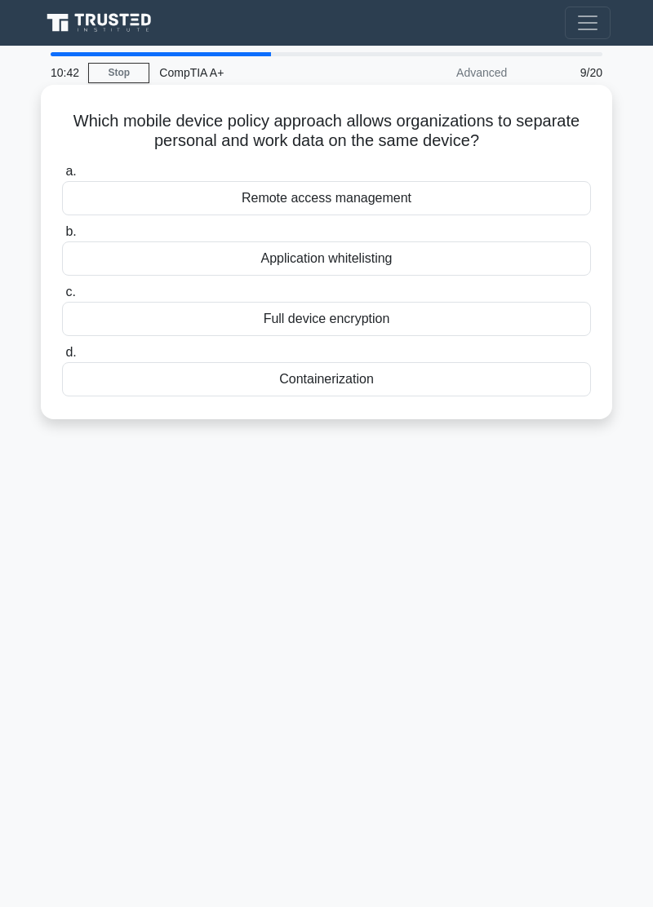
click at [432, 389] on div "Containerization" at bounding box center [326, 379] width 529 height 34
click at [62, 358] on input "d. Containerization" at bounding box center [62, 353] width 0 height 11
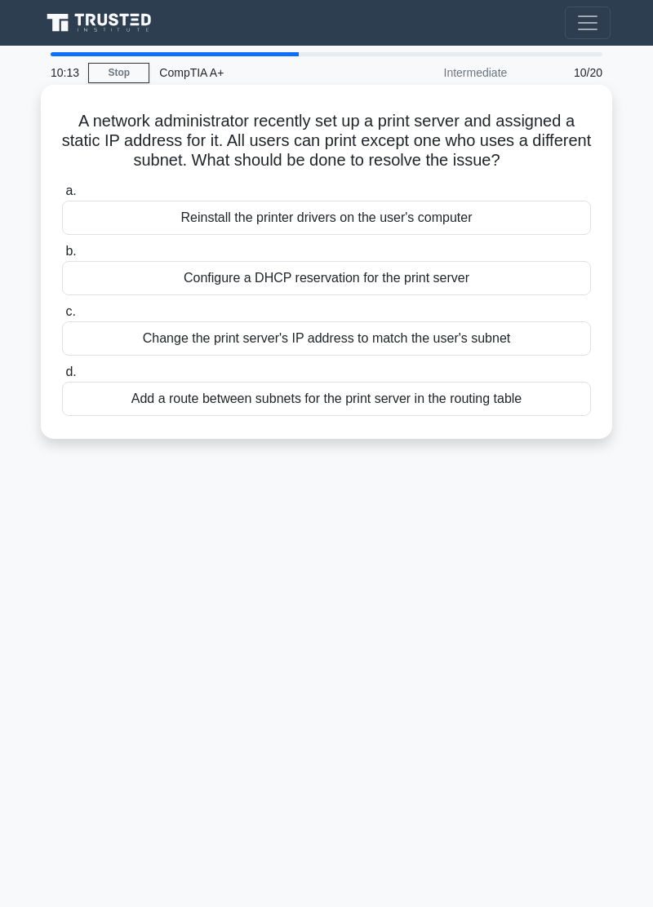
click at [157, 408] on div "Add a route between subnets for the print server in the routing table" at bounding box center [326, 399] width 529 height 34
click at [62, 378] on input "d. Add a route between subnets for the print server in the routing table" at bounding box center [62, 372] width 0 height 11
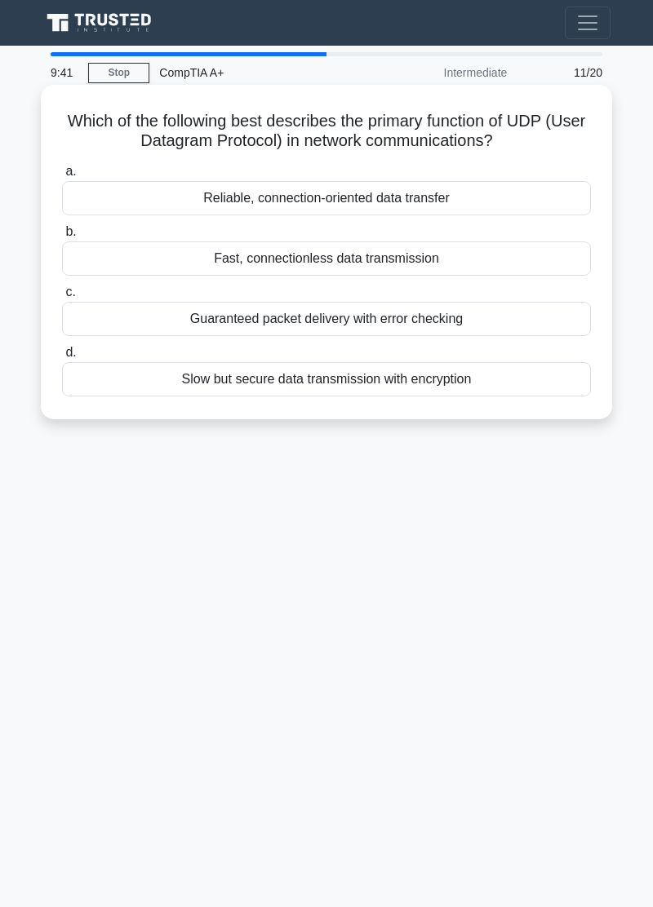
click at [113, 264] on div "Fast, connectionless data transmission" at bounding box center [326, 259] width 529 height 34
click at [62, 237] on input "b. Fast, connectionless data transmission" at bounding box center [62, 232] width 0 height 11
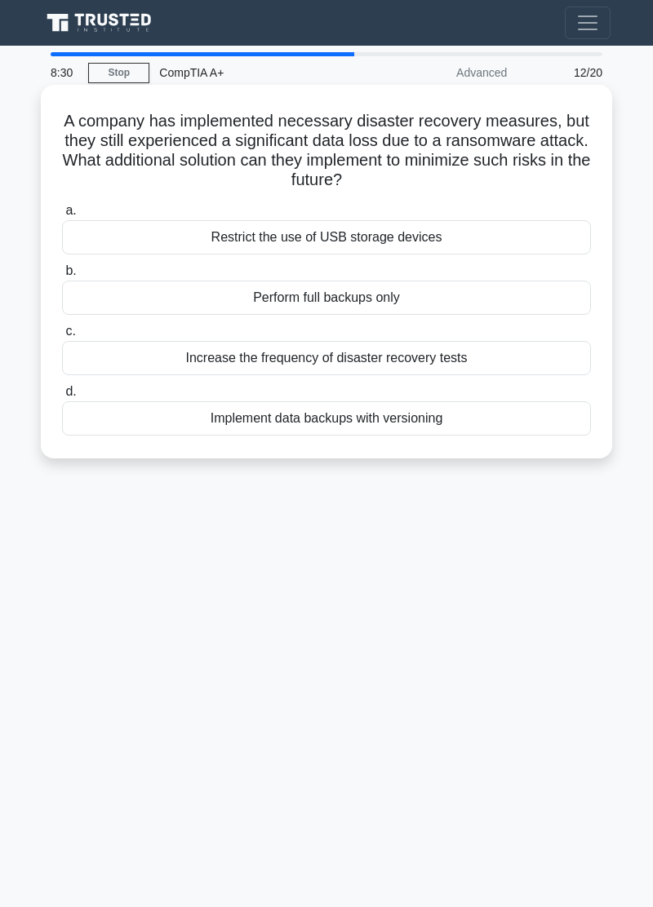
click at [114, 361] on div "Increase the frequency of disaster recovery tests" at bounding box center [326, 358] width 529 height 34
click at [62, 337] on input "c. Increase the frequency of disaster recovery tests" at bounding box center [62, 331] width 0 height 11
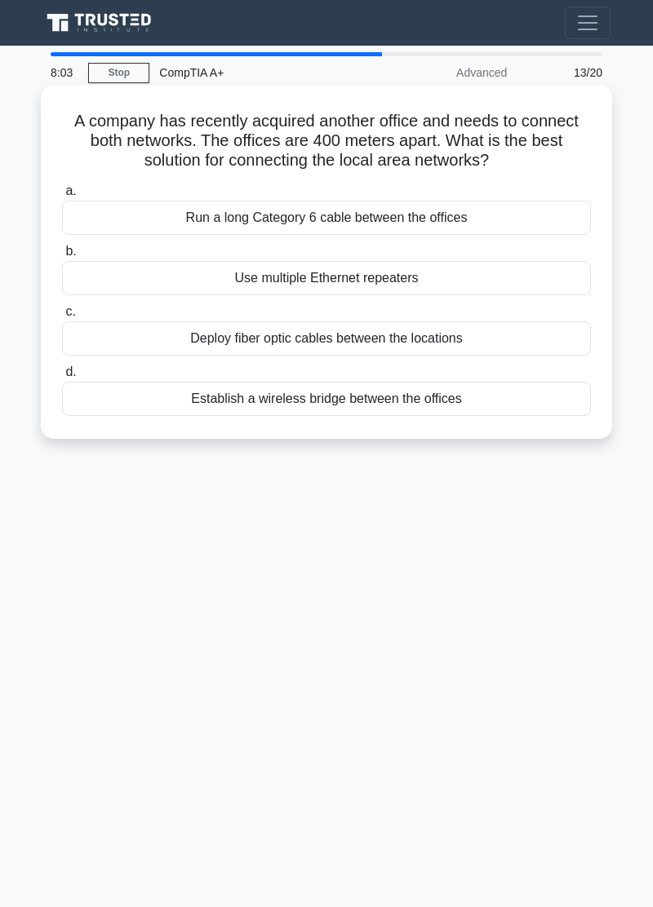
click at [140, 343] on div "Deploy fiber optic cables between the locations" at bounding box center [326, 339] width 529 height 34
click at [62, 317] on input "c. Deploy fiber optic cables between the locations" at bounding box center [62, 312] width 0 height 11
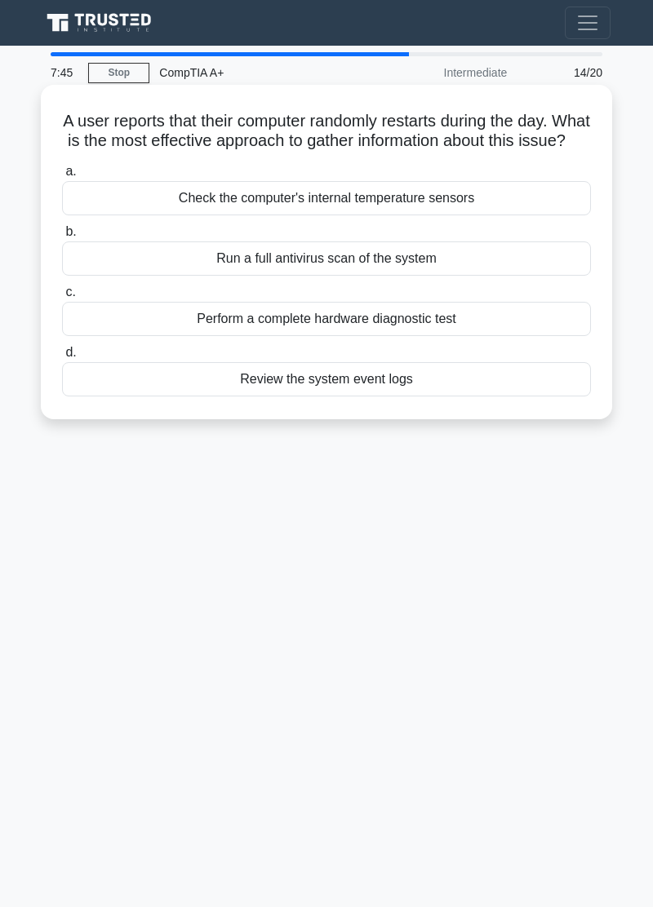
click at [132, 397] on div "Review the system event logs" at bounding box center [326, 379] width 529 height 34
click at [62, 358] on input "d. Review the system event logs" at bounding box center [62, 353] width 0 height 11
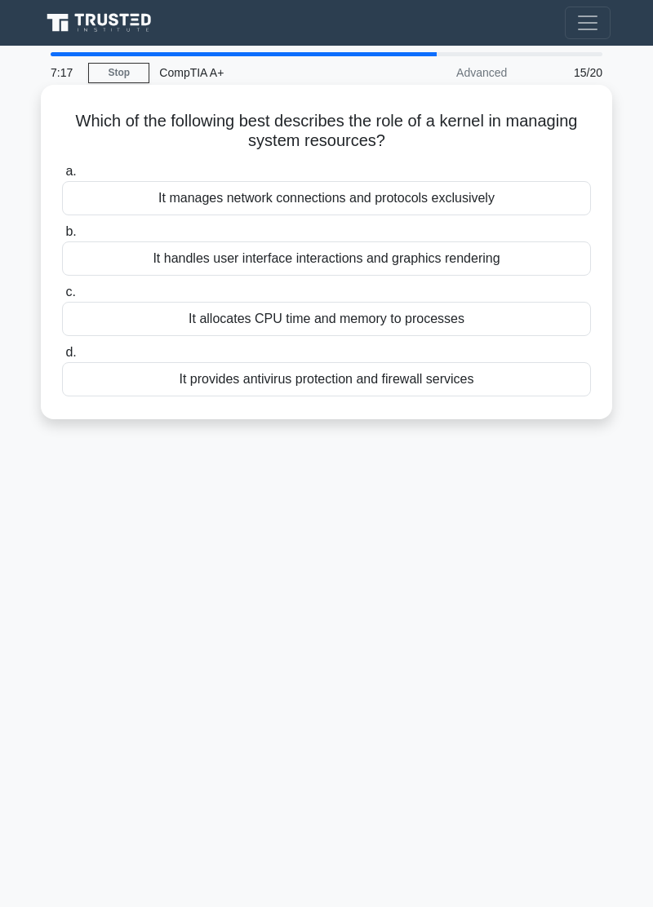
click at [112, 326] on div "It allocates CPU time and memory to processes" at bounding box center [326, 319] width 529 height 34
click at [62, 298] on input "c. It allocates CPU time and memory to processes" at bounding box center [62, 292] width 0 height 11
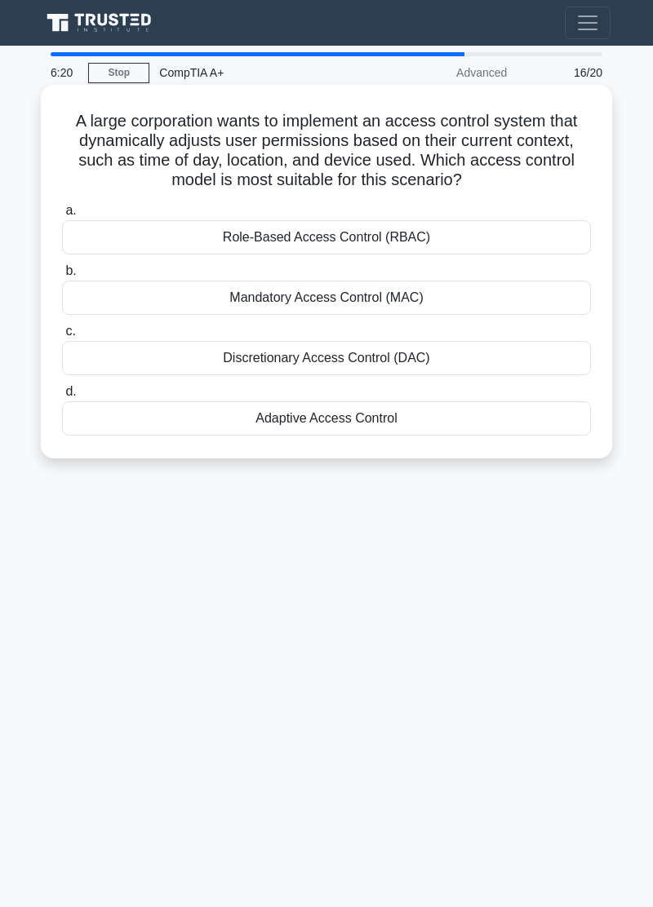
click at [156, 237] on div "Role-Based Access Control (RBAC)" at bounding box center [326, 237] width 529 height 34
click at [62, 216] on input "a. Role-Based Access Control (RBAC)" at bounding box center [62, 211] width 0 height 11
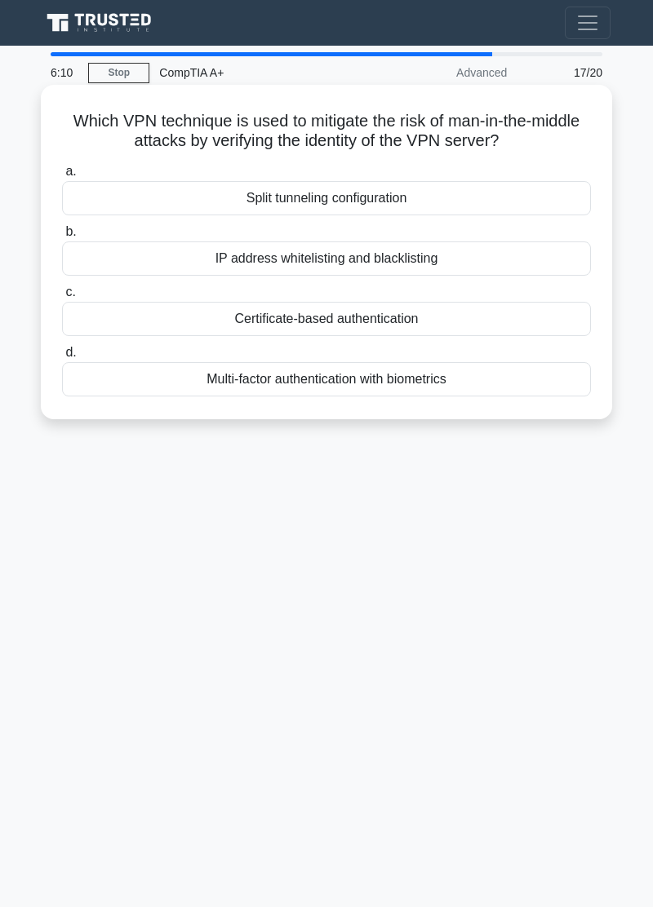
click at [153, 321] on div "Certificate-based authentication" at bounding box center [326, 319] width 529 height 34
click at [62, 298] on input "c. Certificate-based authentication" at bounding box center [62, 292] width 0 height 11
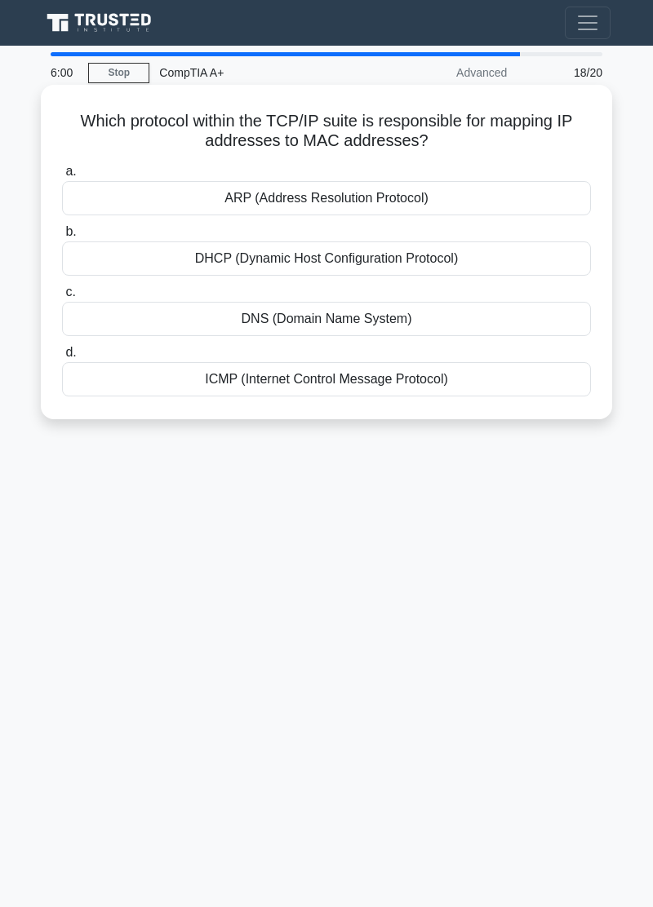
click at [140, 197] on div "ARP (Address Resolution Protocol)" at bounding box center [326, 198] width 529 height 34
click at [62, 177] on input "a. ARP (Address Resolution Protocol)" at bounding box center [62, 171] width 0 height 11
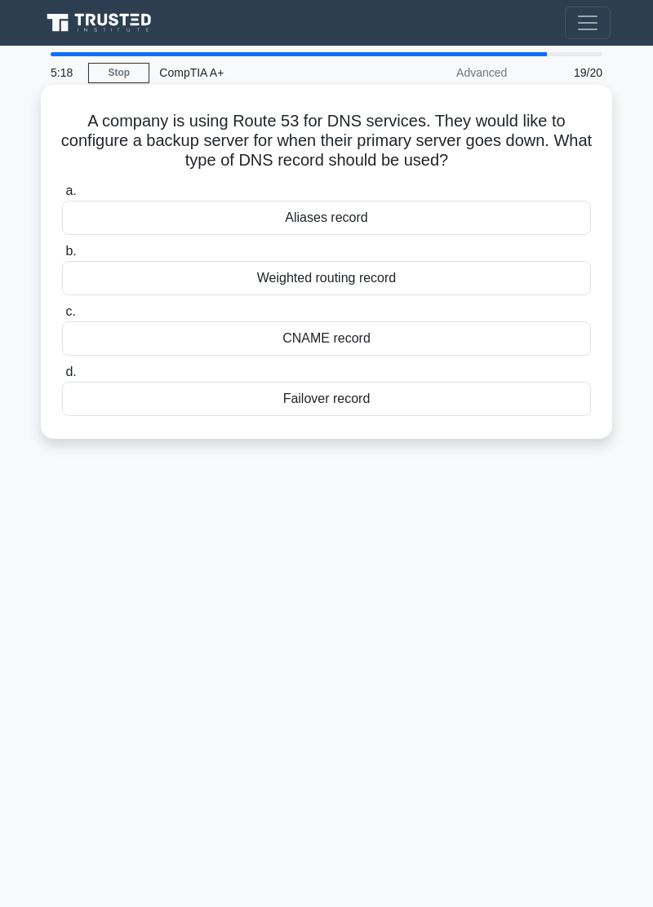
click at [174, 402] on div "Failover record" at bounding box center [326, 399] width 529 height 34
click at [62, 378] on input "d. Failover record" at bounding box center [62, 372] width 0 height 11
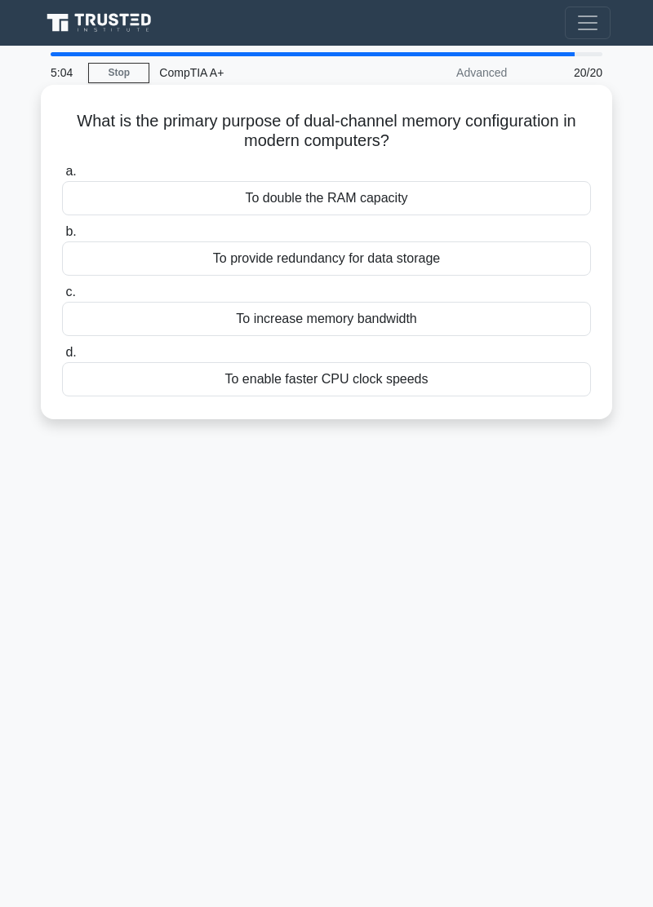
click at [159, 197] on div "To double the RAM capacity" at bounding box center [326, 198] width 529 height 34
click at [62, 177] on input "a. To double the RAM capacity" at bounding box center [62, 171] width 0 height 11
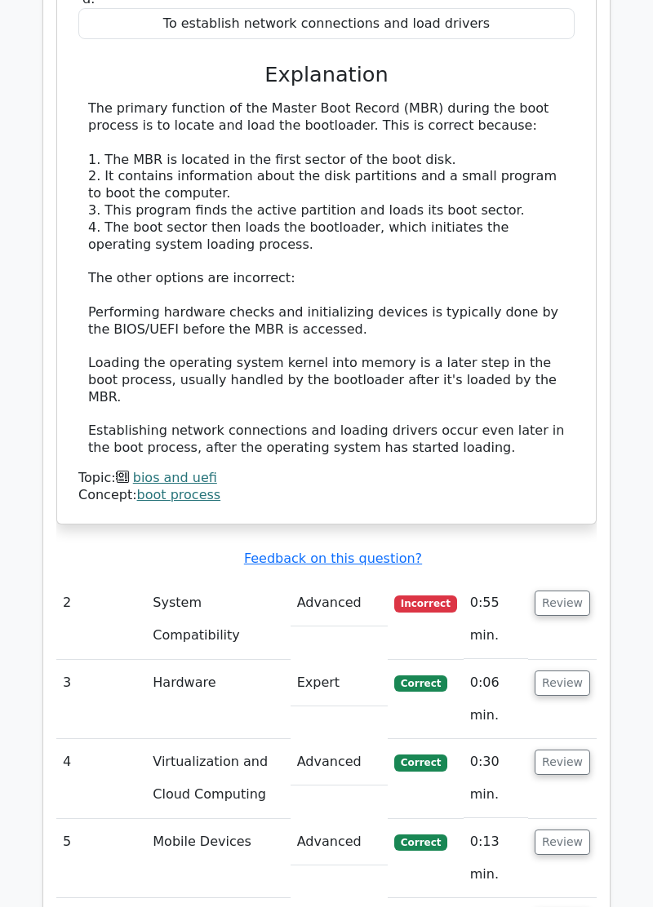
scroll to position [2016, 0]
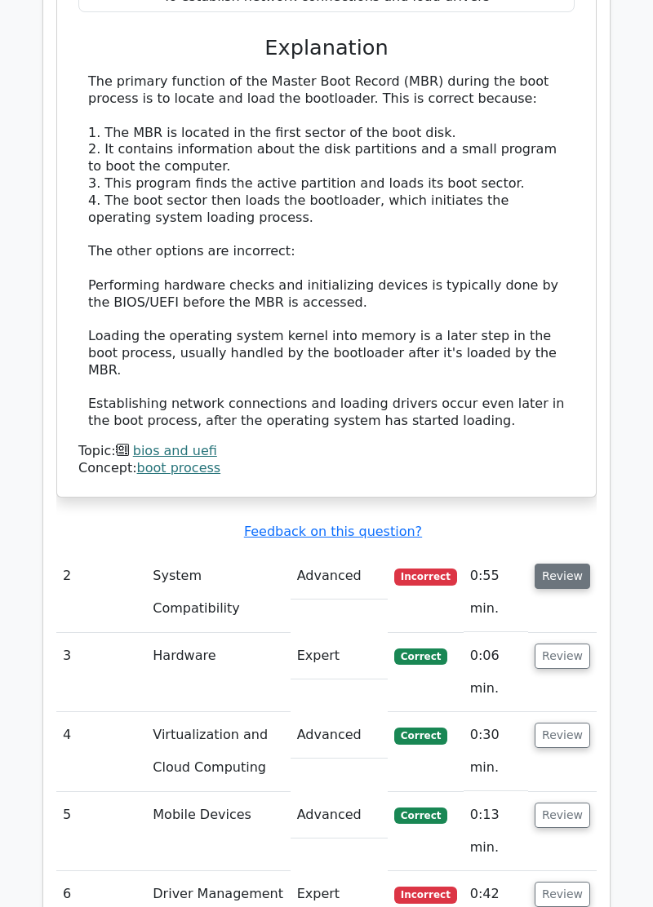
click at [579, 564] on button "Review" at bounding box center [562, 576] width 55 height 25
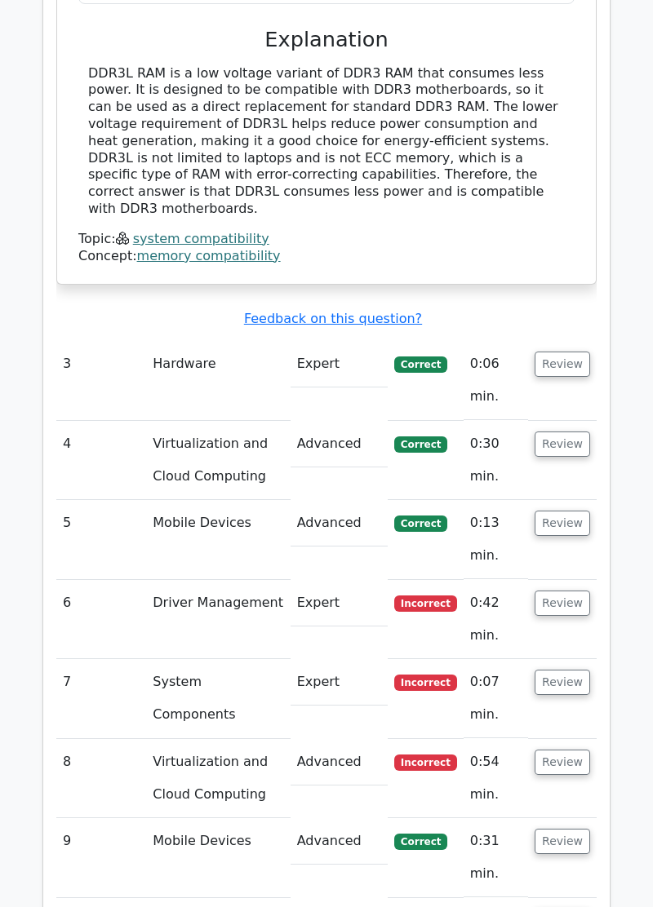
scroll to position [2998, 0]
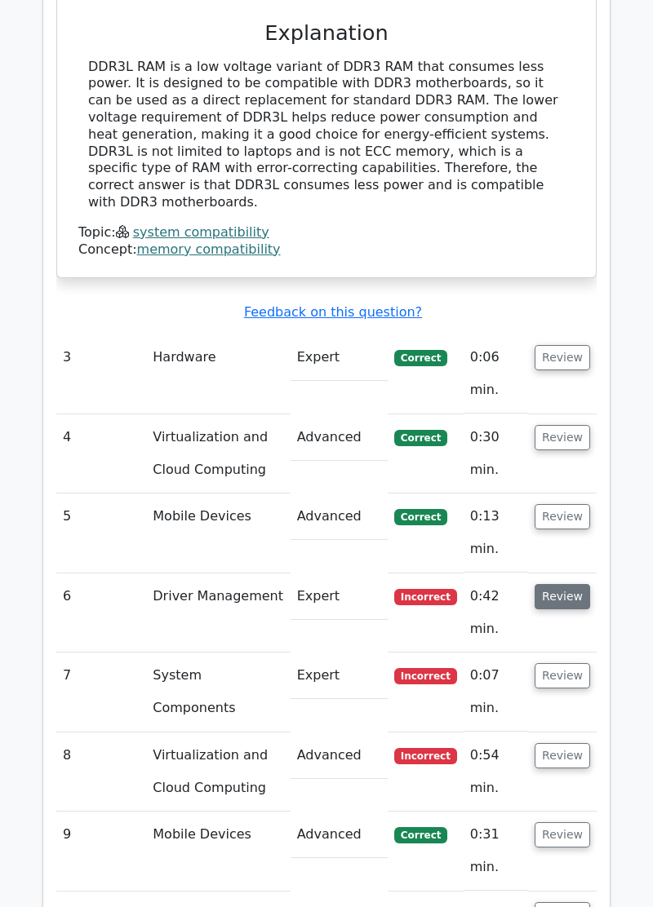
click at [575, 584] on button "Review" at bounding box center [562, 596] width 55 height 25
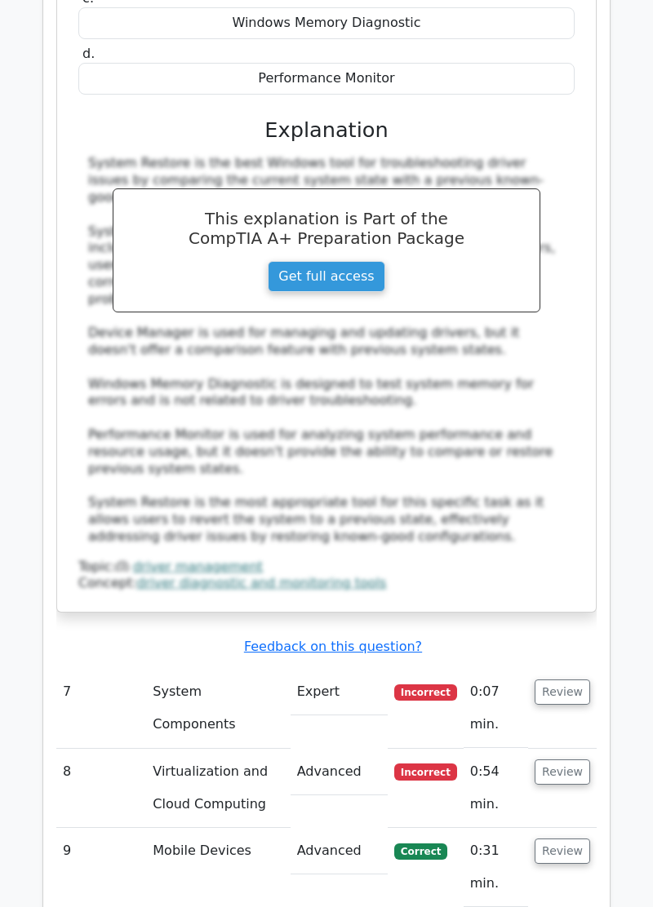
scroll to position [3884, 0]
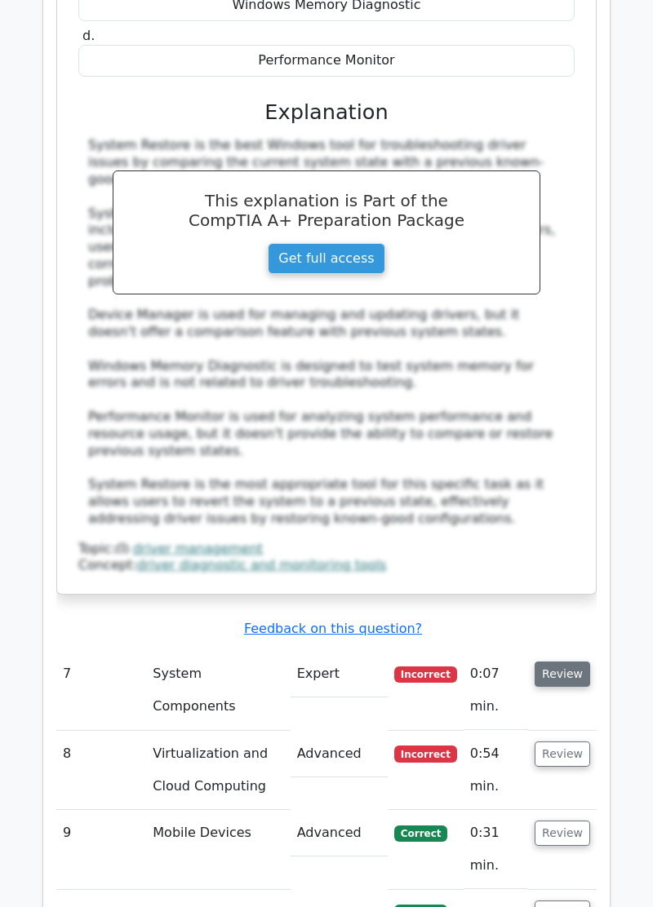
click at [560, 662] on button "Review" at bounding box center [562, 674] width 55 height 25
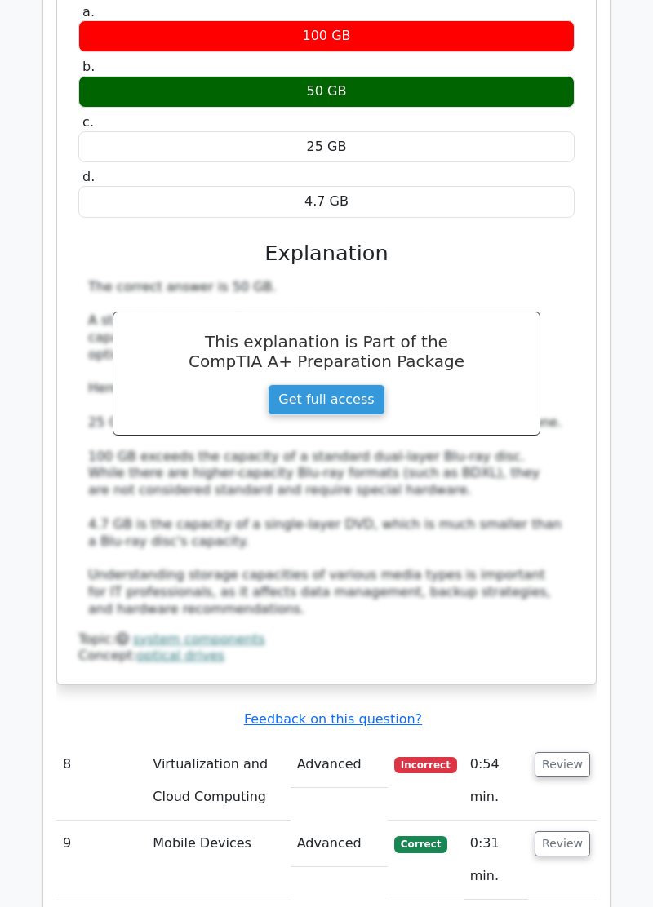
scroll to position [4690, 0]
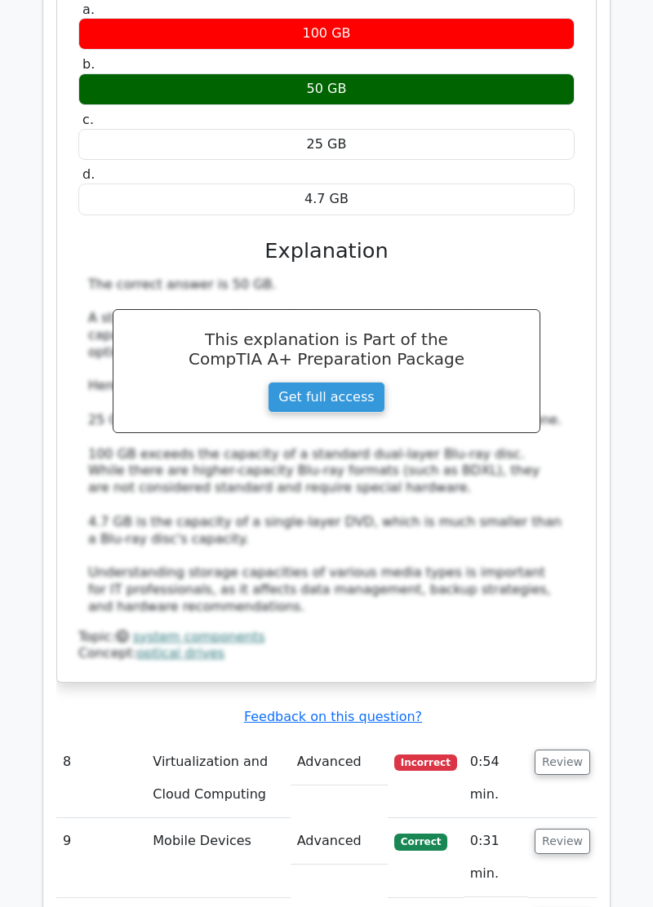
click at [488, 739] on td "0:54 min." at bounding box center [496, 778] width 64 height 79
click at [146, 739] on td "Virtualization and Cloud Computing" at bounding box center [218, 778] width 144 height 79
click at [569, 750] on button "Review" at bounding box center [562, 762] width 55 height 25
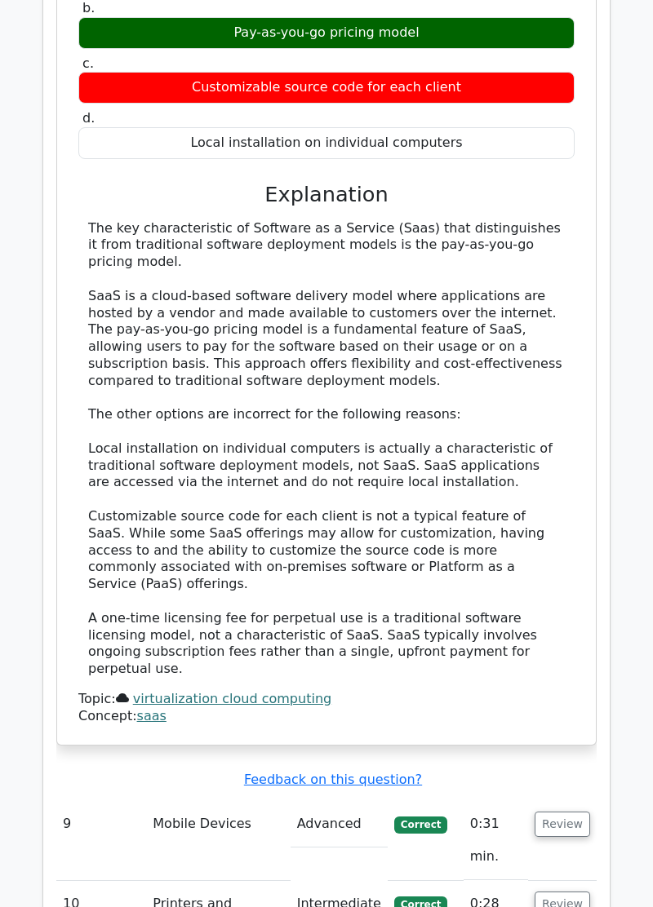
scroll to position [5660, 0]
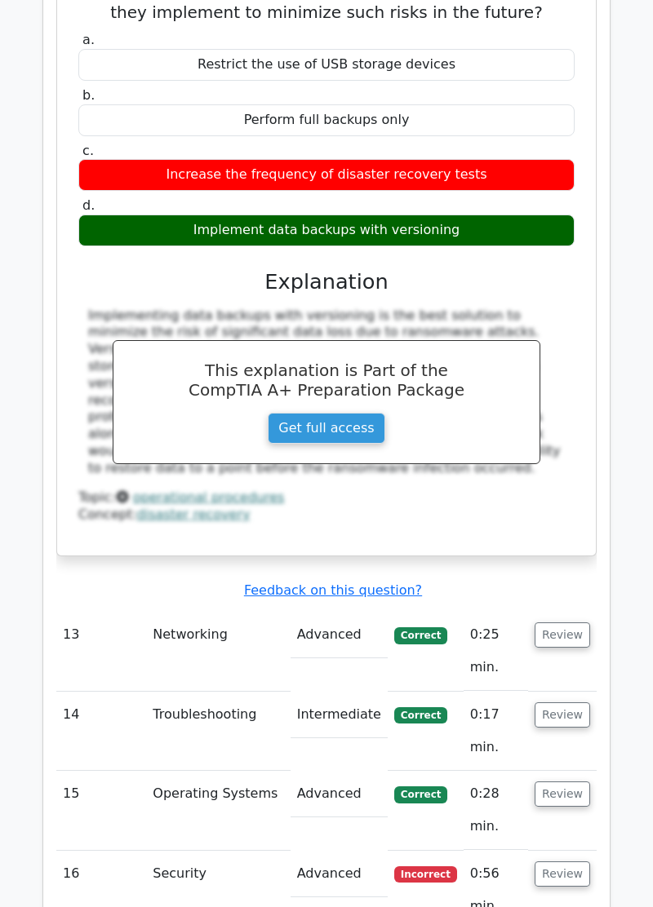
scroll to position [6874, 0]
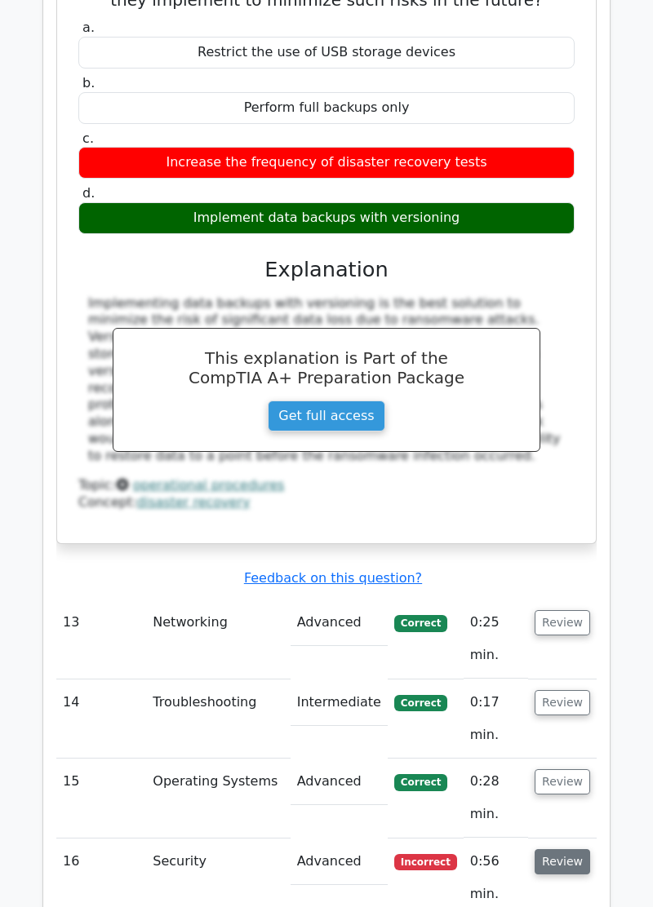
click at [566, 850] on button "Review" at bounding box center [562, 862] width 55 height 25
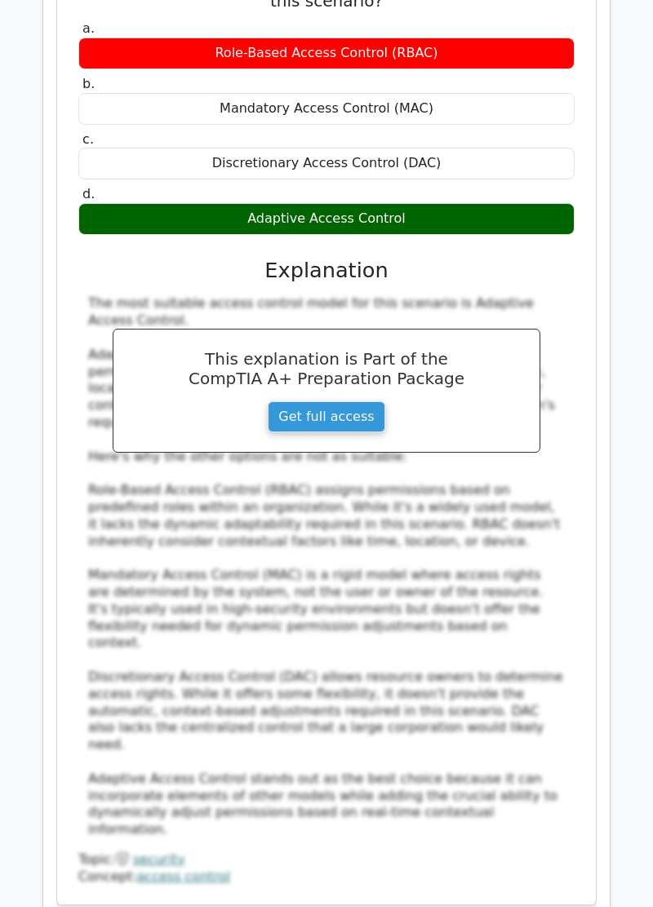
scroll to position [7943, 0]
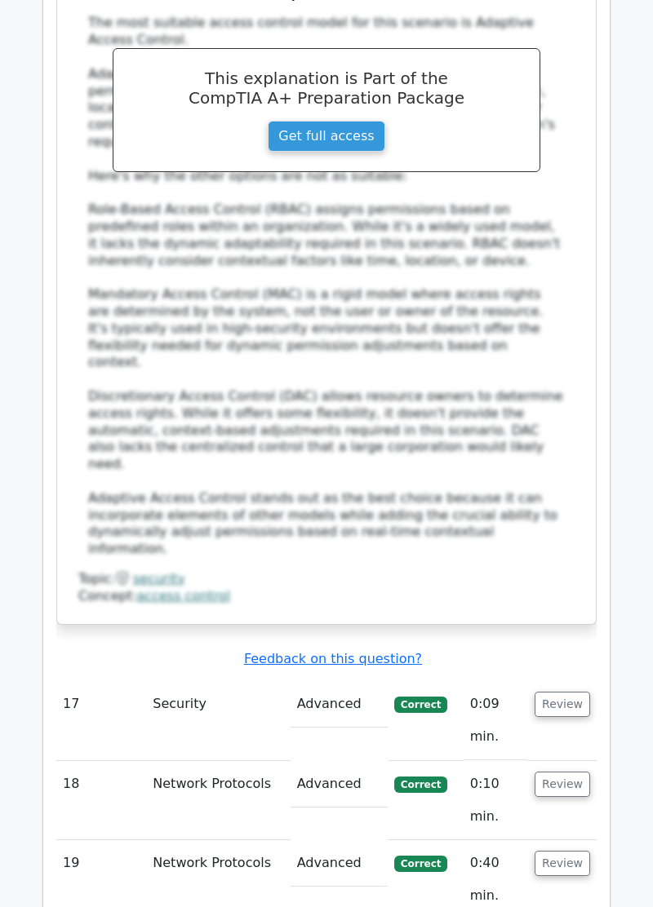
scroll to position [8191, 0]
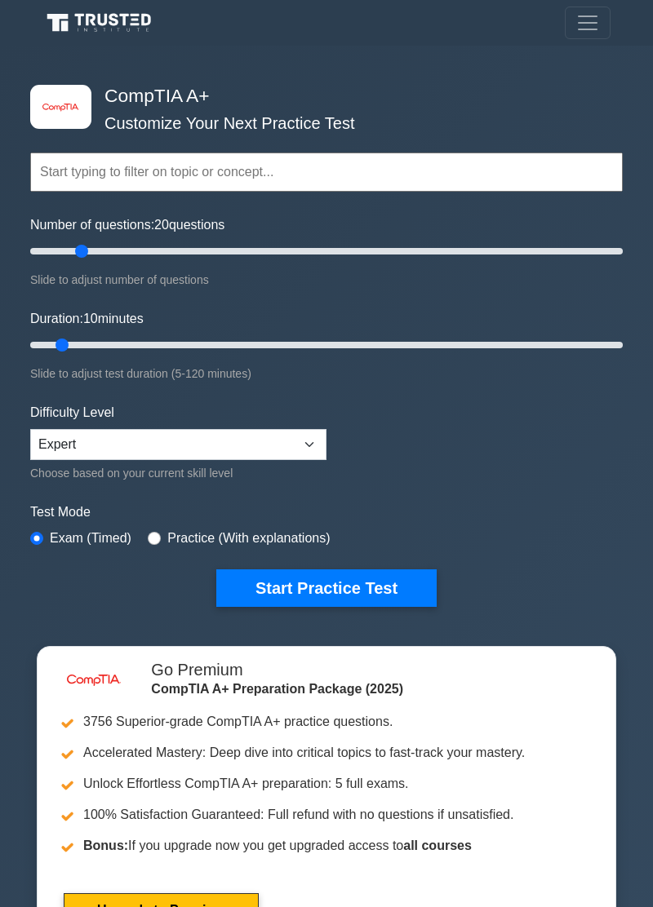
type input "20"
click at [310, 439] on select "Beginner Intermediate Expert" at bounding box center [178, 444] width 296 height 31
click at [366, 455] on form "Topics Hardware Operating Systems Networking Security Troubleshooting Mobile De…" at bounding box center [326, 355] width 592 height 503
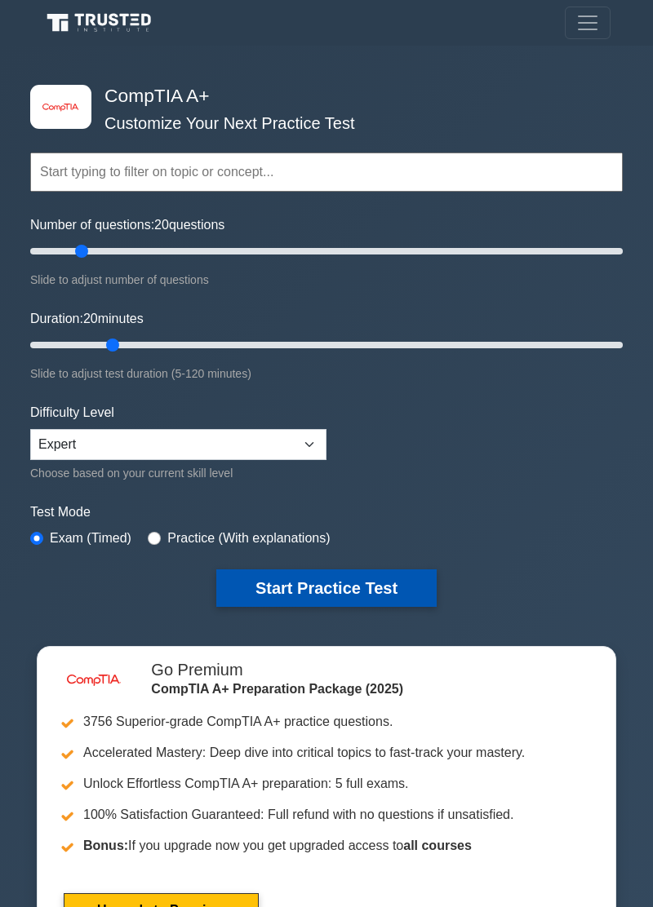
click at [353, 606] on button "Start Practice Test" at bounding box center [326, 589] width 220 height 38
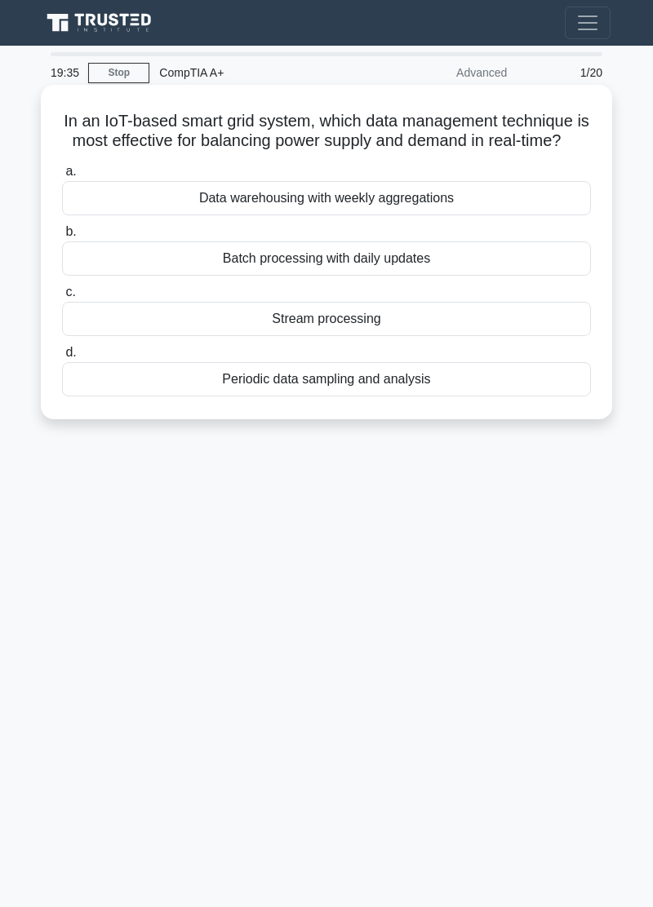
click at [516, 327] on div "Stream processing" at bounding box center [326, 319] width 529 height 34
click at [62, 298] on input "c. Stream processing" at bounding box center [62, 292] width 0 height 11
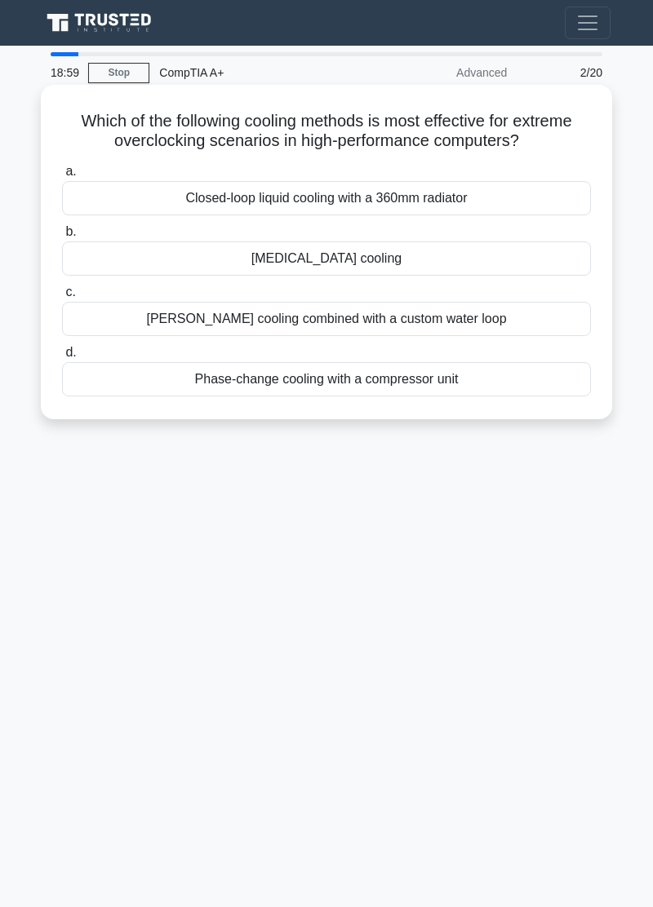
click at [537, 265] on div "[MEDICAL_DATA] cooling" at bounding box center [326, 259] width 529 height 34
click at [62, 237] on input "b. [MEDICAL_DATA] cooling" at bounding box center [62, 232] width 0 height 11
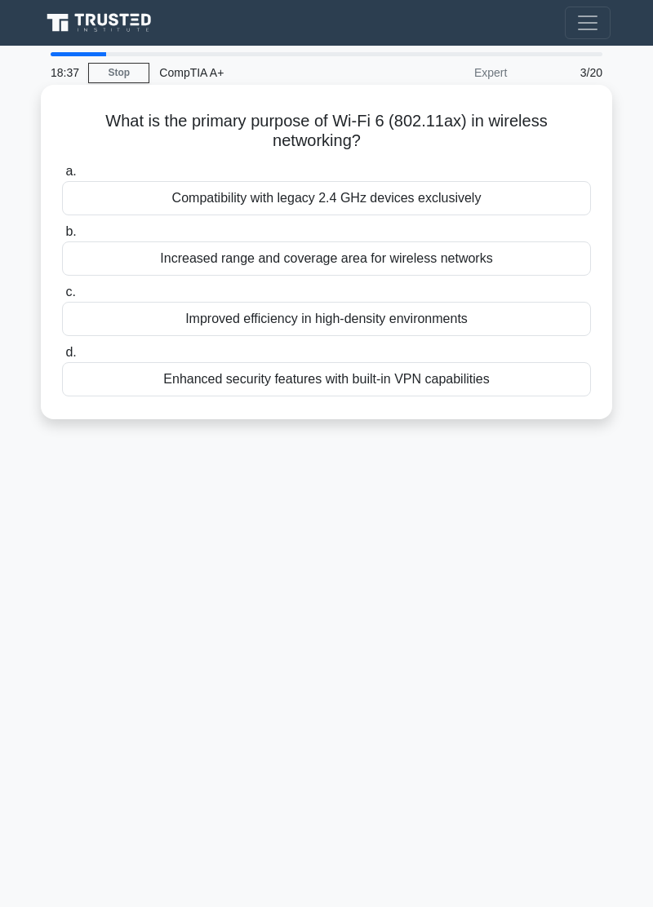
click at [527, 319] on div "Improved efficiency in high-density environments" at bounding box center [326, 319] width 529 height 34
click at [62, 298] on input "c. Improved efficiency in high-density environments" at bounding box center [62, 292] width 0 height 11
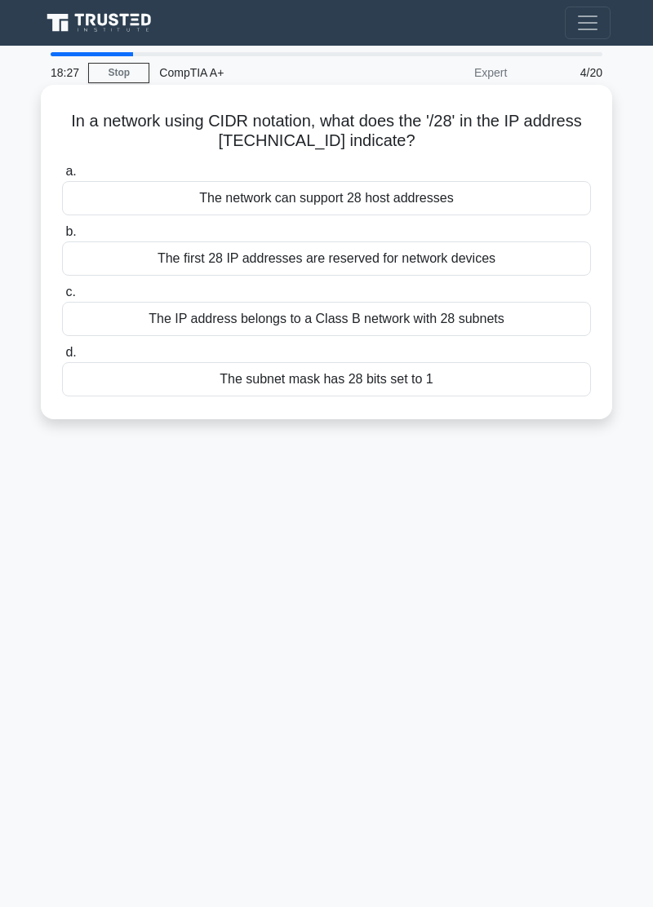
click at [486, 380] on div "The subnet mask has 28 bits set to 1" at bounding box center [326, 379] width 529 height 34
click at [62, 358] on input "d. The subnet mask has 28 bits set to 1" at bounding box center [62, 353] width 0 height 11
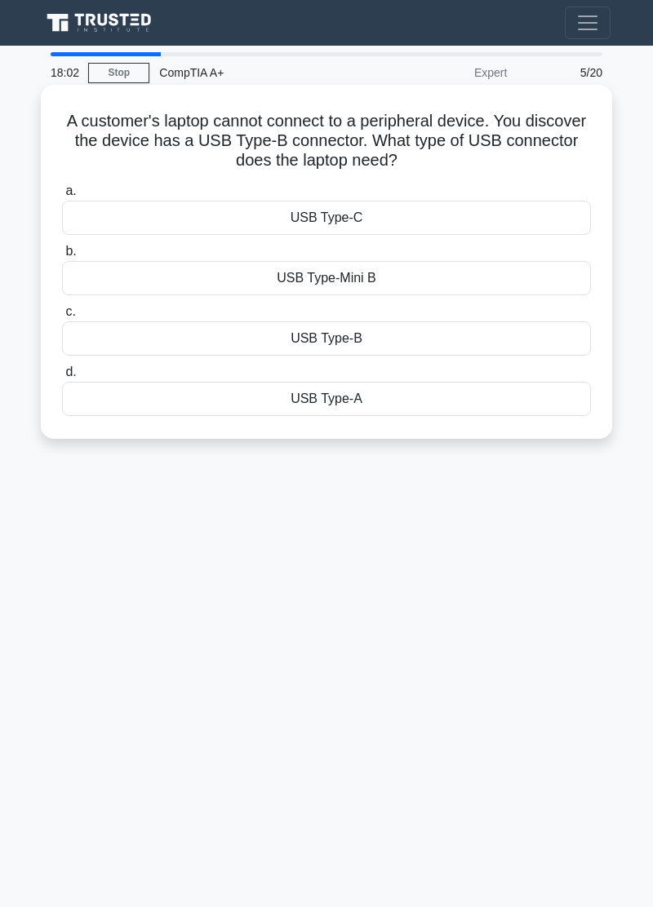
click at [485, 408] on div "USB Type-A" at bounding box center [326, 399] width 529 height 34
click at [62, 378] on input "d. USB Type-A" at bounding box center [62, 372] width 0 height 11
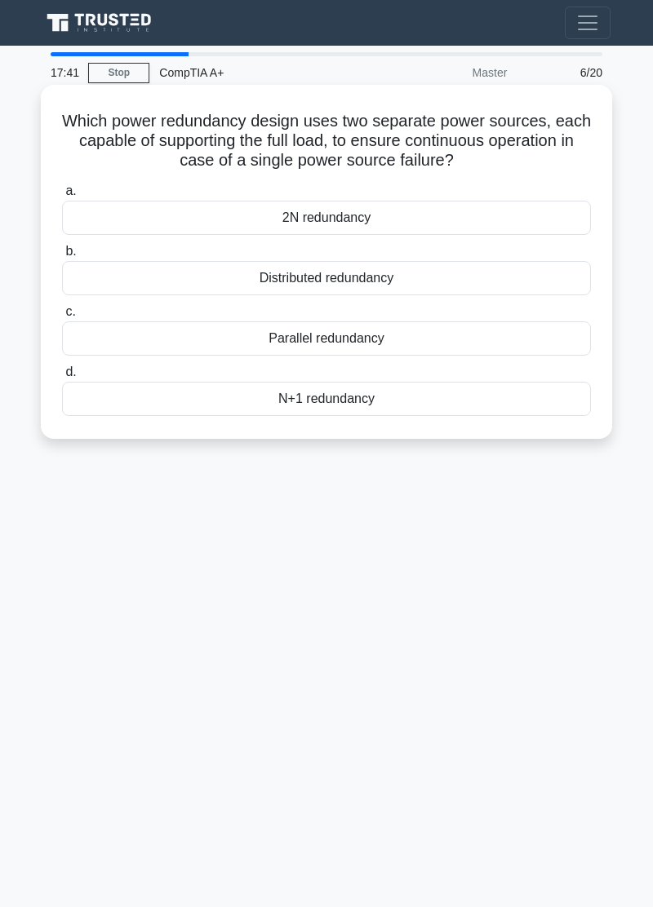
click at [536, 219] on div "2N redundancy" at bounding box center [326, 218] width 529 height 34
click at [62, 197] on input "a. 2N redundancy" at bounding box center [62, 191] width 0 height 11
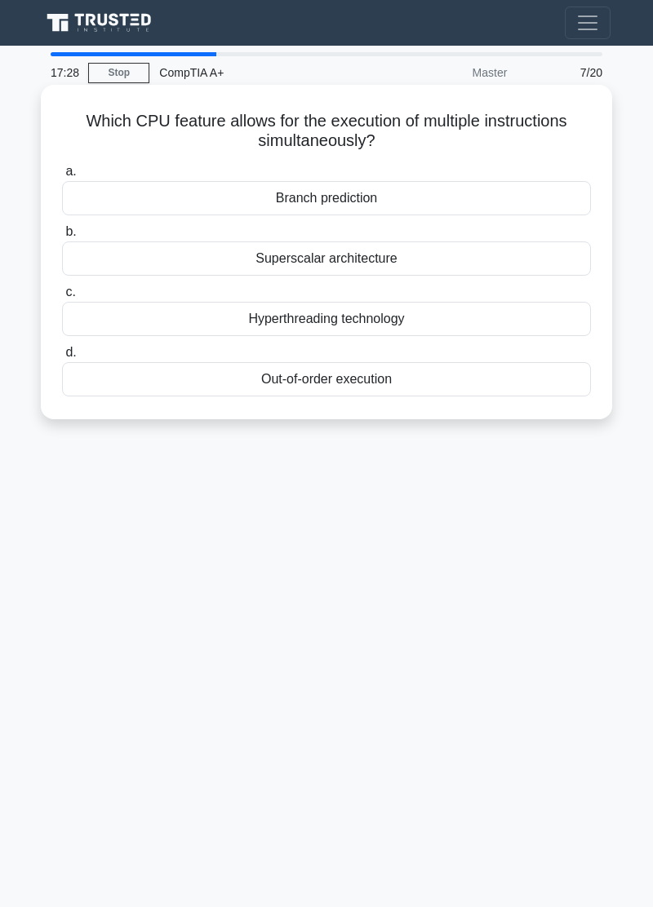
click at [252, 326] on div "Hyperthreading technology" at bounding box center [326, 319] width 529 height 34
click at [62, 298] on input "c. Hyperthreading technology" at bounding box center [62, 292] width 0 height 11
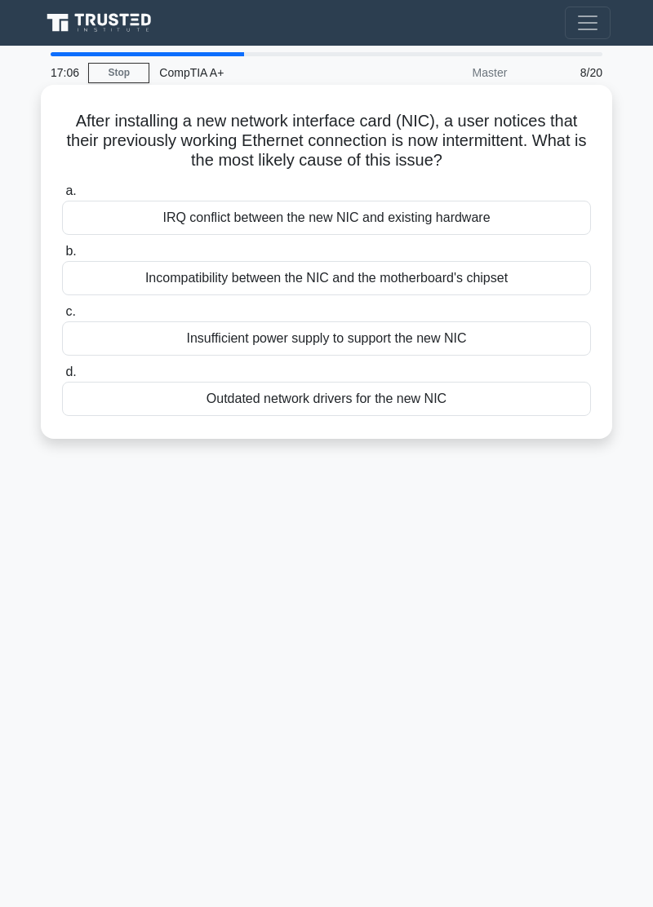
click at [489, 220] on div "IRQ conflict between the new NIC and existing hardware" at bounding box center [326, 218] width 529 height 34
click at [62, 197] on input "a. IRQ conflict between the new NIC and existing hardware" at bounding box center [62, 191] width 0 height 11
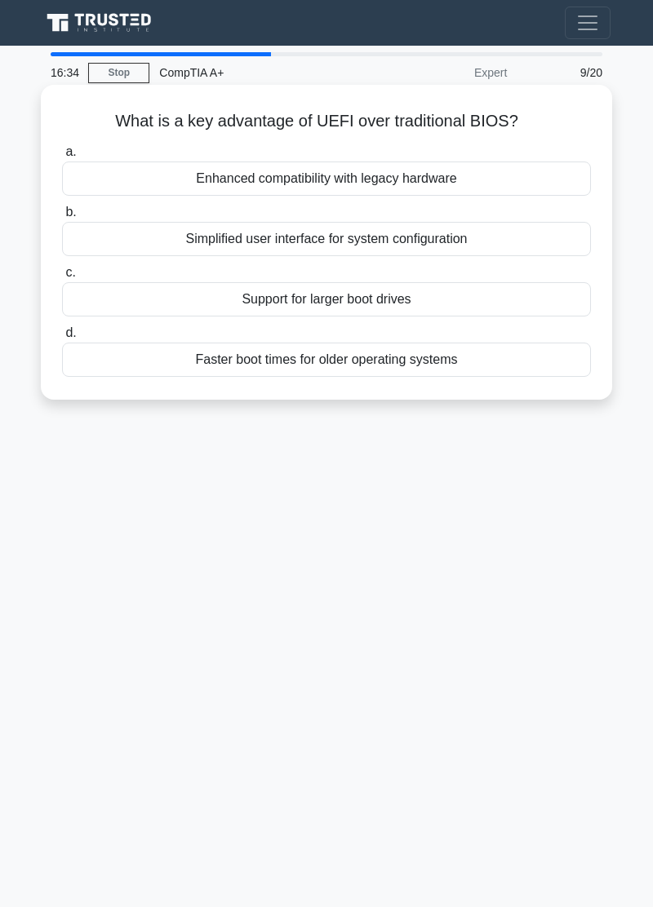
click at [498, 245] on div "Simplified user interface for system configuration" at bounding box center [326, 239] width 529 height 34
click at [62, 218] on input "b. Simplified user interface for system configuration" at bounding box center [62, 212] width 0 height 11
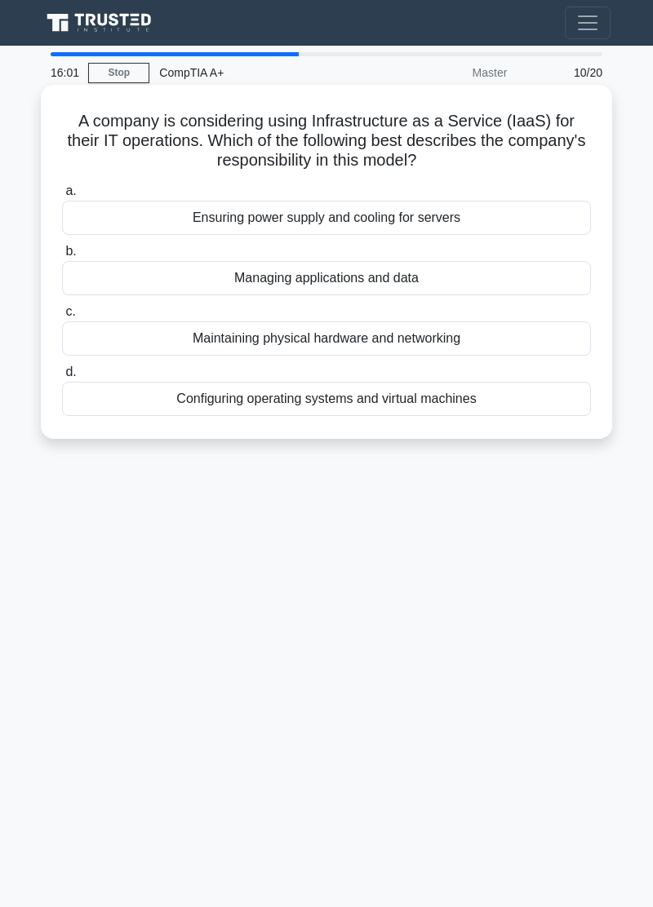
click at [524, 402] on div "Configuring operating systems and virtual machines" at bounding box center [326, 399] width 529 height 34
click at [62, 378] on input "d. Configuring operating systems and virtual machines" at bounding box center [62, 372] width 0 height 11
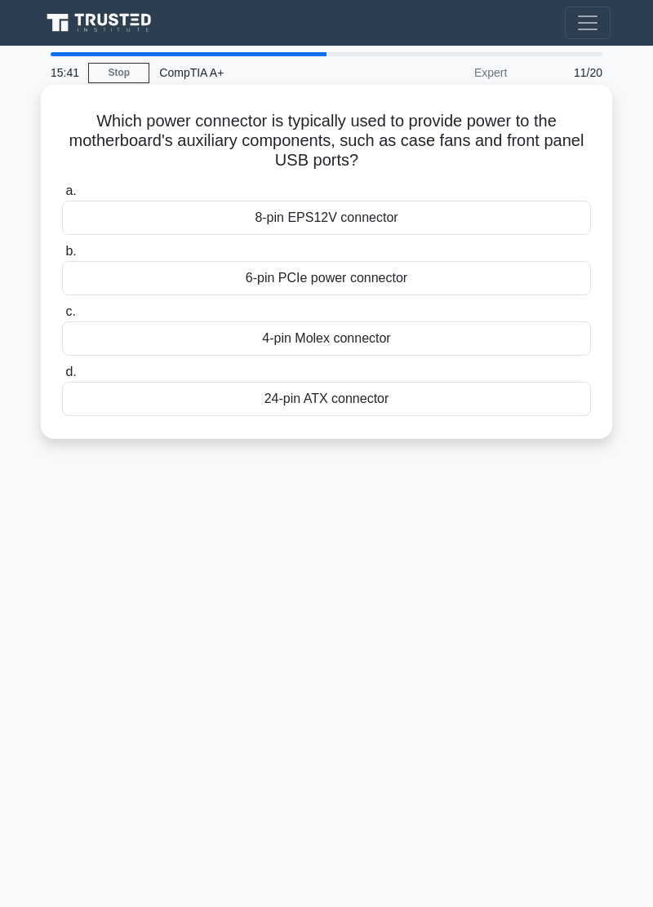
click at [471, 342] on div "4-pin Molex connector" at bounding box center [326, 339] width 529 height 34
click at [62, 317] on input "c. 4-pin Molex connector" at bounding box center [62, 312] width 0 height 11
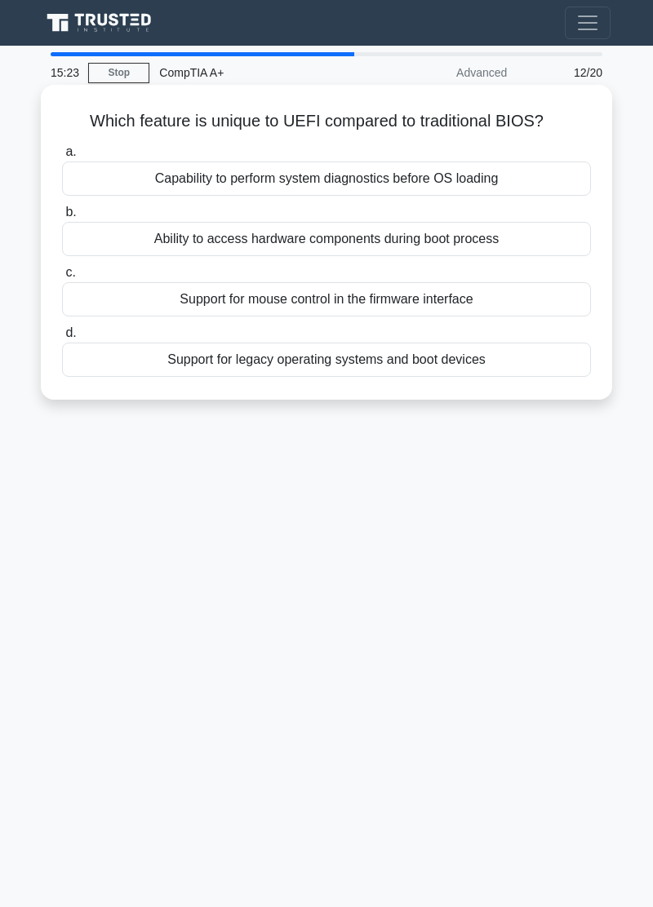
click at [533, 251] on div "Ability to access hardware components during boot process" at bounding box center [326, 239] width 529 height 34
click at [62, 218] on input "b. Ability to access hardware components during boot process" at bounding box center [62, 212] width 0 height 11
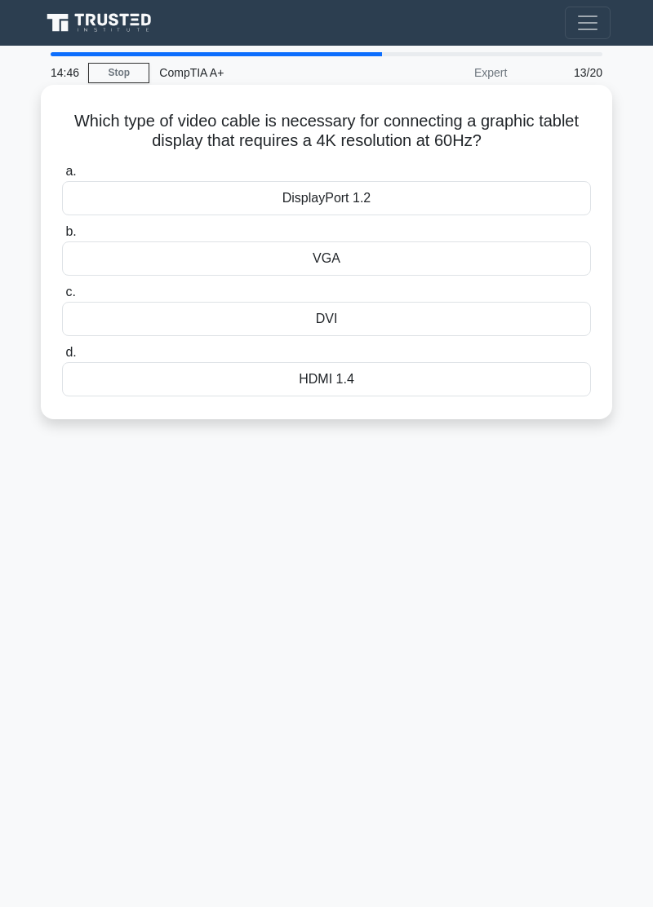
click at [456, 388] on div "HDMI 1.4" at bounding box center [326, 379] width 529 height 34
click at [62, 358] on input "d. HDMI 1.4" at bounding box center [62, 353] width 0 height 11
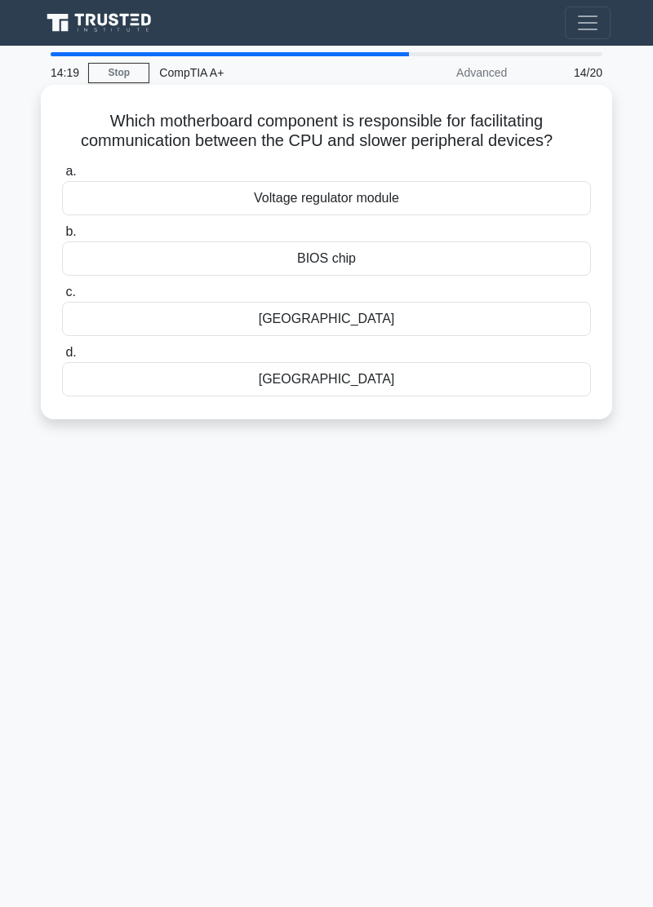
click at [467, 322] on div "[GEOGRAPHIC_DATA]" at bounding box center [326, 319] width 529 height 34
click at [62, 298] on input "c. Northbridge" at bounding box center [62, 292] width 0 height 11
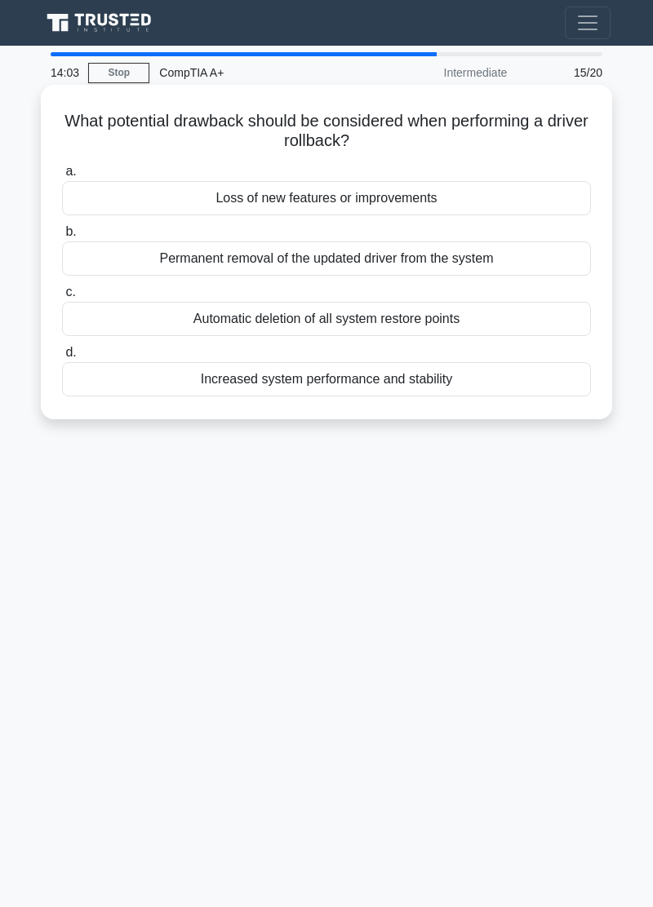
click at [522, 206] on div "Loss of new features or improvements" at bounding box center [326, 198] width 529 height 34
click at [62, 177] on input "a. Loss of new features or improvements" at bounding box center [62, 171] width 0 height 11
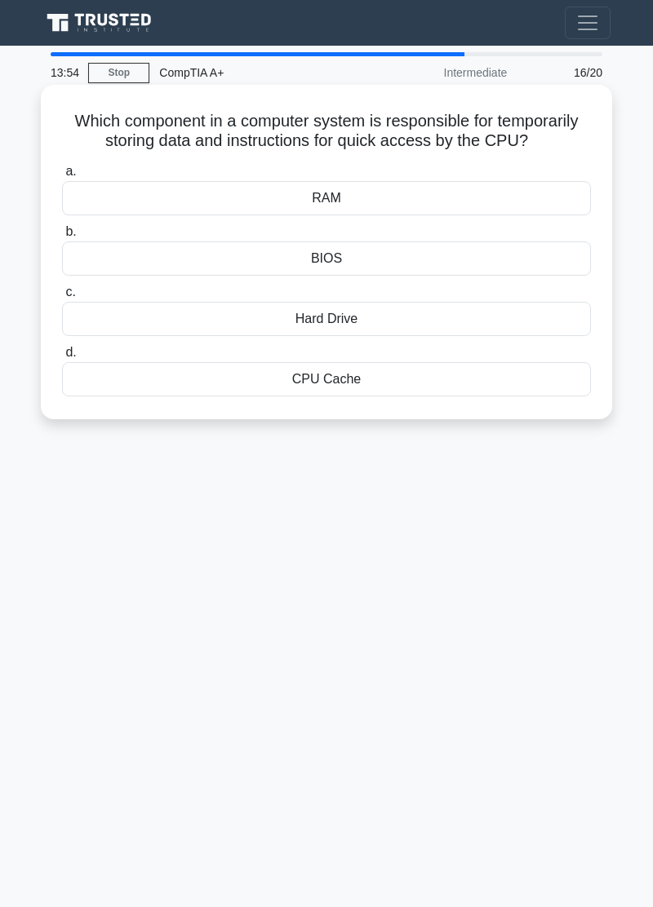
click at [457, 386] on div "CPU Cache" at bounding box center [326, 379] width 529 height 34
click at [62, 358] on input "d. CPU Cache" at bounding box center [62, 353] width 0 height 11
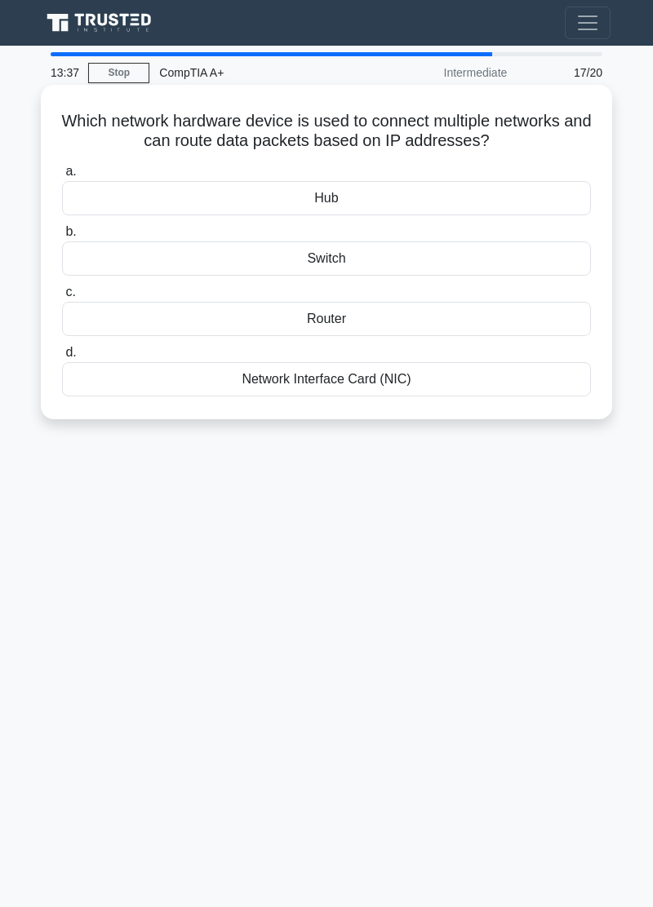
click at [472, 324] on div "Router" at bounding box center [326, 319] width 529 height 34
click at [62, 298] on input "c. Router" at bounding box center [62, 292] width 0 height 11
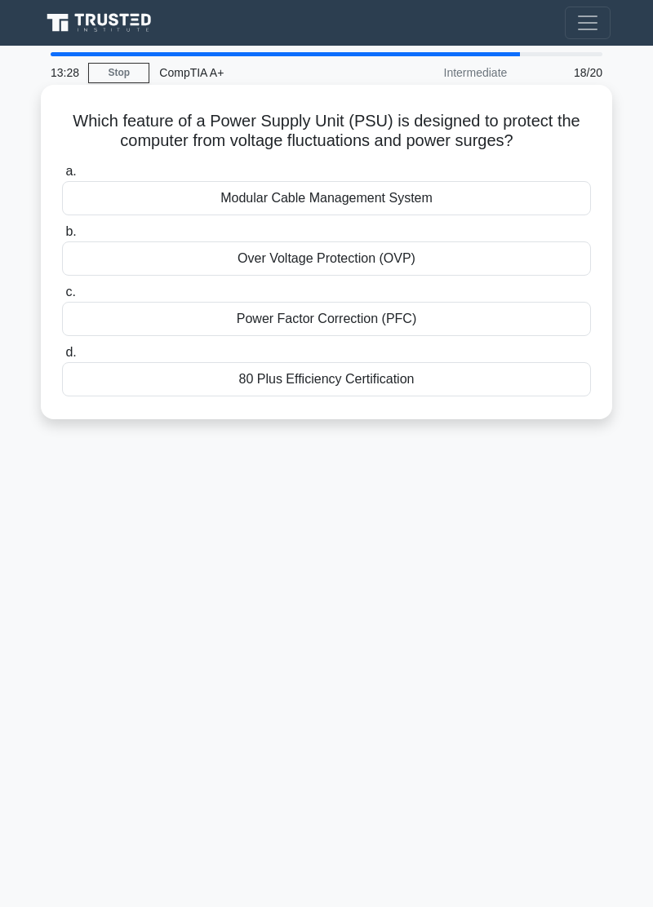
click at [409, 383] on div "80 Plus Efficiency Certification" at bounding box center [326, 379] width 529 height 34
click at [62, 358] on input "d. 80 Plus Efficiency Certification" at bounding box center [62, 353] width 0 height 11
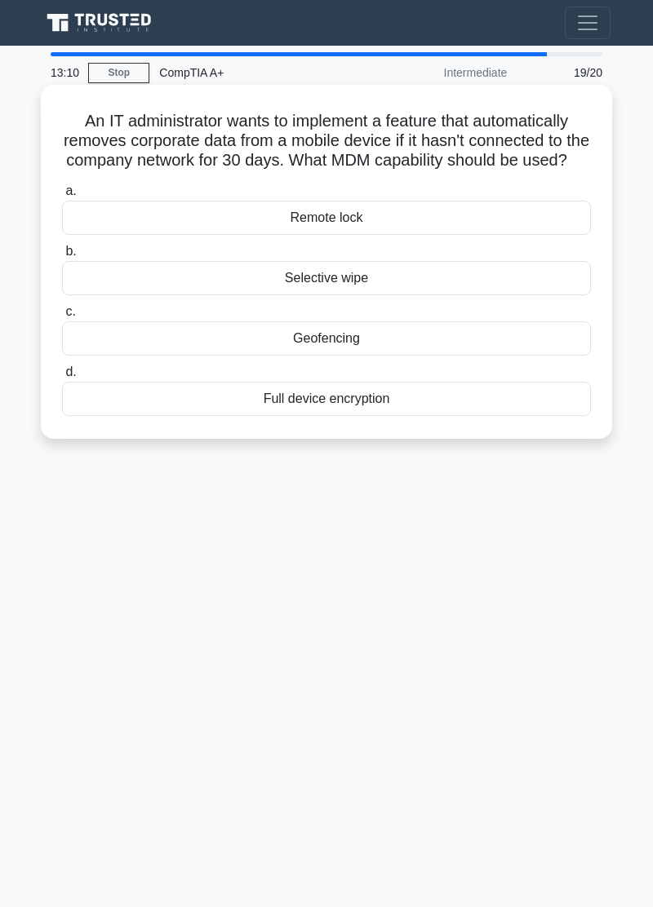
click at [439, 285] on div "Selective wipe" at bounding box center [326, 278] width 529 height 34
click at [62, 257] on input "b. Selective wipe" at bounding box center [62, 251] width 0 height 11
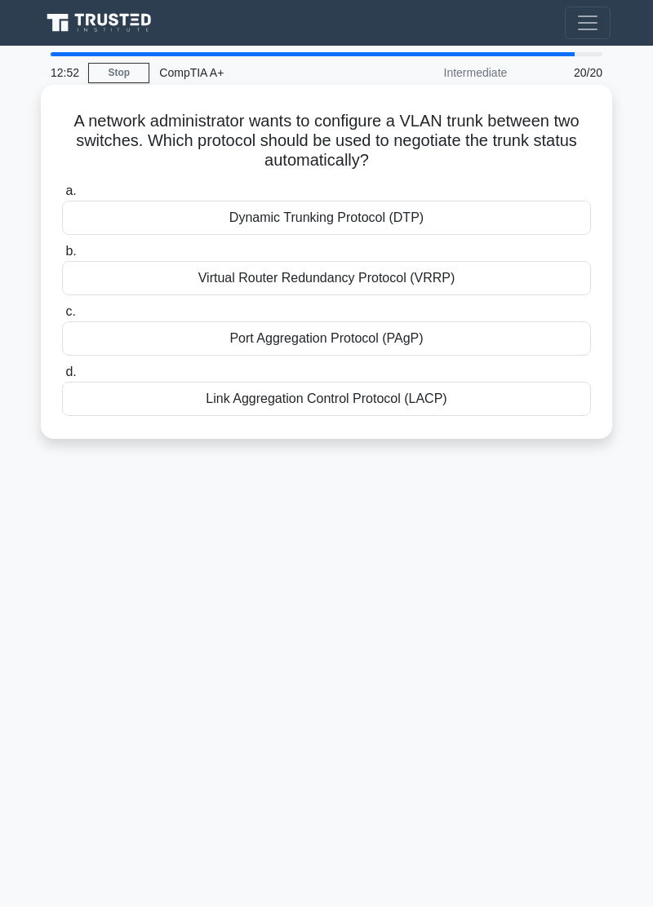
click at [515, 224] on div "Dynamic Trunking Protocol (DTP)" at bounding box center [326, 218] width 529 height 34
click at [62, 197] on input "a. Dynamic Trunking Protocol (DTP)" at bounding box center [62, 191] width 0 height 11
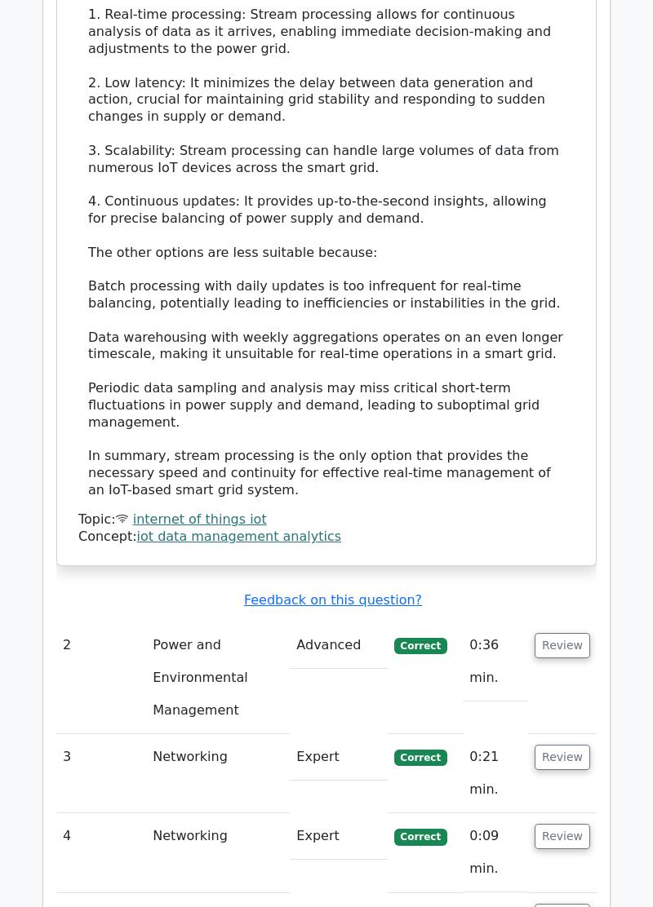
scroll to position [2087, 0]
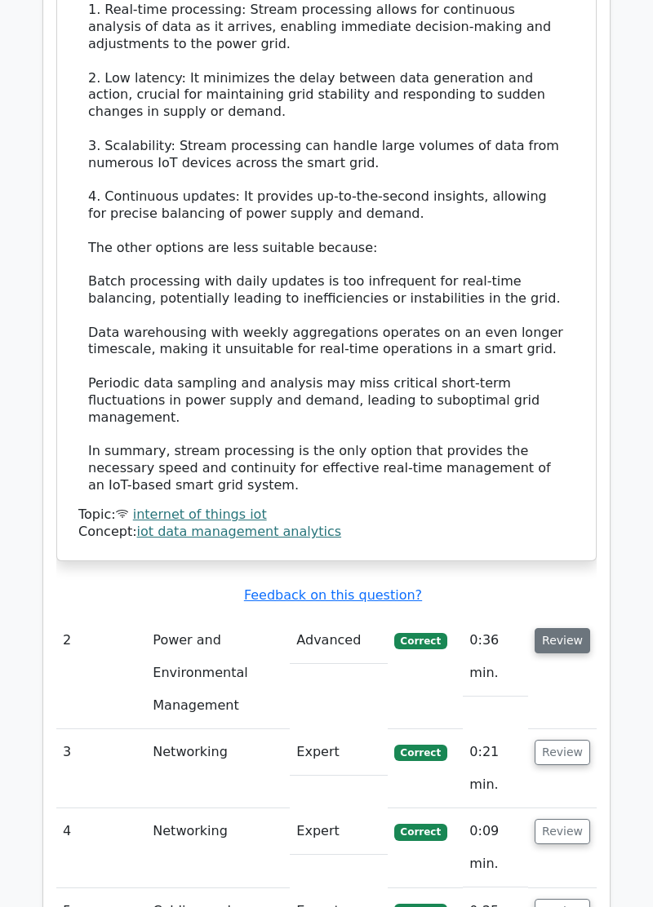
click at [568, 628] on button "Review" at bounding box center [562, 640] width 55 height 25
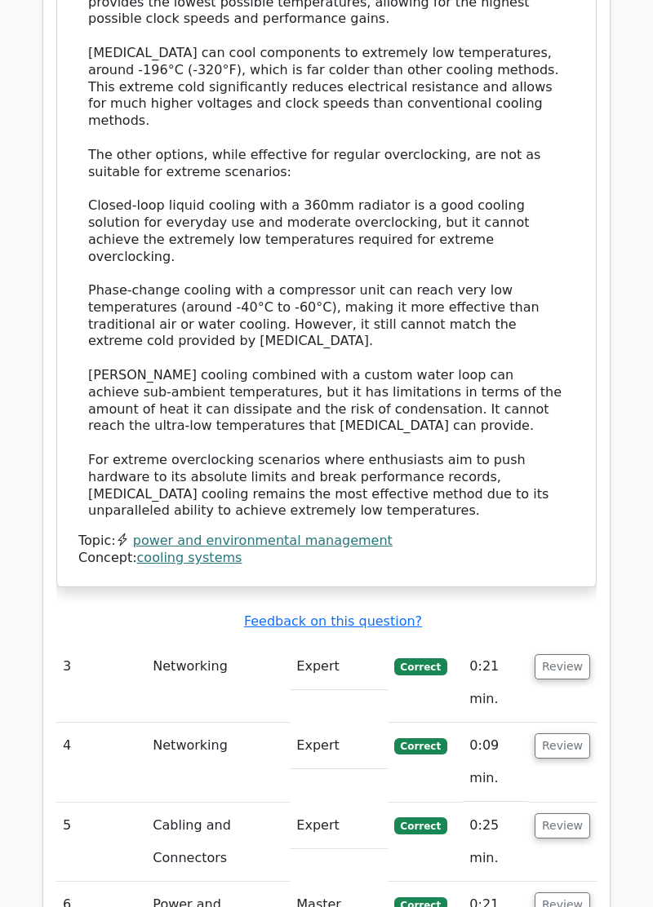
scroll to position [3228, 0]
click at [570, 654] on button "Review" at bounding box center [562, 666] width 55 height 25
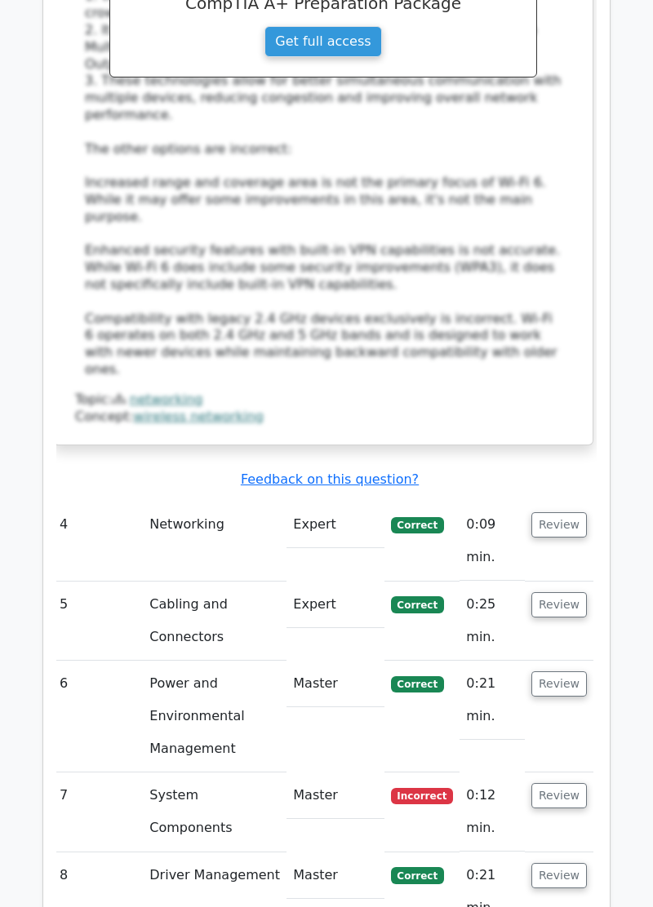
scroll to position [0, 4]
click at [562, 512] on button "Review" at bounding box center [557, 524] width 55 height 25
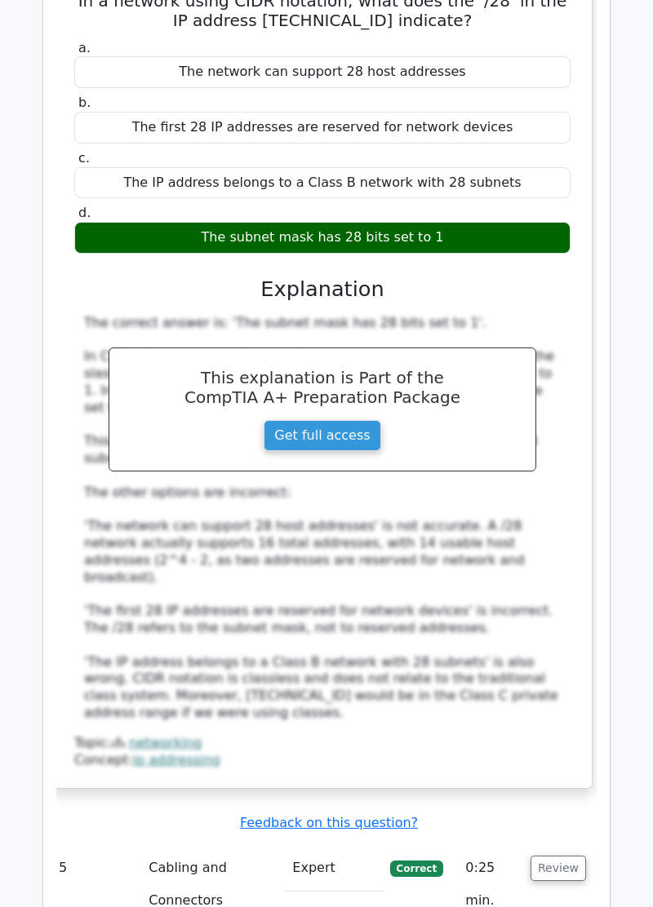
scroll to position [5002, 0]
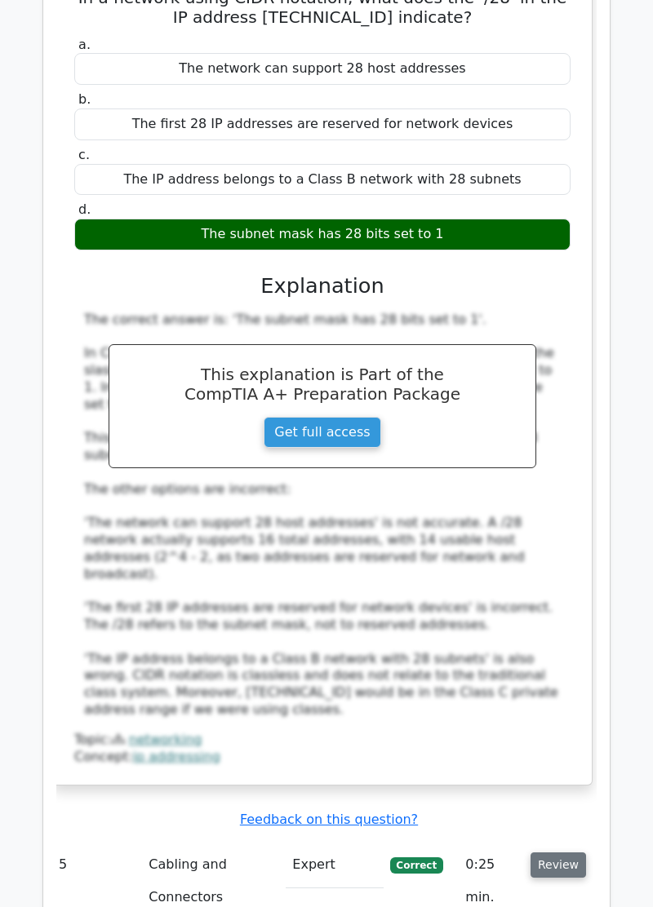
click at [567, 853] on button "Review" at bounding box center [557, 865] width 55 height 25
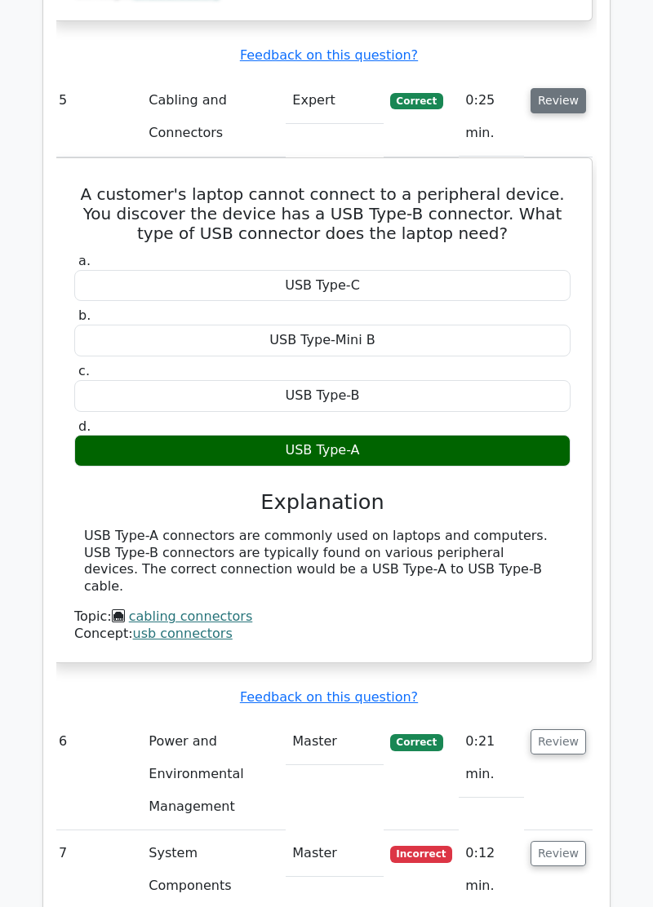
scroll to position [5782, 0]
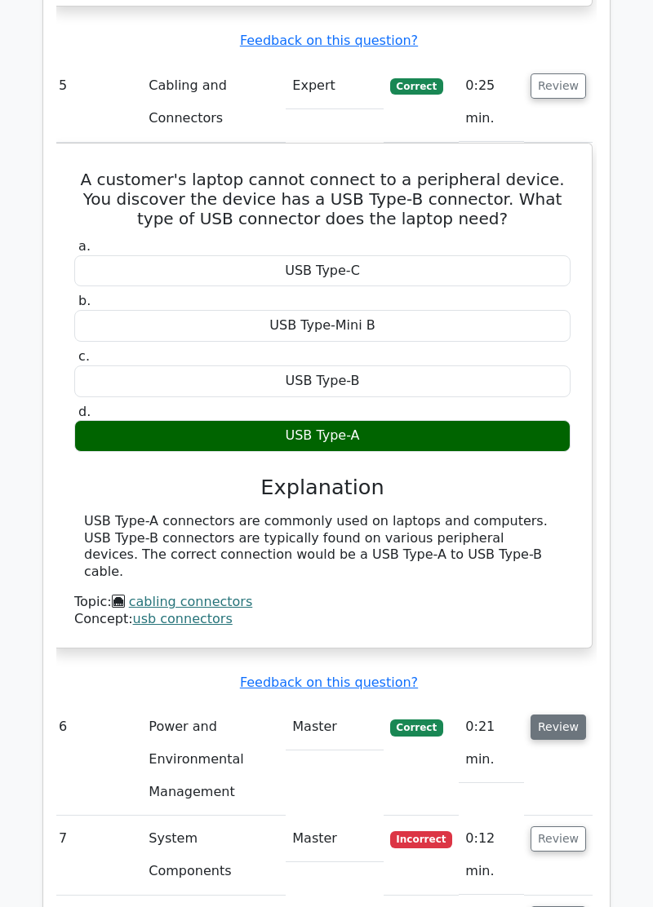
click at [569, 715] on button "Review" at bounding box center [557, 727] width 55 height 25
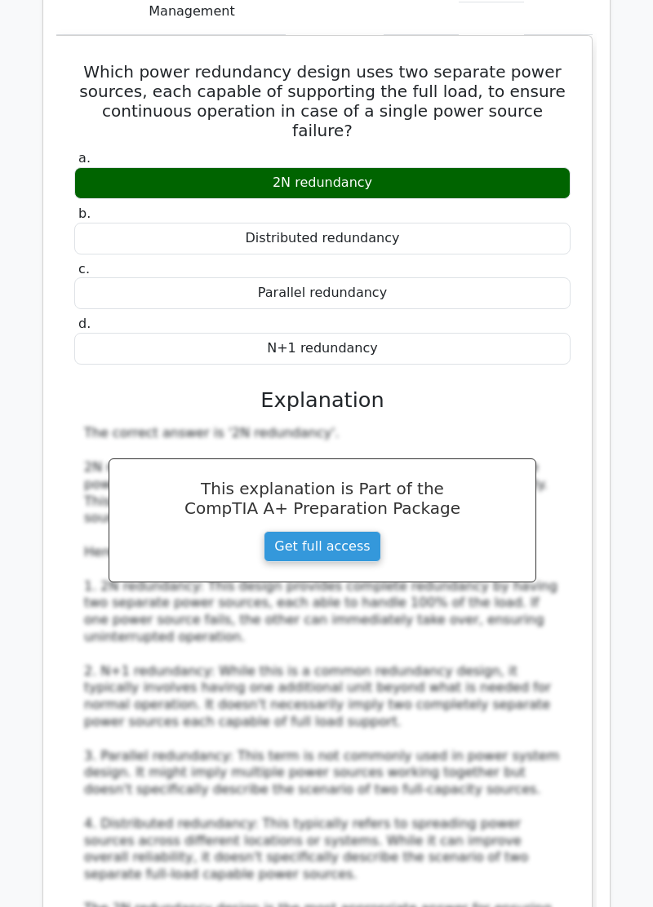
scroll to position [6583, 0]
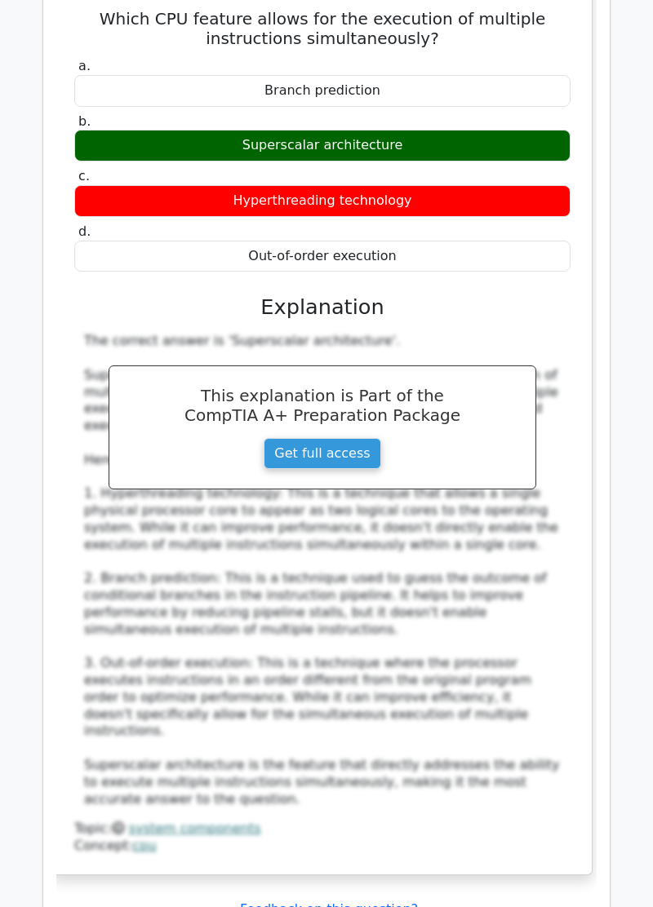
scroll to position [7740, 0]
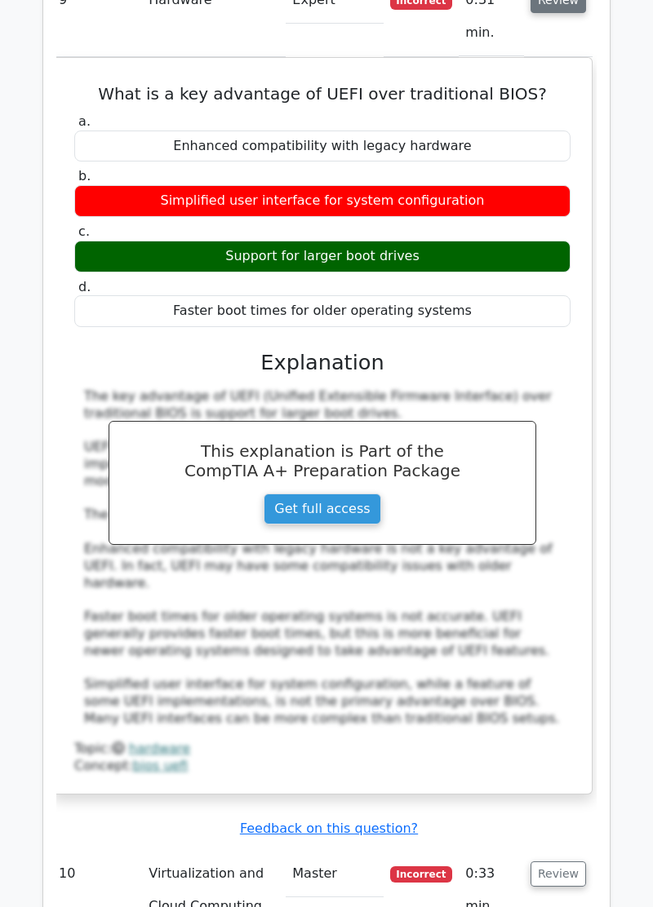
scroll to position [8770, 0]
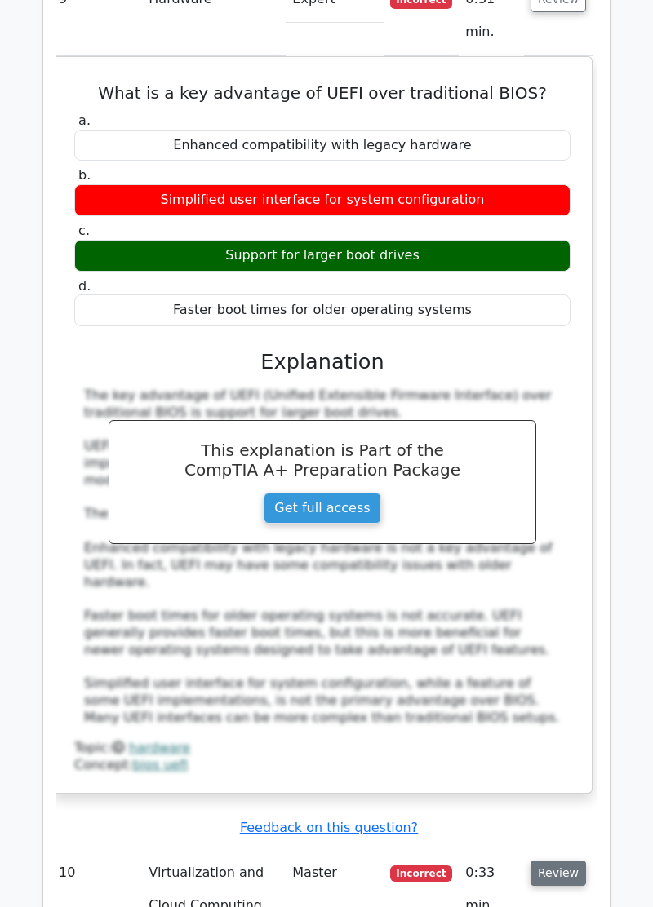
click at [570, 861] on button "Review" at bounding box center [557, 873] width 55 height 25
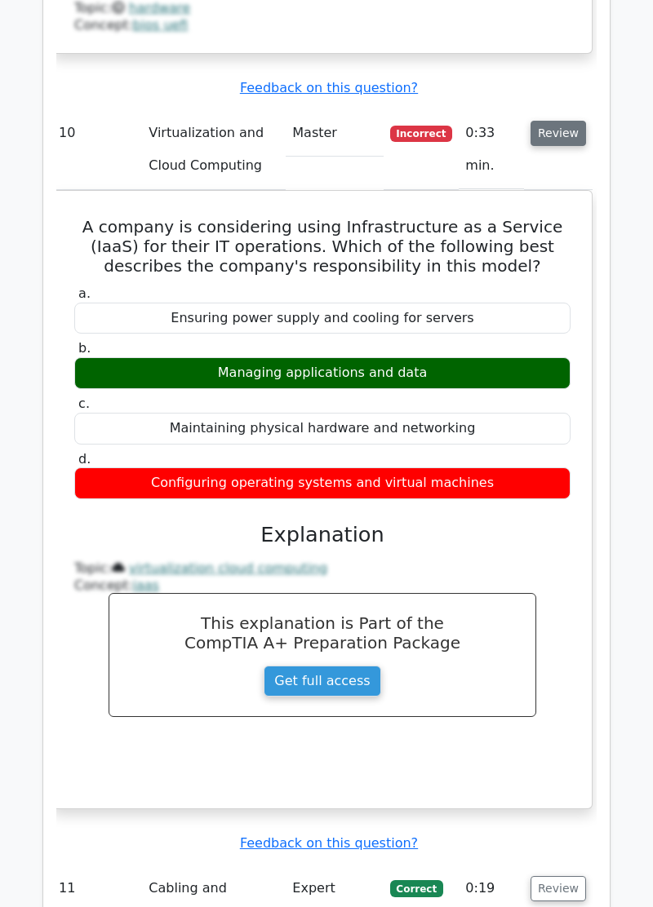
scroll to position [9510, 0]
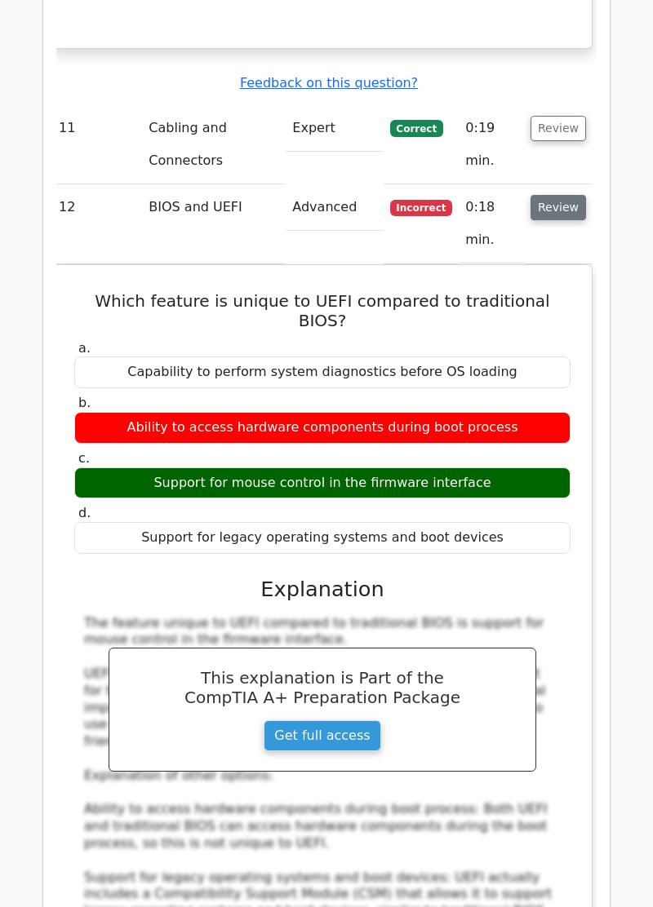
scroll to position [10315, 0]
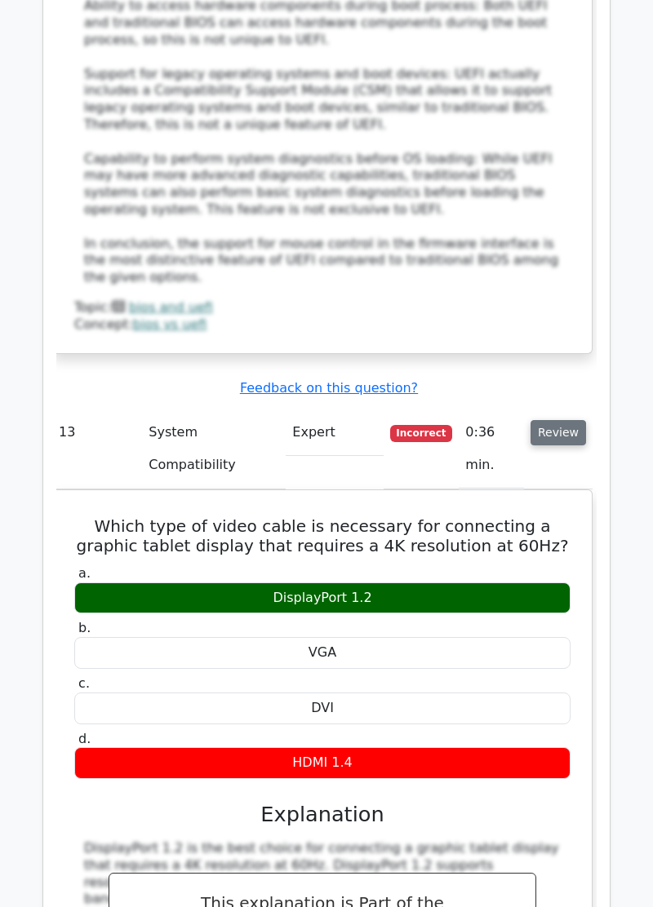
scroll to position [11068, 0]
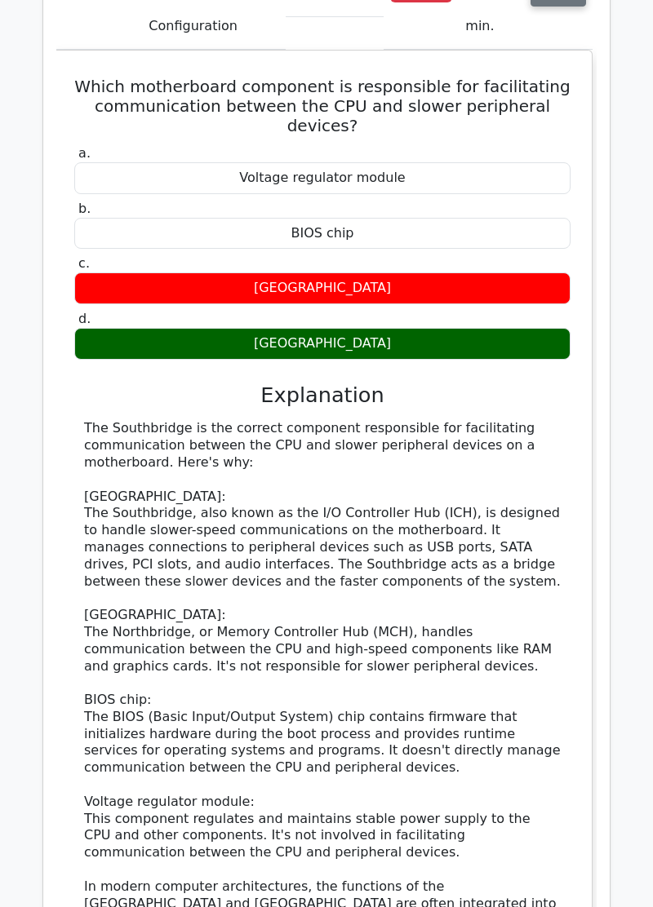
scroll to position [12271, 0]
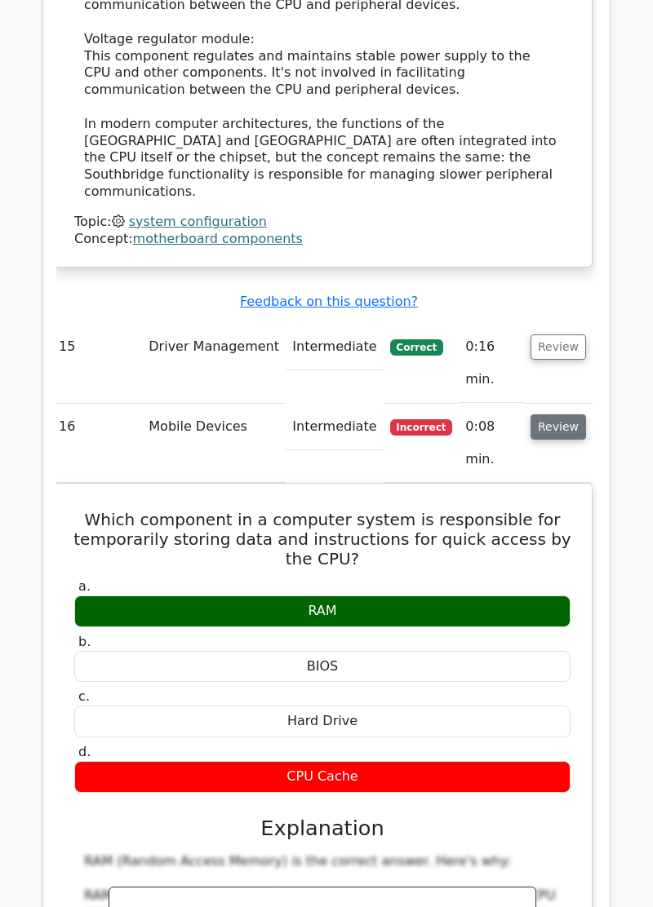
scroll to position [13012, 0]
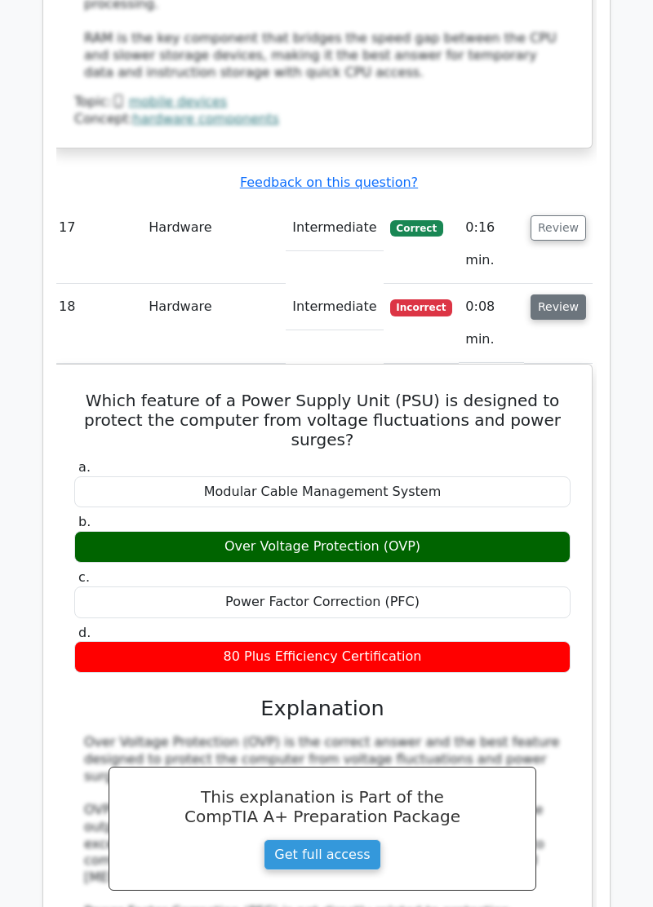
scroll to position [14219, 0]
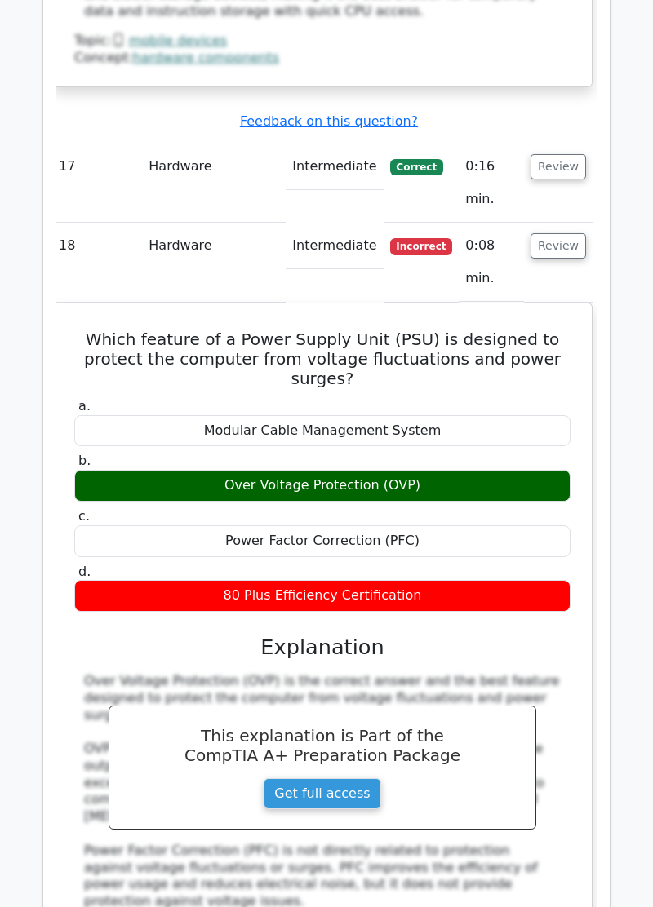
scroll to position [14291, 0]
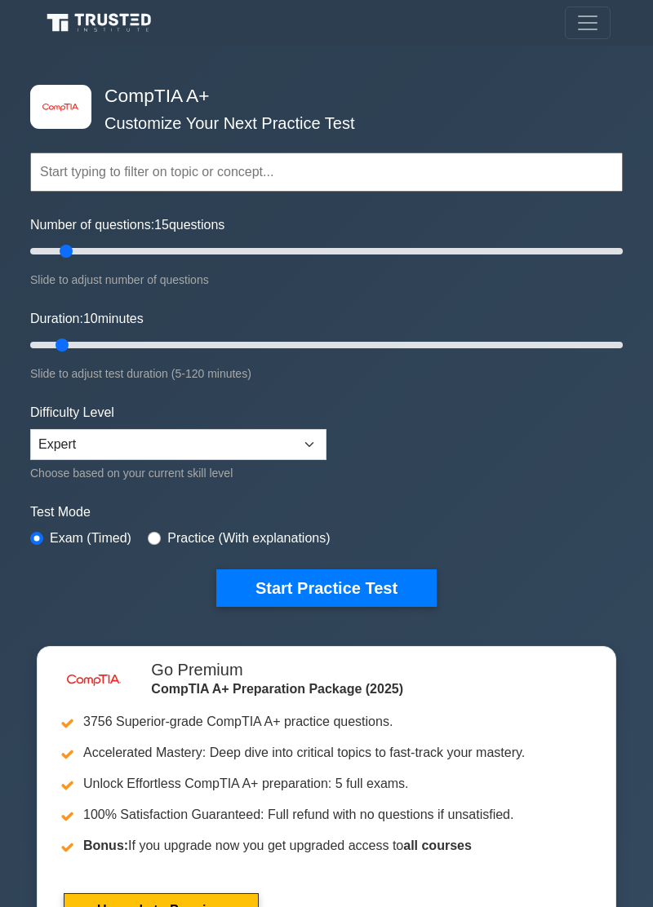
type input "15"
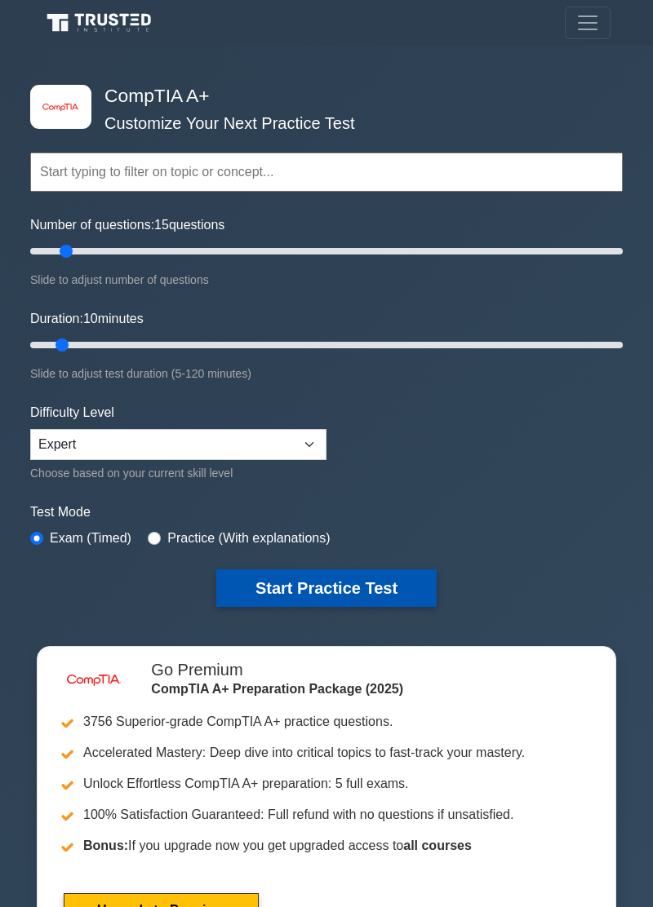
click at [389, 584] on button "Start Practice Test" at bounding box center [326, 589] width 220 height 38
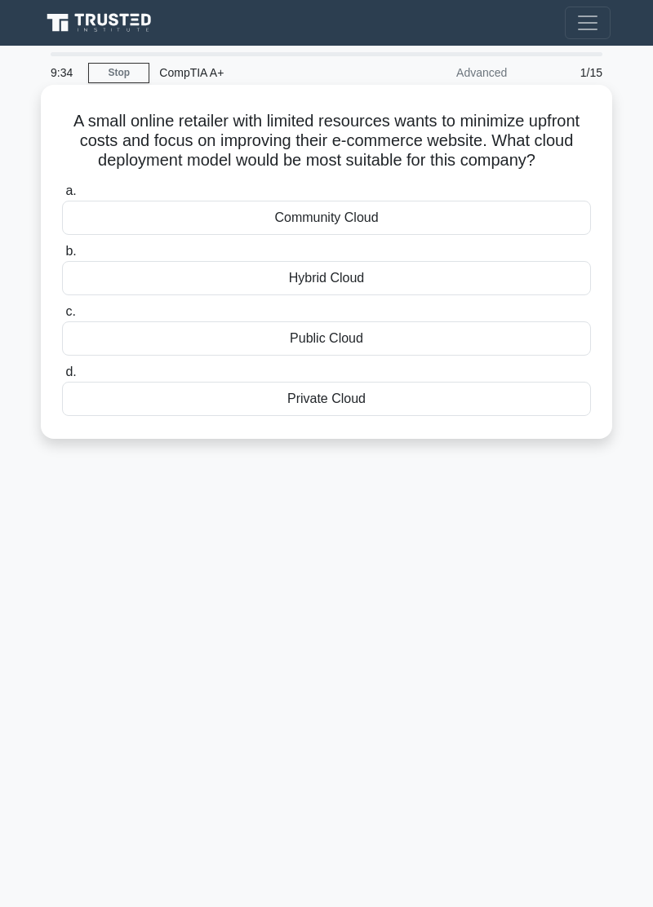
click at [474, 344] on div "Public Cloud" at bounding box center [326, 339] width 529 height 34
click at [62, 317] on input "c. Public Cloud" at bounding box center [62, 312] width 0 height 11
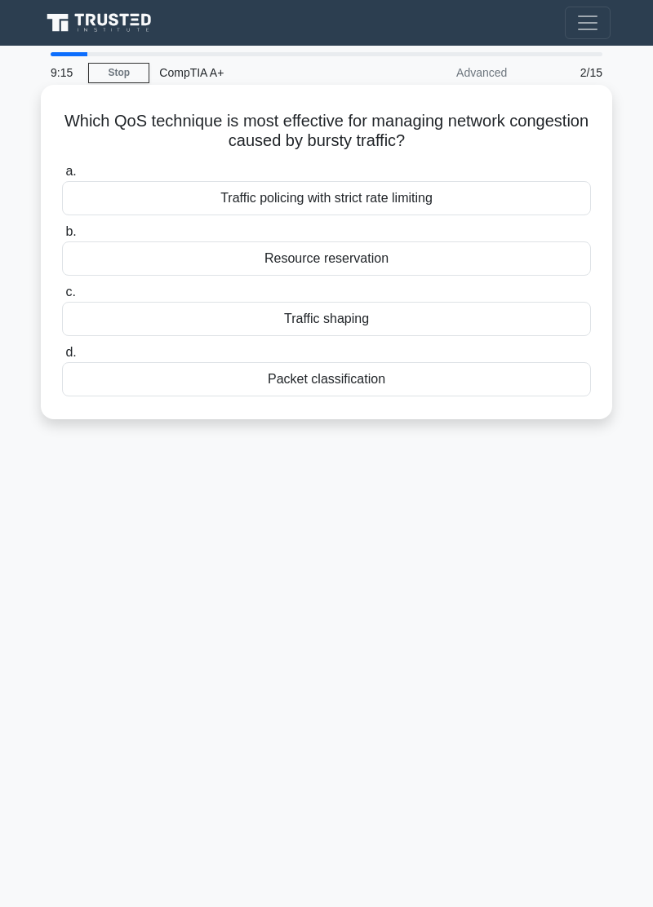
click at [451, 200] on div "Traffic policing with strict rate limiting" at bounding box center [326, 198] width 529 height 34
click at [62, 177] on input "a. Traffic policing with strict rate limiting" at bounding box center [62, 171] width 0 height 11
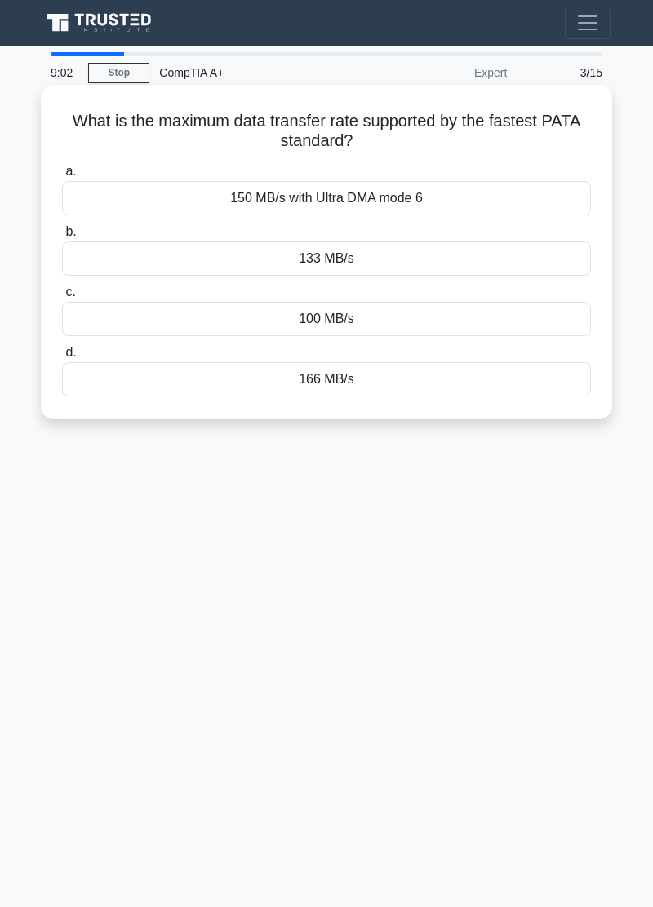
click at [486, 326] on div "100 MB/s" at bounding box center [326, 319] width 529 height 34
click at [62, 298] on input "c. 100 MB/s" at bounding box center [62, 292] width 0 height 11
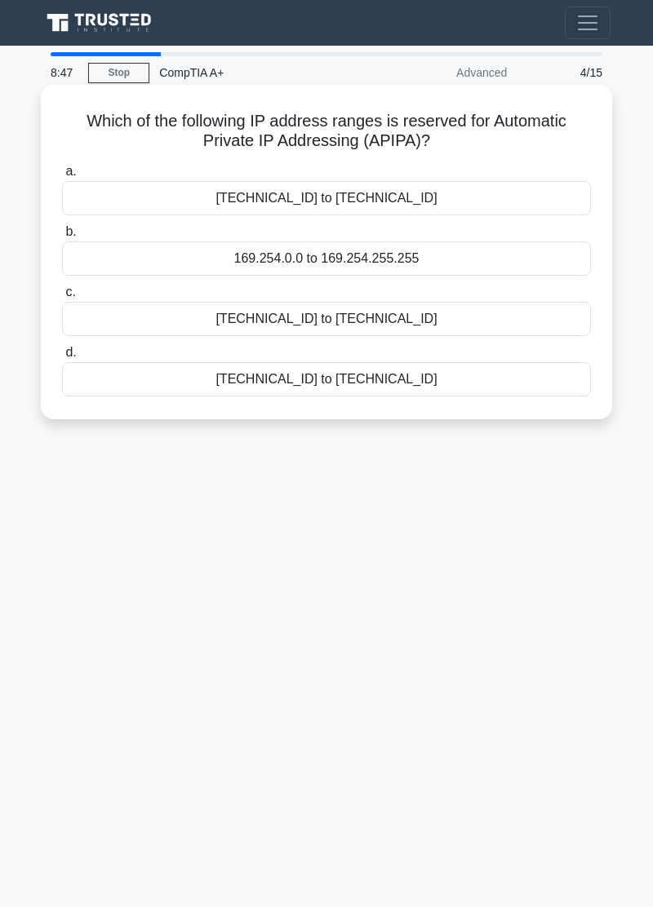
click at [471, 200] on div "172.16.0.0 to 172.31.255.255" at bounding box center [326, 198] width 529 height 34
click at [62, 177] on input "a. 172.16.0.0 to 172.31.255.255" at bounding box center [62, 171] width 0 height 11
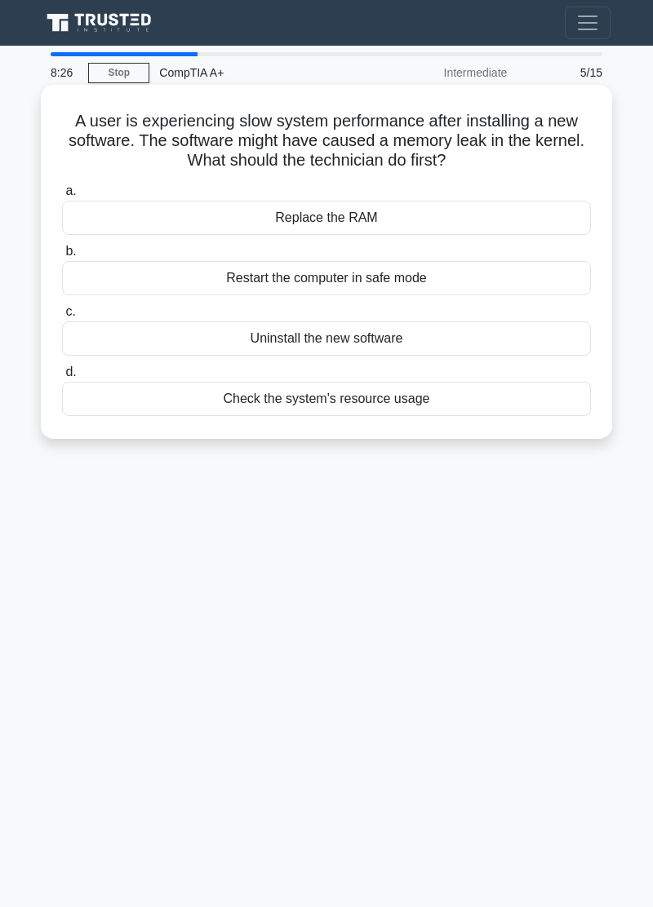
click at [412, 348] on div "Uninstall the new software" at bounding box center [326, 339] width 529 height 34
click at [62, 317] on input "c. Uninstall the new software" at bounding box center [62, 312] width 0 height 11
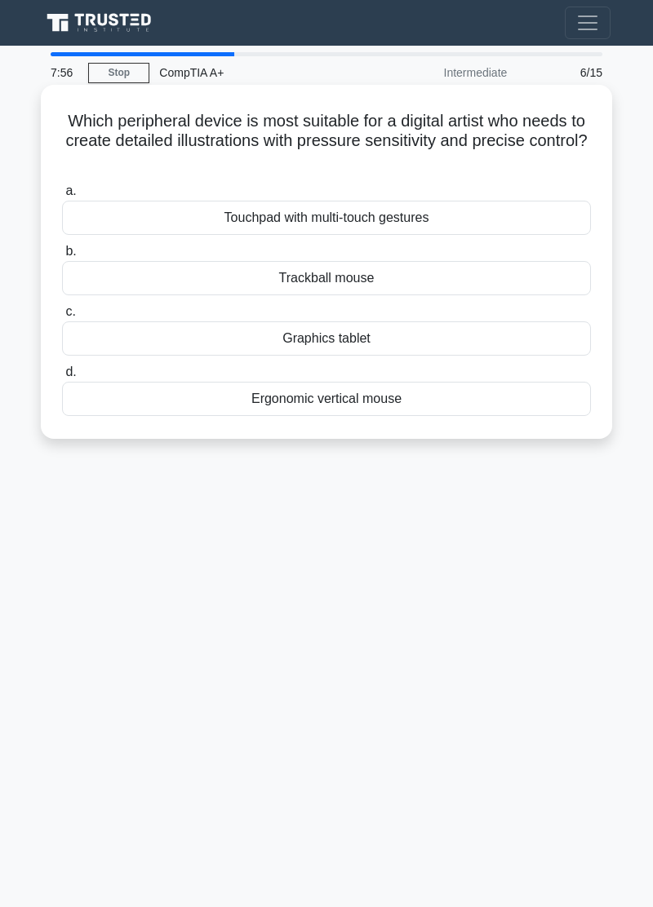
click at [410, 342] on div "Graphics tablet" at bounding box center [326, 339] width 529 height 34
click at [62, 317] on input "c. Graphics tablet" at bounding box center [62, 312] width 0 height 11
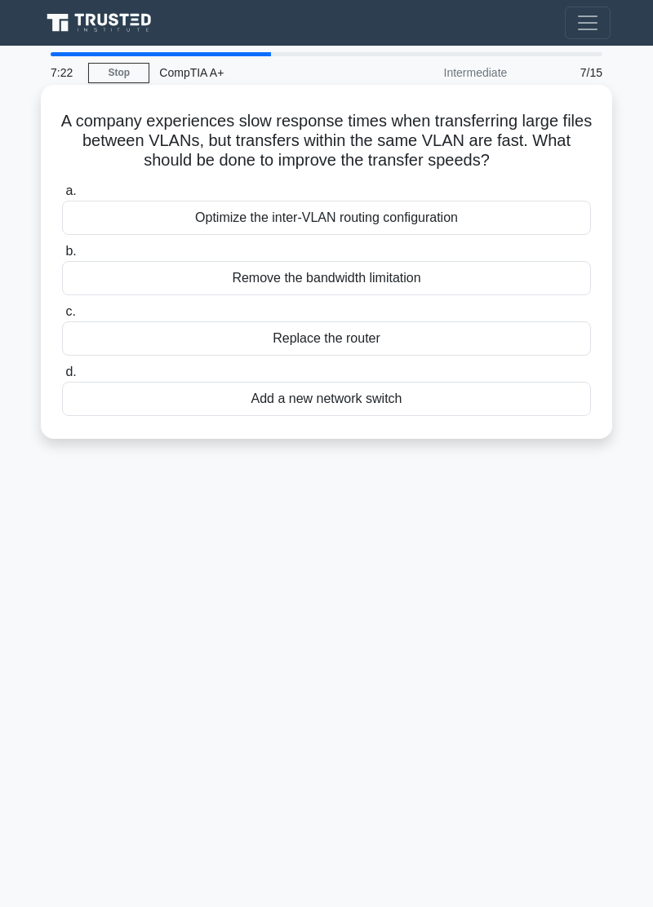
click at [475, 220] on div "Optimize the inter-VLAN routing configuration" at bounding box center [326, 218] width 529 height 34
click at [62, 197] on input "a. Optimize the inter-VLAN routing configuration" at bounding box center [62, 191] width 0 height 11
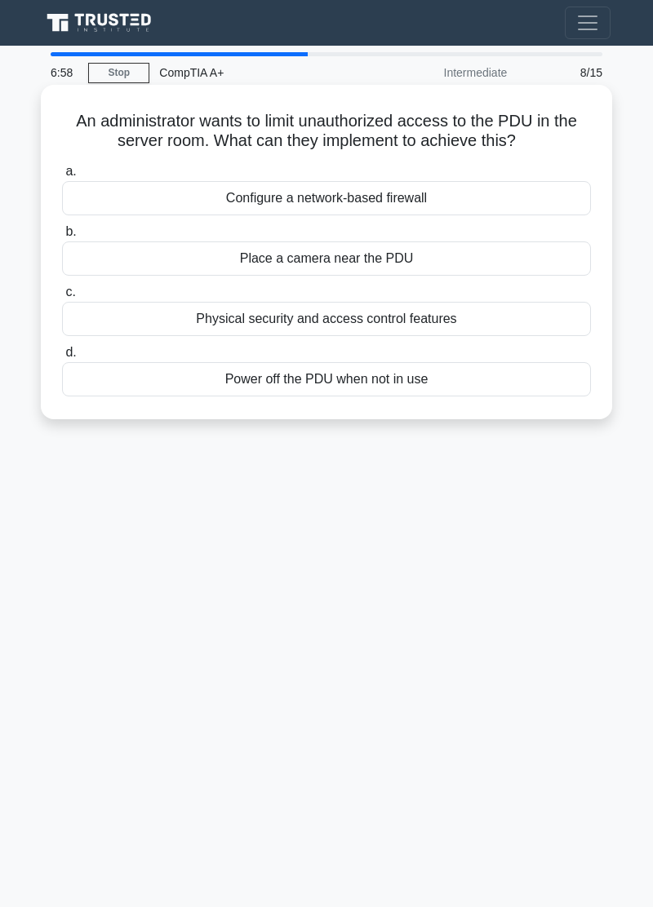
click at [424, 324] on div "Physical security and access control features" at bounding box center [326, 319] width 529 height 34
click at [62, 298] on input "c. Physical security and access control features" at bounding box center [62, 292] width 0 height 11
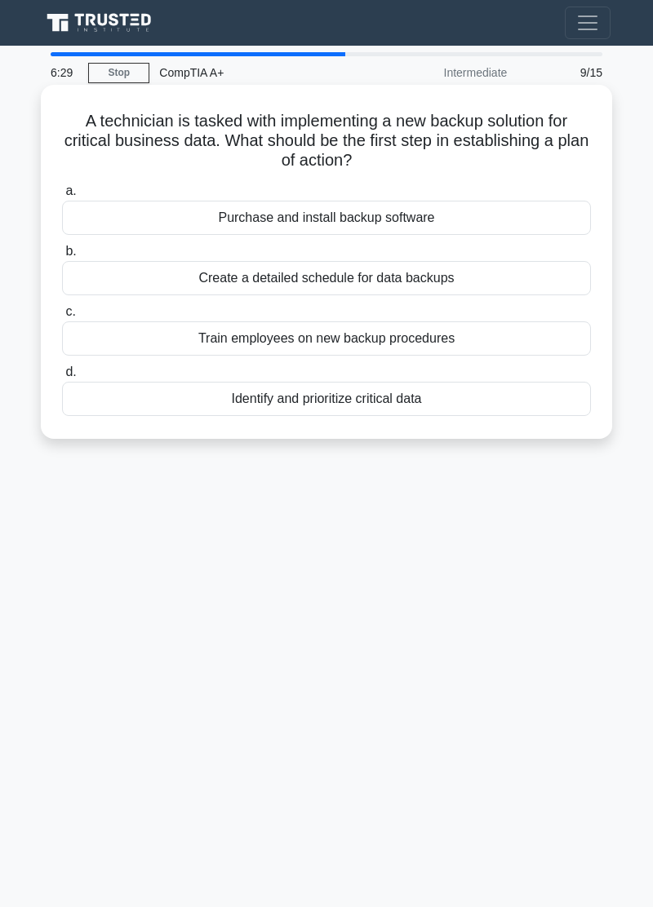
click at [431, 286] on div "Create a detailed schedule for data backups" at bounding box center [326, 278] width 529 height 34
click at [62, 257] on input "b. Create a detailed schedule for data backups" at bounding box center [62, 251] width 0 height 11
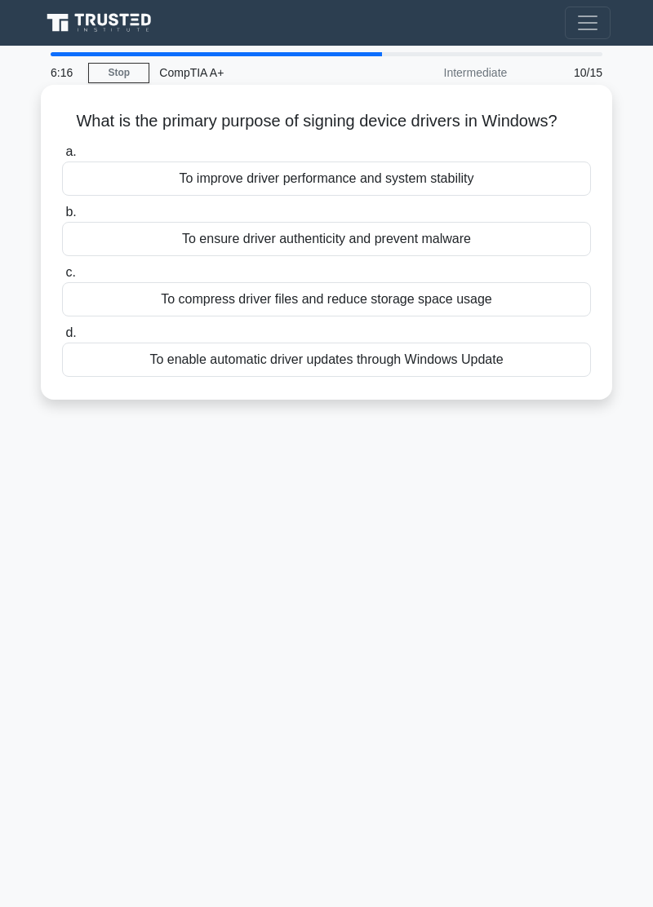
click at [494, 245] on div "To ensure driver authenticity and prevent malware" at bounding box center [326, 239] width 529 height 34
click at [62, 218] on input "b. To ensure driver authenticity and prevent malware" at bounding box center [62, 212] width 0 height 11
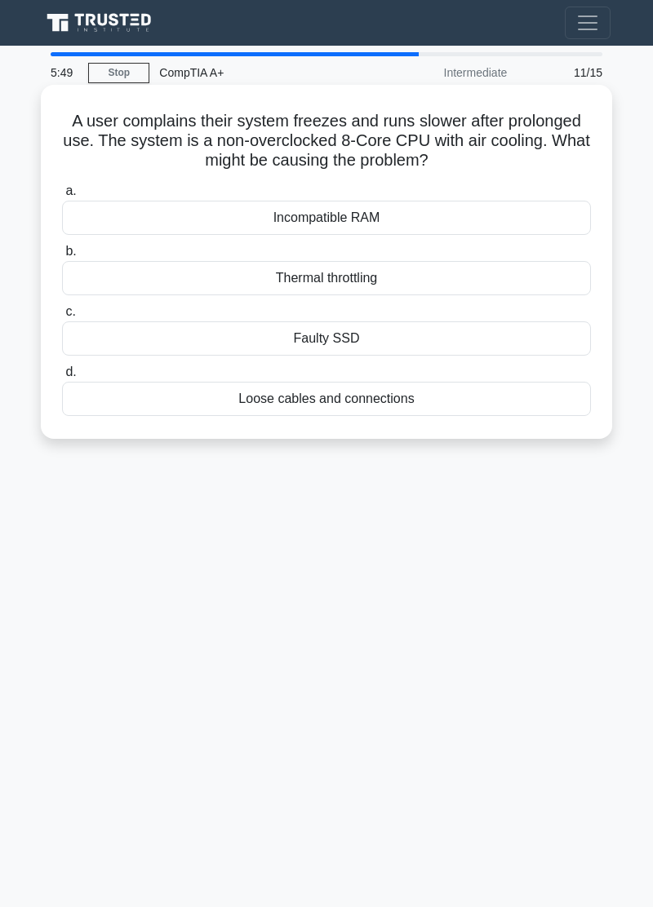
click at [427, 285] on div "Thermal throttling" at bounding box center [326, 278] width 529 height 34
click at [62, 257] on input "b. Thermal throttling" at bounding box center [62, 251] width 0 height 11
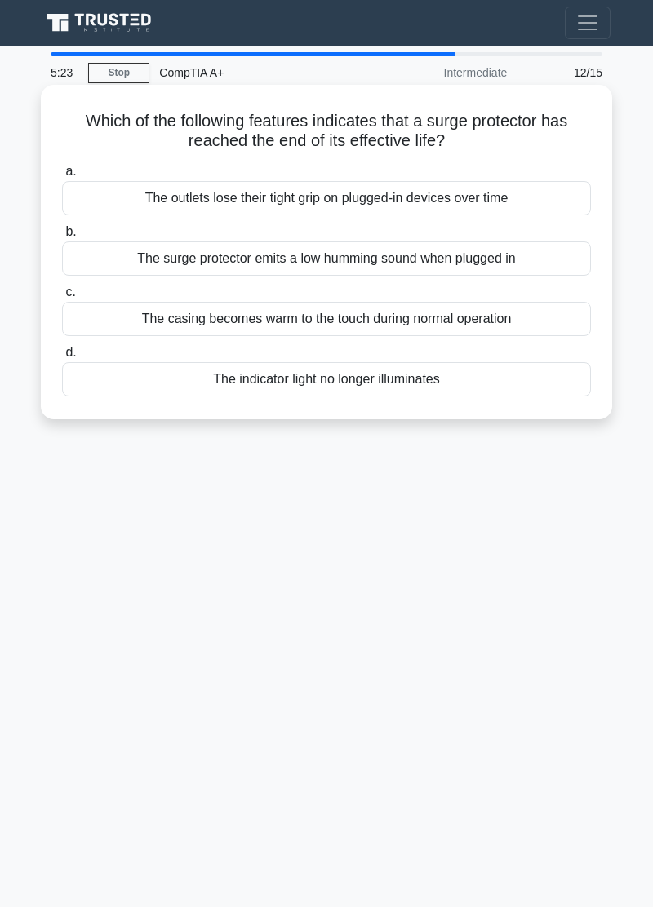
click at [453, 264] on div "The surge protector emits a low humming sound when plugged in" at bounding box center [326, 259] width 529 height 34
click at [62, 237] on input "b. The surge protector emits a low humming sound when plugged in" at bounding box center [62, 232] width 0 height 11
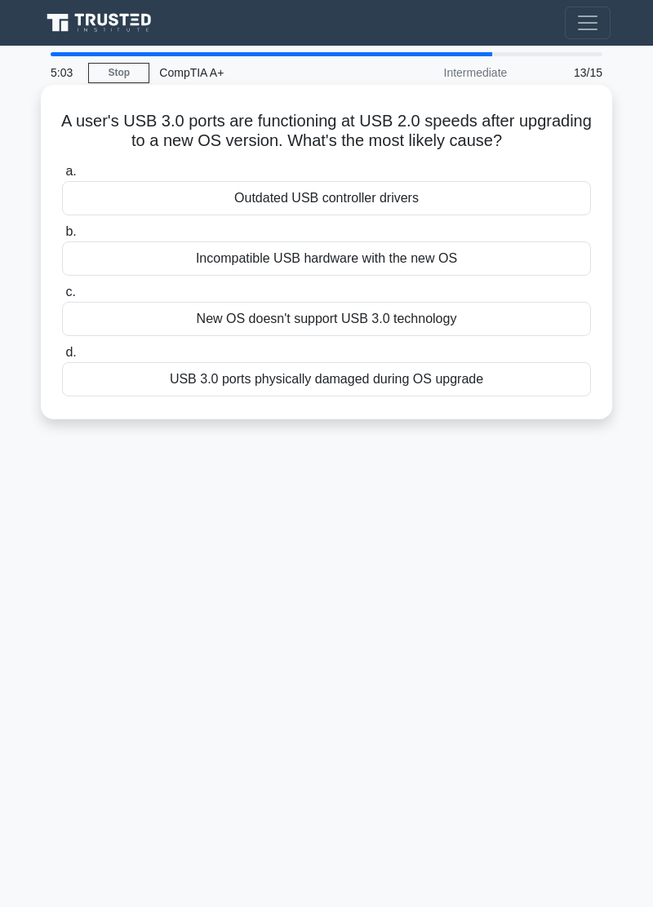
click at [277, 197] on div "Outdated USB controller drivers" at bounding box center [326, 198] width 529 height 34
click at [62, 177] on input "a. Outdated USB controller drivers" at bounding box center [62, 171] width 0 height 11
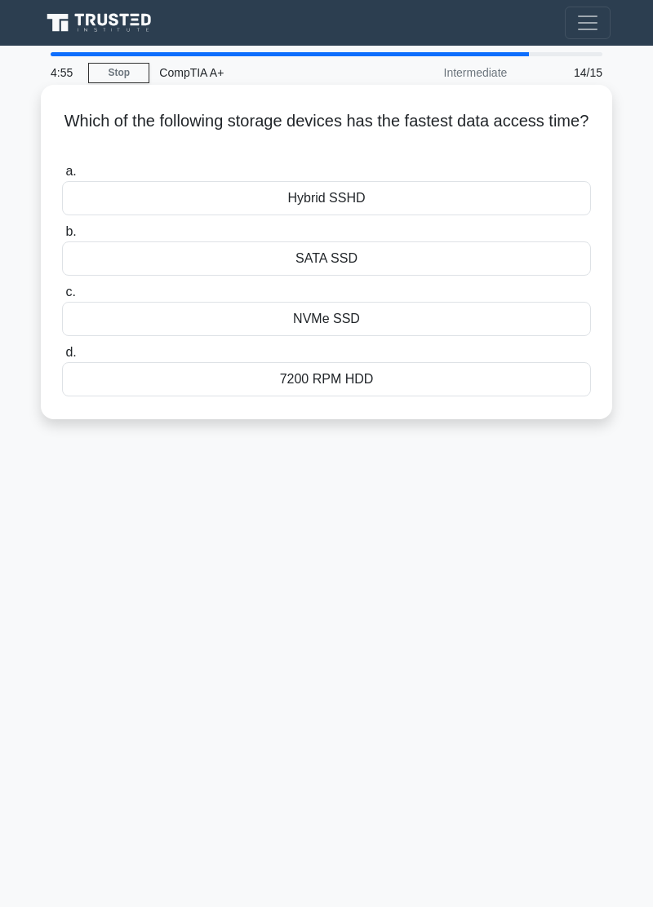
click at [377, 324] on div "NVMe SSD" at bounding box center [326, 319] width 529 height 34
click at [62, 298] on input "c. NVMe SSD" at bounding box center [62, 292] width 0 height 11
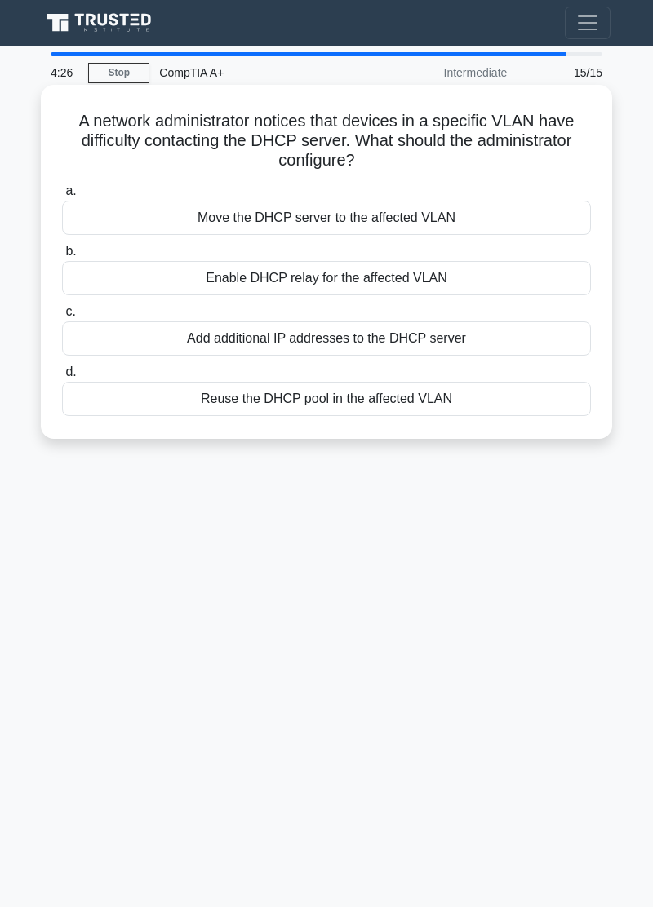
click at [485, 220] on div "Move the DHCP server to the affected VLAN" at bounding box center [326, 218] width 529 height 34
click at [62, 197] on input "a. Move the DHCP server to the affected VLAN" at bounding box center [62, 191] width 0 height 11
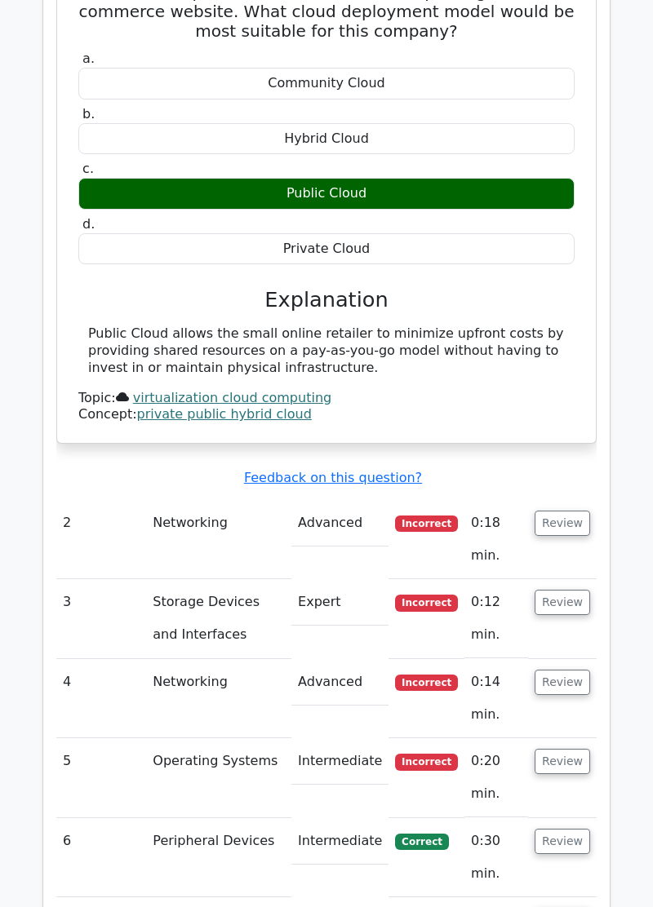
scroll to position [1661, 0]
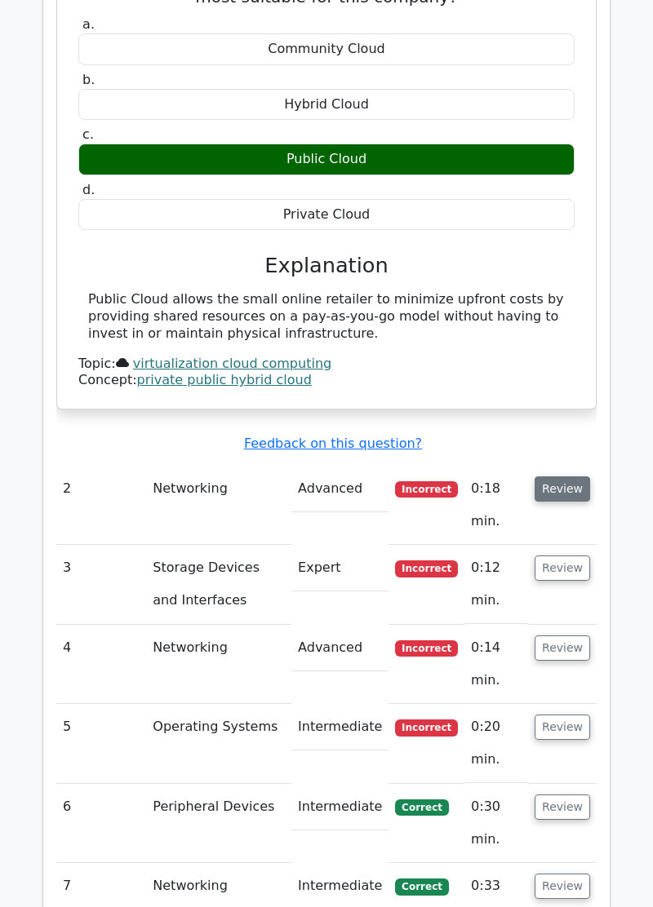
click at [572, 477] on button "Review" at bounding box center [562, 489] width 55 height 25
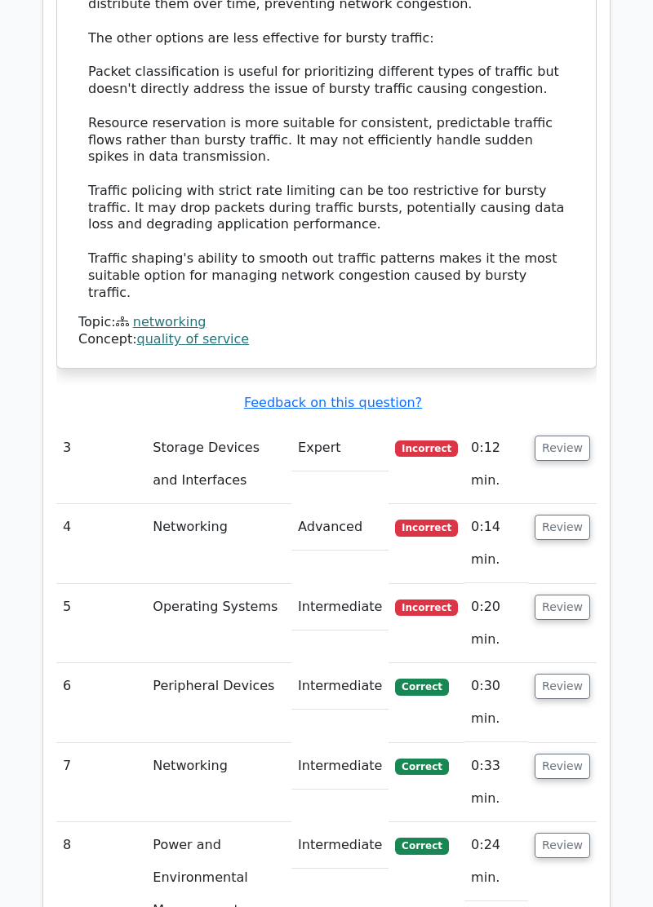
scroll to position [2683, 0]
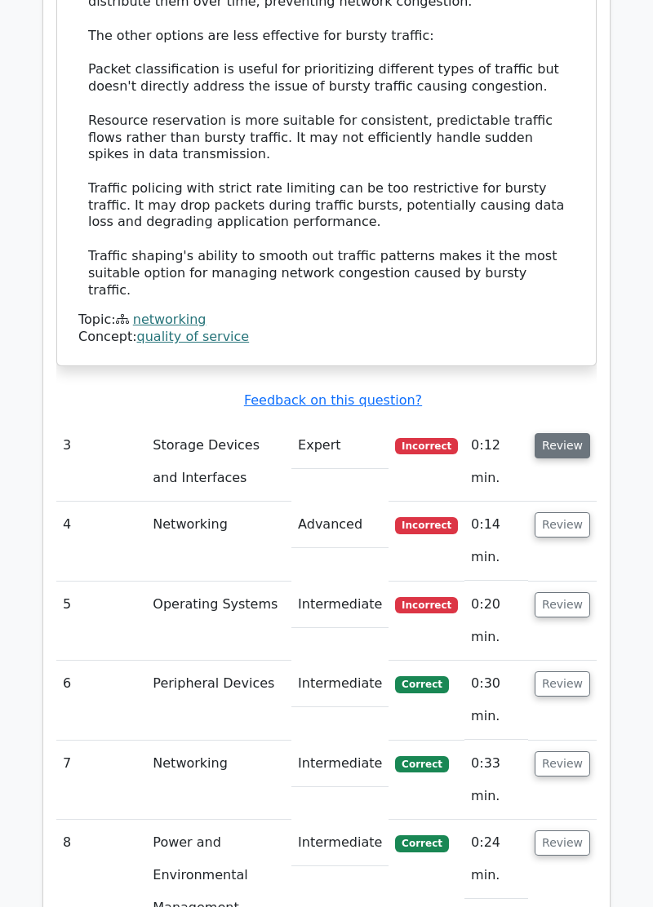
click at [579, 433] on button "Review" at bounding box center [562, 445] width 55 height 25
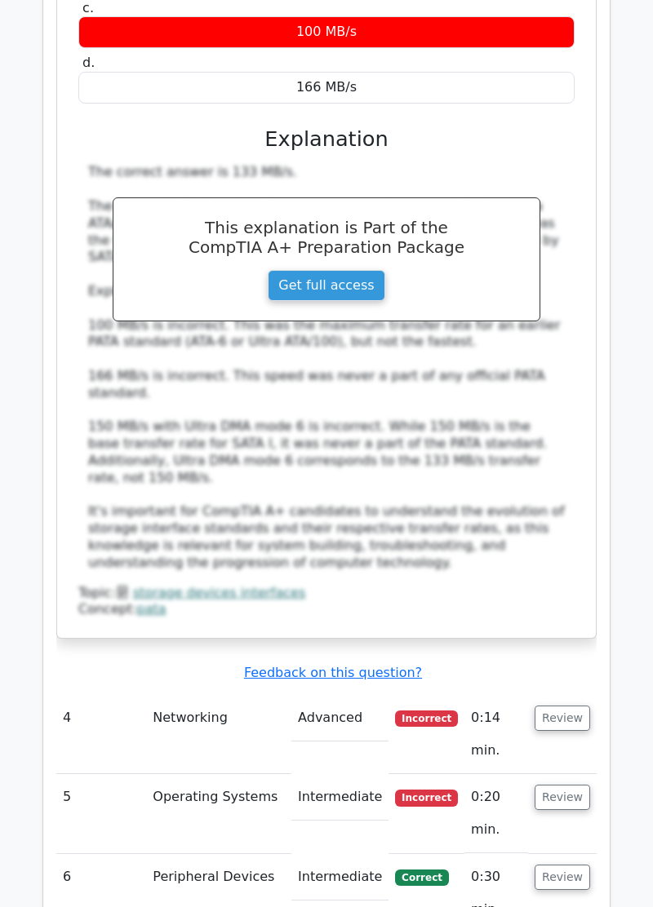
scroll to position [3436, 0]
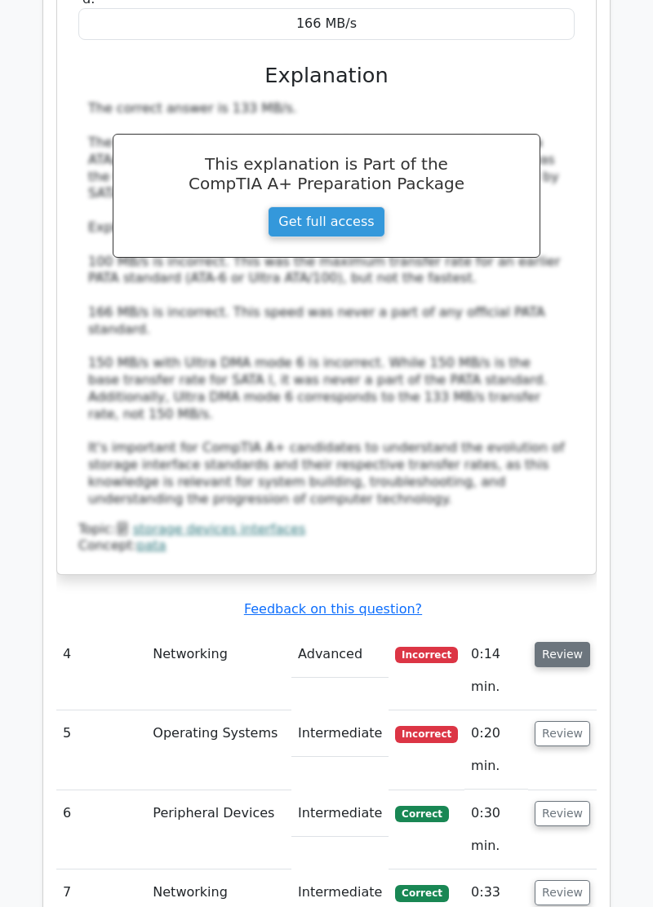
click at [565, 642] on button "Review" at bounding box center [562, 654] width 55 height 25
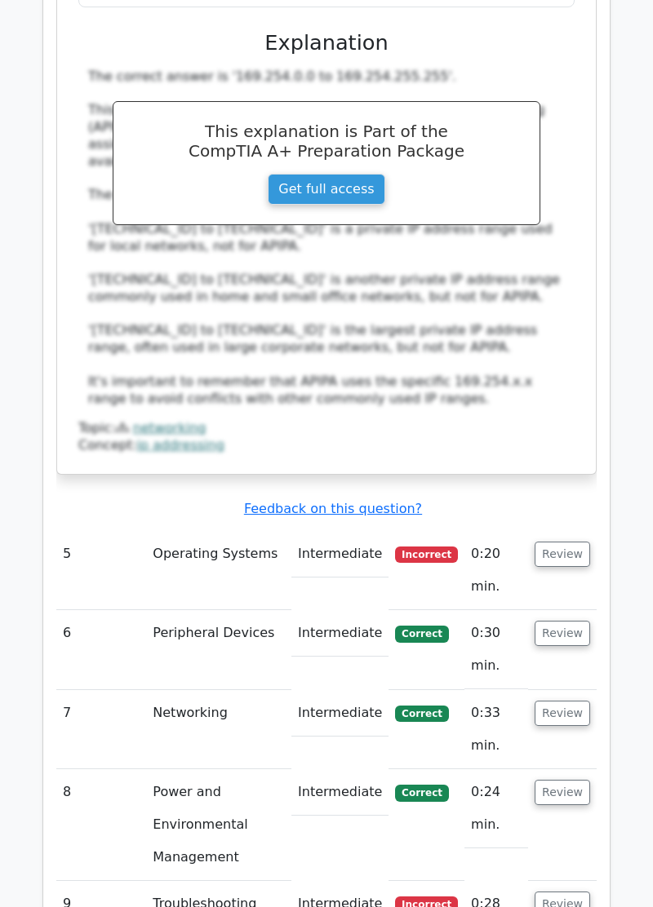
scroll to position [4430, 0]
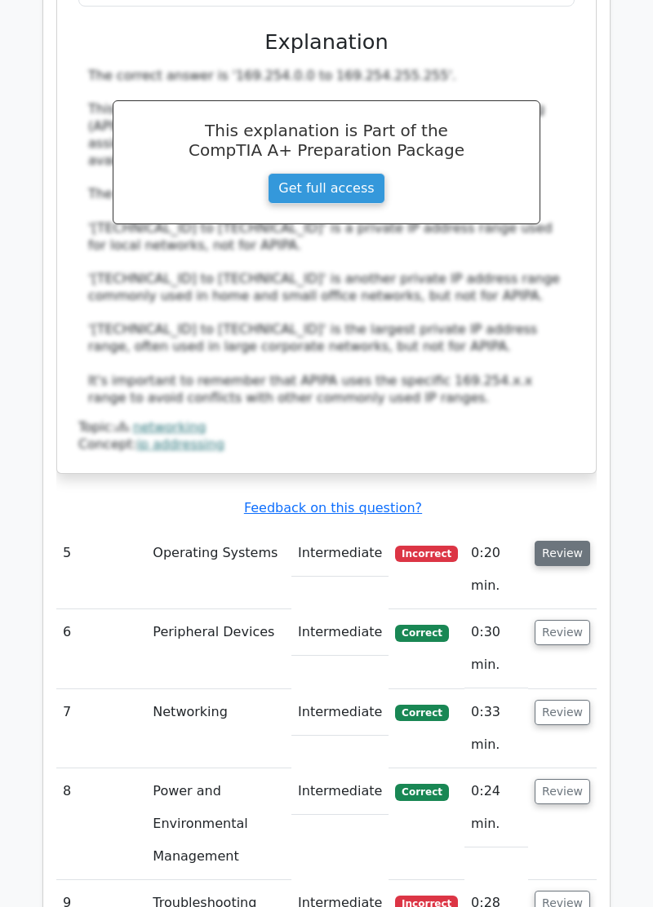
click at [567, 541] on button "Review" at bounding box center [562, 553] width 55 height 25
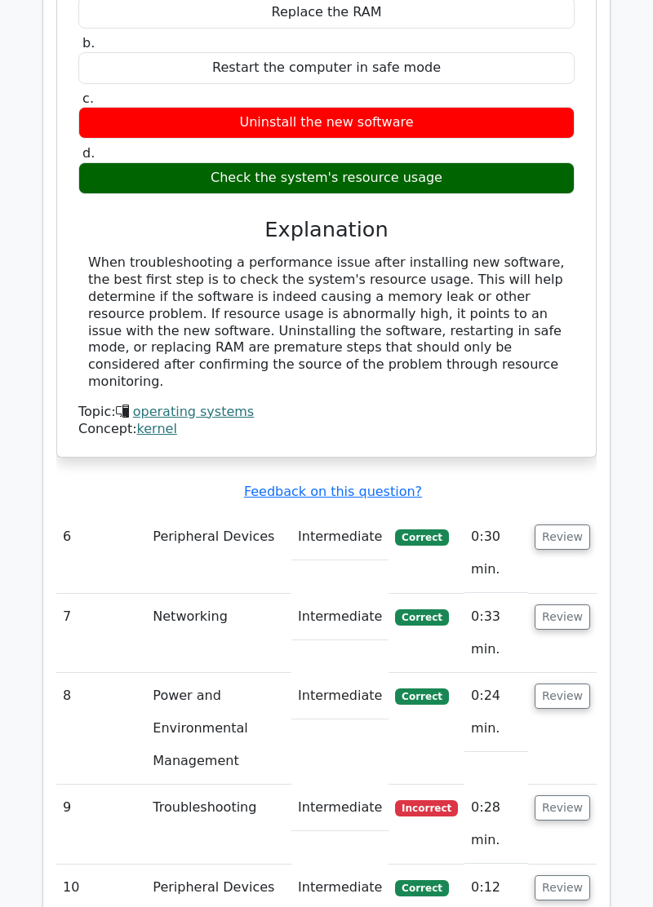
scroll to position [5180, 0]
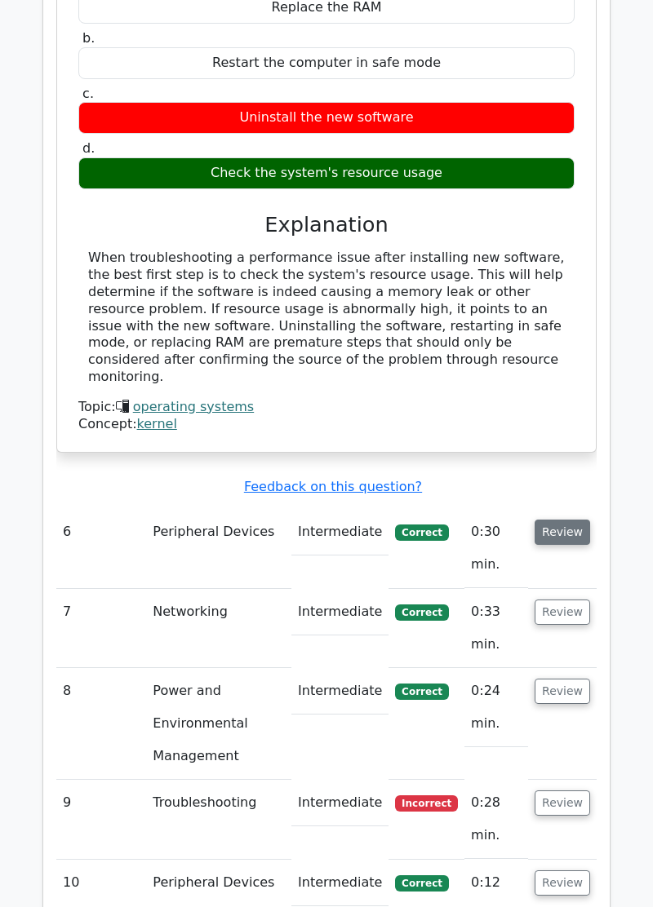
click at [561, 520] on button "Review" at bounding box center [562, 532] width 55 height 25
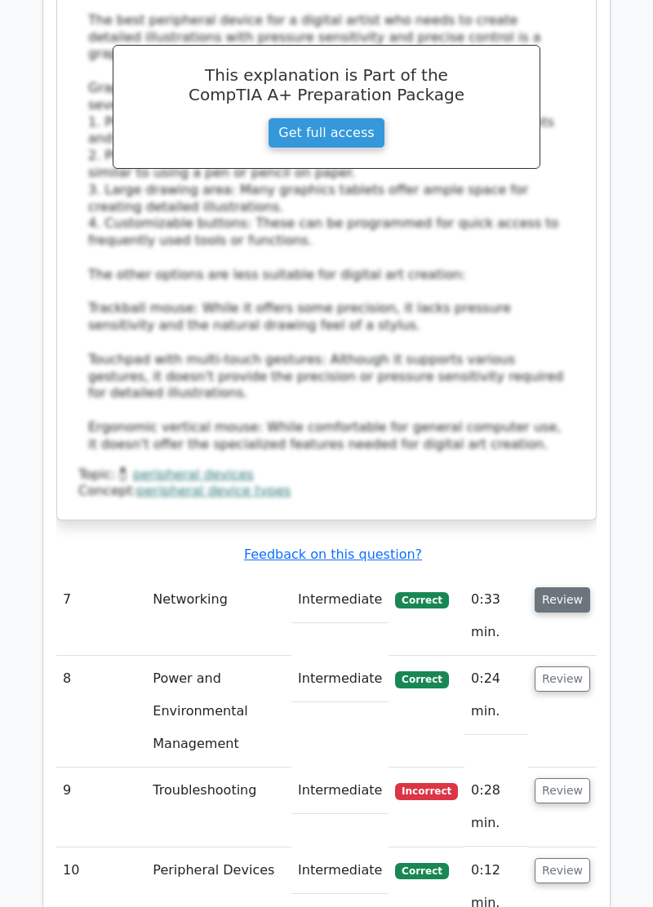
click at [570, 588] on button "Review" at bounding box center [562, 600] width 55 height 25
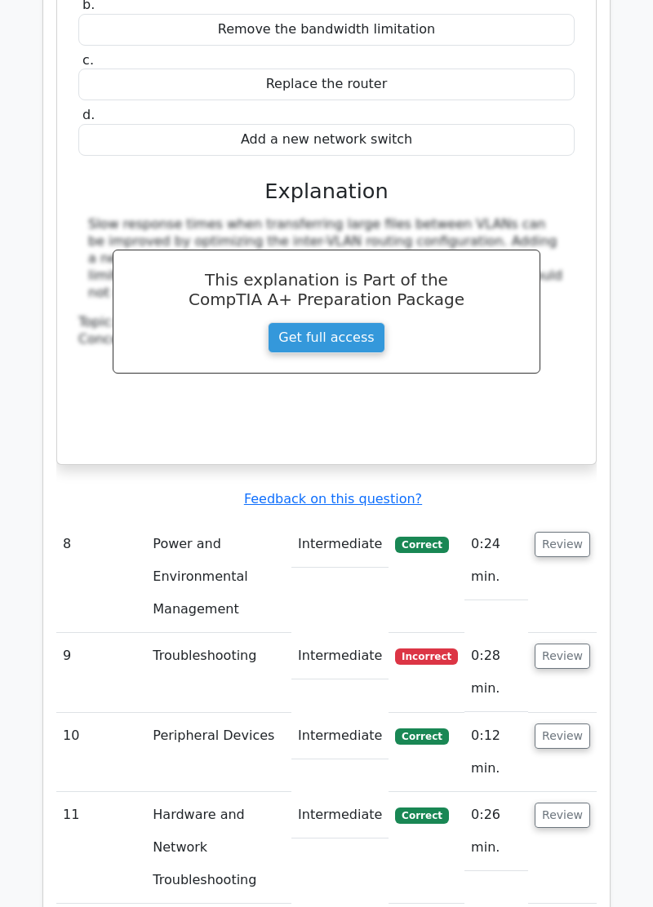
scroll to position [7000, 0]
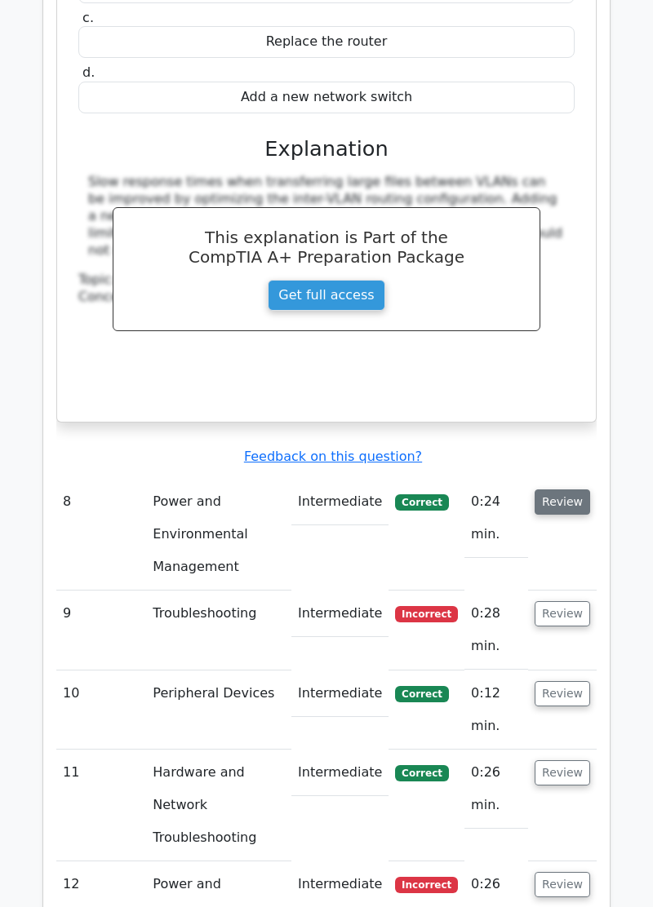
click at [568, 490] on button "Review" at bounding box center [562, 502] width 55 height 25
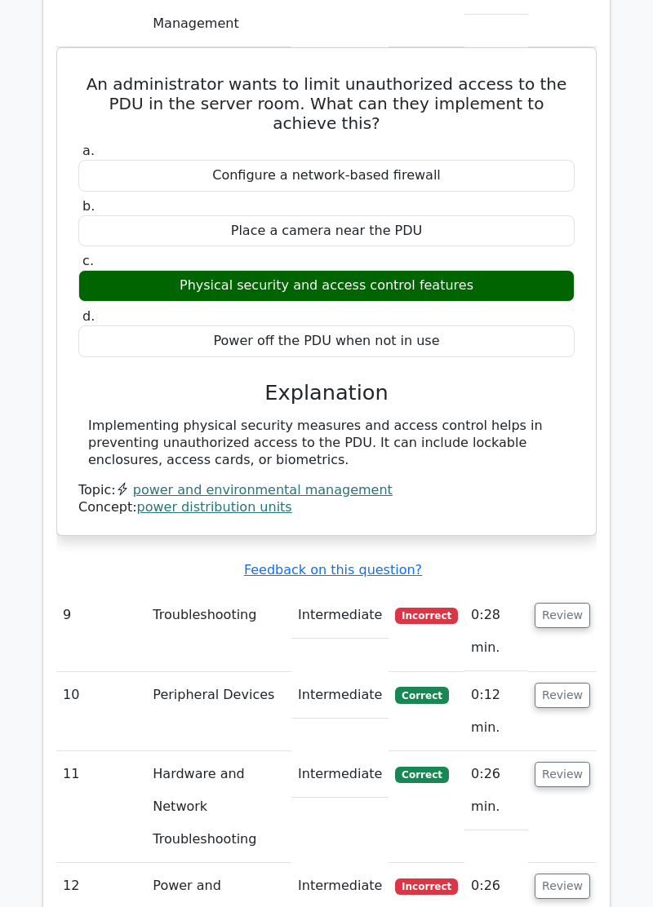
scroll to position [7547, 0]
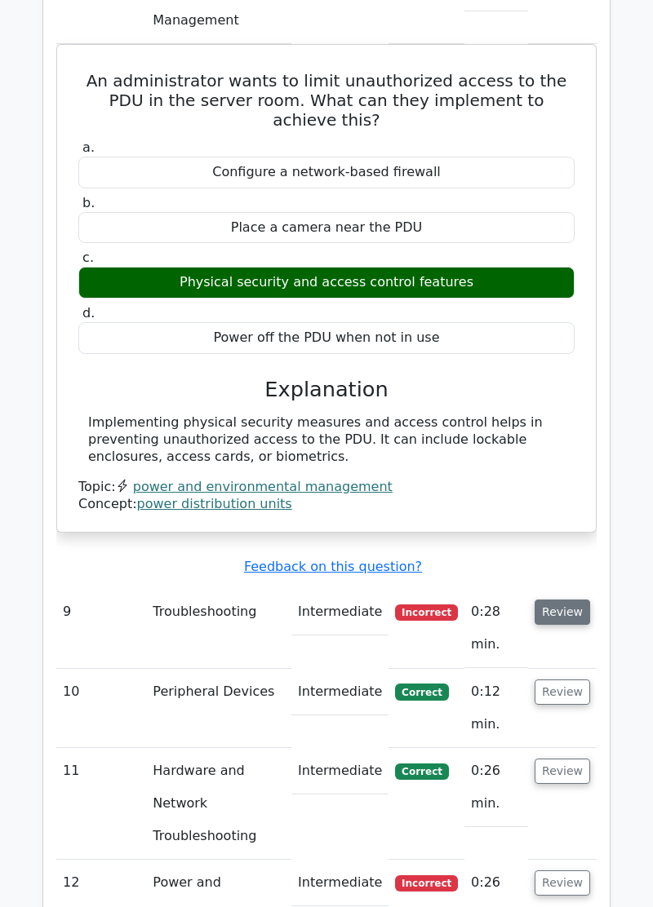
click at [568, 600] on button "Review" at bounding box center [562, 612] width 55 height 25
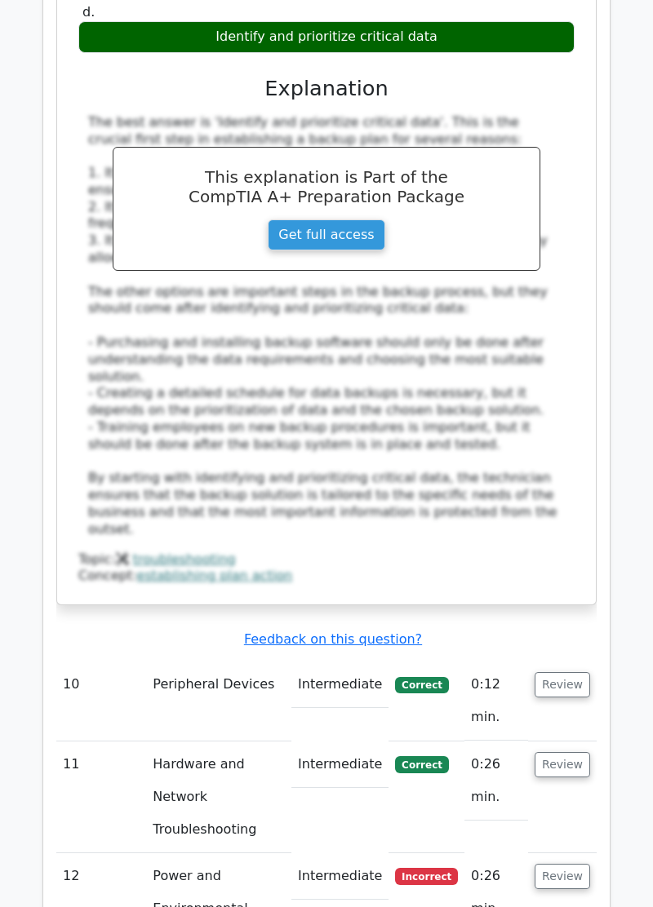
scroll to position [8490, 0]
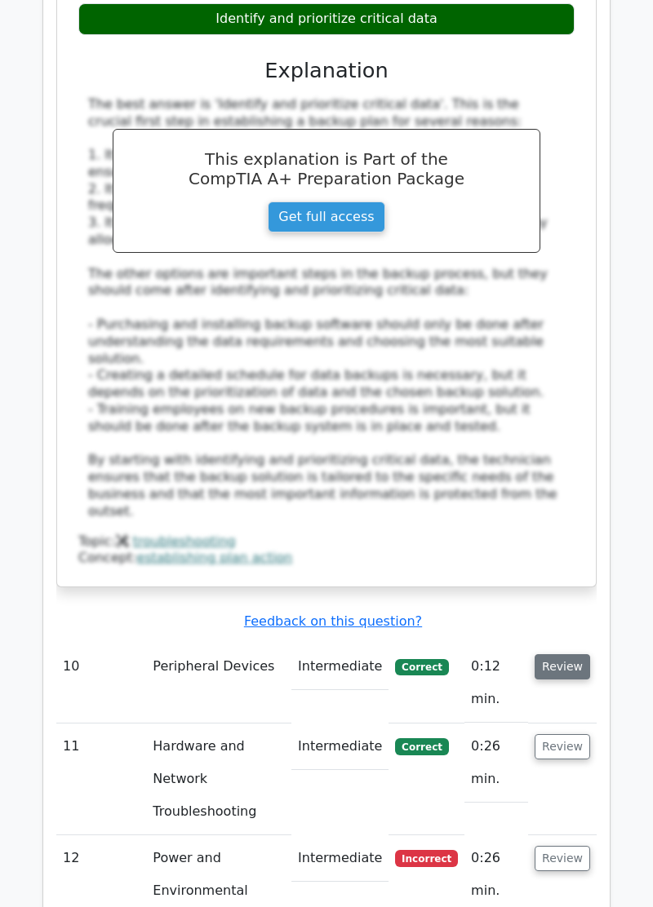
click at [570, 654] on button "Review" at bounding box center [562, 666] width 55 height 25
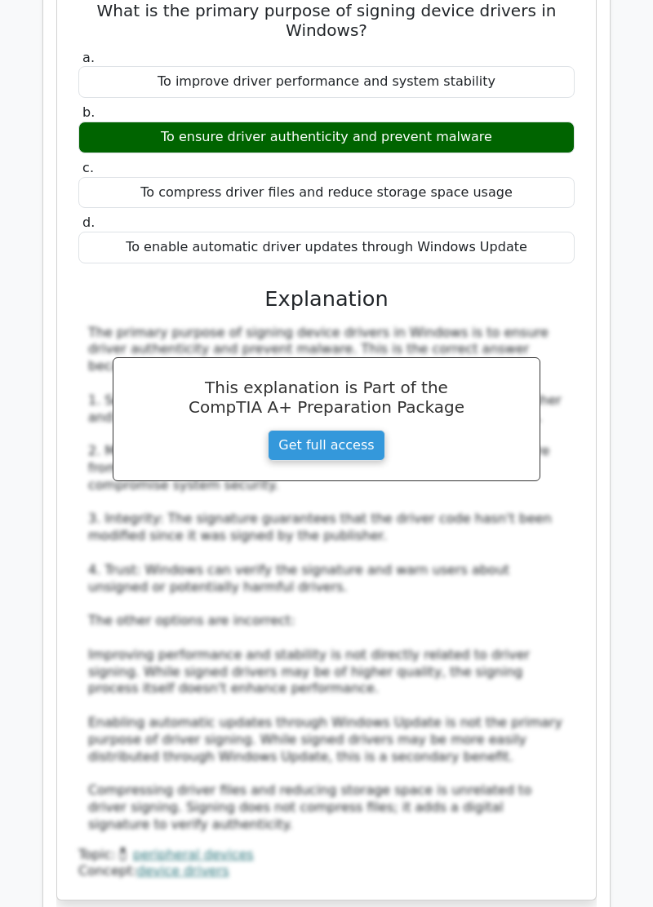
scroll to position [9348, 0]
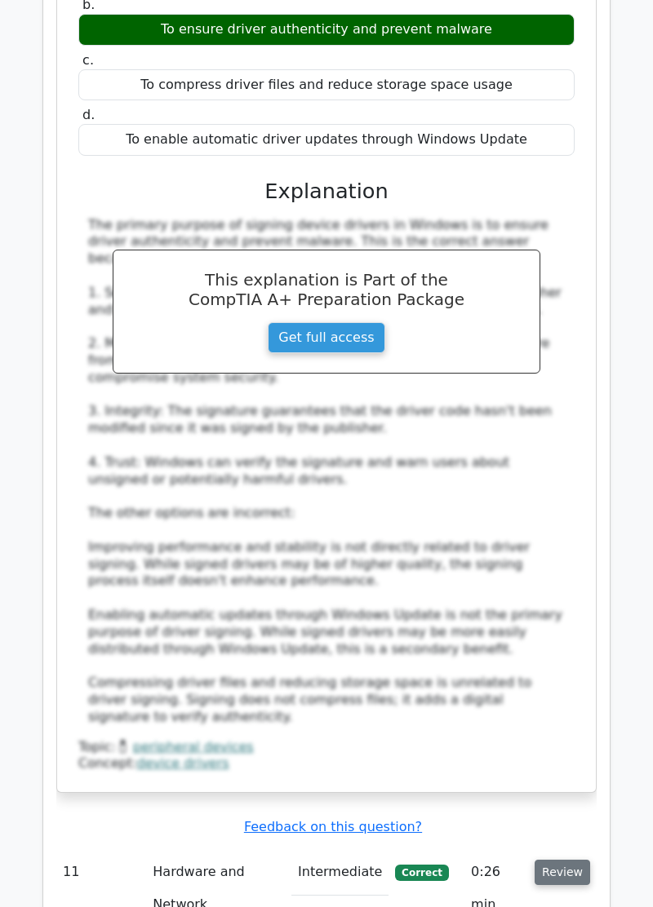
click at [566, 860] on button "Review" at bounding box center [562, 872] width 55 height 25
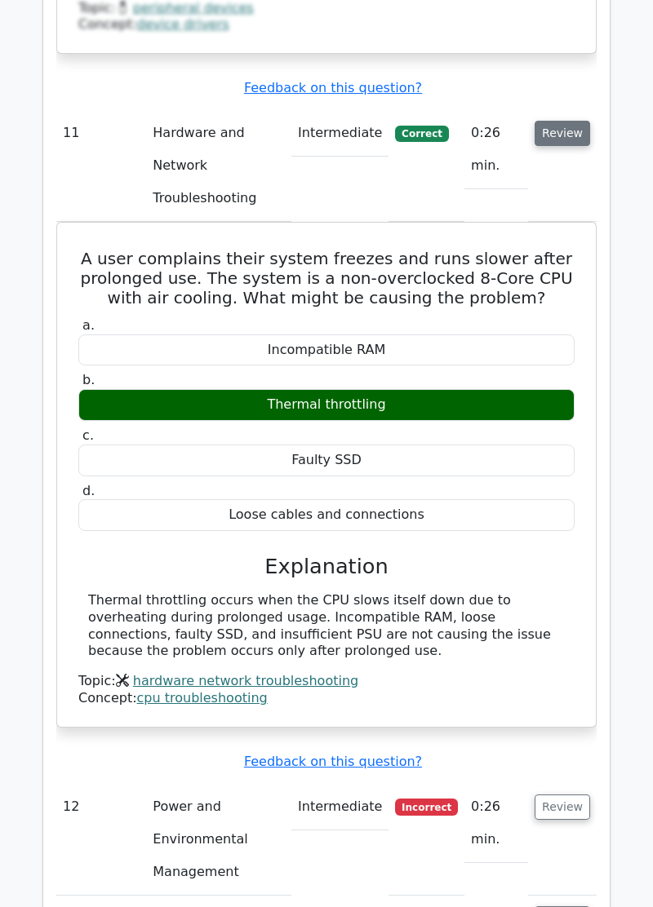
scroll to position [10091, 0]
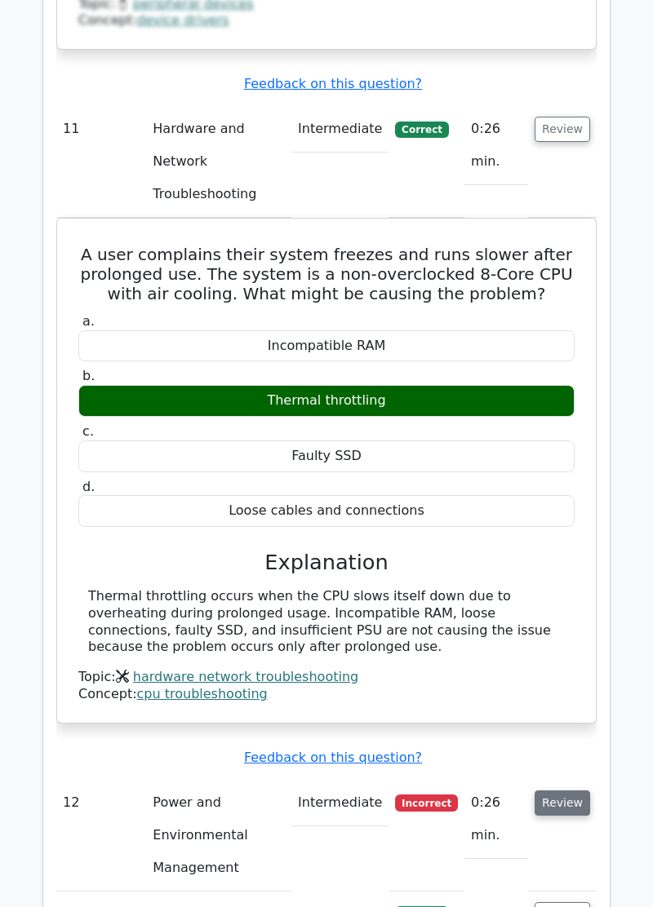
click at [568, 791] on button "Review" at bounding box center [562, 803] width 55 height 25
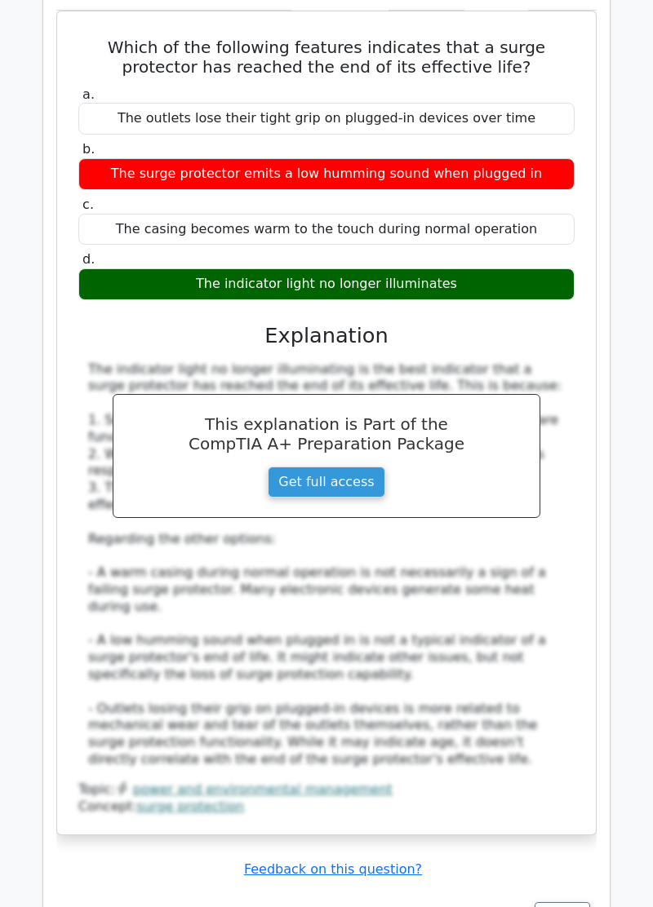
scroll to position [10973, 0]
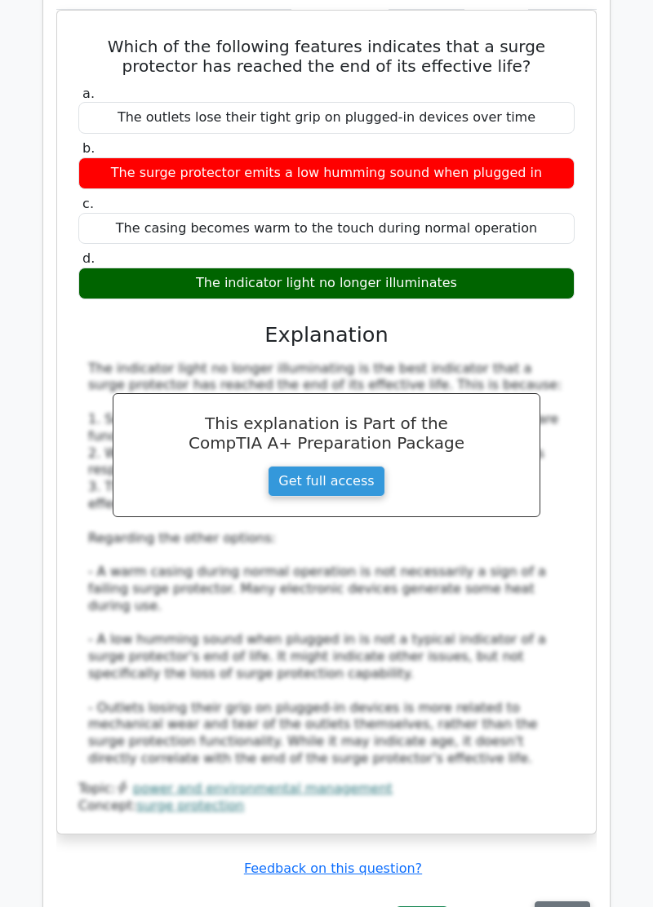
click at [570, 902] on button "Review" at bounding box center [562, 914] width 55 height 25
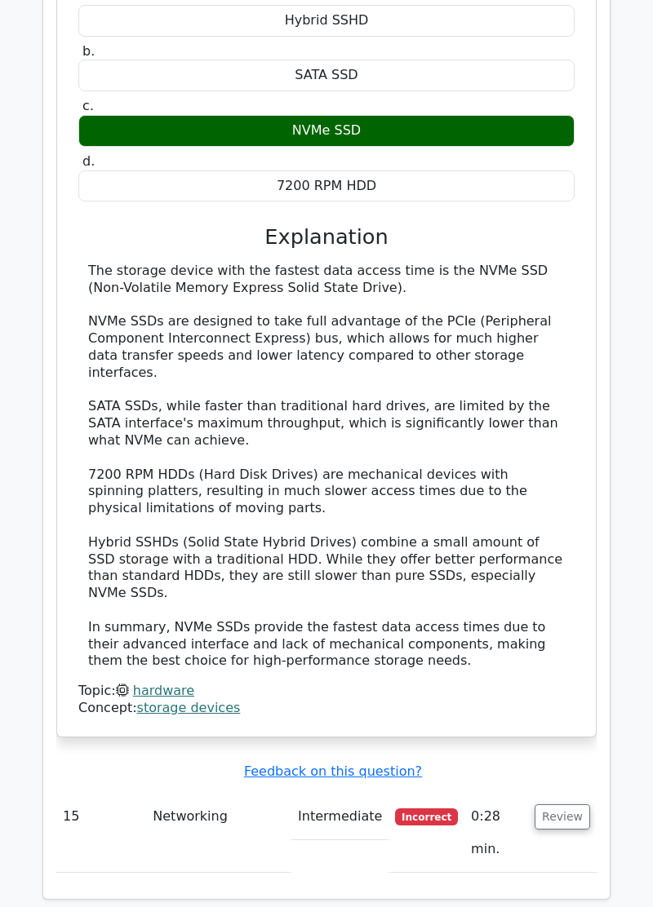
scroll to position [12791, 0]
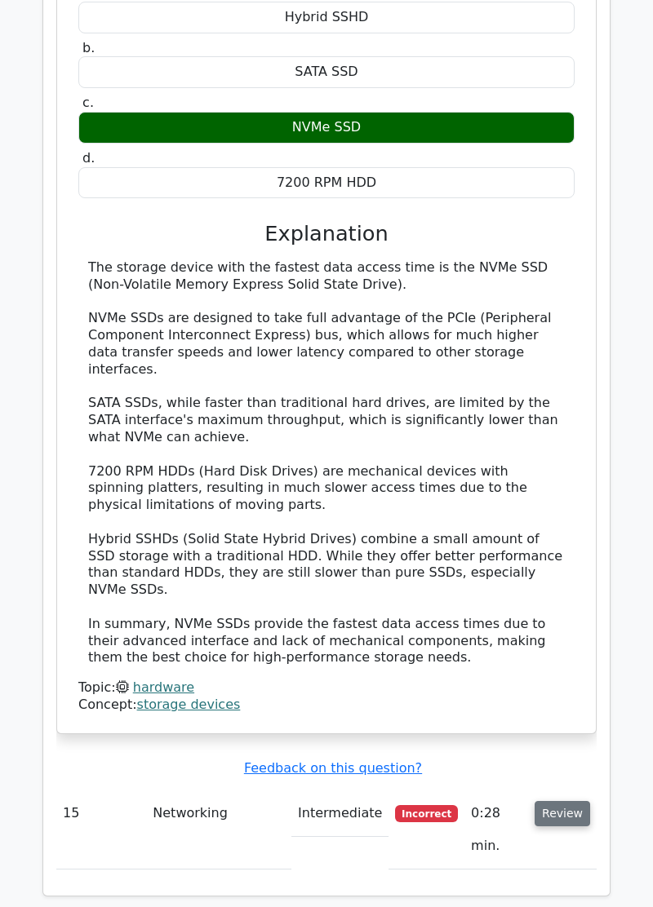
click at [567, 801] on button "Review" at bounding box center [562, 813] width 55 height 25
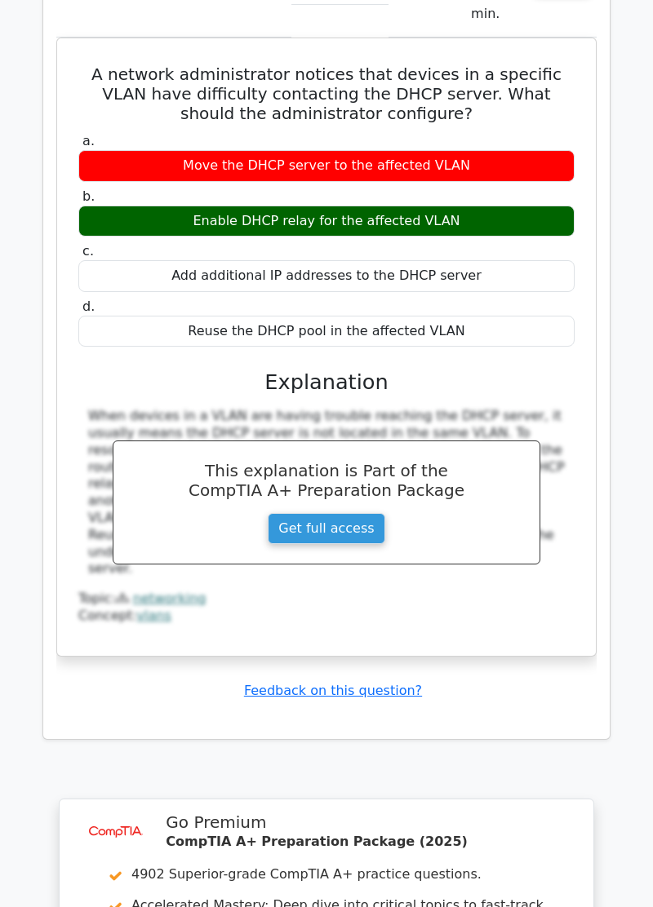
scroll to position [13660, 0]
